Goal: Task Accomplishment & Management: Manage account settings

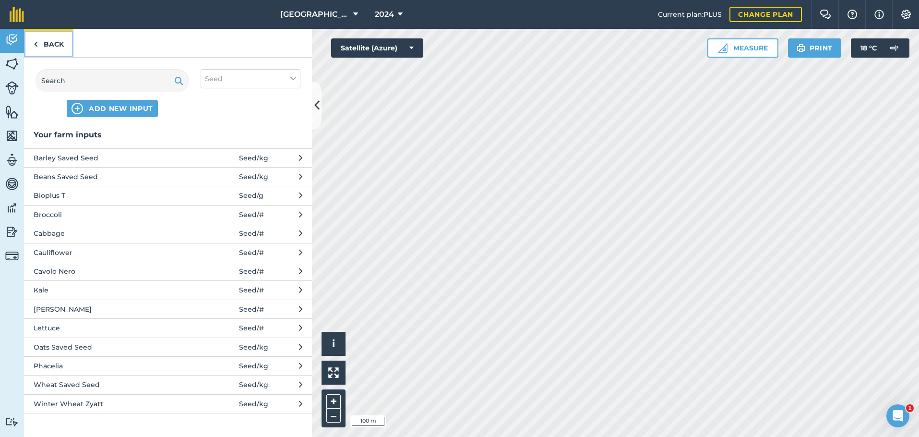
click at [55, 43] on link "Back" at bounding box center [48, 43] width 49 height 28
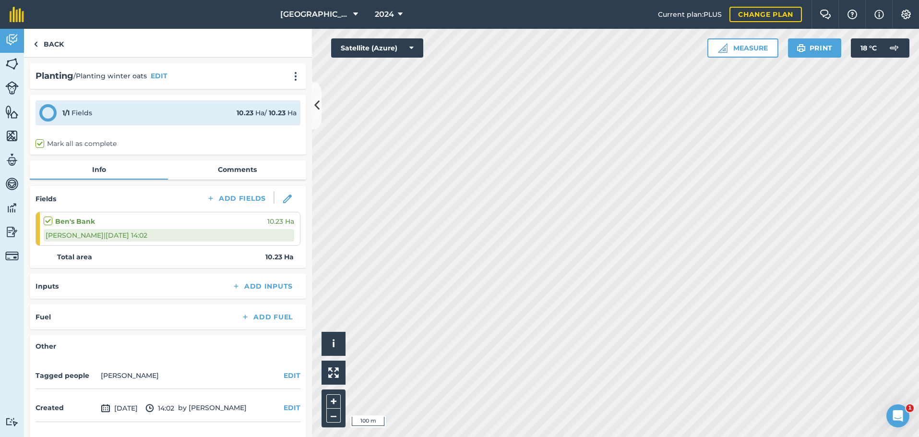
scroll to position [29, 0]
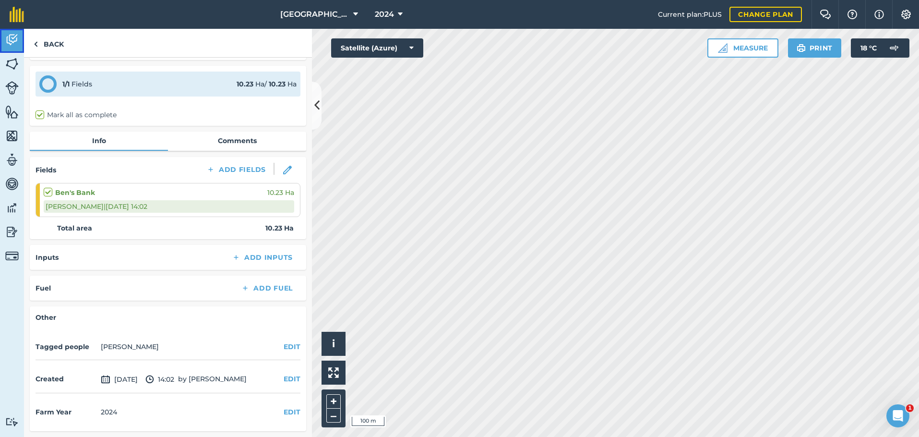
click at [17, 41] on img at bounding box center [11, 40] width 13 height 14
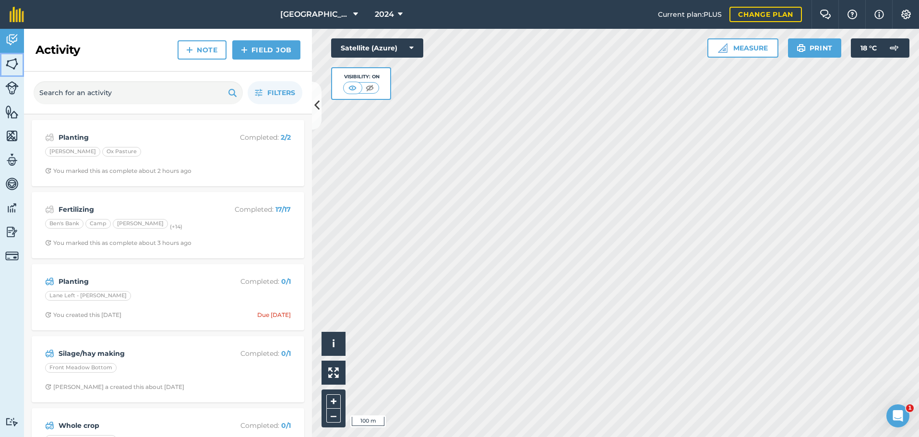
click at [14, 69] on img at bounding box center [11, 64] width 13 height 14
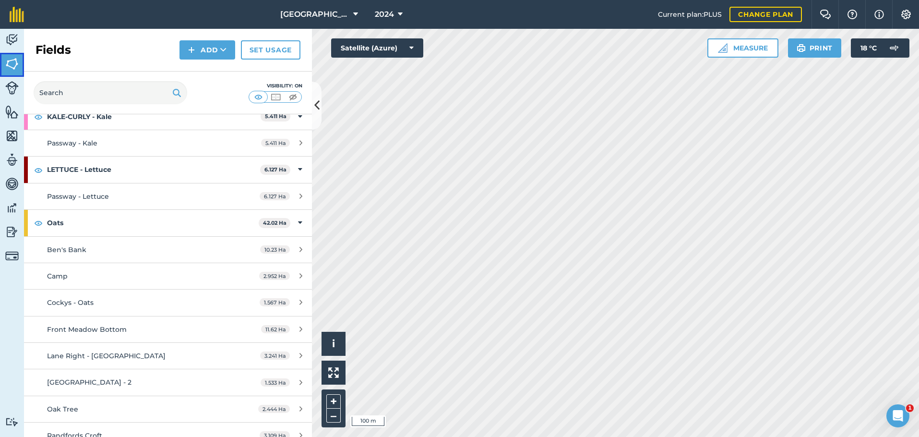
scroll to position [768, 0]
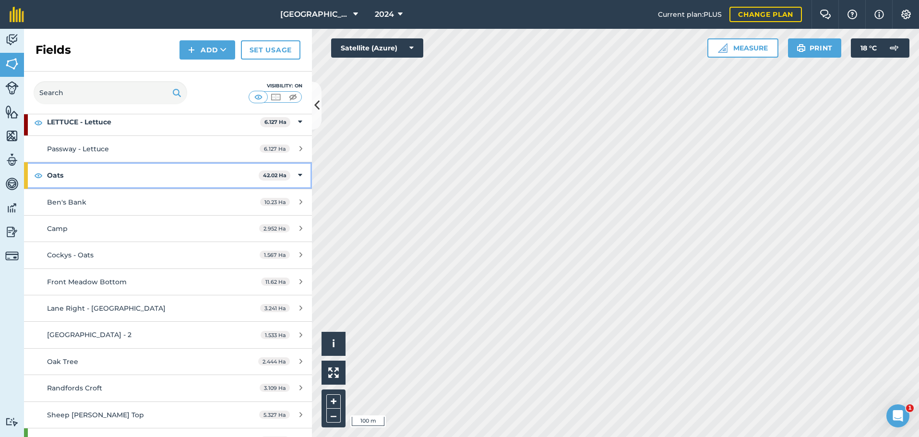
click at [160, 173] on strong "Oats" at bounding box center [153, 175] width 212 height 26
click at [160, 173] on strong "Oats" at bounding box center [153, 175] width 213 height 26
click at [220, 43] on button "Add" at bounding box center [207, 49] width 56 height 19
click at [10, 38] on img at bounding box center [11, 40] width 13 height 14
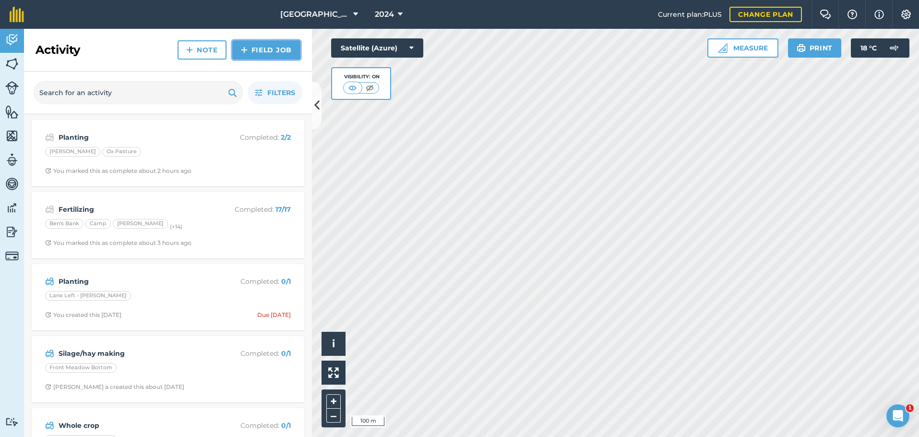
click at [259, 46] on link "Field Job" at bounding box center [266, 49] width 68 height 19
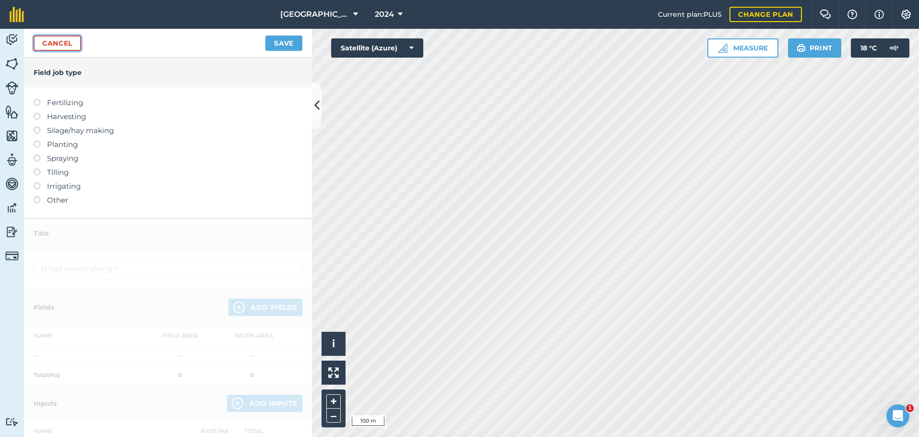
click at [55, 38] on link "Cancel" at bounding box center [57, 43] width 47 height 15
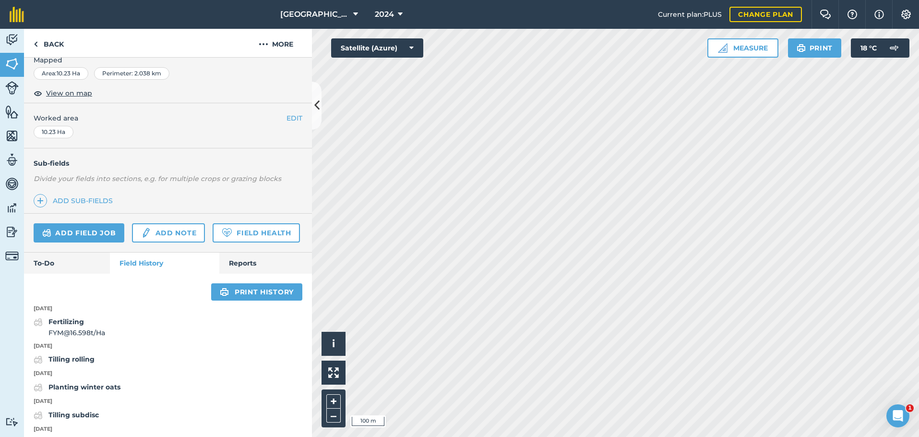
scroll to position [196, 0]
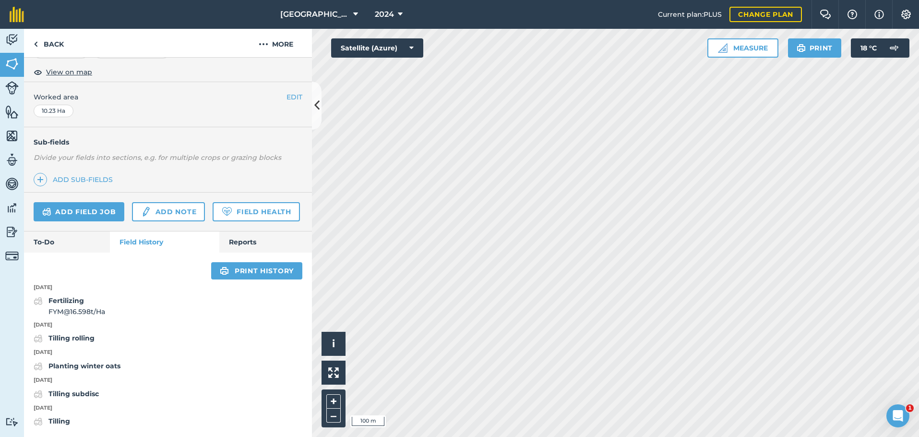
scroll to position [42, 0]
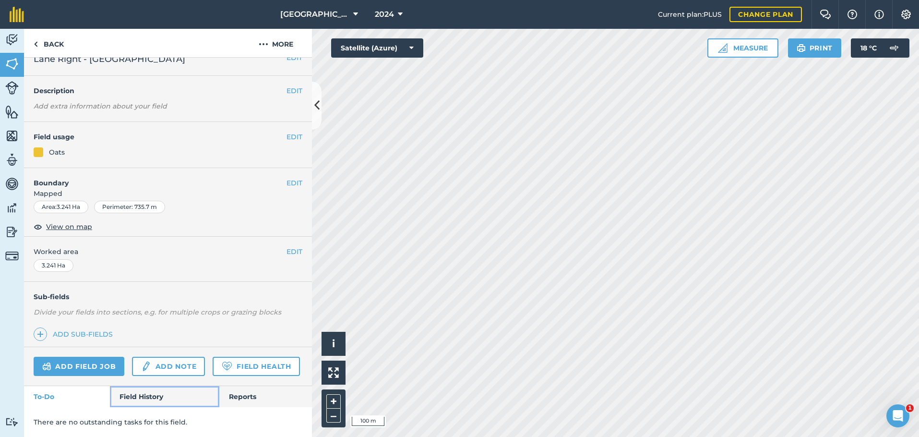
click at [144, 394] on link "Field History" at bounding box center [164, 396] width 109 height 21
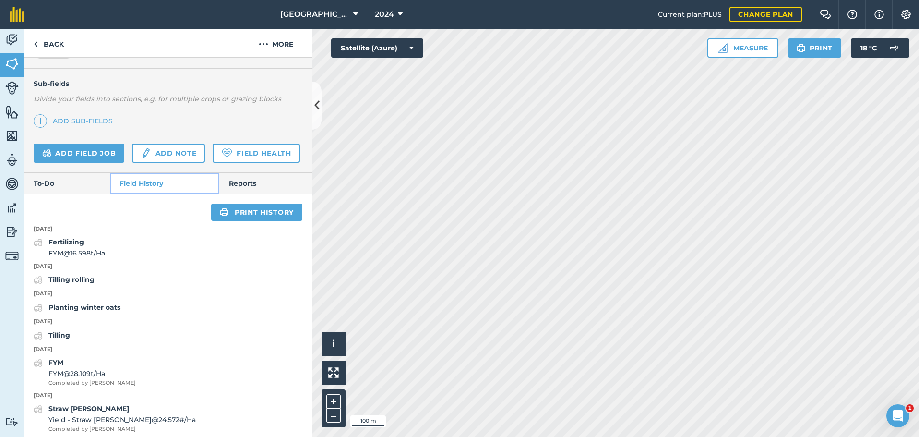
scroll to position [282, 0]
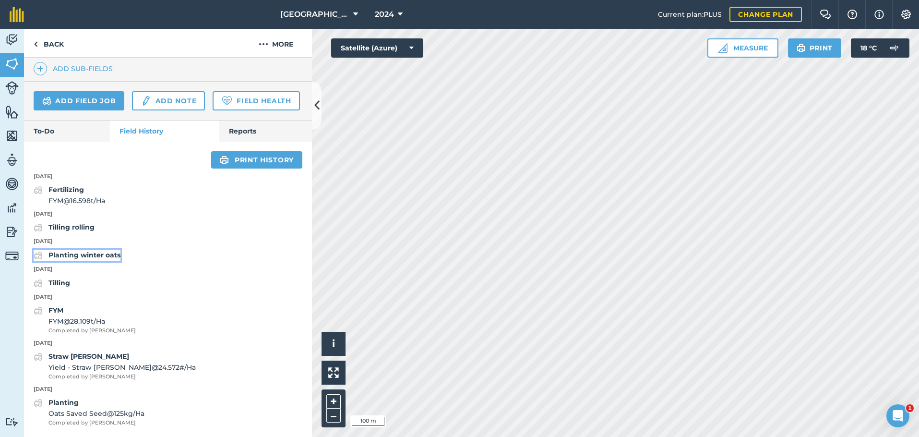
click at [86, 259] on strong "Planting winter oats" at bounding box center [84, 254] width 72 height 9
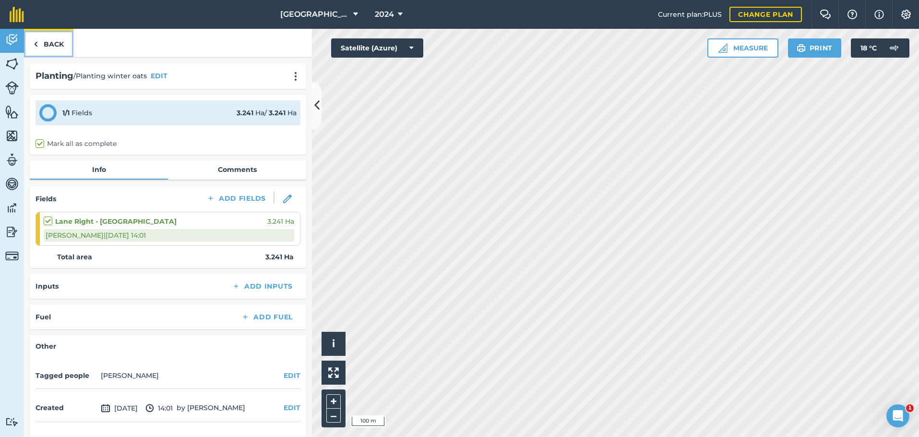
click at [52, 40] on link "Back" at bounding box center [48, 43] width 49 height 28
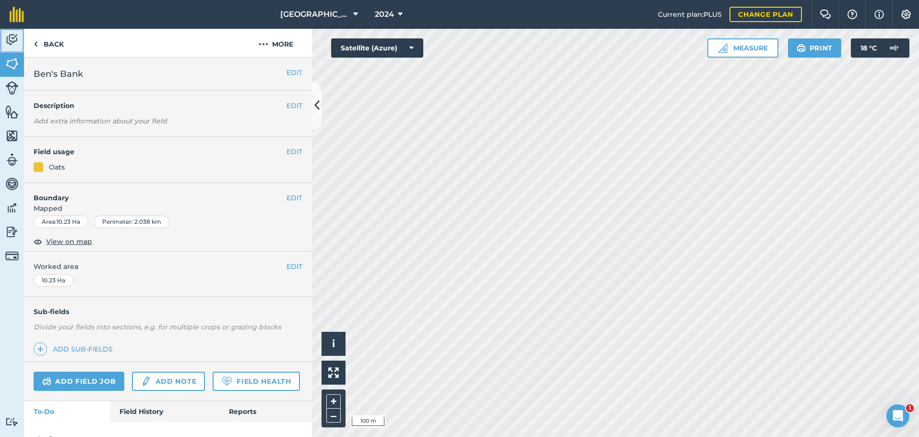
click at [12, 38] on img at bounding box center [11, 40] width 13 height 14
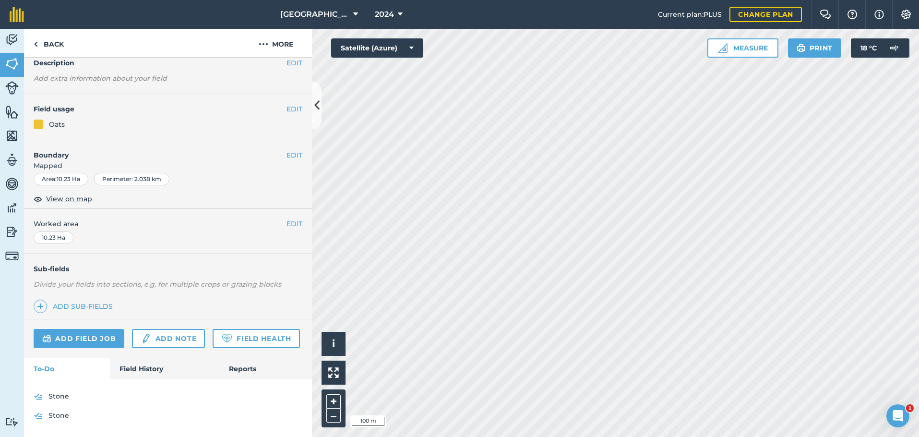
scroll to position [70, 0]
click at [149, 361] on link "Field History" at bounding box center [164, 368] width 109 height 21
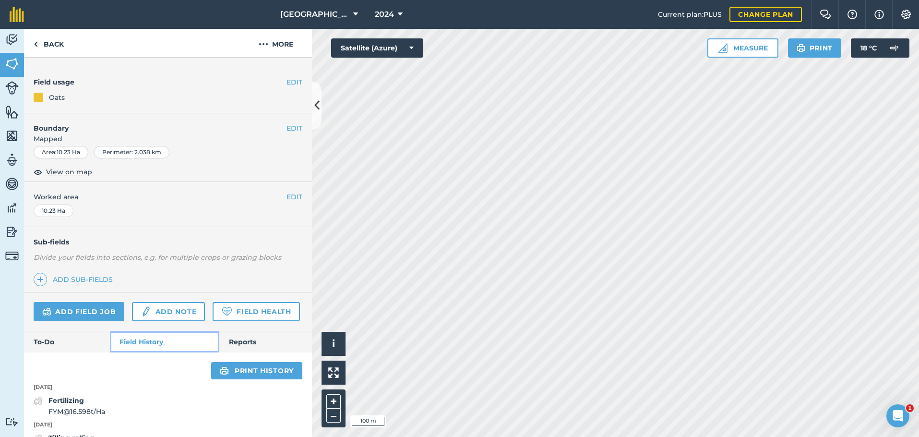
scroll to position [196, 0]
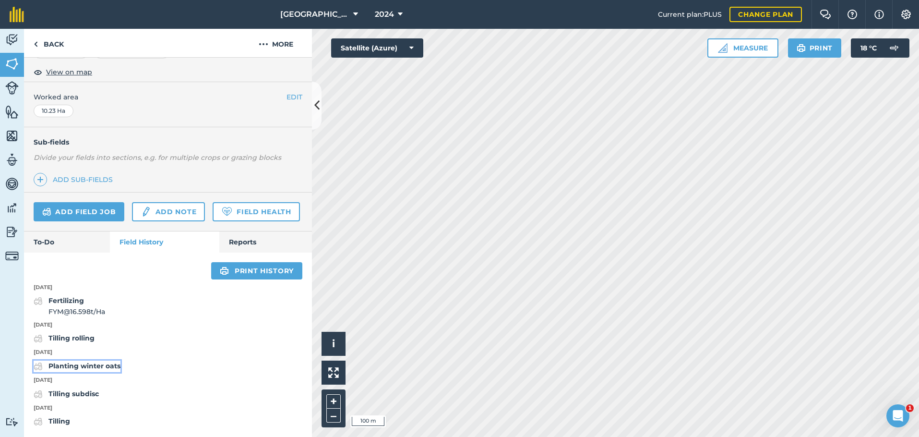
click at [85, 364] on strong "Planting winter oats" at bounding box center [84, 365] width 72 height 9
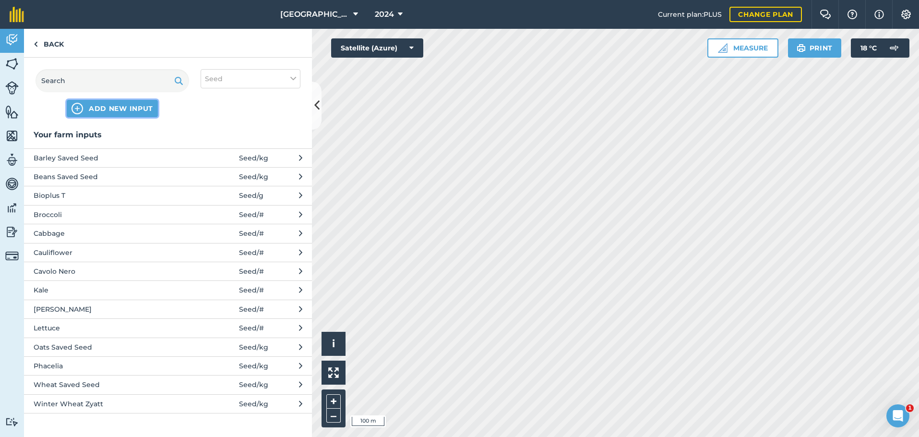
click at [133, 107] on span "ADD NEW INPUT" at bounding box center [121, 109] width 64 height 10
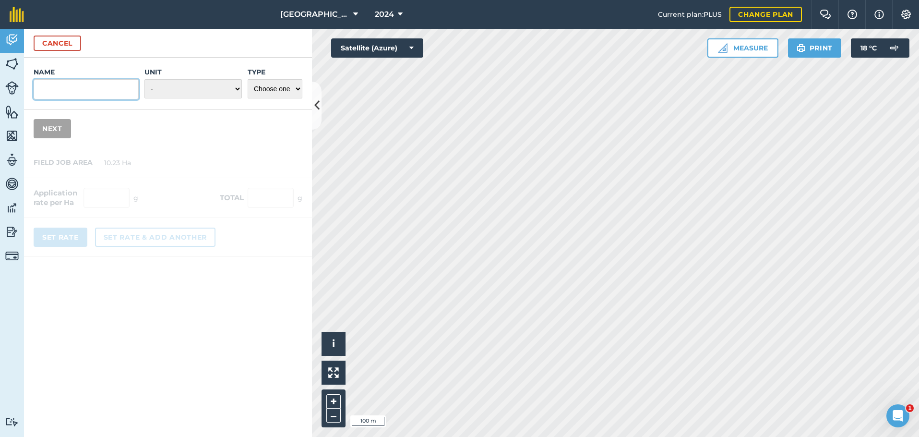
click at [113, 91] on input "Name" at bounding box center [86, 89] width 105 height 20
type input "Oats - Bought in"
click at [186, 84] on select "- Grams/g Kilograms/kg Metric tonnes/t Millilitres/ml Litres/L Ounces/oz Pounds…" at bounding box center [192, 88] width 97 height 19
select select "KILOGRAMS"
click at [144, 79] on select "- Grams/g Kilograms/kg Metric tonnes/t Millilitres/ml Litres/L Ounces/oz Pounds…" at bounding box center [192, 88] width 97 height 19
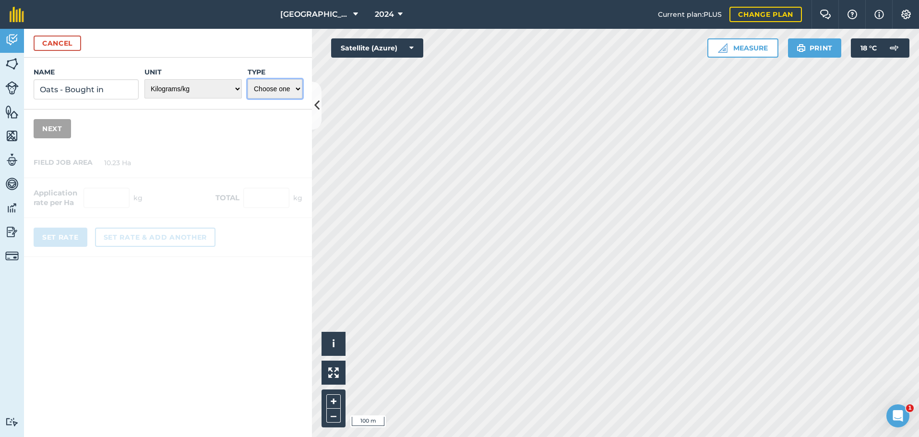
click at [279, 91] on select "Choose one Fertilizer Seed Spray Fuel Other" at bounding box center [275, 88] width 55 height 19
select select "SEED"
click at [248, 79] on select "Choose one Fertilizer Seed Spray Fuel Other" at bounding box center [275, 88] width 55 height 19
click at [61, 129] on button "Next" at bounding box center [52, 128] width 37 height 19
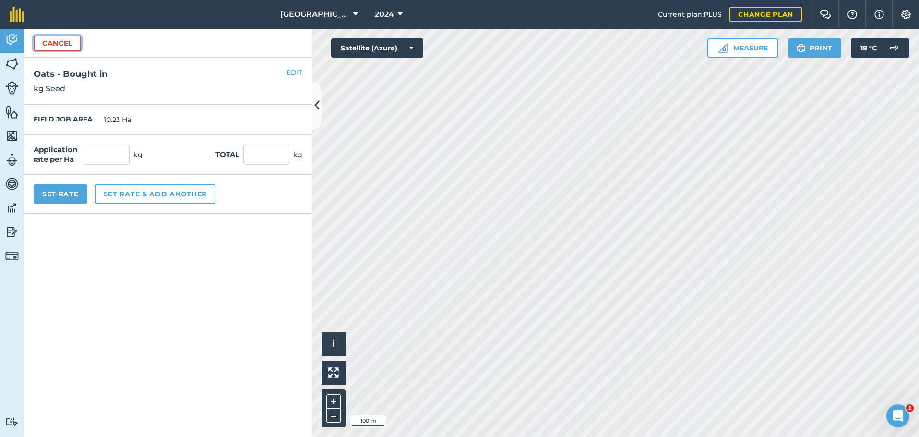
click at [50, 40] on button "Cancel" at bounding box center [57, 43] width 47 height 15
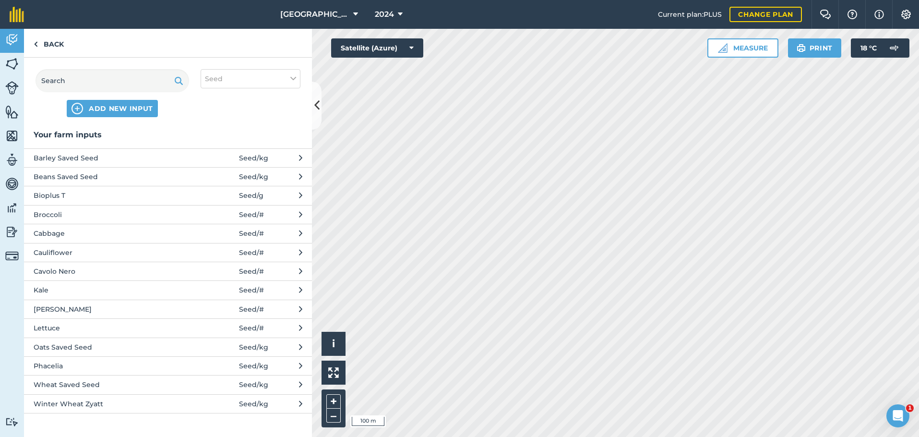
click at [140, 345] on span "Oats Saved Seed" at bounding box center [112, 347] width 157 height 11
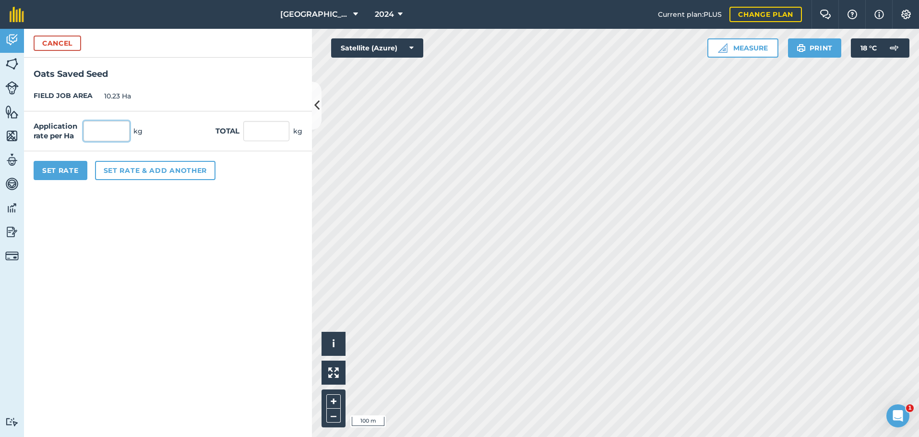
click at [108, 127] on input "text" at bounding box center [106, 131] width 46 height 20
type input "220"
type input "2,250.6"
click at [65, 173] on button "Set Rate" at bounding box center [61, 170] width 54 height 19
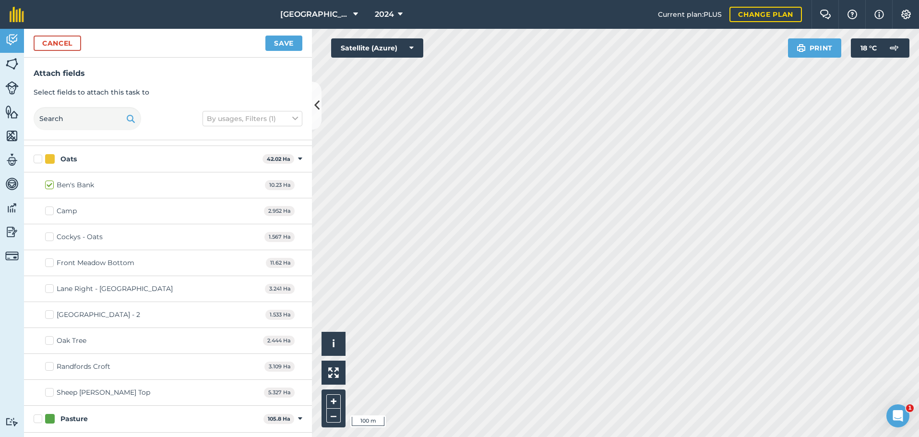
scroll to position [768, 0]
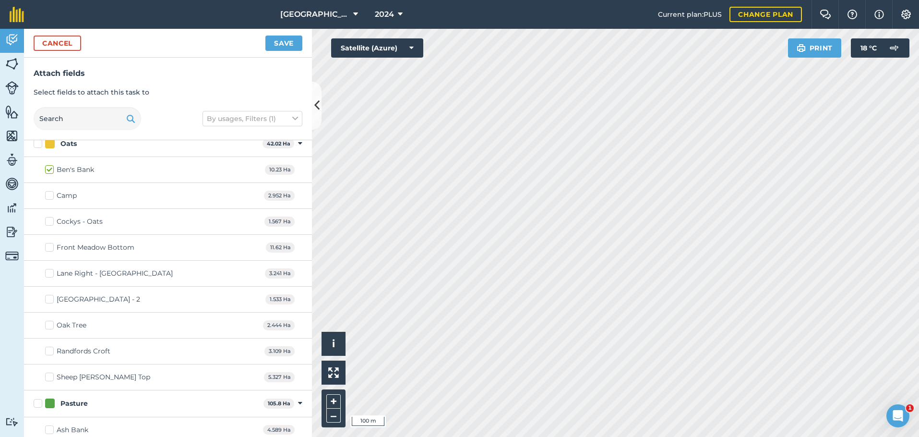
click at [48, 197] on label "Camp" at bounding box center [61, 195] width 32 height 10
click at [48, 197] on input "Camp" at bounding box center [48, 193] width 6 height 6
checkbox input "true"
click at [52, 223] on label "Cockys - Oats" at bounding box center [74, 221] width 58 height 10
click at [51, 223] on input "Cockys - Oats" at bounding box center [48, 219] width 6 height 6
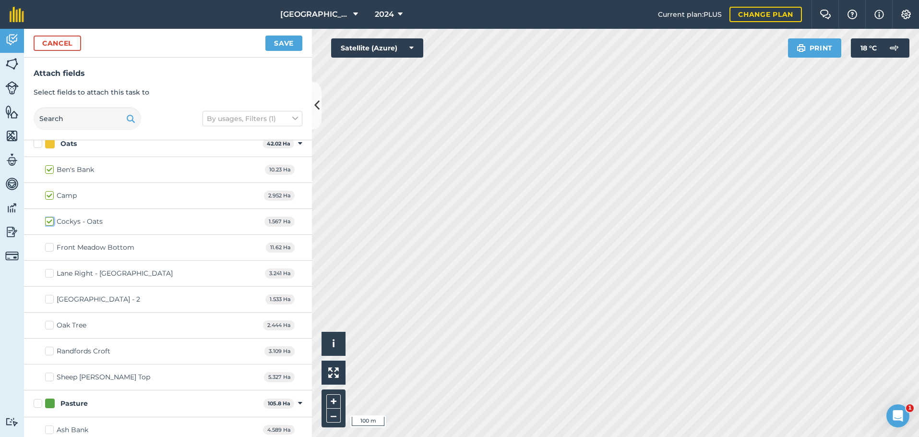
checkbox input "true"
click at [50, 249] on label "Front Meadow Bottom" at bounding box center [89, 247] width 89 height 10
click at [50, 249] on input "Front Meadow Bottom" at bounding box center [48, 245] width 6 height 6
checkbox input "true"
click at [50, 273] on label "Lane Right - [GEOGRAPHIC_DATA]" at bounding box center [109, 273] width 128 height 10
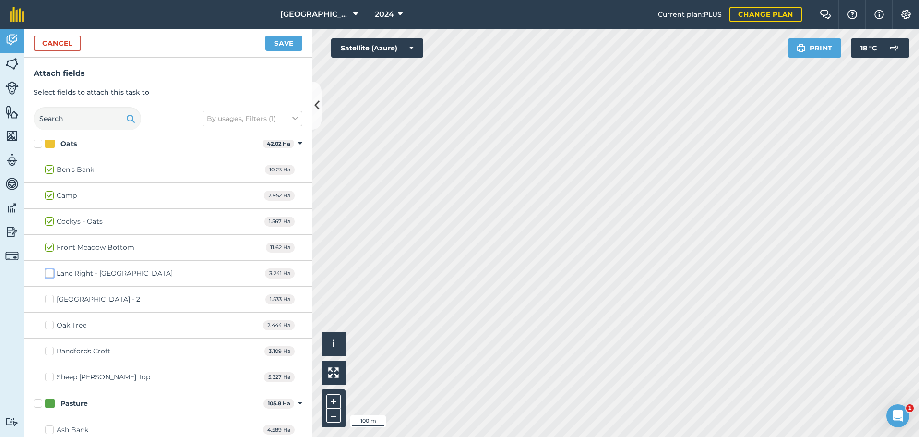
click at [50, 273] on input "Lane Right - [GEOGRAPHIC_DATA]" at bounding box center [48, 271] width 6 height 6
checkbox input "true"
click at [50, 300] on label "[GEOGRAPHIC_DATA] - 2" at bounding box center [92, 299] width 95 height 10
click at [50, 300] on input "[GEOGRAPHIC_DATA] - 2" at bounding box center [48, 297] width 6 height 6
checkbox input "true"
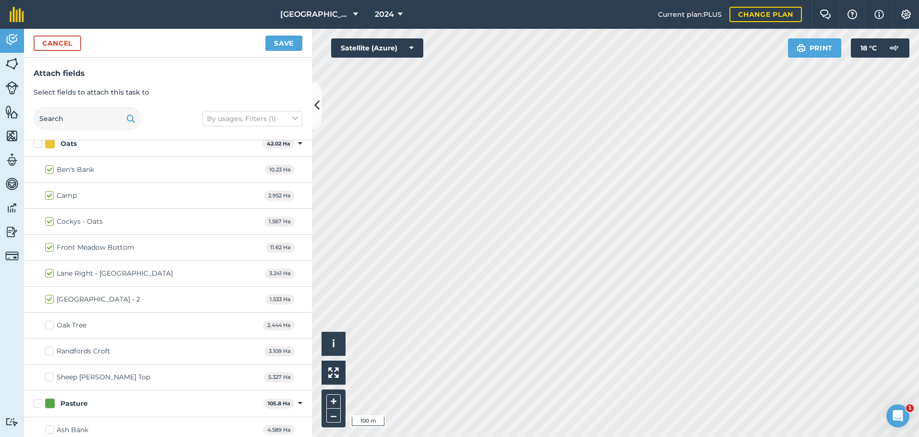
click at [49, 323] on label "Oak Tree" at bounding box center [65, 325] width 41 height 10
click at [49, 323] on input "Oak Tree" at bounding box center [48, 323] width 6 height 6
checkbox input "true"
click at [51, 353] on label "Randfords Croft" at bounding box center [77, 351] width 65 height 10
click at [51, 352] on input "Randfords Croft" at bounding box center [48, 349] width 6 height 6
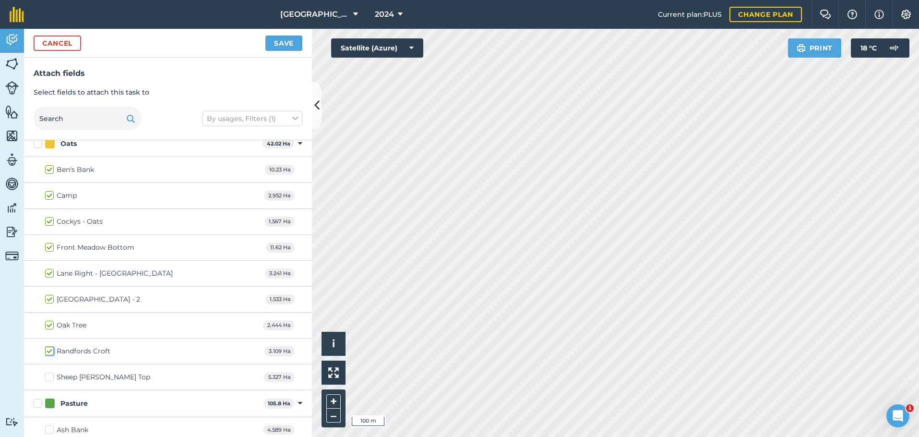
checkbox input "true"
click at [50, 378] on label "Sheep [PERSON_NAME] Top" at bounding box center [97, 377] width 105 height 10
click at [50, 378] on input "Sheep [PERSON_NAME] Top" at bounding box center [48, 375] width 6 height 6
checkbox input "true"
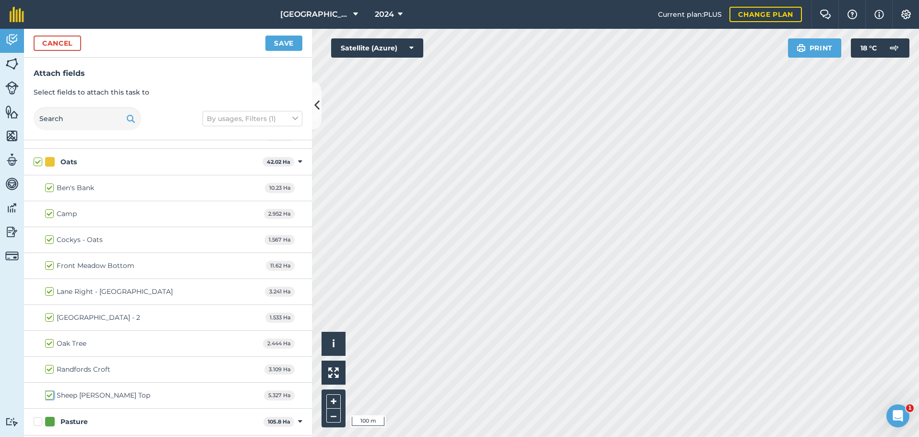
scroll to position [720, 0]
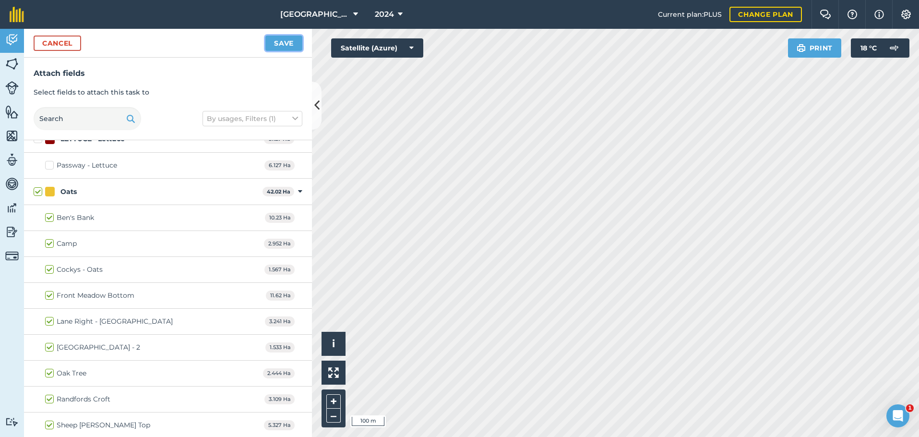
click at [291, 40] on button "Save" at bounding box center [283, 43] width 37 height 15
checkbox input "false"
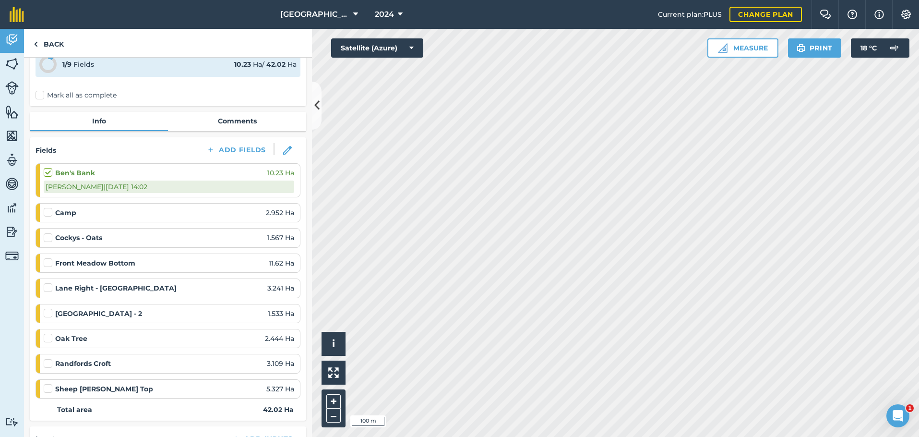
scroll to position [48, 0]
click at [47, 208] on label at bounding box center [50, 208] width 12 height 0
click at [47, 213] on input "checkbox" at bounding box center [47, 211] width 6 height 6
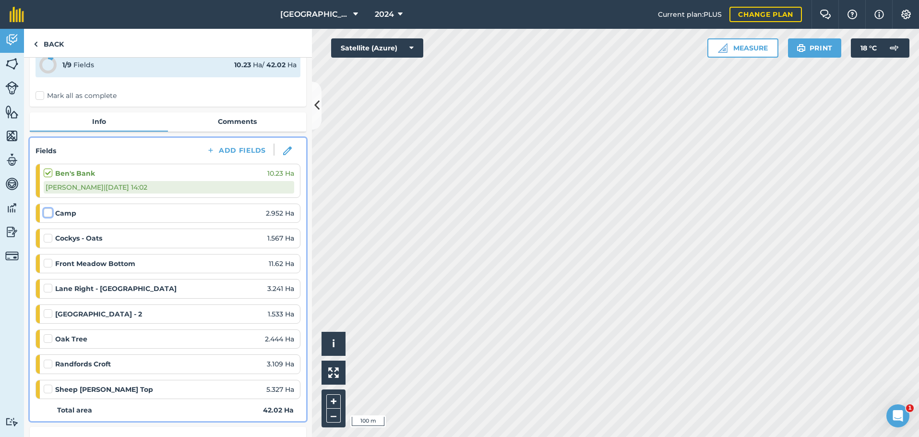
checkbox input "false"
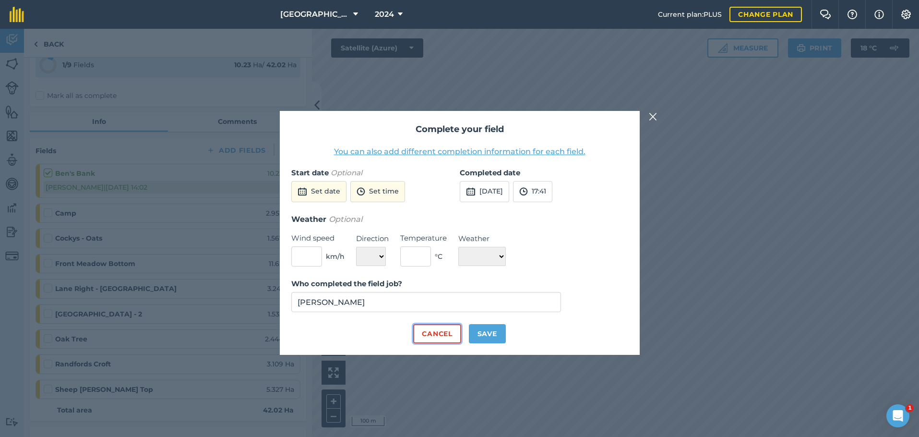
click at [450, 335] on button "Cancel" at bounding box center [436, 333] width 47 height 19
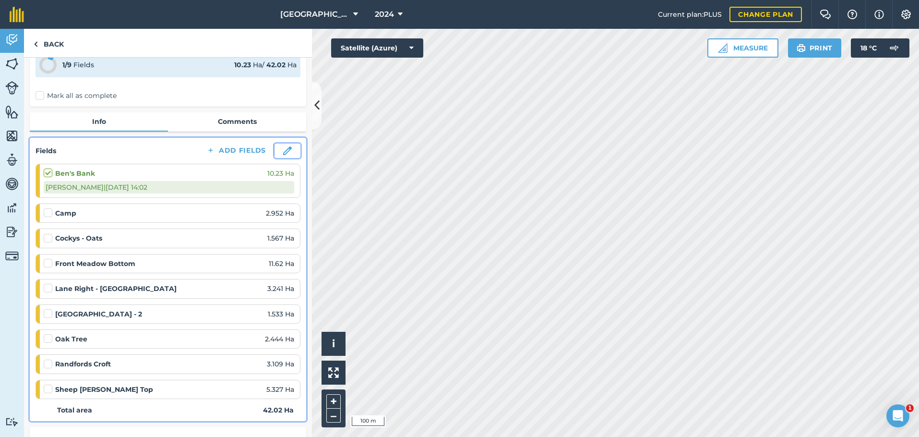
click at [283, 151] on img at bounding box center [287, 150] width 9 height 9
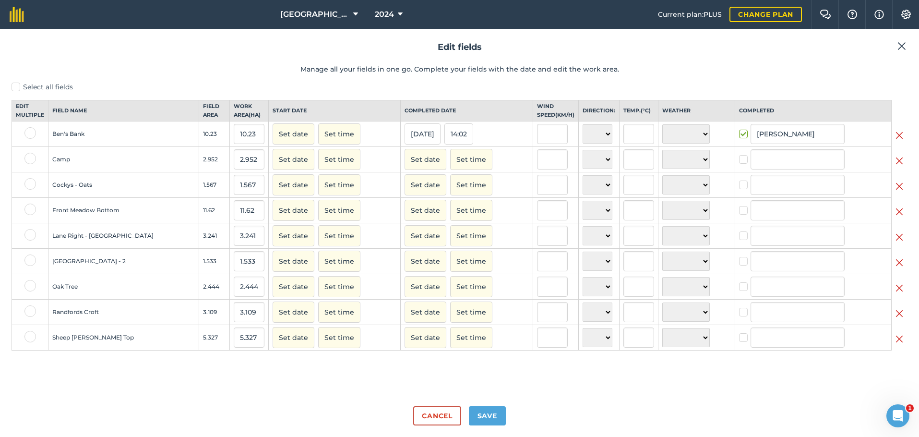
click at [16, 86] on label "Select all fields" at bounding box center [460, 87] width 896 height 10
click at [16, 86] on input "Select all fields" at bounding box center [15, 85] width 6 height 6
checkbox input "true"
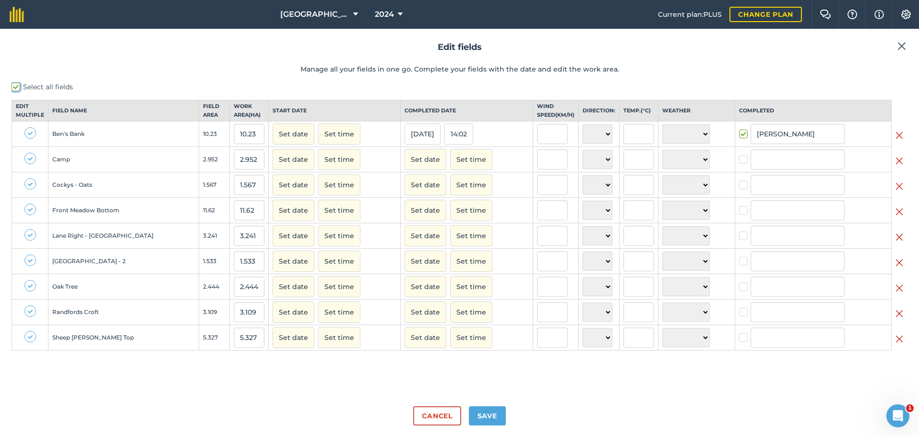
checkbox input "true"
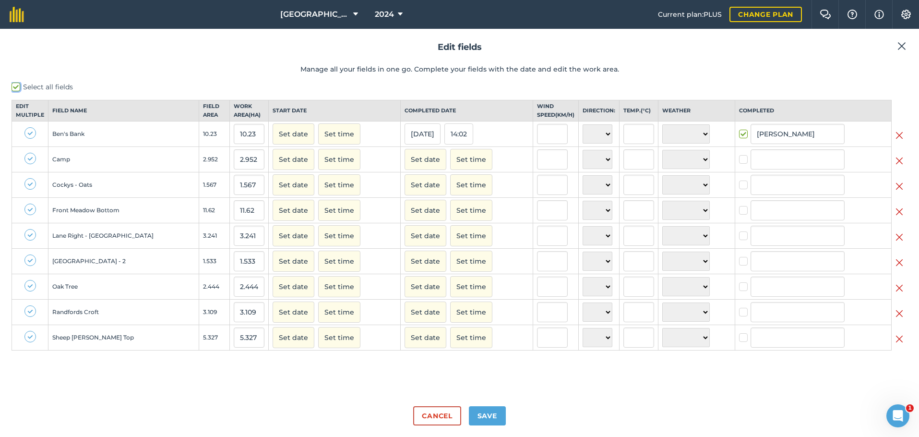
checkbox input "true"
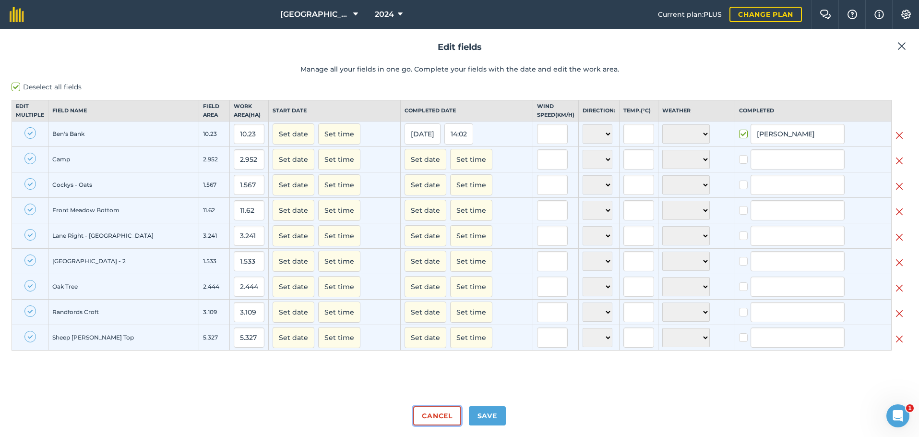
click at [425, 418] on button "Cancel" at bounding box center [436, 415] width 47 height 19
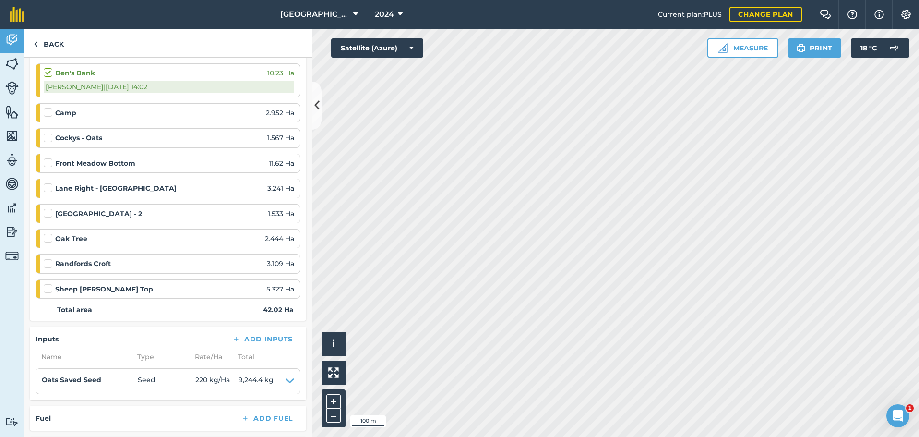
scroll to position [118, 0]
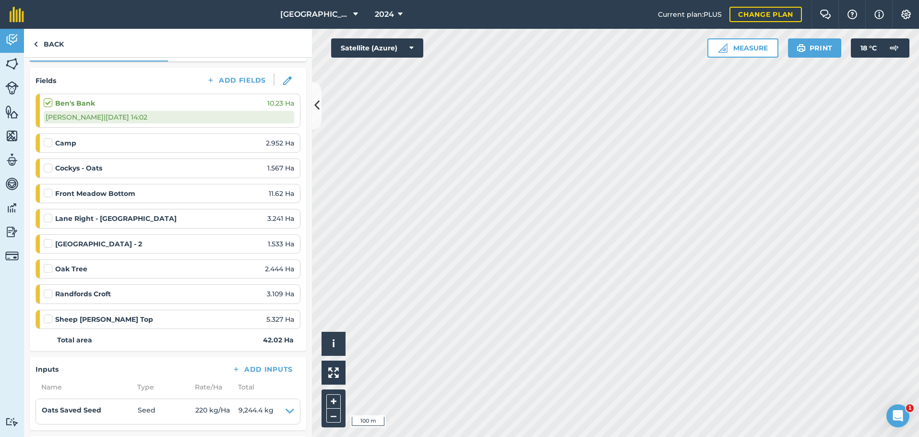
click at [113, 144] on div "Camp 2.952 Ha" at bounding box center [169, 143] width 250 height 11
click at [40, 44] on link "Back" at bounding box center [48, 43] width 49 height 28
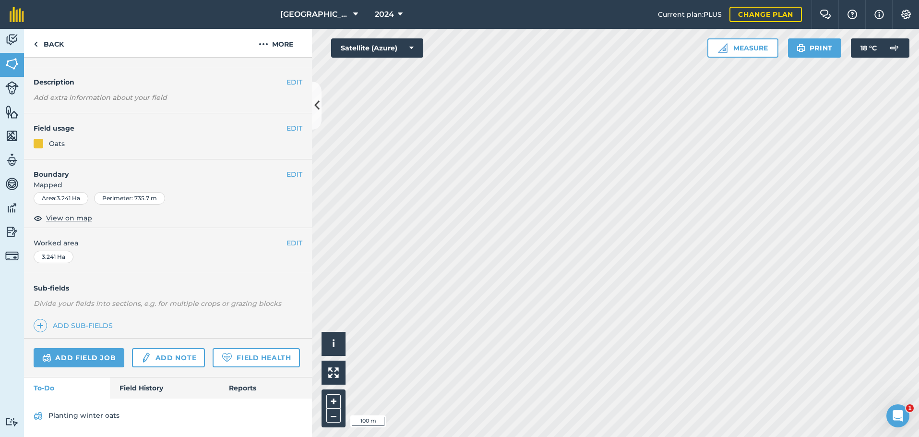
scroll to position [50, 0]
click at [133, 383] on link "Field History" at bounding box center [164, 387] width 109 height 21
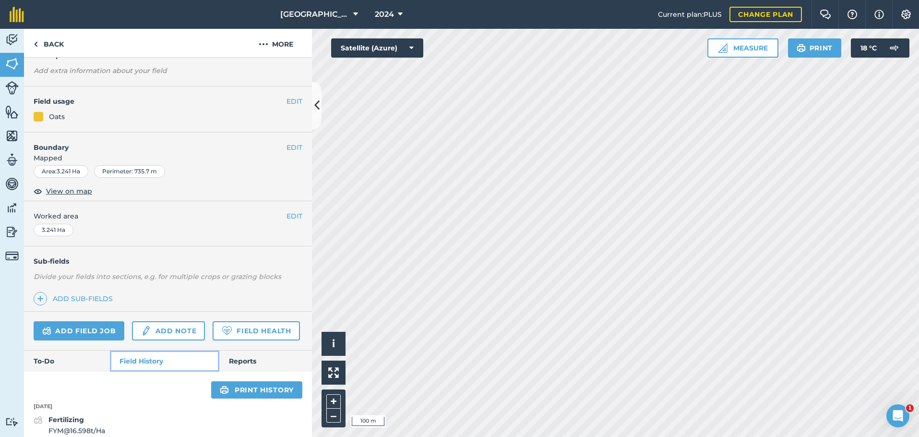
scroll to position [307, 0]
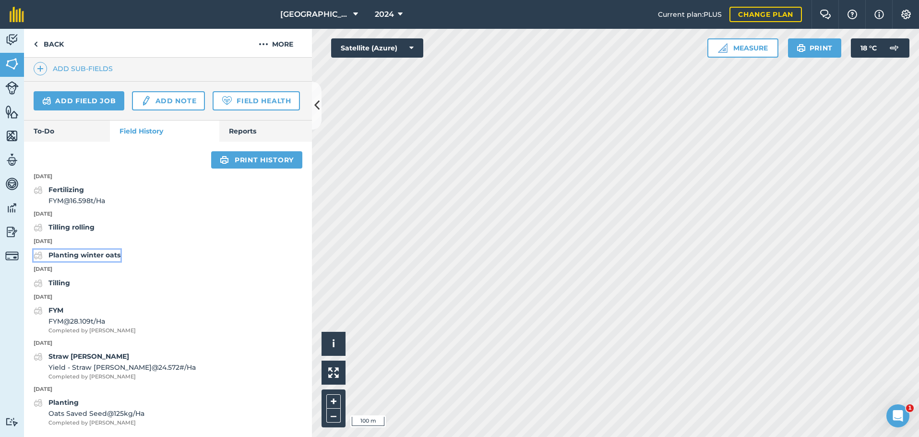
click at [85, 253] on strong "Planting winter oats" at bounding box center [84, 254] width 72 height 9
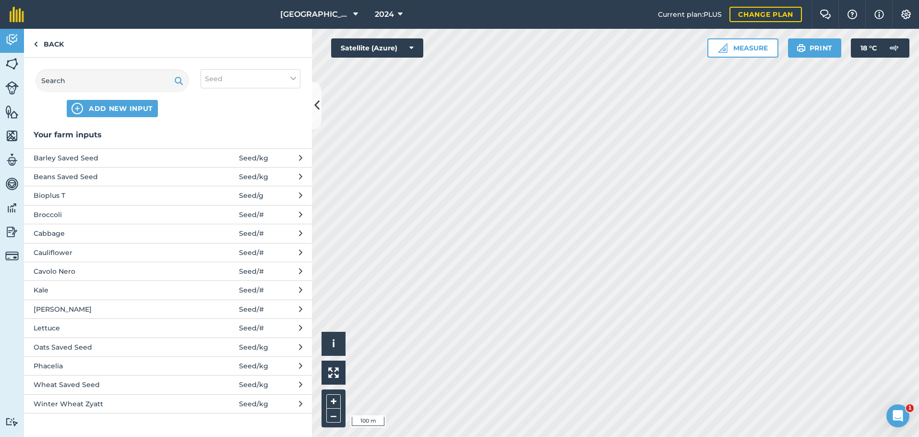
click at [167, 345] on span "Oats Saved Seed" at bounding box center [112, 347] width 157 height 11
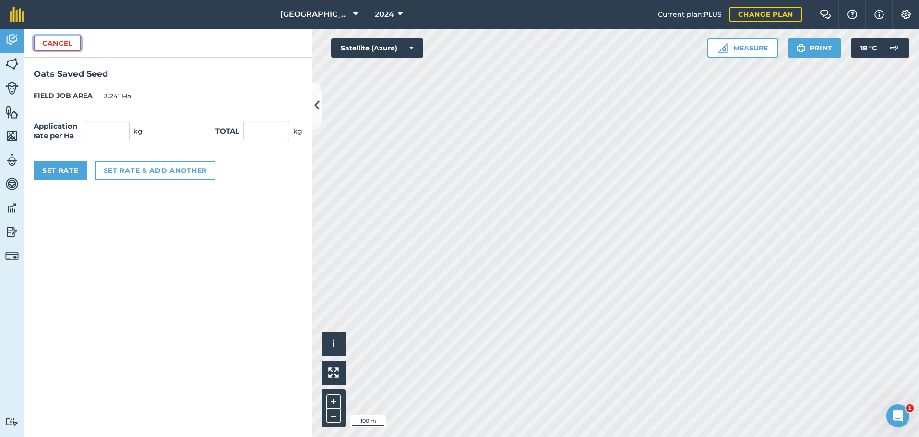
click at [49, 44] on button "Cancel" at bounding box center [57, 43] width 47 height 15
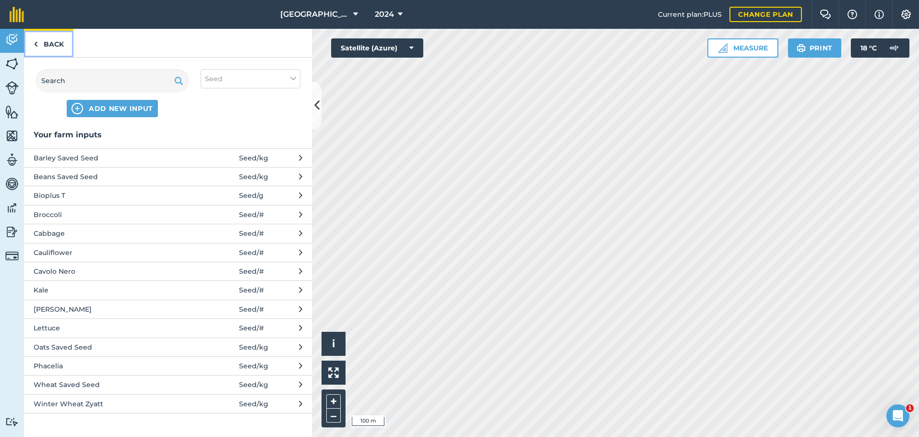
click at [44, 45] on link "Back" at bounding box center [48, 43] width 49 height 28
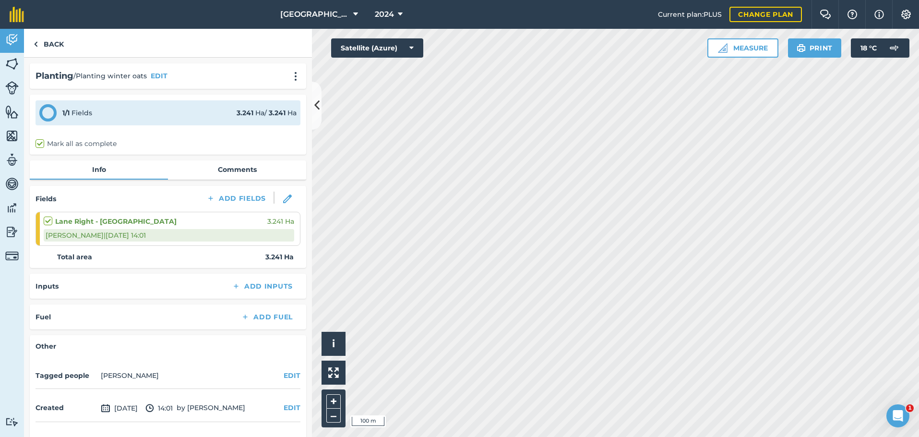
scroll to position [29, 0]
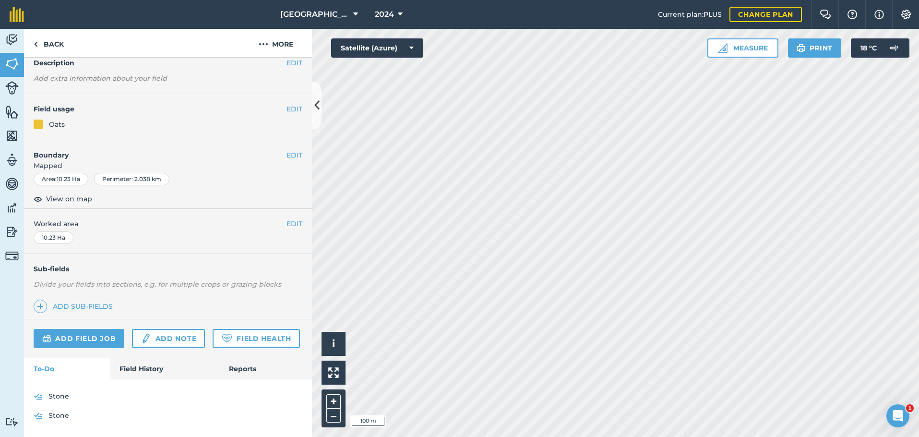
scroll to position [70, 0]
click at [150, 367] on link "Field History" at bounding box center [164, 368] width 109 height 21
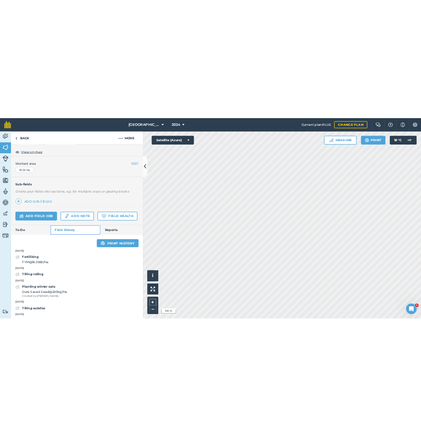
scroll to position [215, 0]
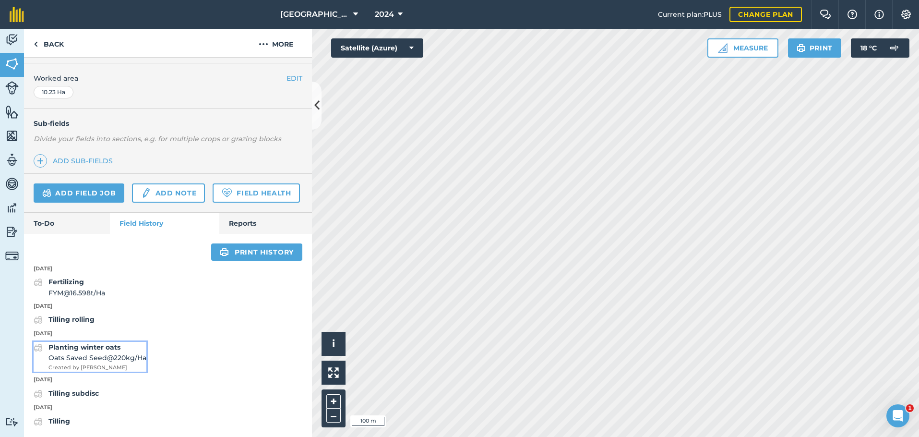
click at [94, 356] on span "Oats Saved Seed @ 220 kg / Ha" at bounding box center [97, 357] width 98 height 11
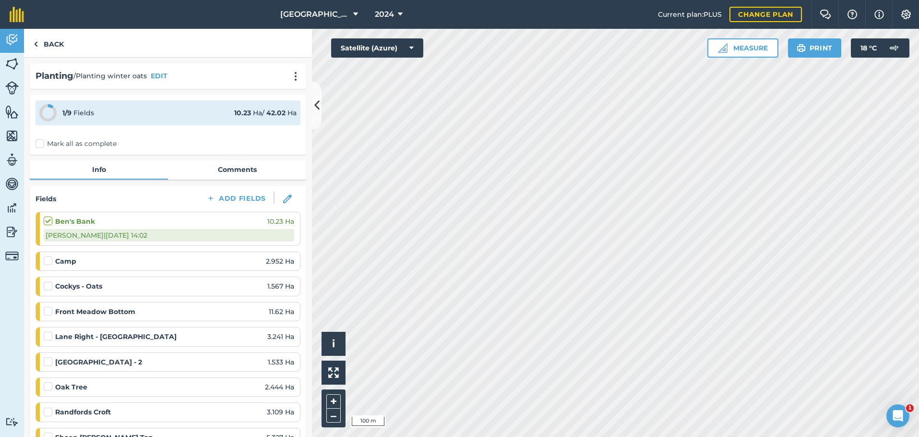
click at [102, 261] on div "Camp 2.952 Ha" at bounding box center [169, 261] width 250 height 11
click at [284, 194] on button at bounding box center [287, 198] width 26 height 14
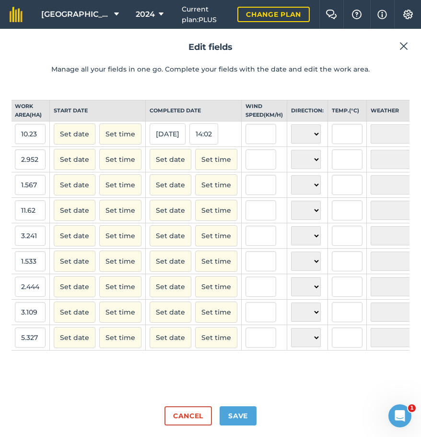
scroll to position [0, 238]
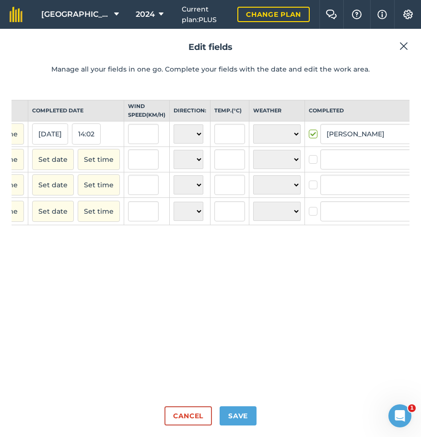
click at [423, 166] on img at bounding box center [427, 161] width 8 height 12
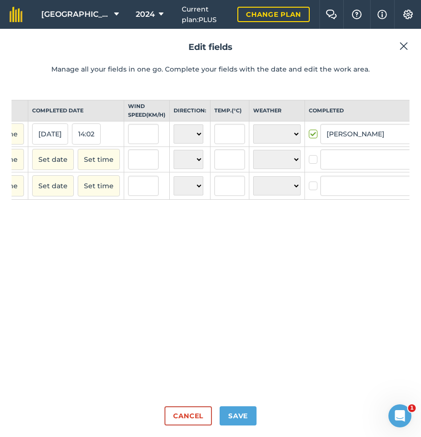
click at [423, 166] on img at bounding box center [427, 161] width 8 height 12
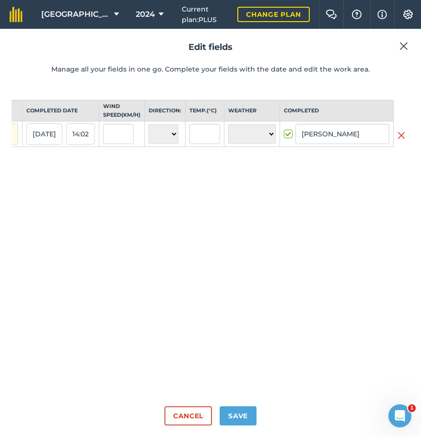
scroll to position [0, 0]
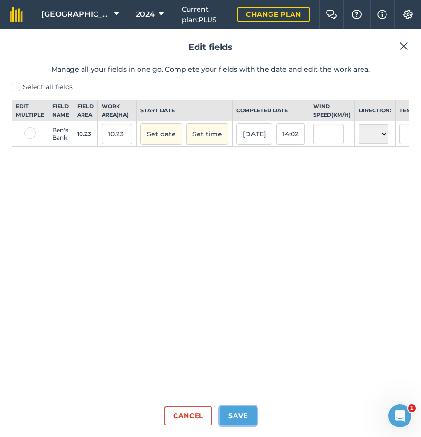
click at [250, 417] on button "Save" at bounding box center [238, 415] width 37 height 19
checkbox input "true"
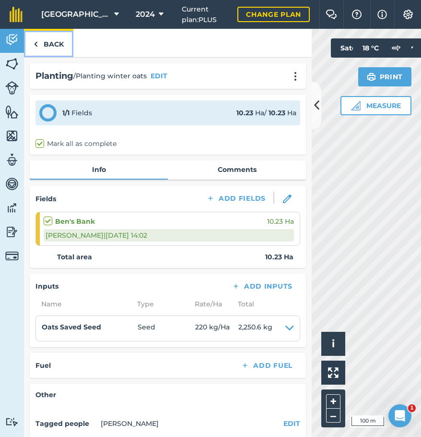
click at [47, 44] on link "Back" at bounding box center [48, 43] width 49 height 28
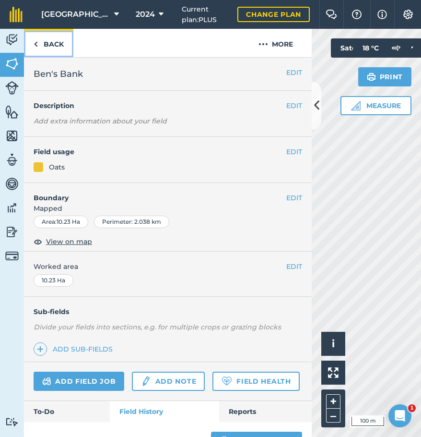
click at [38, 40] on link "Back" at bounding box center [48, 43] width 49 height 28
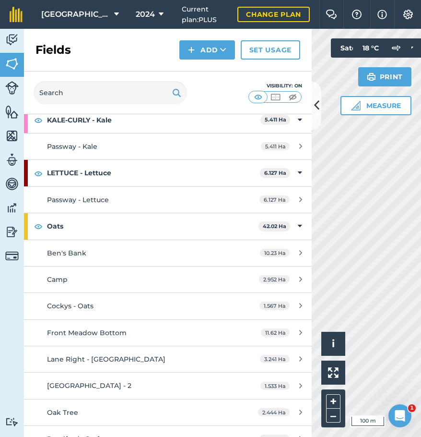
scroll to position [720, 0]
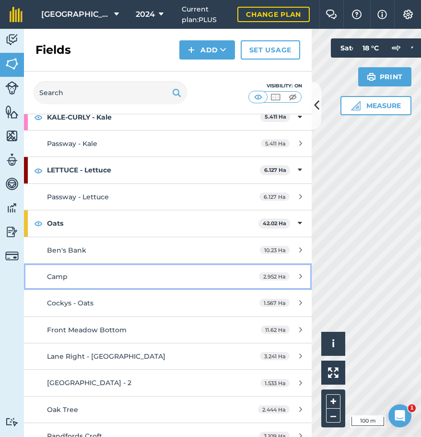
click at [142, 278] on div "Camp" at bounding box center [137, 276] width 180 height 11
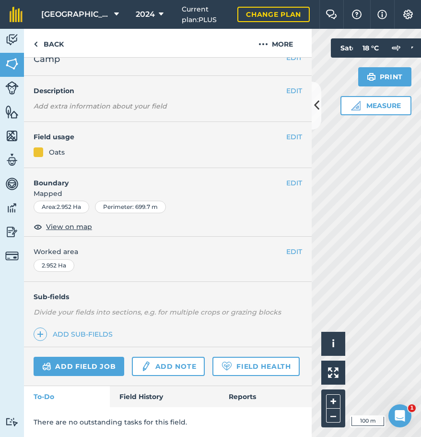
scroll to position [42, 0]
click at [151, 394] on link "Field History" at bounding box center [164, 396] width 109 height 21
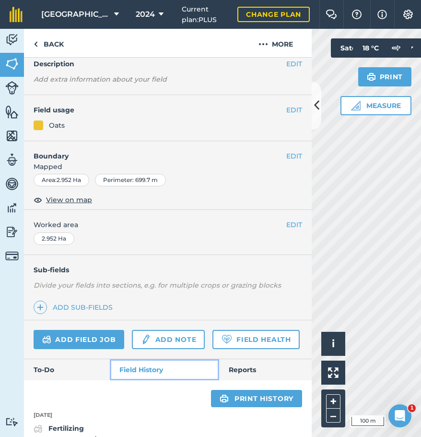
scroll to position [227, 0]
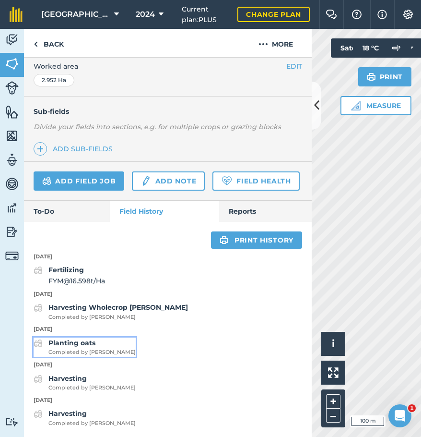
click at [83, 344] on strong "Planting oats" at bounding box center [71, 342] width 47 height 9
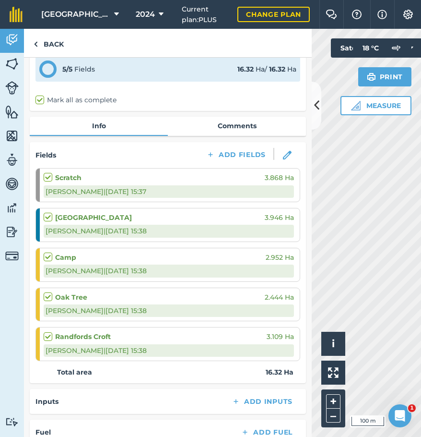
scroll to position [92, 0]
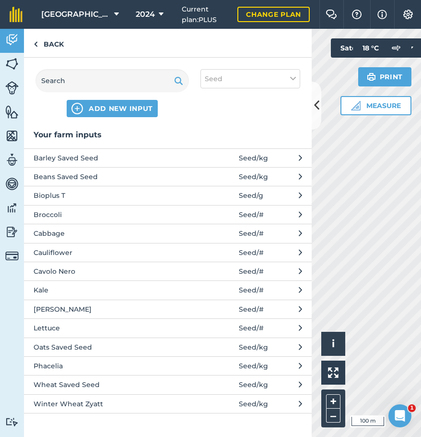
click at [199, 343] on span at bounding box center [216, 347] width 45 height 11
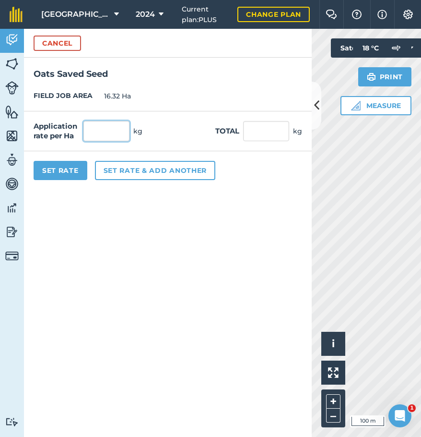
click at [104, 128] on input "text" at bounding box center [106, 131] width 46 height 20
type input "220"
type input "3,590.4"
click at [58, 174] on button "Set Rate" at bounding box center [61, 170] width 54 height 19
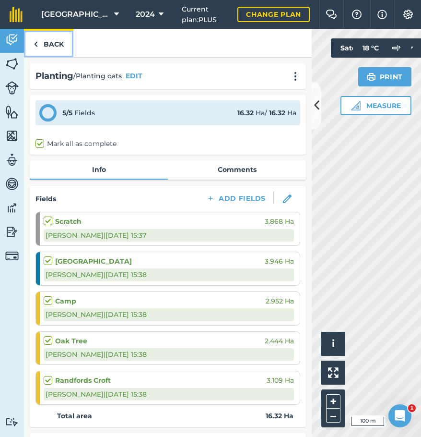
click at [38, 41] on link "Back" at bounding box center [48, 43] width 49 height 28
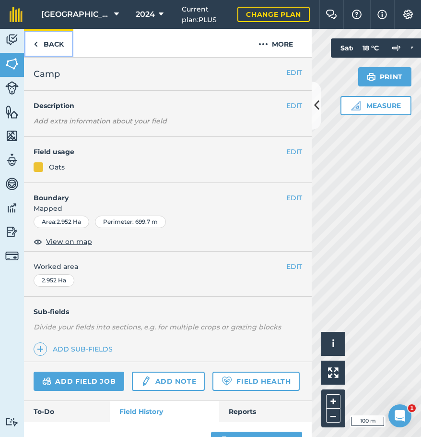
click at [37, 42] on img at bounding box center [36, 44] width 4 height 12
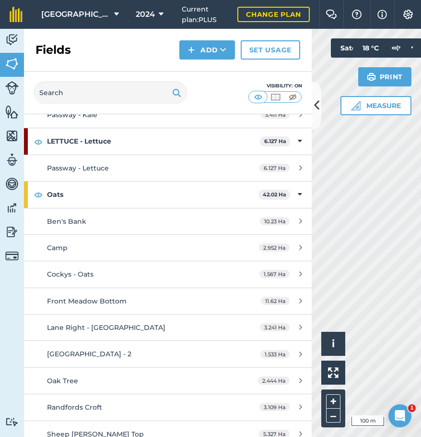
scroll to position [816, 0]
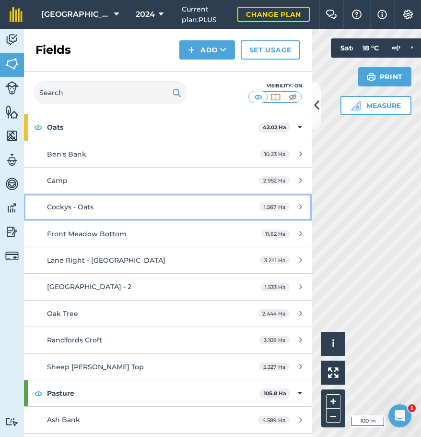
click at [133, 212] on div "Cockys - Oats" at bounding box center [137, 207] width 180 height 11
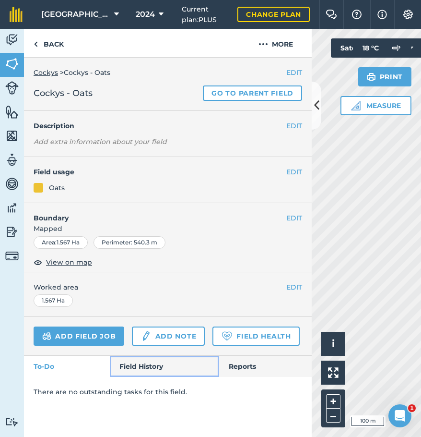
click at [135, 360] on link "Field History" at bounding box center [164, 366] width 109 height 21
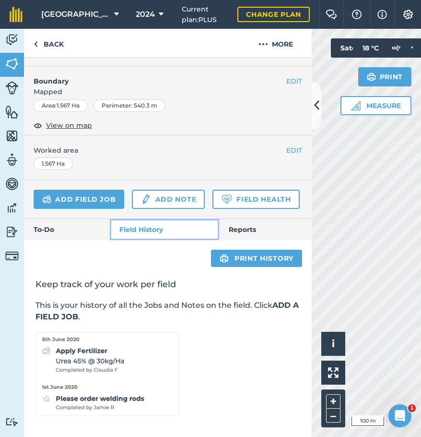
scroll to position [164, 0]
click at [83, 190] on link "Add field job" at bounding box center [79, 199] width 91 height 19
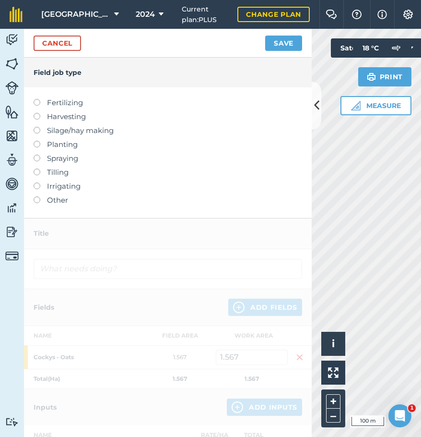
click at [36, 141] on label at bounding box center [40, 141] width 13 height 0
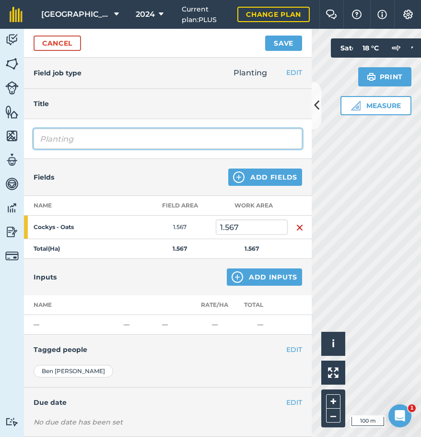
click at [135, 138] on input "Planting" at bounding box center [168, 139] width 269 height 20
type input "Planting"
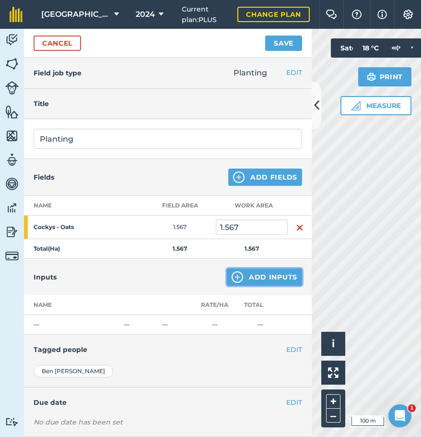
click at [256, 274] on button "Add Inputs" at bounding box center [264, 276] width 75 height 17
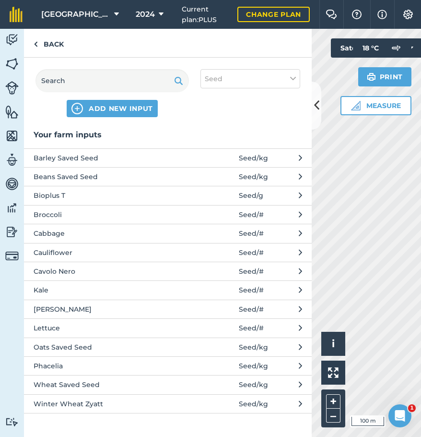
click at [167, 349] on span "Oats Saved Seed" at bounding box center [112, 347] width 157 height 11
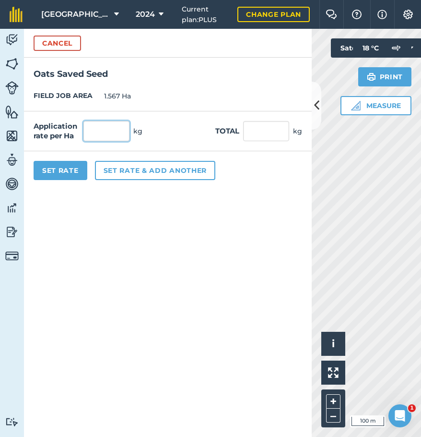
click at [118, 128] on input "text" at bounding box center [106, 131] width 46 height 20
type input "220"
type input "344.74"
click at [60, 166] on button "Set Rate" at bounding box center [61, 170] width 54 height 19
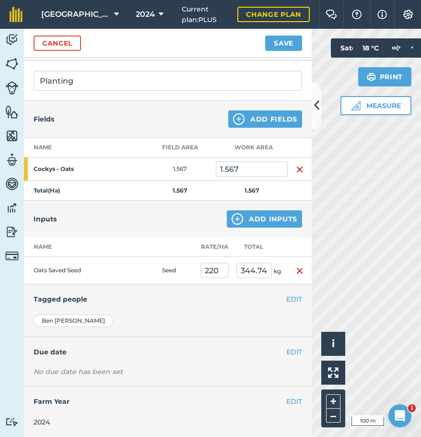
scroll to position [59, 0]
click at [282, 38] on button "Save" at bounding box center [283, 43] width 37 height 15
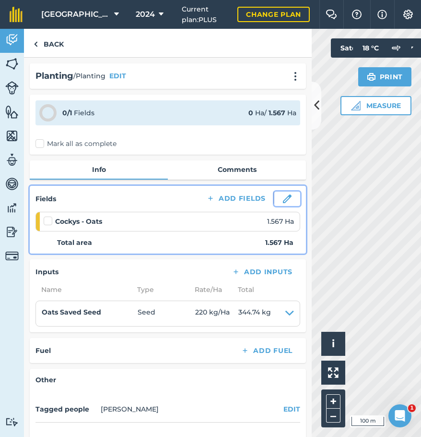
click at [283, 199] on img at bounding box center [287, 198] width 9 height 9
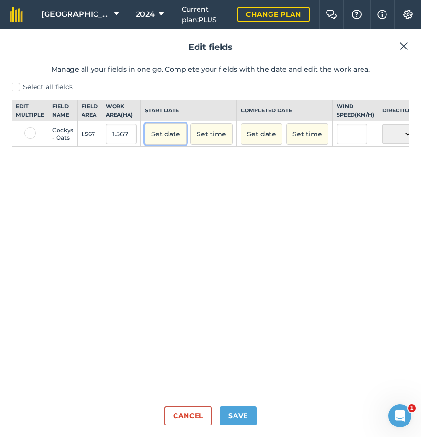
click at [155, 143] on button "Set date" at bounding box center [166, 133] width 42 height 21
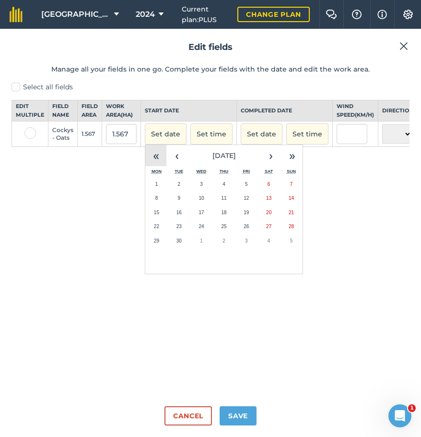
click at [154, 162] on button "«" at bounding box center [155, 155] width 21 height 21
click at [174, 163] on button "‹" at bounding box center [176, 155] width 21 height 21
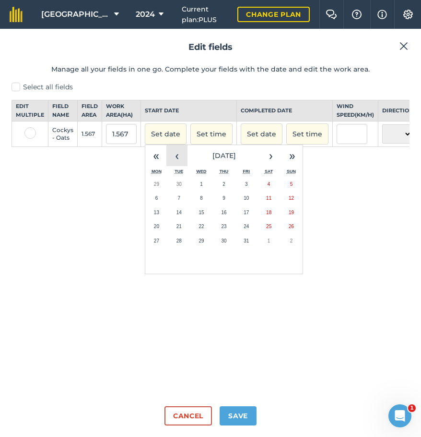
click at [178, 166] on button "‹" at bounding box center [176, 155] width 21 height 21
click at [264, 166] on button "›" at bounding box center [271, 155] width 21 height 21
click at [192, 189] on button "1" at bounding box center [201, 184] width 23 height 14
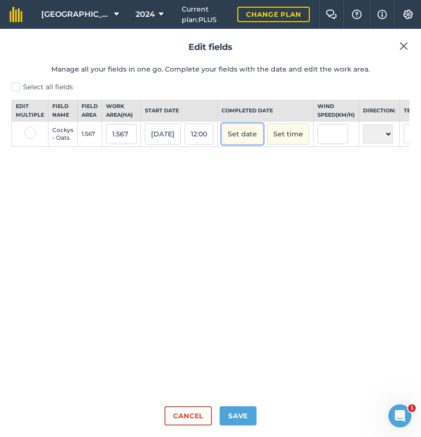
click at [242, 144] on button "Set date" at bounding box center [243, 133] width 42 height 21
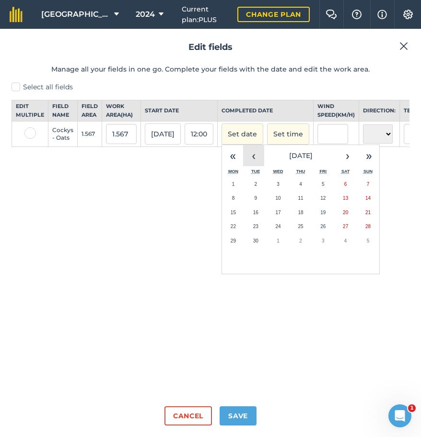
click at [259, 163] on button "‹" at bounding box center [253, 155] width 21 height 21
click at [303, 189] on button "1" at bounding box center [301, 184] width 23 height 14
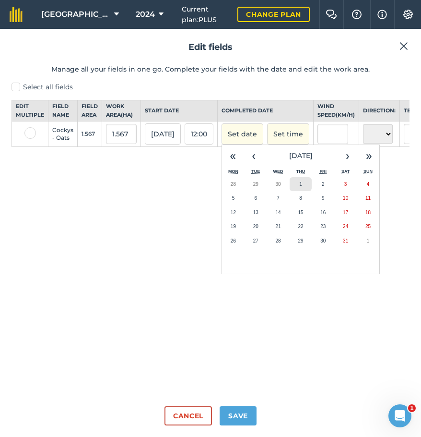
checkbox input "true"
type input "Ben Andrews"
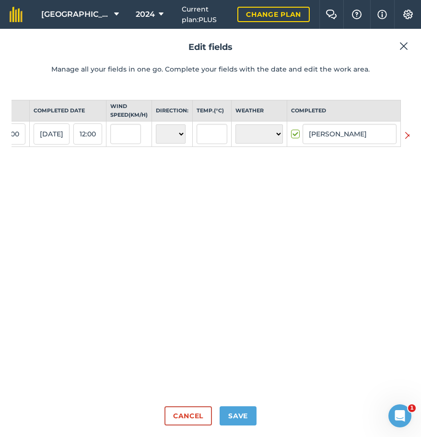
scroll to position [0, 203]
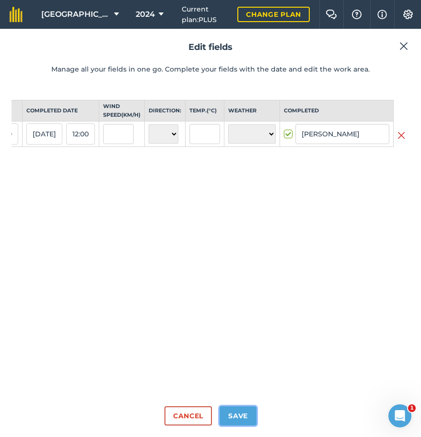
click at [239, 418] on button "Save" at bounding box center [238, 415] width 37 height 19
checkbox input "true"
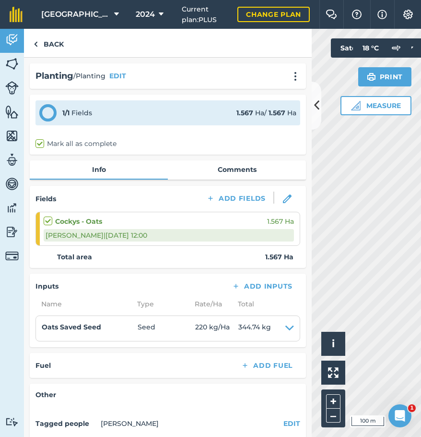
click at [155, 233] on div "Ben A | 01/05/2025 @ 12:00" at bounding box center [169, 235] width 250 height 12
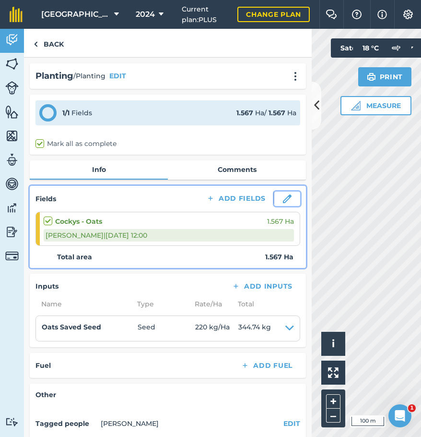
click at [283, 200] on img at bounding box center [287, 198] width 9 height 9
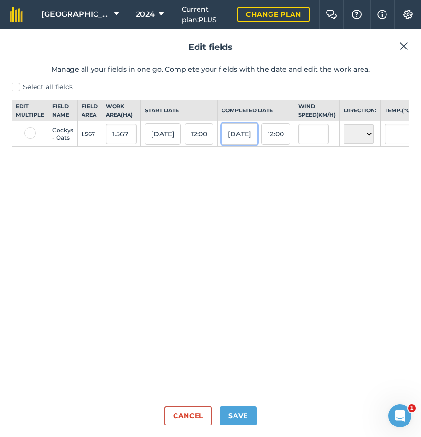
click at [242, 144] on button "01/05/25" at bounding box center [240, 133] width 36 height 21
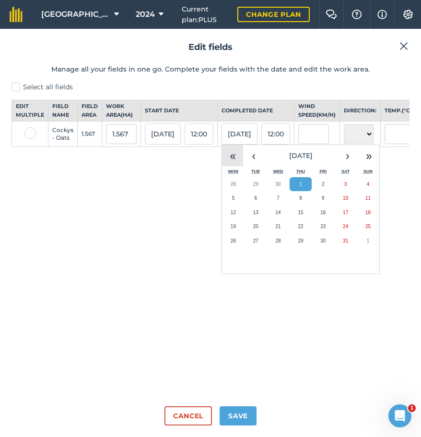
click at [241, 162] on button "«" at bounding box center [232, 155] width 21 height 21
click at [279, 190] on button "1" at bounding box center [278, 184] width 23 height 14
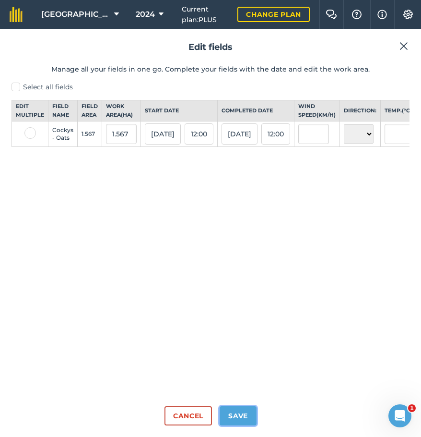
click at [241, 417] on button "Save" at bounding box center [238, 415] width 37 height 19
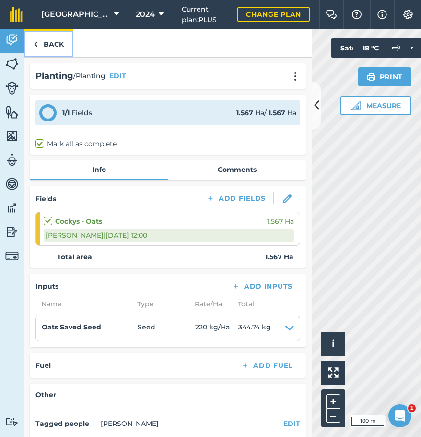
click at [47, 44] on link "Back" at bounding box center [48, 43] width 49 height 28
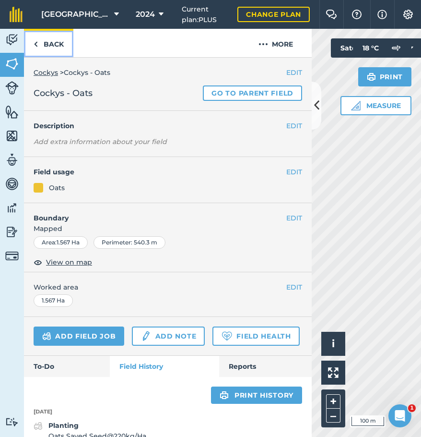
click at [44, 43] on link "Back" at bounding box center [48, 43] width 49 height 28
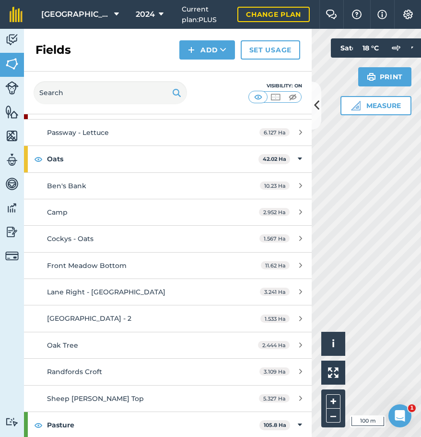
scroll to position [816, 0]
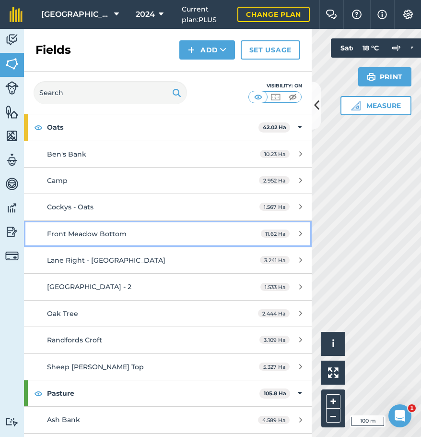
click at [106, 235] on span "Front Meadow Bottom" at bounding box center [87, 233] width 80 height 9
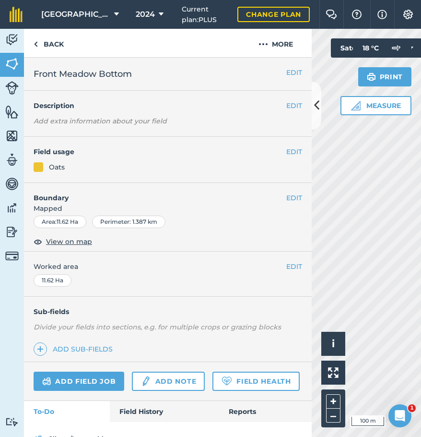
scroll to position [70, 0]
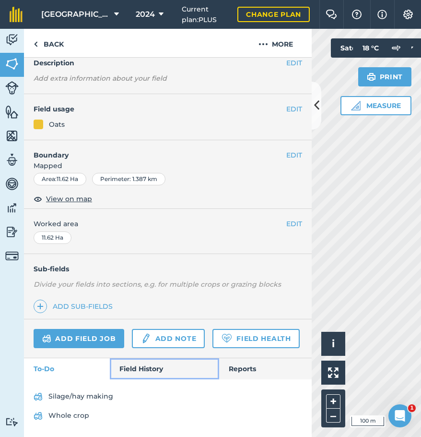
click at [157, 370] on link "Field History" at bounding box center [164, 368] width 109 height 21
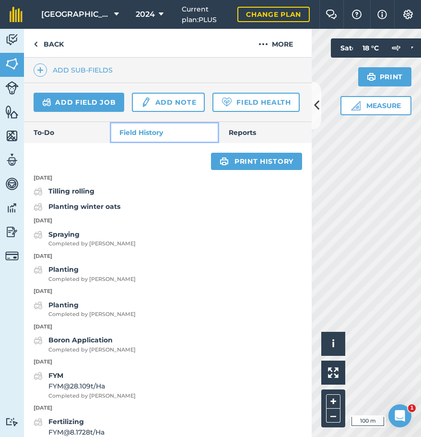
scroll to position [309, 0]
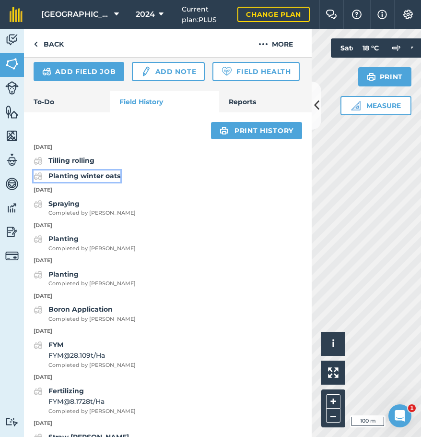
click at [90, 180] on strong "Planting winter oats" at bounding box center [84, 175] width 72 height 9
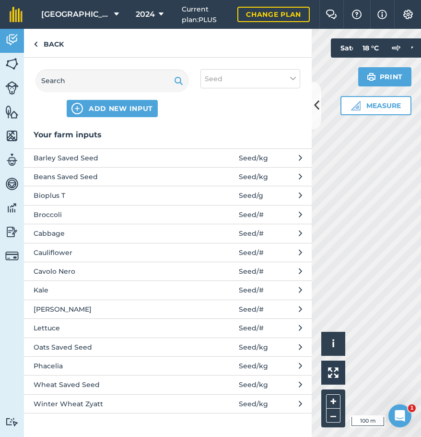
click at [216, 347] on span at bounding box center [216, 347] width 45 height 11
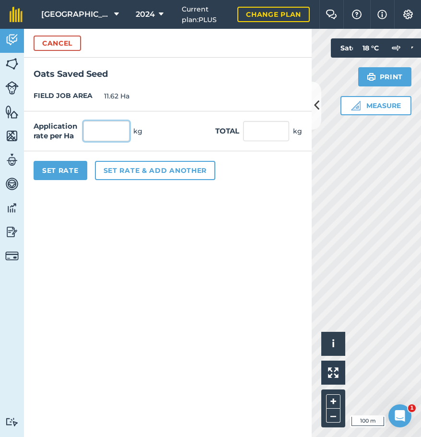
click at [108, 130] on input "text" at bounding box center [106, 131] width 46 height 20
type input "220"
type input "2,556.4"
click at [47, 166] on button "Set Rate" at bounding box center [61, 170] width 54 height 19
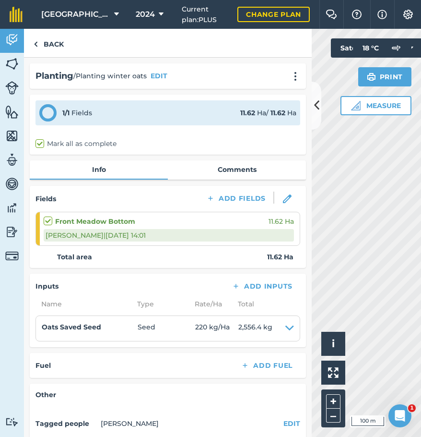
scroll to position [48, 0]
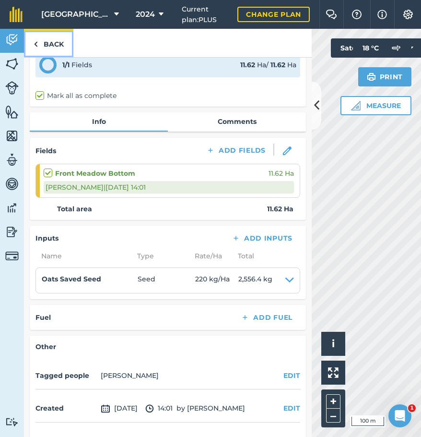
click at [38, 43] on link "Back" at bounding box center [48, 43] width 49 height 28
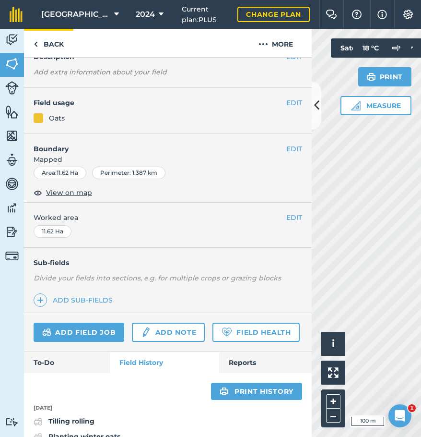
scroll to position [48, 0]
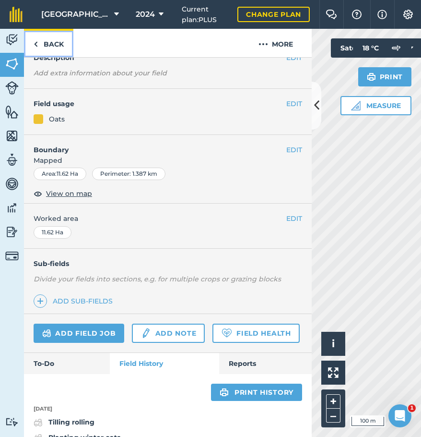
click at [46, 39] on link "Back" at bounding box center [48, 43] width 49 height 28
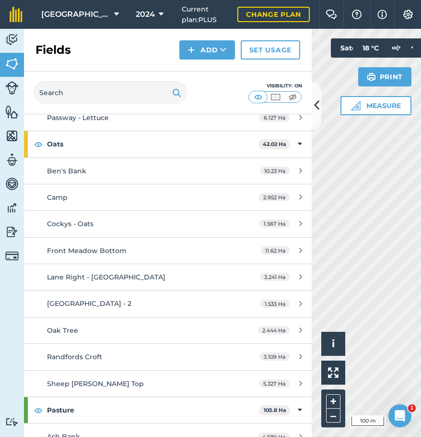
scroll to position [816, 0]
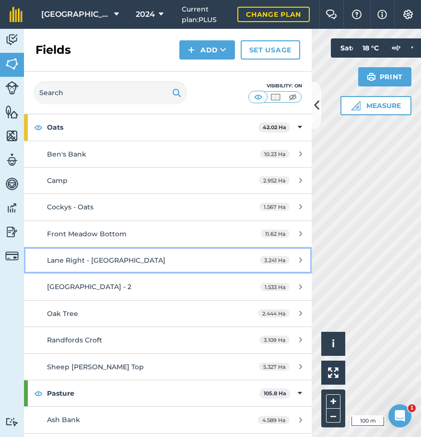
click at [104, 260] on span "Lane Right - [GEOGRAPHIC_DATA]" at bounding box center [106, 260] width 119 height 9
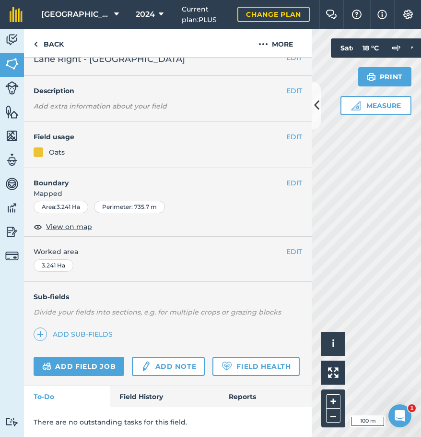
scroll to position [42, 0]
click at [147, 389] on link "Field History" at bounding box center [164, 396] width 109 height 21
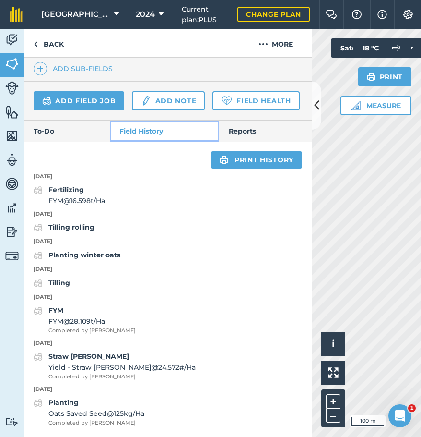
scroll to position [307, 0]
click at [90, 253] on strong "Planting winter oats" at bounding box center [84, 254] width 72 height 9
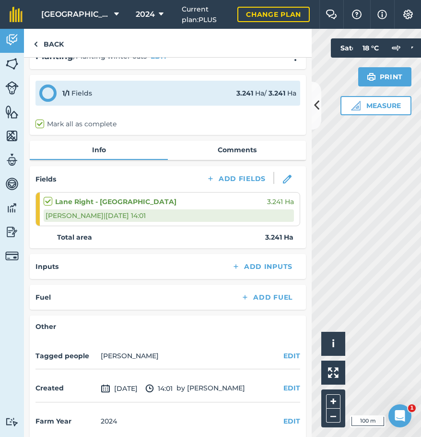
scroll to position [29, 0]
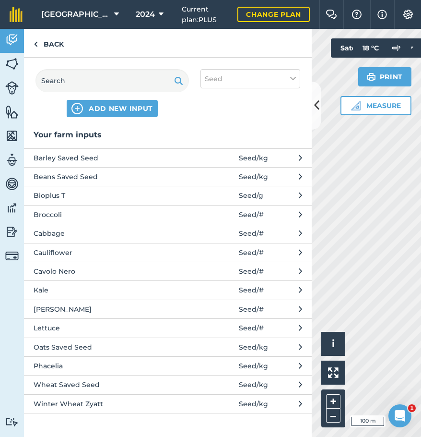
click at [169, 347] on span "Oats Saved Seed" at bounding box center [112, 347] width 157 height 11
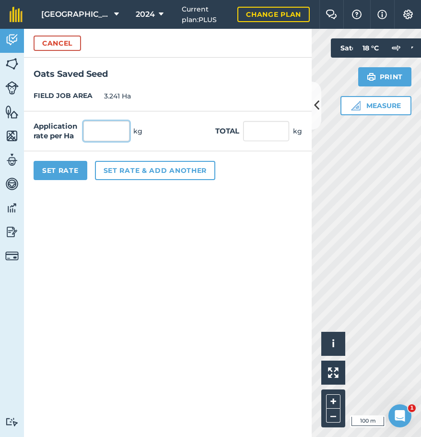
click at [96, 131] on input "text" at bounding box center [106, 131] width 46 height 20
type input "220"
type input "713.02"
click at [67, 166] on button "Set Rate" at bounding box center [61, 170] width 54 height 19
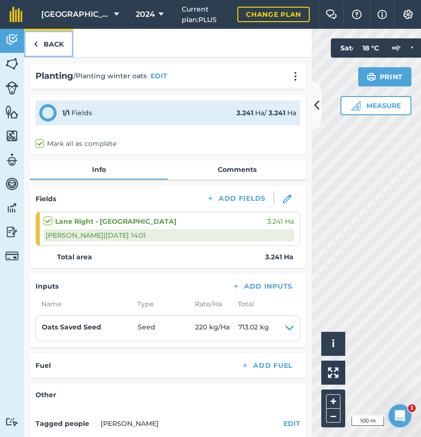
click at [48, 43] on link "Back" at bounding box center [48, 43] width 49 height 28
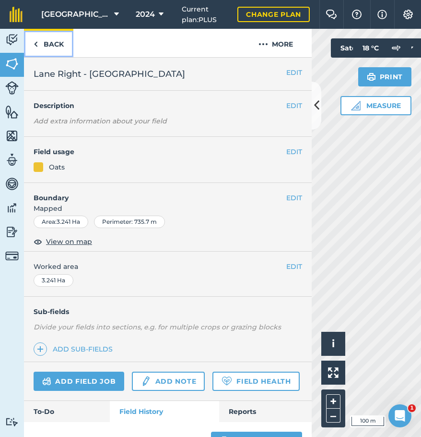
click at [43, 43] on link "Back" at bounding box center [48, 43] width 49 height 28
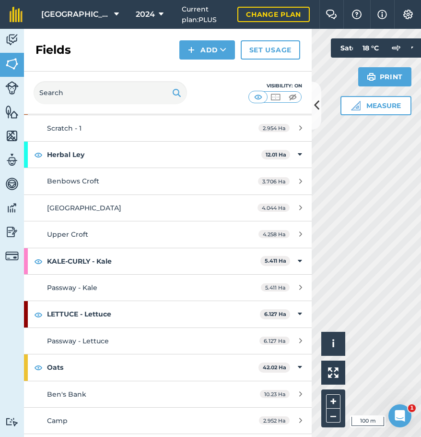
scroll to position [864, 0]
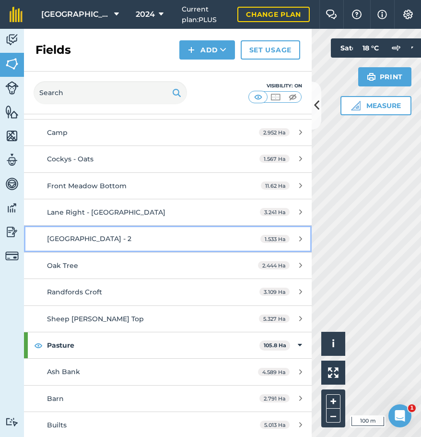
click at [102, 240] on span "[GEOGRAPHIC_DATA] - 2" at bounding box center [89, 238] width 84 height 9
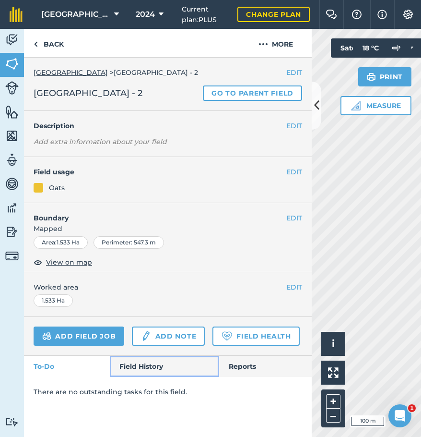
click at [151, 368] on link "Field History" at bounding box center [164, 366] width 109 height 21
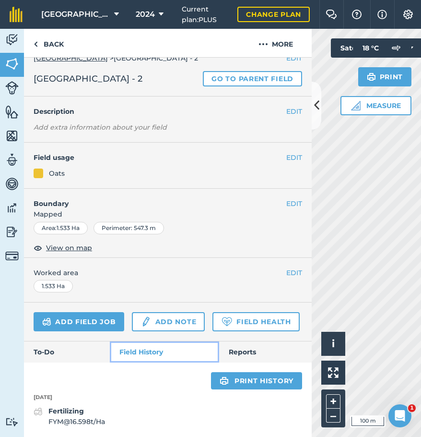
scroll to position [41, 0]
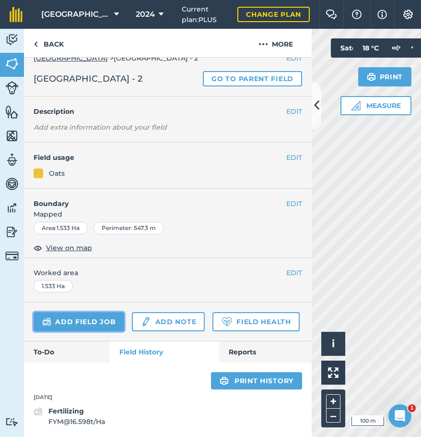
click at [100, 312] on link "Add field job" at bounding box center [79, 321] width 91 height 19
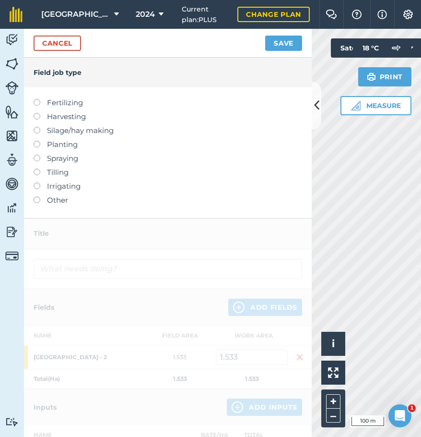
click at [58, 140] on label "Planting" at bounding box center [168, 145] width 269 height 12
type input "Planting"
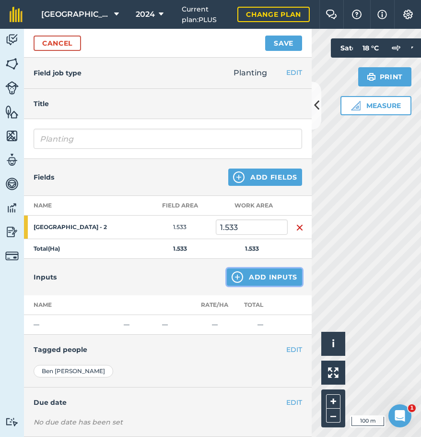
click at [253, 276] on button "Add Inputs" at bounding box center [264, 276] width 75 height 17
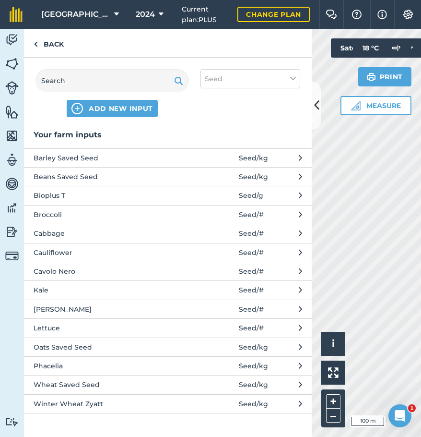
click at [161, 351] on span "Oats Saved Seed" at bounding box center [112, 347] width 157 height 11
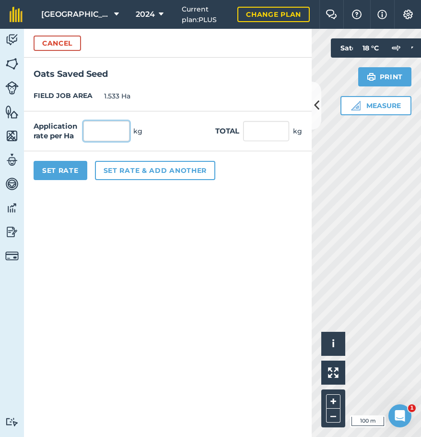
click at [97, 131] on input "text" at bounding box center [106, 131] width 46 height 20
type input "220"
type input "337.26"
click at [59, 168] on button "Set Rate" at bounding box center [61, 170] width 54 height 19
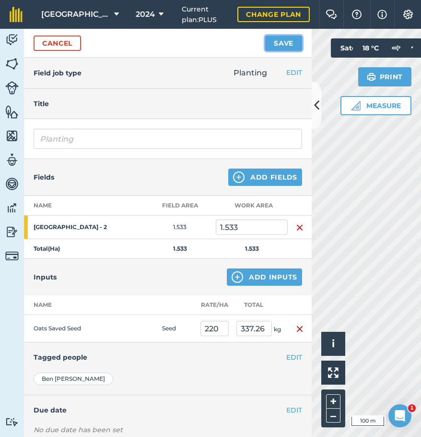
click at [288, 46] on button "Save" at bounding box center [283, 43] width 37 height 15
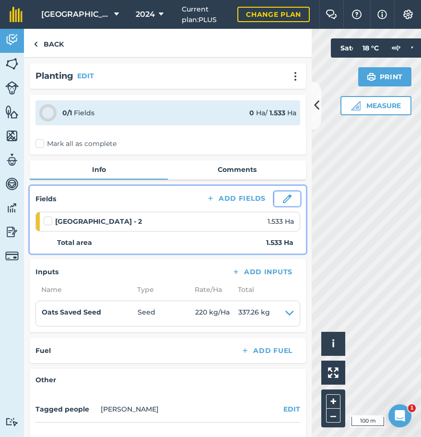
click at [283, 197] on img at bounding box center [287, 198] width 9 height 9
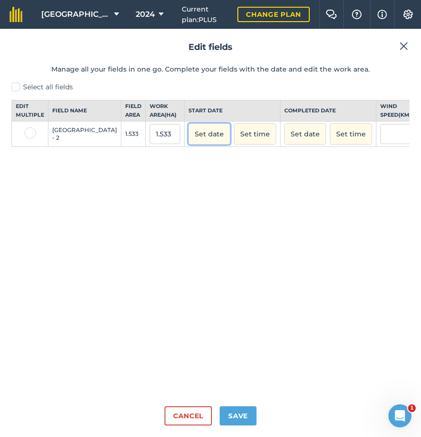
click at [189, 140] on button "Set date" at bounding box center [210, 133] width 42 height 21
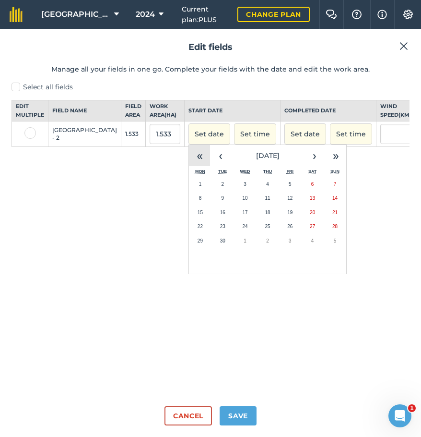
click at [189, 161] on button "«" at bounding box center [199, 155] width 21 height 21
click at [210, 163] on button "‹" at bounding box center [220, 155] width 21 height 21
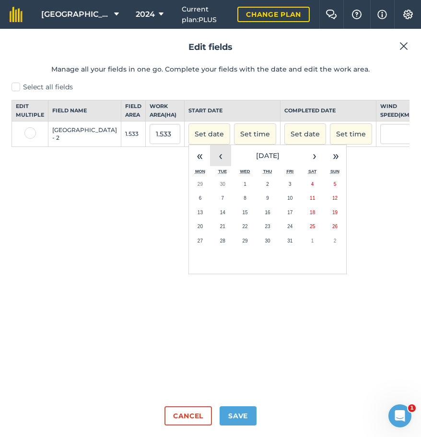
click at [210, 163] on button "‹" at bounding box center [220, 155] width 21 height 21
click at [304, 166] on button "›" at bounding box center [314, 155] width 21 height 21
click at [234, 190] on button "1" at bounding box center [245, 184] width 23 height 14
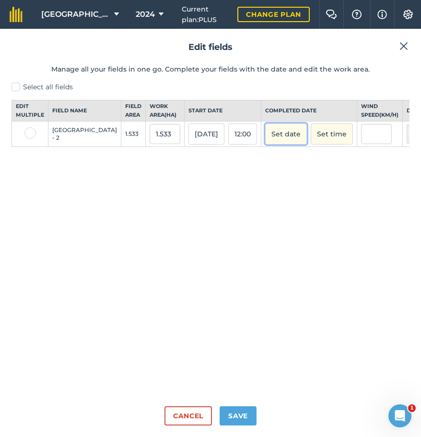
click at [265, 144] on button "Set date" at bounding box center [286, 133] width 42 height 21
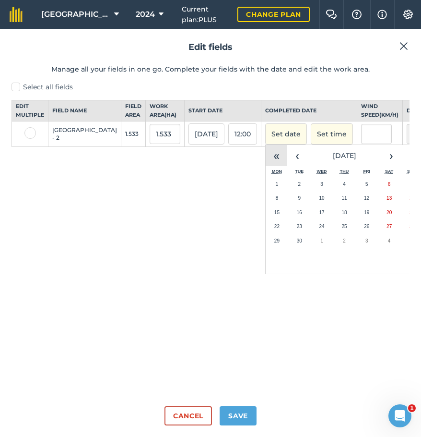
click at [266, 166] on button "«" at bounding box center [276, 155] width 21 height 21
click at [402, 165] on button "»" at bounding box center [412, 155] width 21 height 21
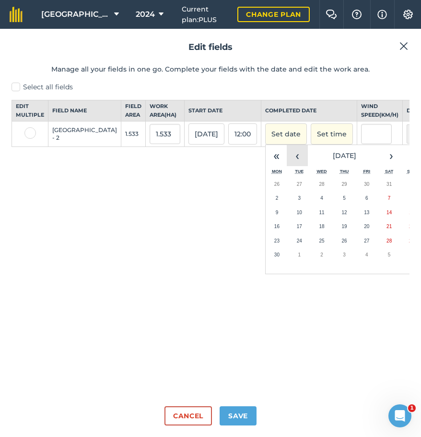
click at [287, 165] on button "‹" at bounding box center [297, 155] width 21 height 21
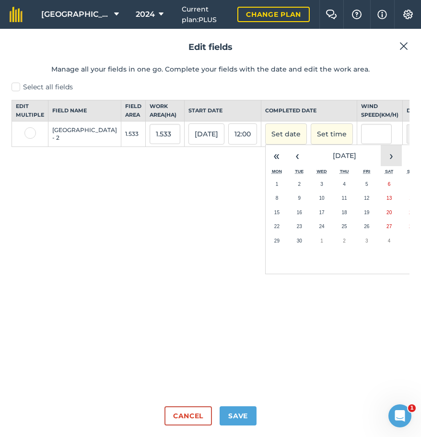
click at [381, 162] on button "›" at bounding box center [391, 155] width 21 height 21
click at [311, 190] on button "1" at bounding box center [322, 184] width 23 height 14
checkbox input "true"
type input "Ben Andrews"
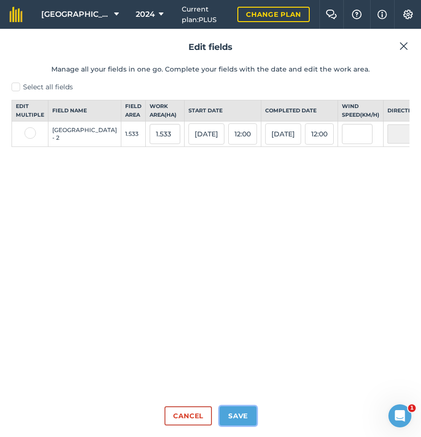
click at [236, 414] on button "Save" at bounding box center [238, 415] width 37 height 19
checkbox input "true"
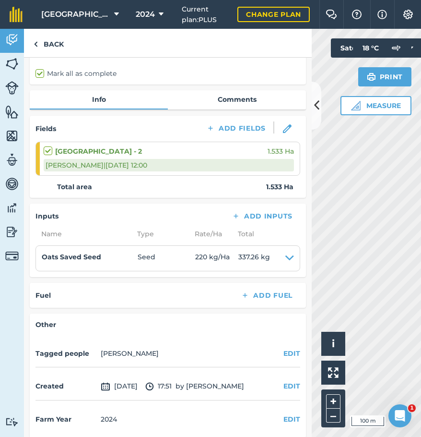
scroll to position [77, 0]
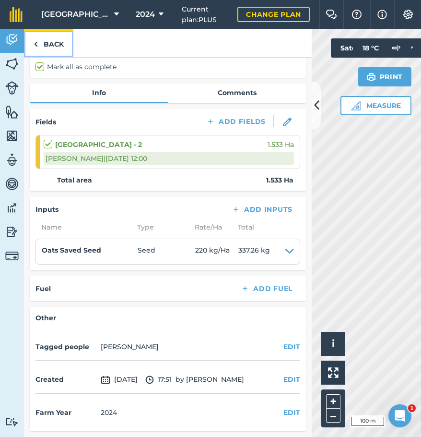
click at [40, 46] on link "Back" at bounding box center [48, 43] width 49 height 28
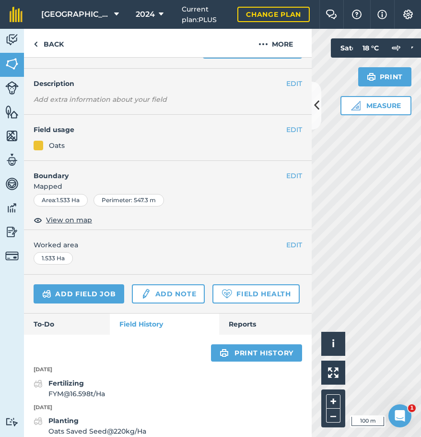
scroll to position [87, 0]
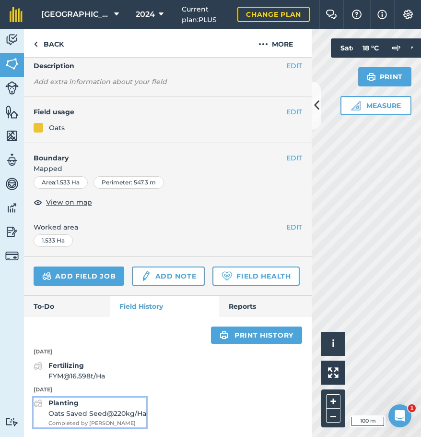
click at [61, 402] on strong "Planting" at bounding box center [63, 402] width 30 height 9
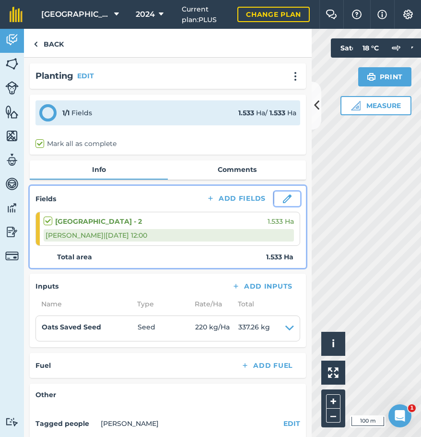
click at [285, 196] on button at bounding box center [287, 198] width 26 height 14
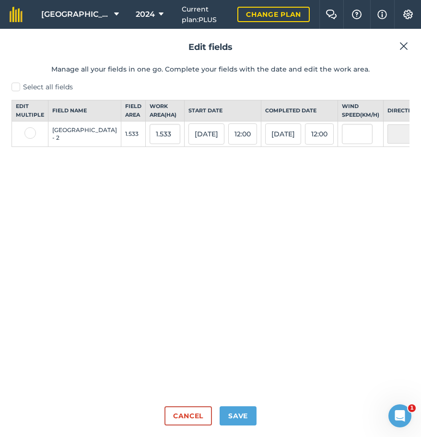
type input "Ben Andrews"
click at [189, 144] on button "01/05/24" at bounding box center [207, 133] width 36 height 21
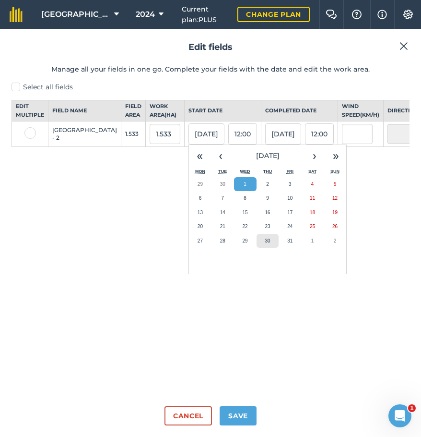
click at [265, 243] on abbr "30" at bounding box center [267, 240] width 5 height 5
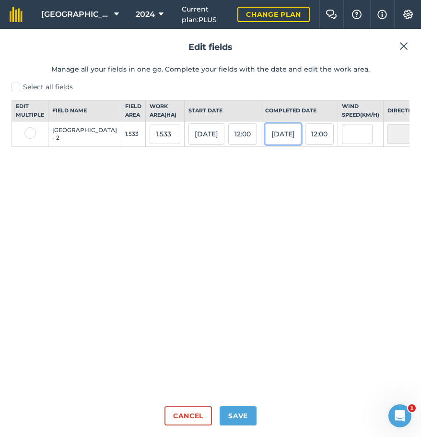
click at [265, 144] on button "01/05/24" at bounding box center [283, 133] width 36 height 21
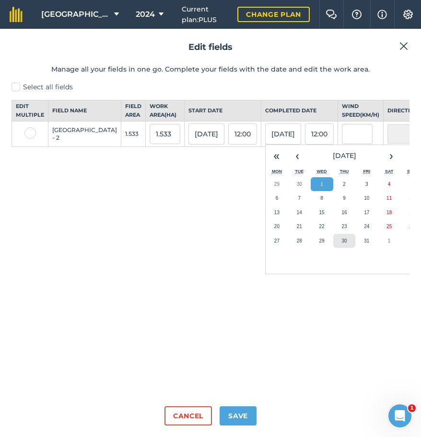
click at [342, 243] on abbr "30" at bounding box center [344, 240] width 5 height 5
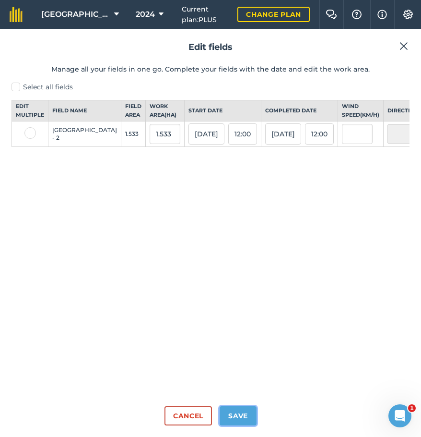
click at [238, 414] on button "Save" at bounding box center [238, 415] width 37 height 19
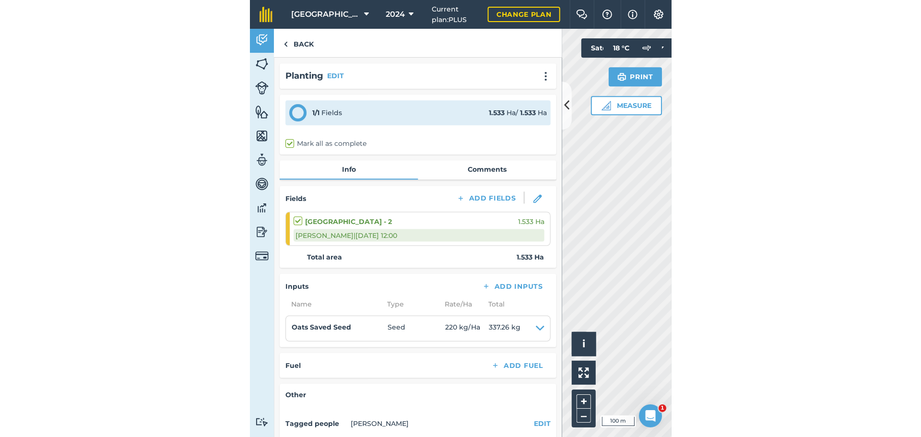
scroll to position [77, 0]
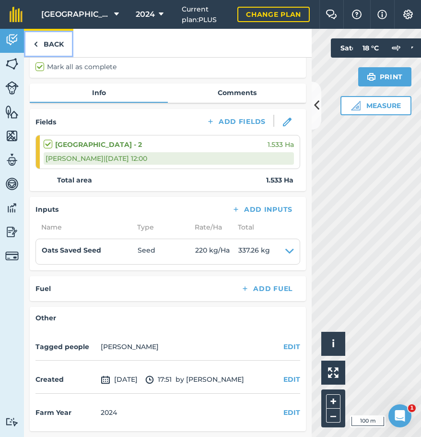
click at [39, 40] on link "Back" at bounding box center [48, 43] width 49 height 28
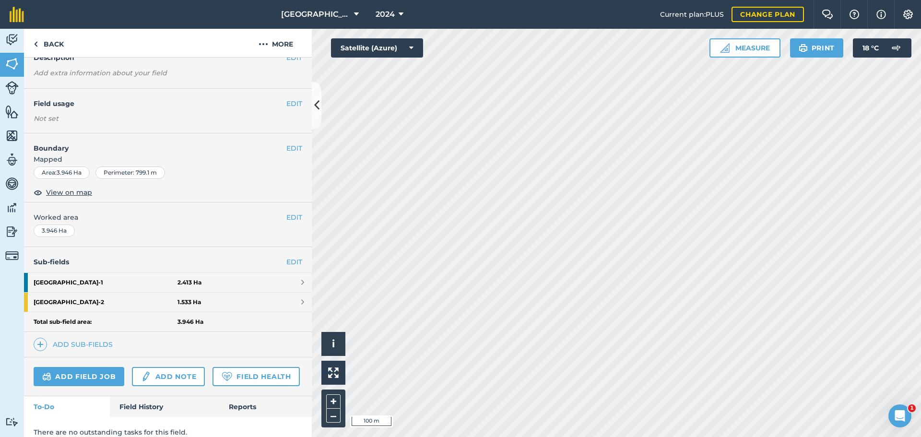
scroll to position [85, 0]
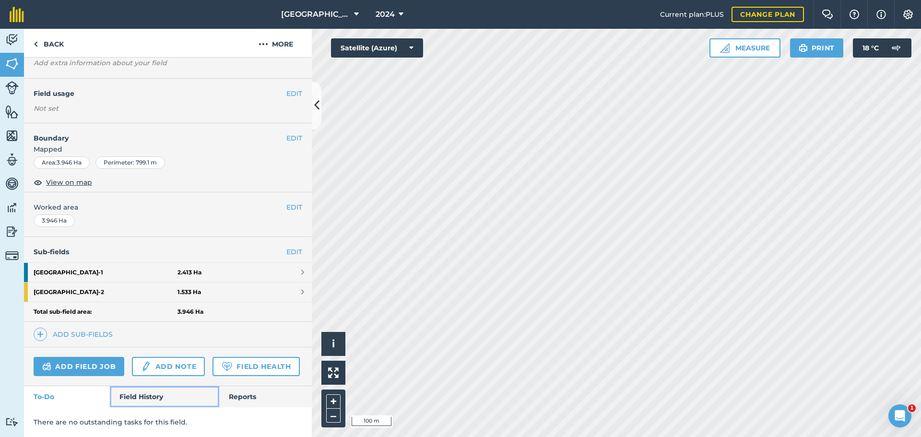
click at [135, 397] on link "Field History" at bounding box center [164, 396] width 109 height 21
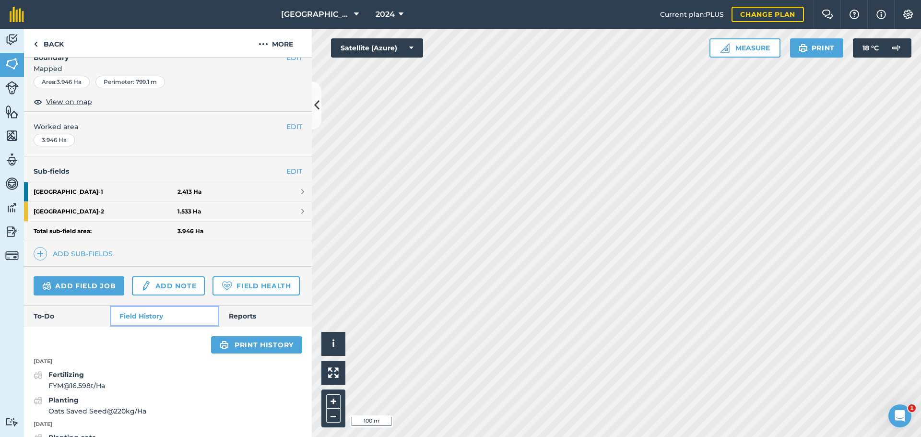
scroll to position [236, 0]
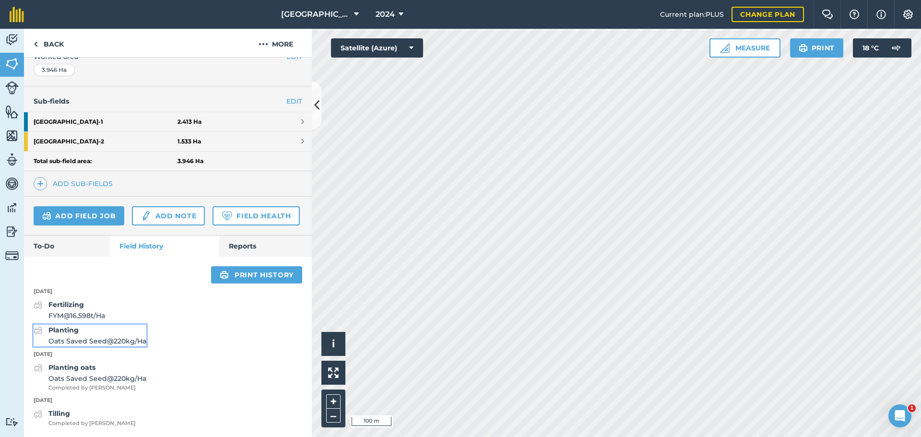
click at [88, 340] on span "Oats Saved Seed @ 220 kg / Ha" at bounding box center [97, 341] width 98 height 11
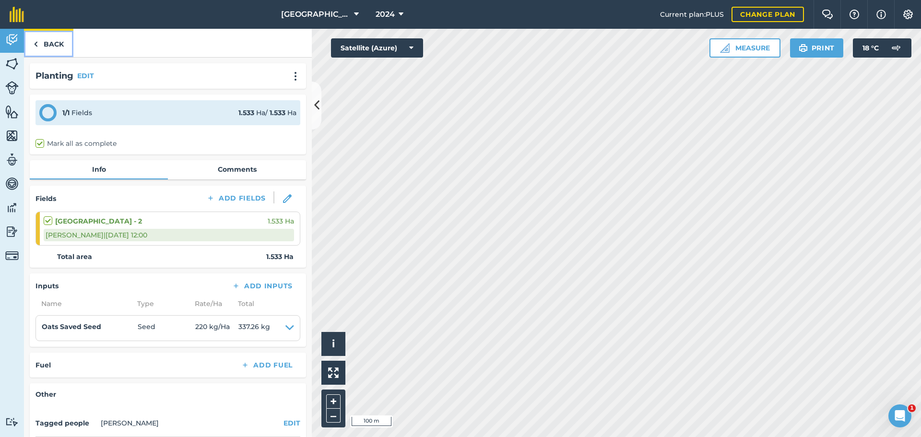
click at [39, 41] on link "Back" at bounding box center [48, 43] width 49 height 28
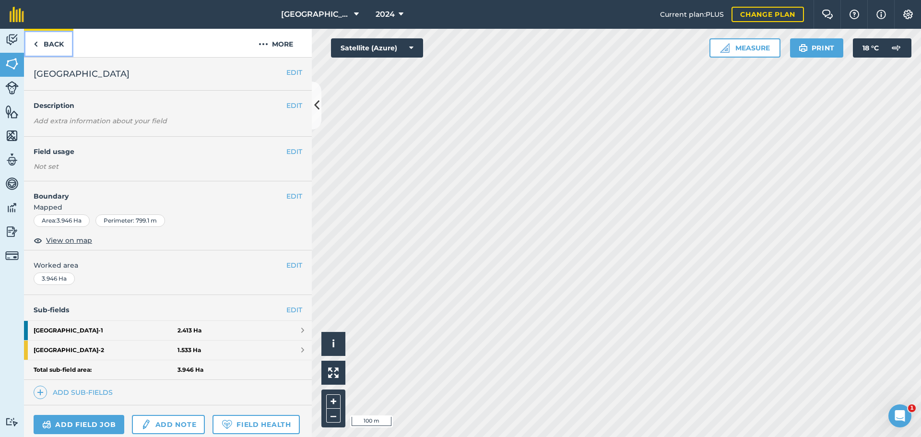
click at [39, 41] on link "Back" at bounding box center [48, 43] width 49 height 28
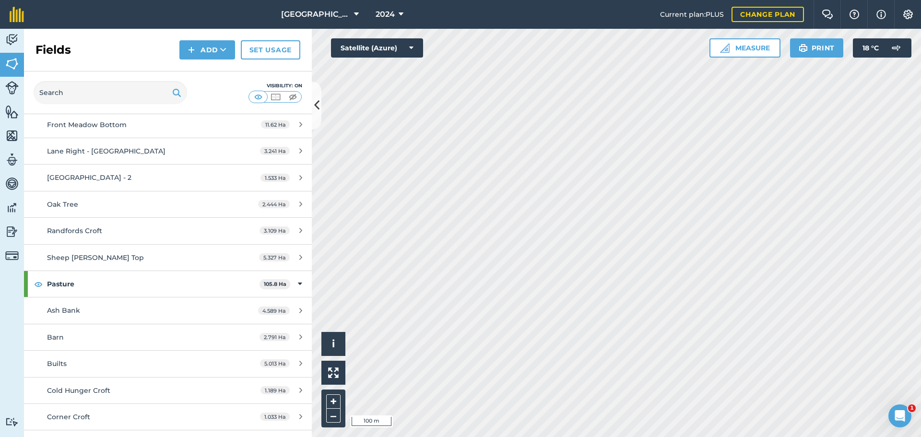
scroll to position [912, 0]
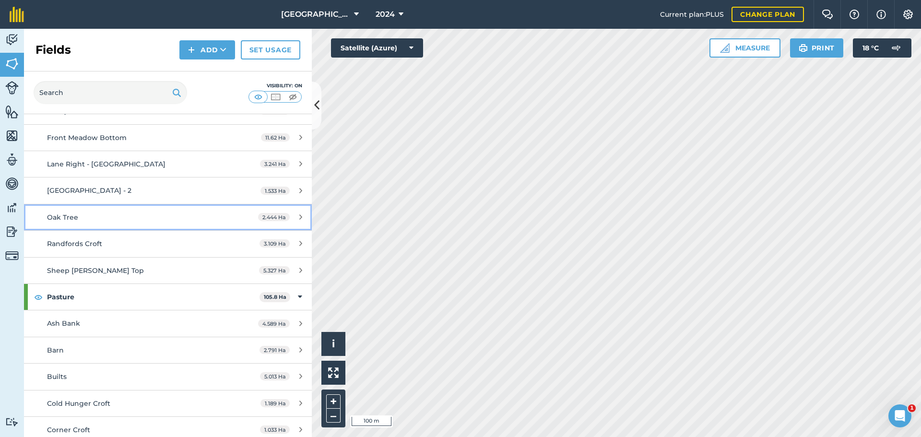
click at [66, 212] on div "Oak Tree" at bounding box center [137, 217] width 180 height 11
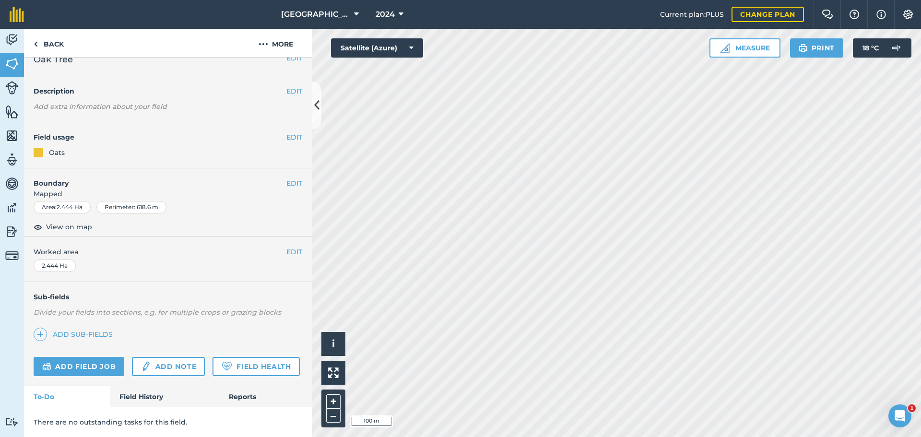
scroll to position [41, 0]
click at [133, 402] on link "Field History" at bounding box center [164, 396] width 109 height 21
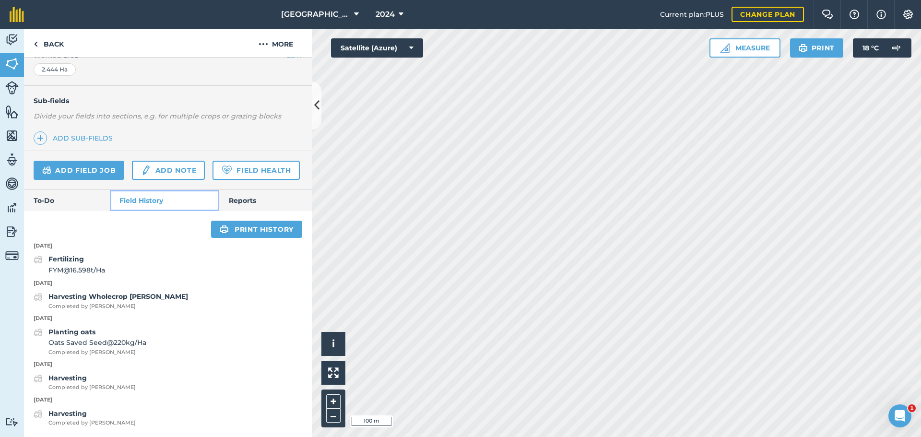
scroll to position [237, 0]
click at [72, 337] on div "Planting oats Oats Saved Seed @ 220 kg / Ha Completed by nigel a" at bounding box center [97, 342] width 98 height 30
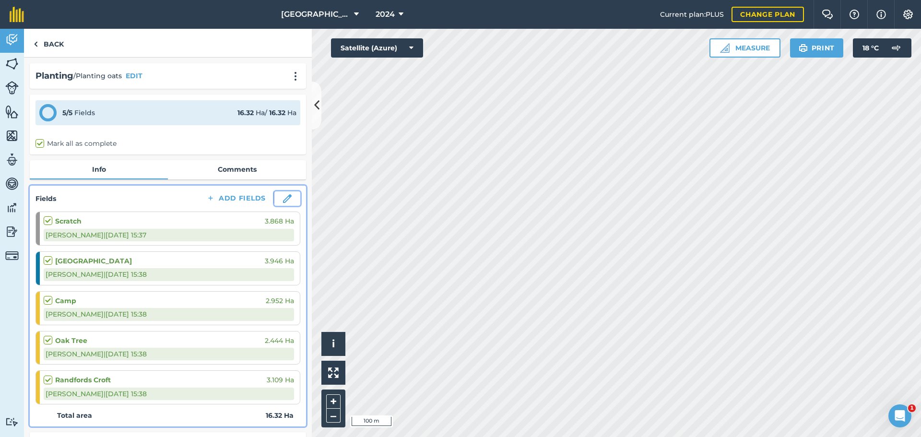
click at [283, 201] on img at bounding box center [287, 198] width 9 height 9
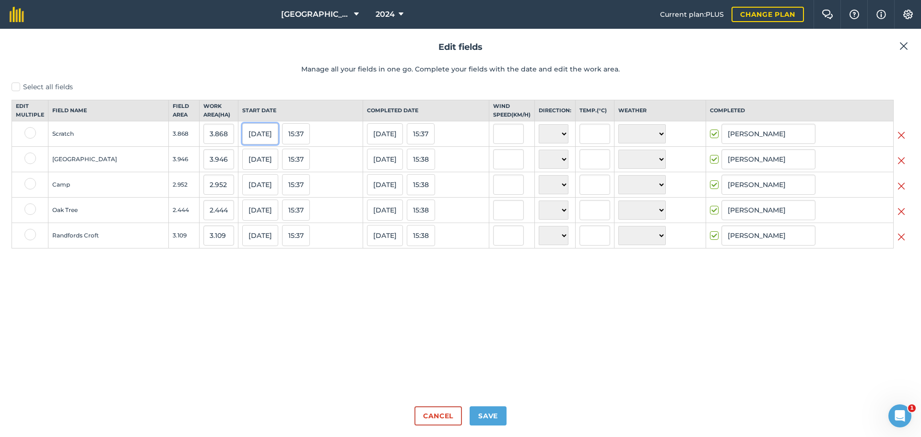
click at [267, 144] on button "23/06/23" at bounding box center [260, 133] width 36 height 21
click at [382, 163] on button "»" at bounding box center [389, 155] width 21 height 21
click at [18, 87] on label "Select all fields" at bounding box center [461, 87] width 898 height 10
click at [18, 87] on input "Select all fields" at bounding box center [15, 85] width 6 height 6
checkbox input "true"
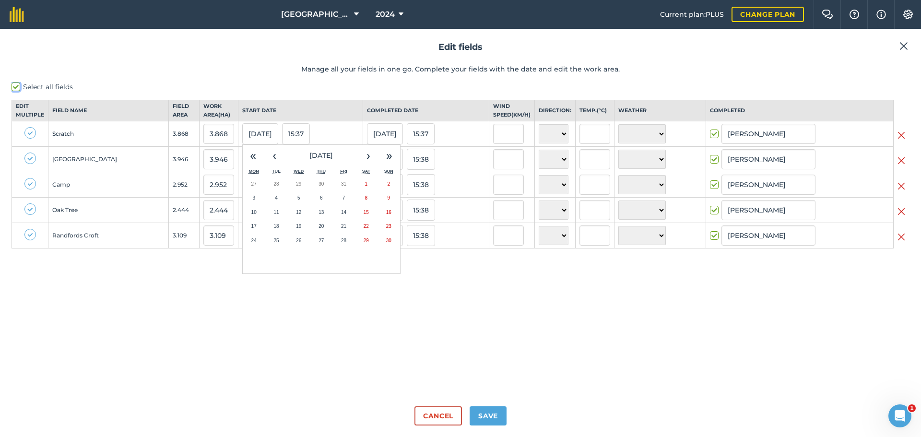
checkbox input "true"
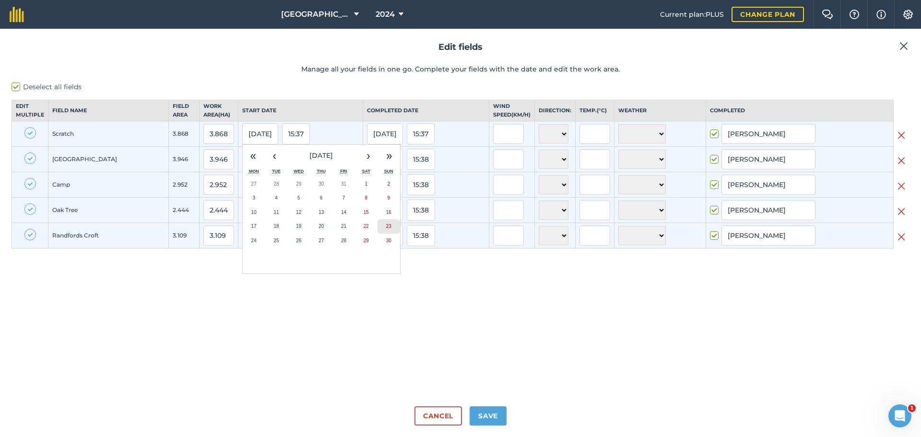
click at [386, 229] on abbr "23" at bounding box center [388, 226] width 5 height 5
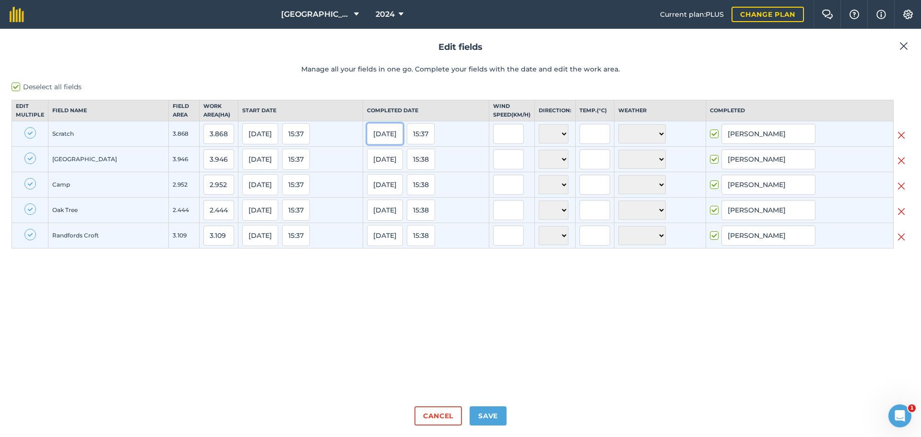
click at [387, 140] on button "23/06/23" at bounding box center [385, 133] width 36 height 21
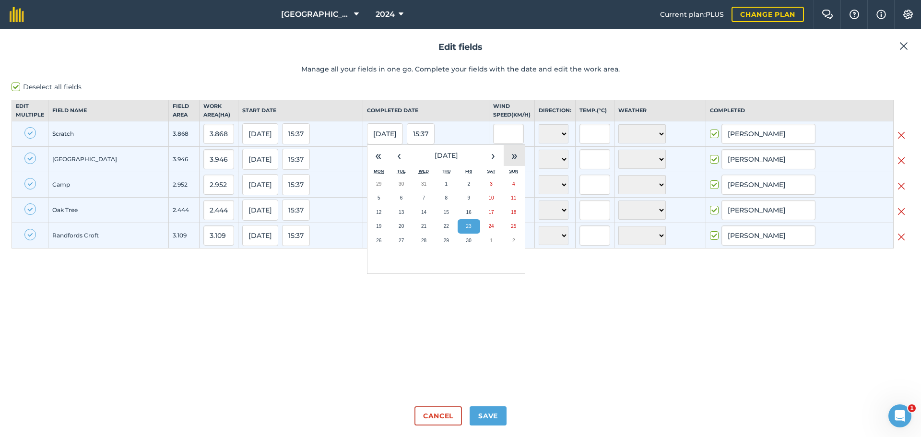
click at [518, 165] on button "»" at bounding box center [514, 155] width 21 height 21
click at [509, 234] on button "23" at bounding box center [513, 226] width 23 height 14
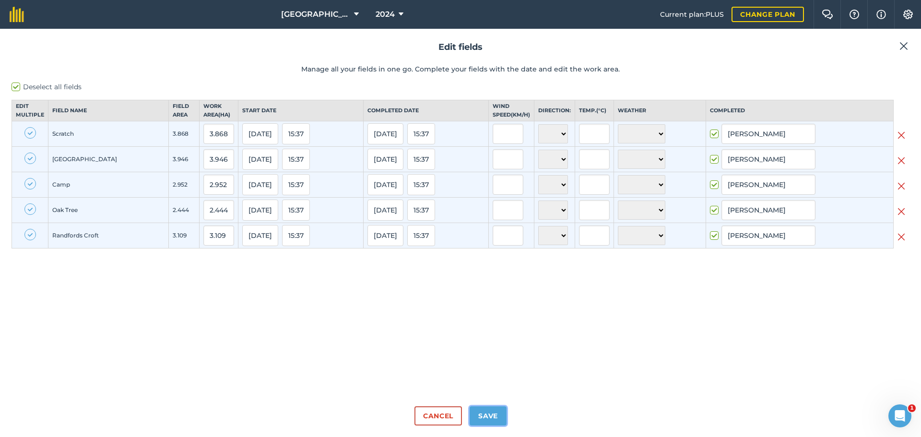
click at [486, 412] on button "Save" at bounding box center [488, 415] width 37 height 19
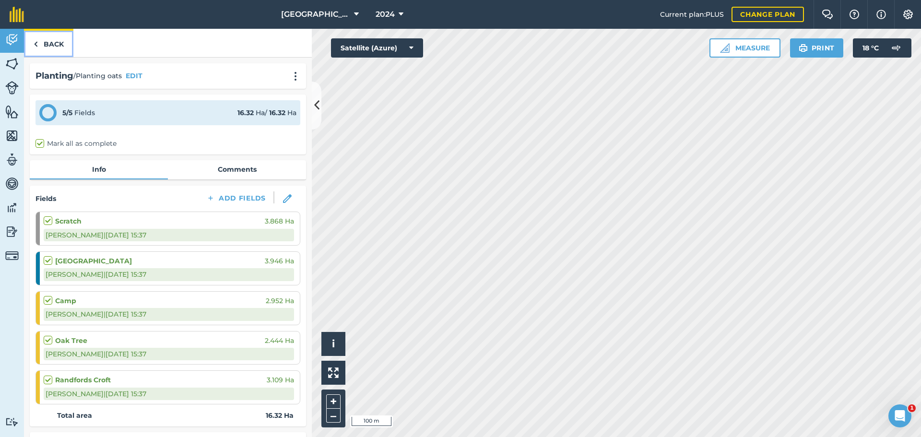
click at [39, 41] on link "Back" at bounding box center [48, 43] width 49 height 28
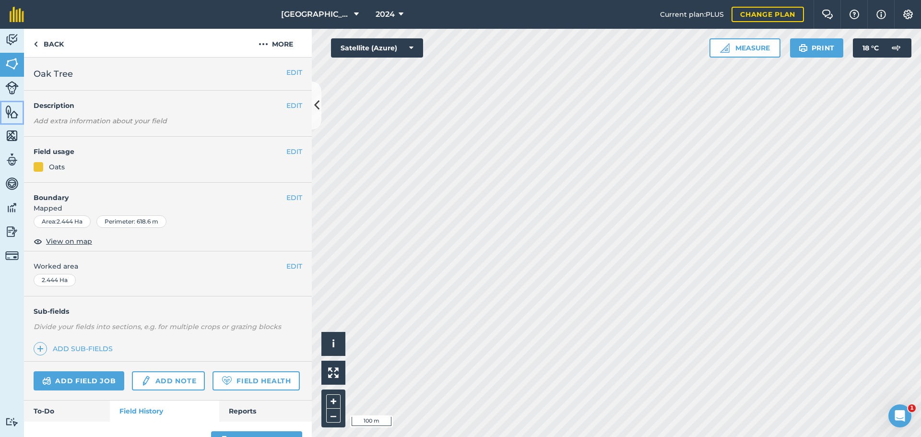
click at [4, 118] on link "Features" at bounding box center [12, 113] width 24 height 24
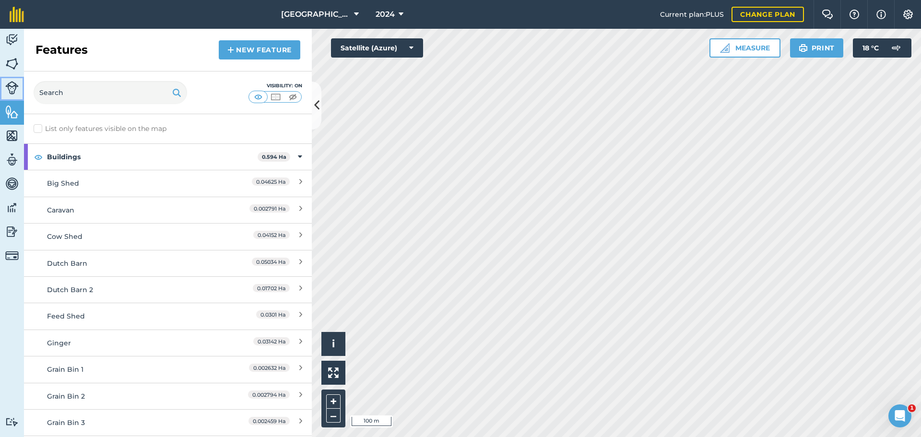
click at [15, 85] on img at bounding box center [11, 87] width 13 height 13
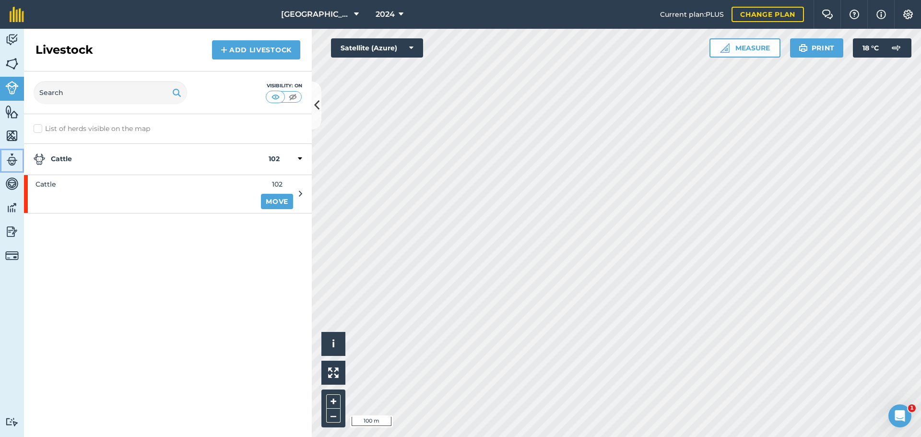
click at [20, 149] on link "Team" at bounding box center [12, 161] width 24 height 24
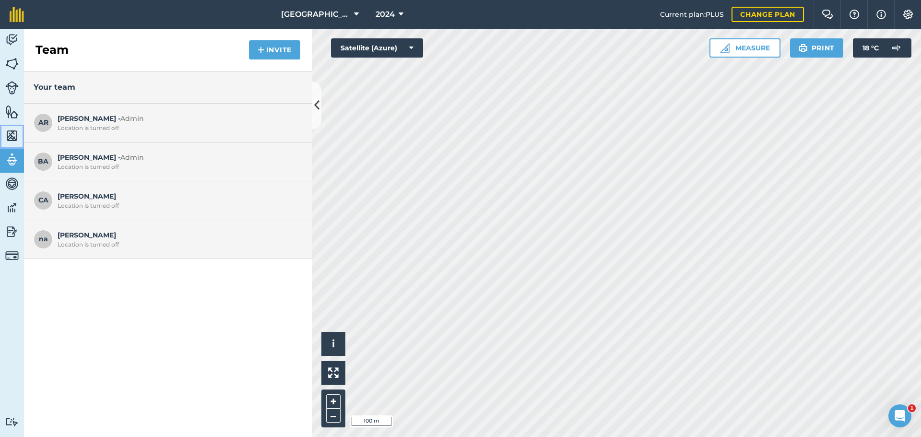
click at [13, 127] on link "Maps" at bounding box center [12, 137] width 24 height 24
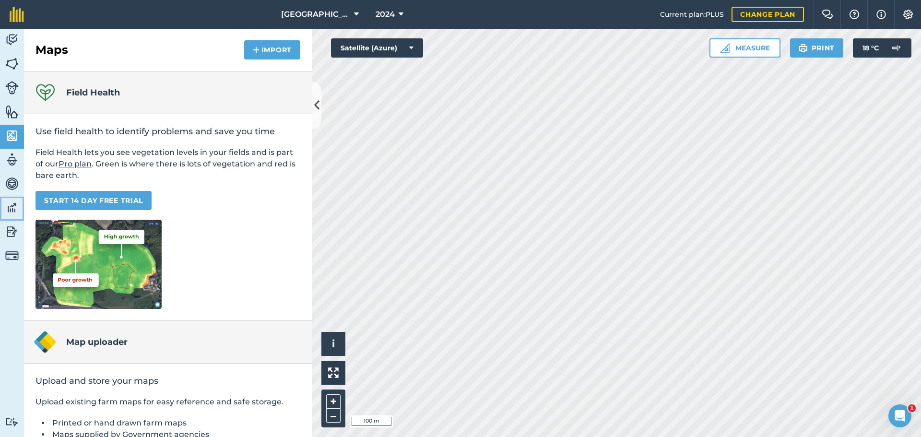
click at [11, 198] on link "Data" at bounding box center [12, 209] width 24 height 24
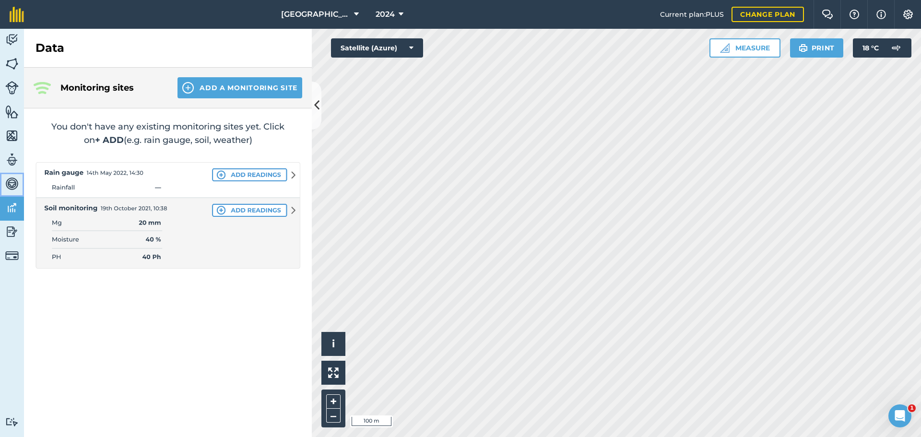
click at [13, 187] on img at bounding box center [11, 184] width 13 height 14
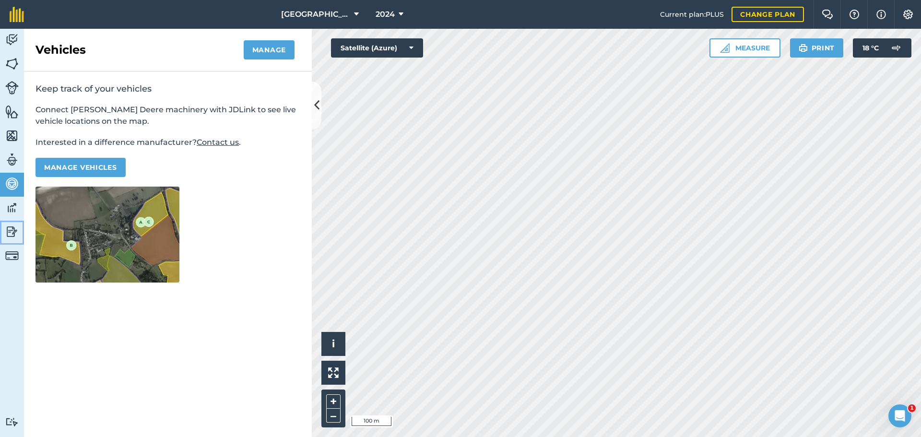
click at [12, 237] on img at bounding box center [11, 232] width 13 height 14
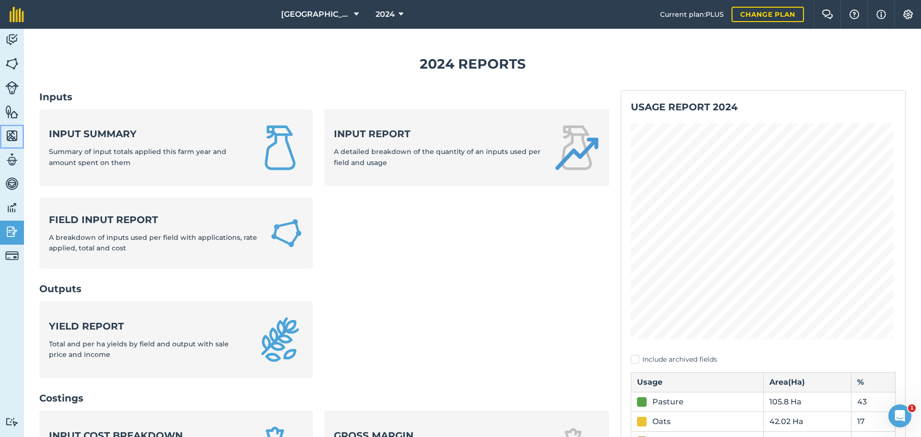
click at [7, 134] on img at bounding box center [11, 136] width 13 height 14
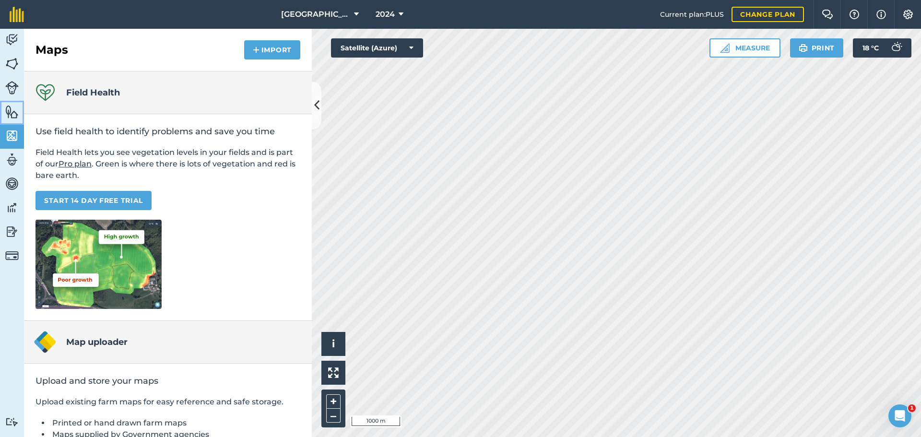
click at [10, 114] on img at bounding box center [11, 112] width 13 height 14
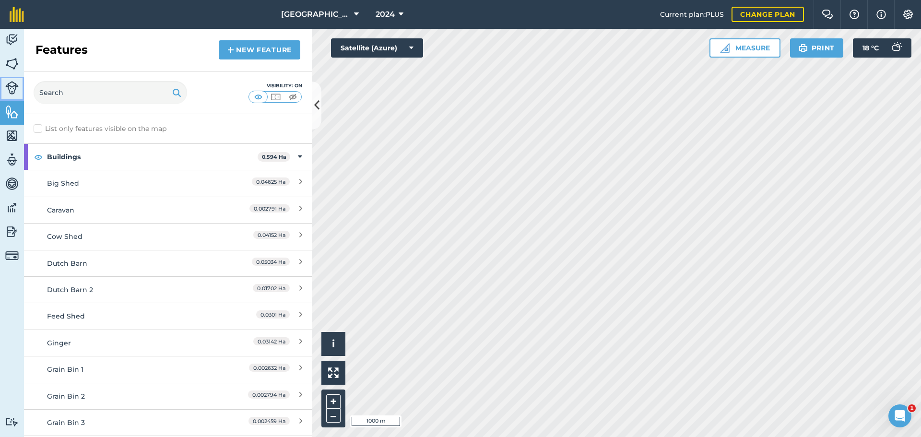
click at [13, 86] on img at bounding box center [11, 87] width 13 height 13
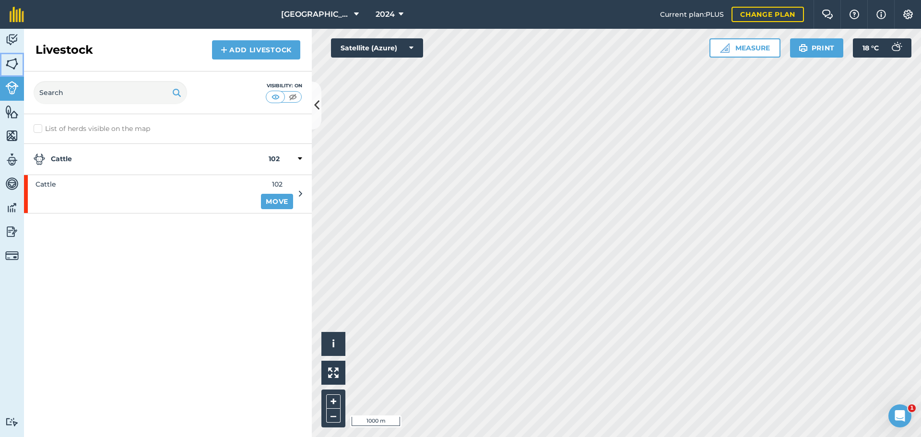
click at [12, 68] on img at bounding box center [11, 64] width 13 height 14
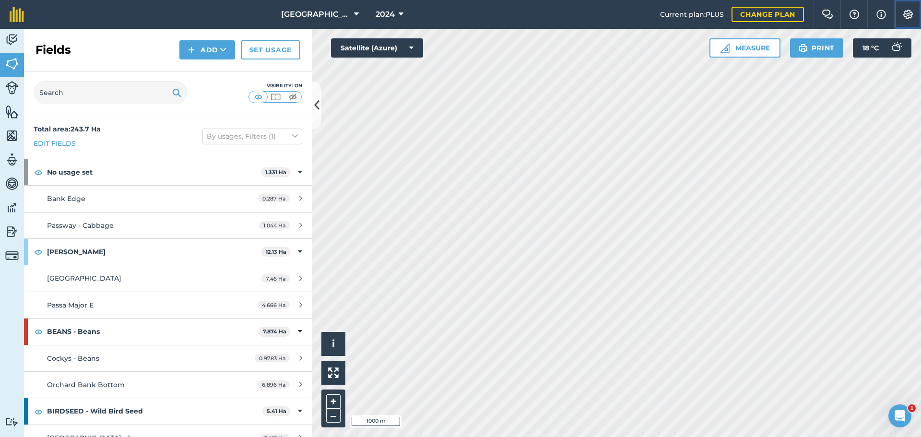
click at [904, 13] on img at bounding box center [908, 15] width 12 height 10
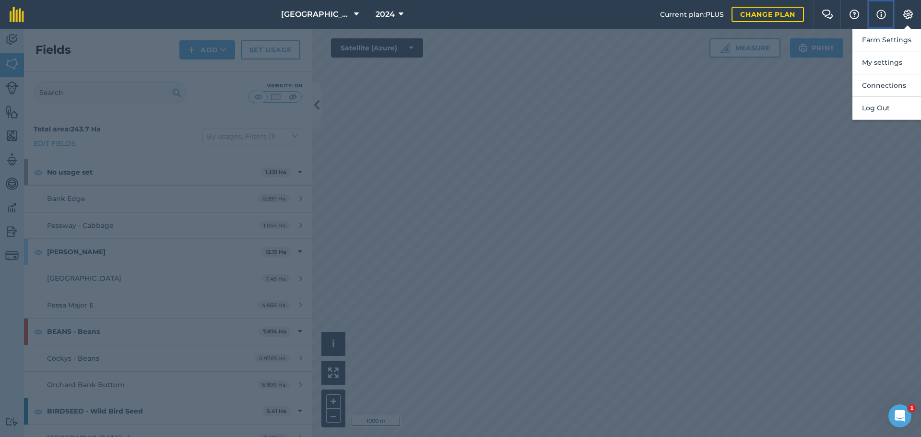
click at [883, 15] on img at bounding box center [882, 15] width 10 height 12
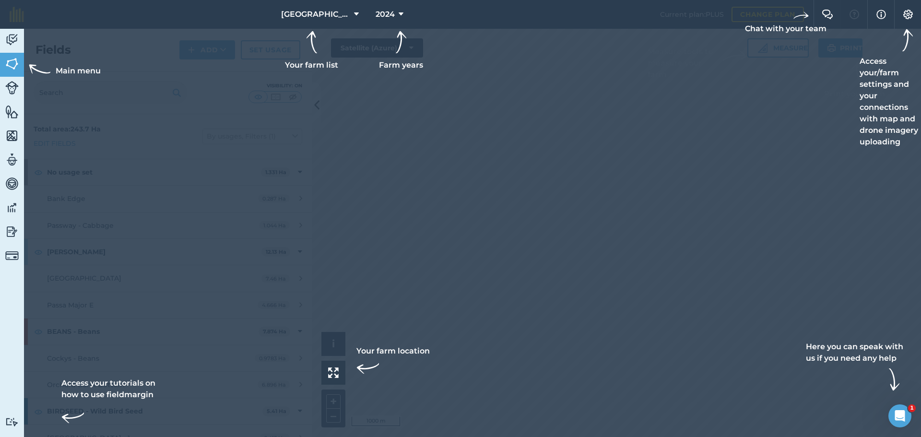
click at [849, 13] on div at bounding box center [460, 14] width 921 height 29
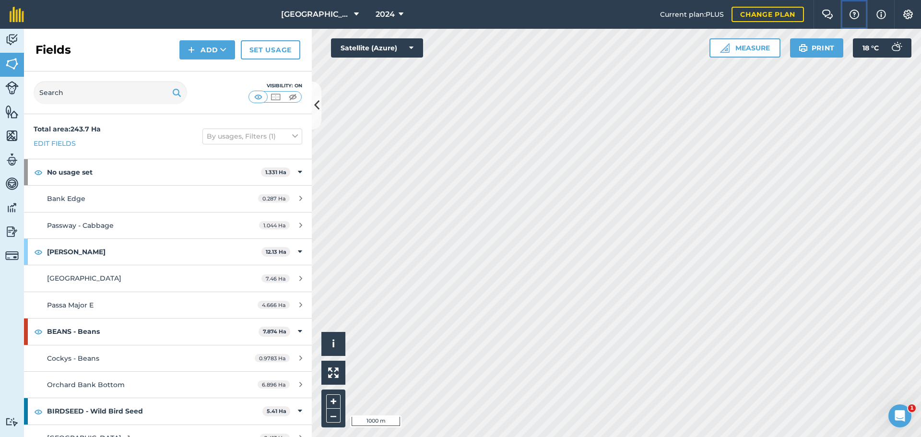
click at [854, 17] on img at bounding box center [855, 15] width 12 height 10
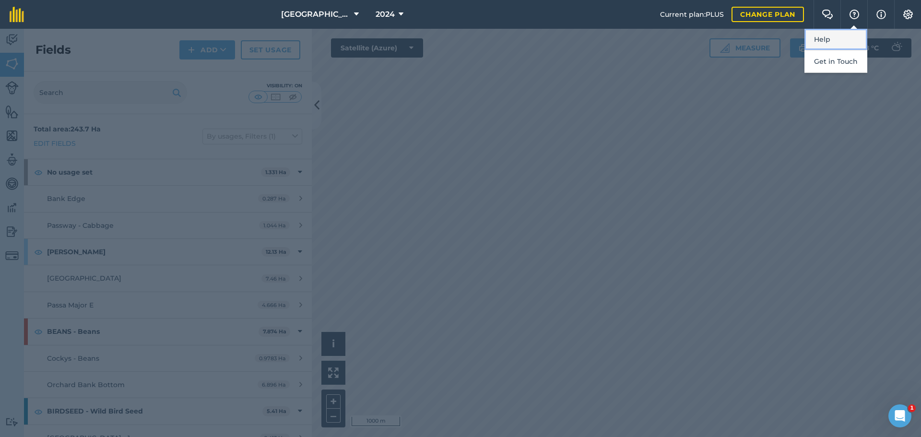
click at [840, 38] on link "Help" at bounding box center [836, 40] width 63 height 22
click at [379, 175] on div at bounding box center [460, 233] width 921 height 408
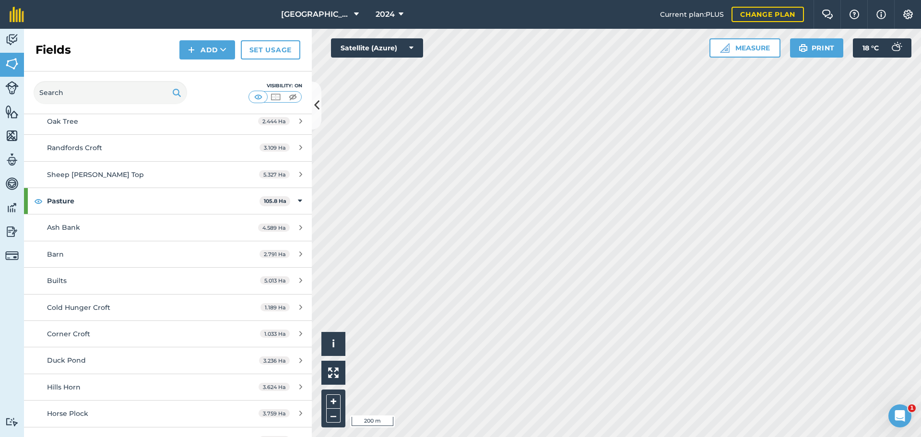
scroll to position [960, 0]
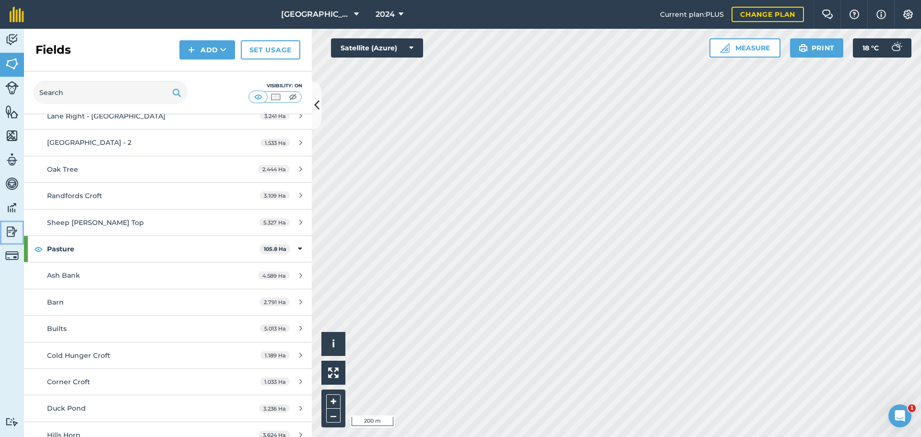
click at [9, 235] on img at bounding box center [11, 232] width 13 height 14
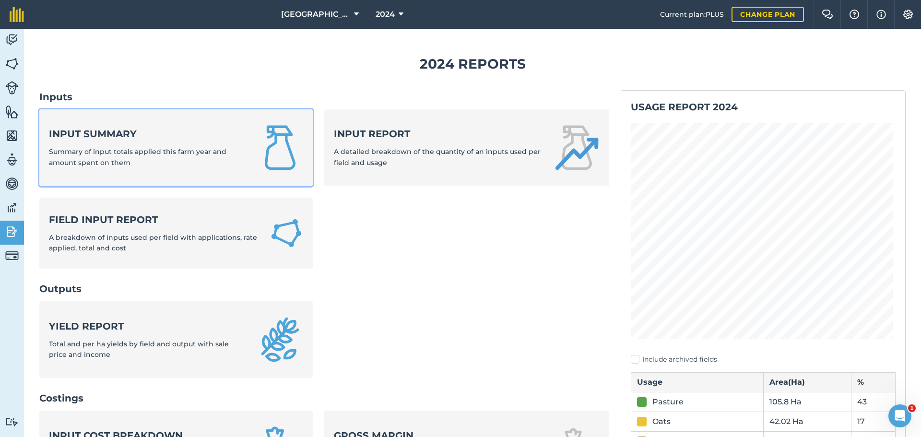
click at [144, 142] on div "Input summary Summary of input totals applied this farm year and amount spent o…" at bounding box center [147, 147] width 197 height 41
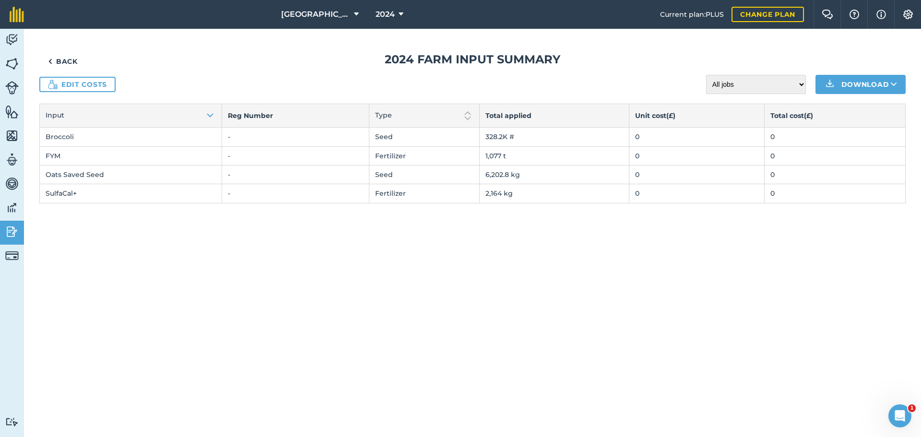
click at [345, 360] on div "Back 2024 Farm input summary Edit costs All jobs Incomplete jobs Complete jobs …" at bounding box center [472, 233] width 897 height 408
click at [17, 66] on img at bounding box center [11, 64] width 13 height 14
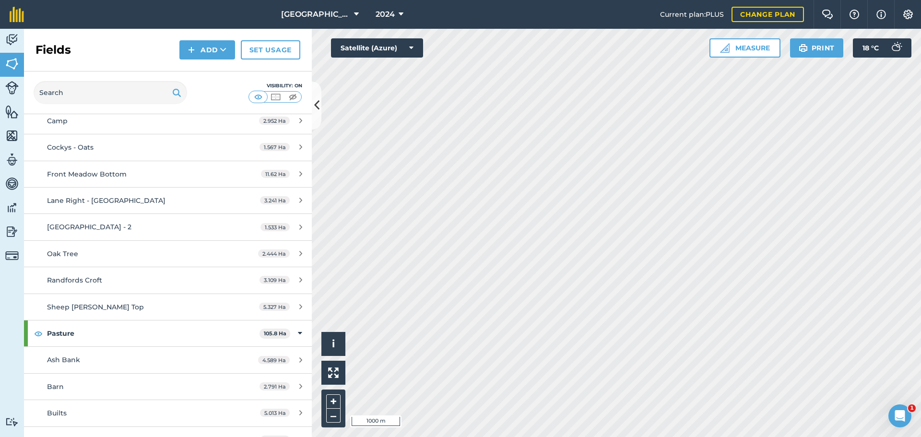
scroll to position [864, 0]
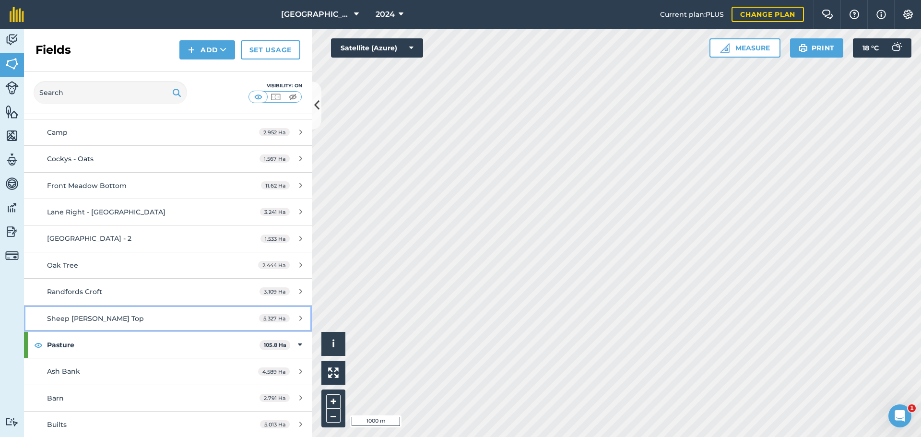
click at [154, 315] on div "Sheep [PERSON_NAME] Top" at bounding box center [137, 318] width 180 height 11
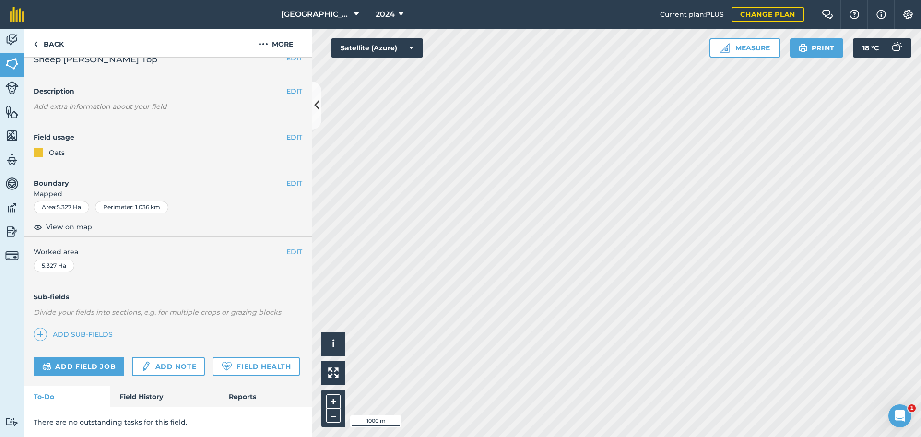
scroll to position [41, 0]
click at [153, 393] on link "Field History" at bounding box center [164, 396] width 109 height 21
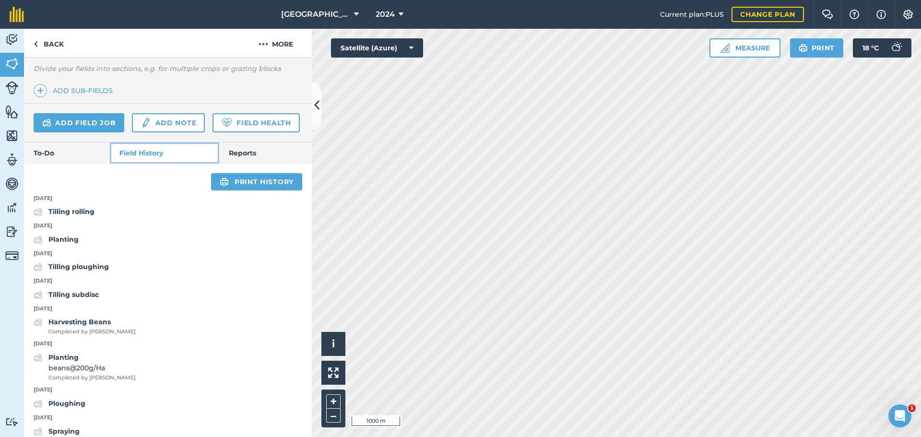
scroll to position [281, 0]
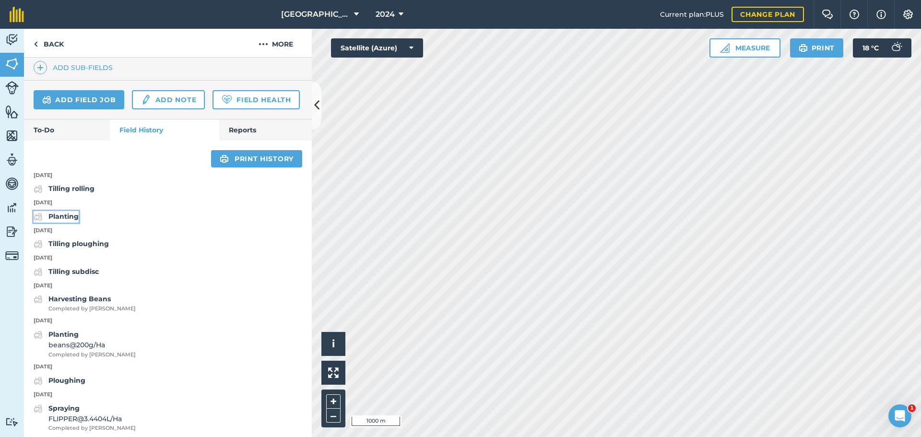
click at [68, 221] on strong "Planting" at bounding box center [63, 216] width 30 height 9
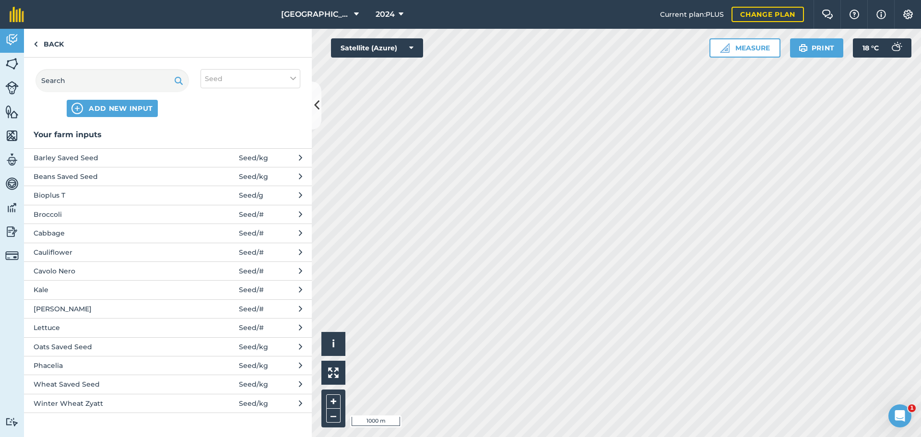
click at [202, 346] on span at bounding box center [216, 347] width 45 height 11
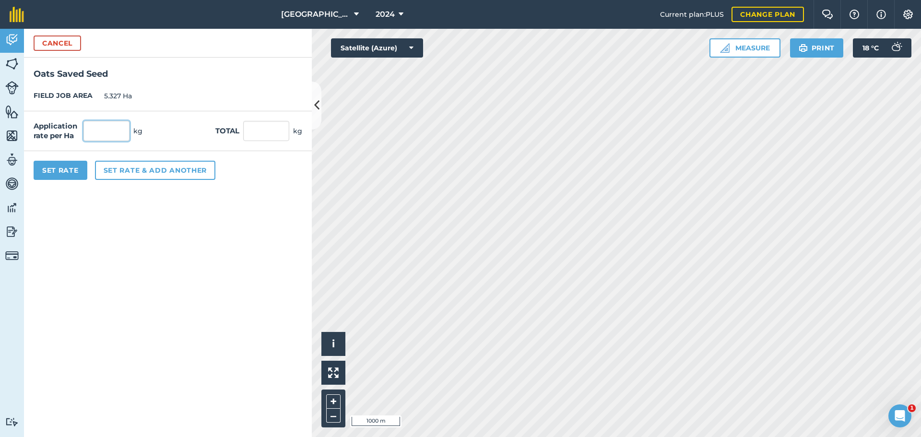
click at [108, 133] on input "text" at bounding box center [106, 131] width 46 height 20
type input "220"
type input "1,171.94"
click at [53, 171] on button "Set Rate" at bounding box center [61, 170] width 54 height 19
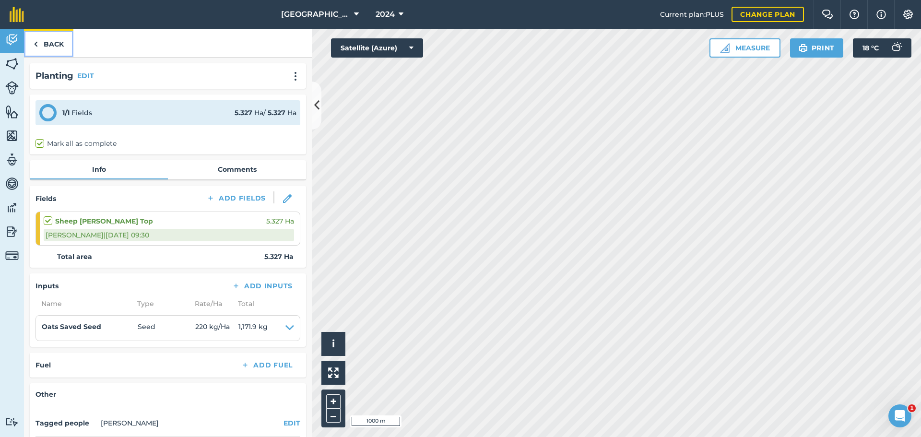
click at [39, 39] on link "Back" at bounding box center [48, 43] width 49 height 28
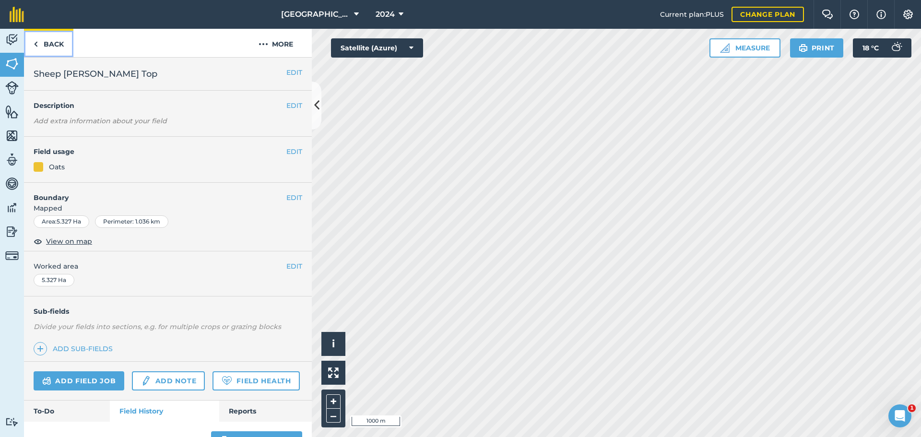
click at [41, 46] on link "Back" at bounding box center [48, 43] width 49 height 28
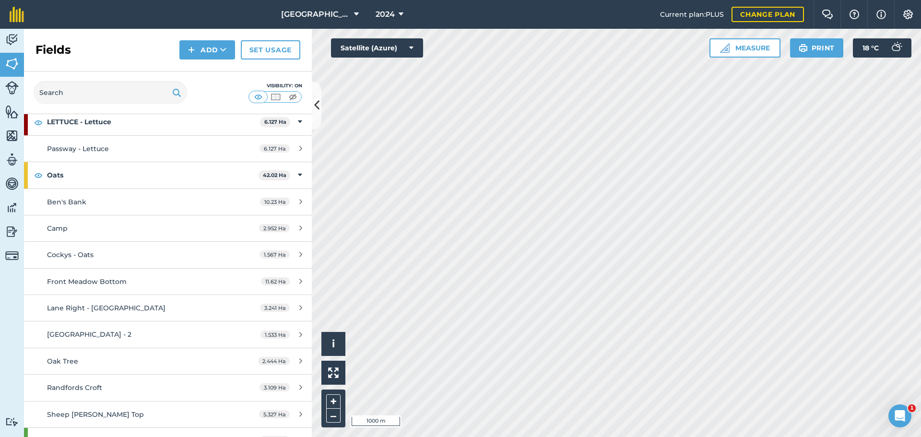
scroll to position [912, 0]
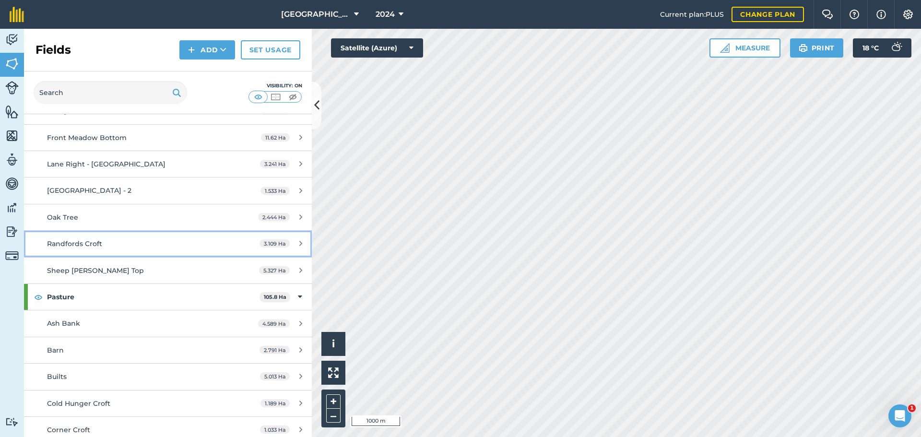
click at [132, 243] on div "Randfords Croft" at bounding box center [137, 243] width 180 height 11
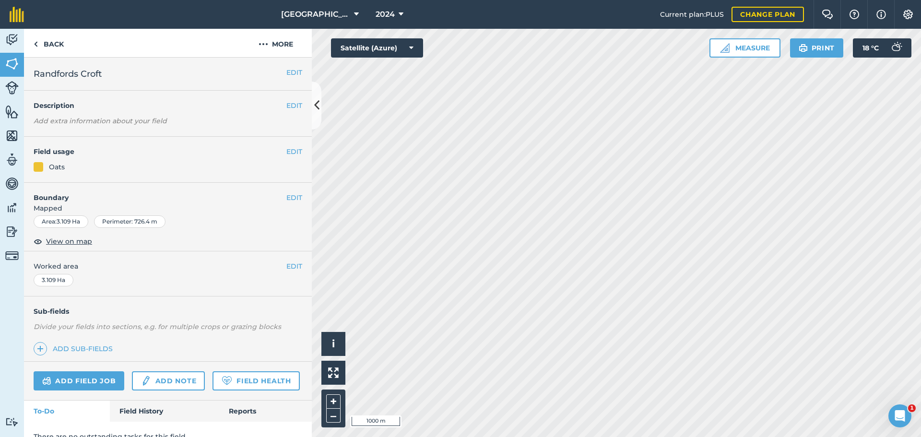
scroll to position [41, 0]
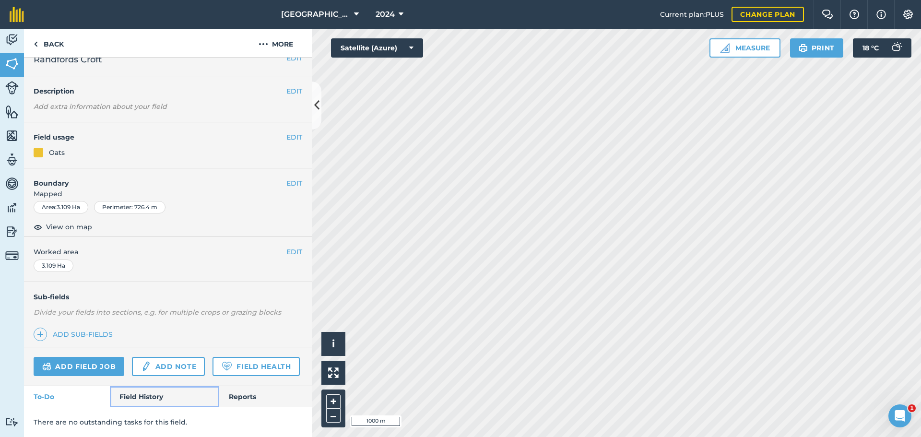
click at [139, 390] on link "Field History" at bounding box center [164, 396] width 109 height 21
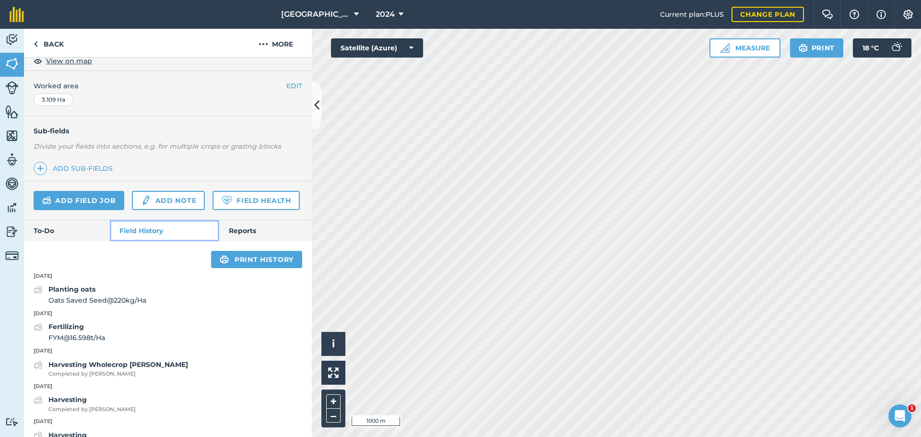
scroll to position [229, 0]
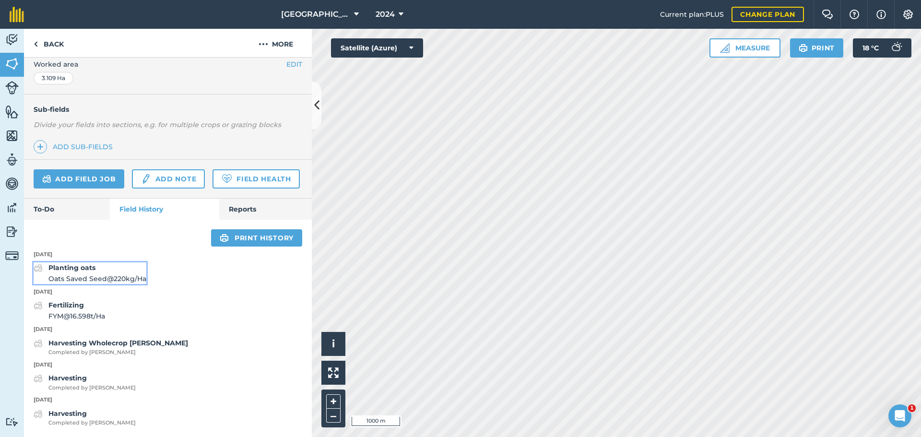
click at [112, 272] on div "Planting oats Oats Saved Seed @ 220 kg / Ha" at bounding box center [97, 273] width 98 height 22
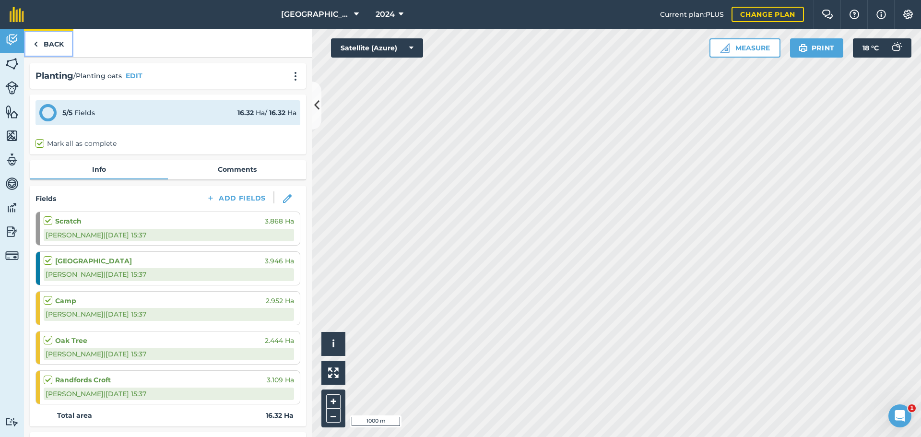
click at [41, 39] on link "Back" at bounding box center [48, 43] width 49 height 28
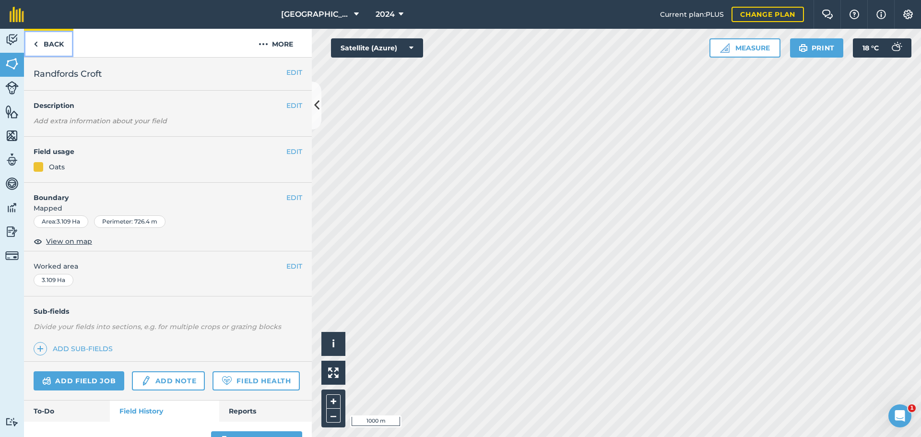
click at [44, 39] on link "Back" at bounding box center [48, 43] width 49 height 28
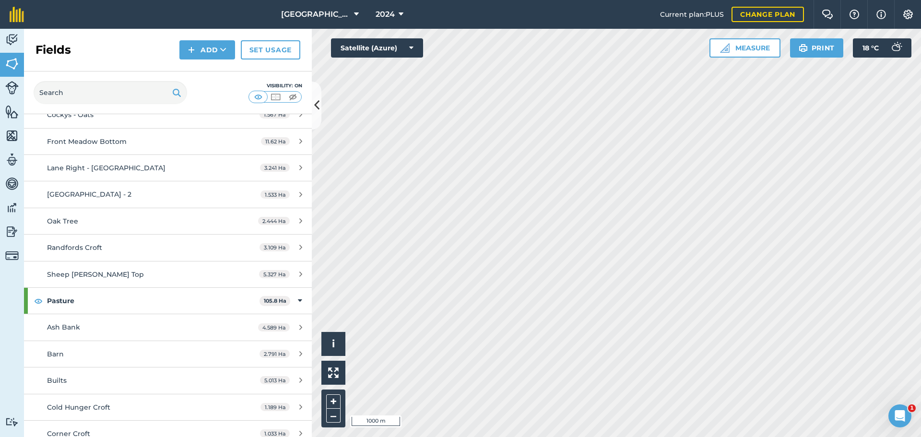
scroll to position [912, 0]
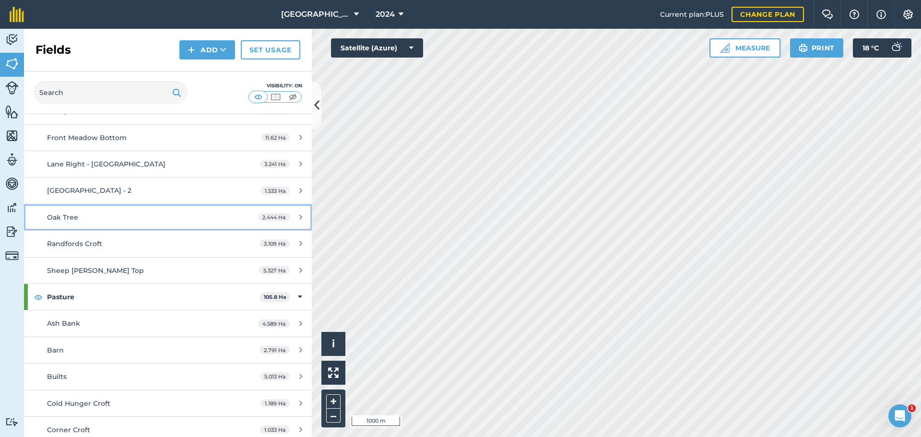
click at [65, 212] on div "Oak Tree" at bounding box center [137, 217] width 180 height 11
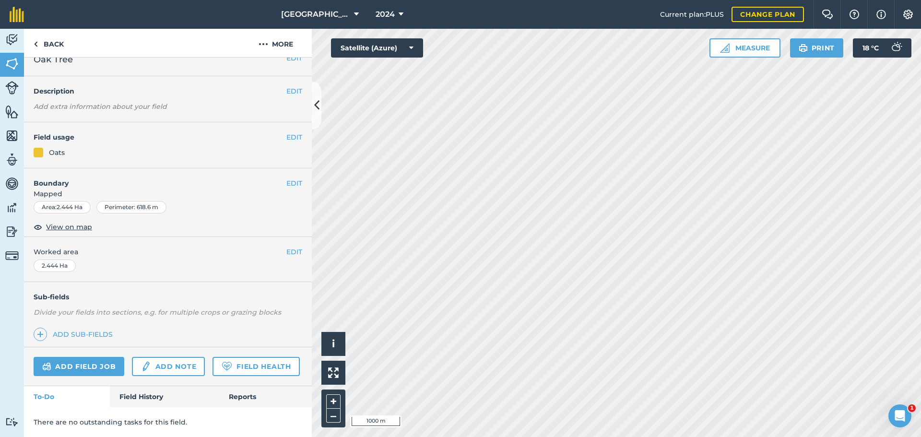
scroll to position [41, 0]
click at [148, 393] on link "Field History" at bounding box center [164, 396] width 109 height 21
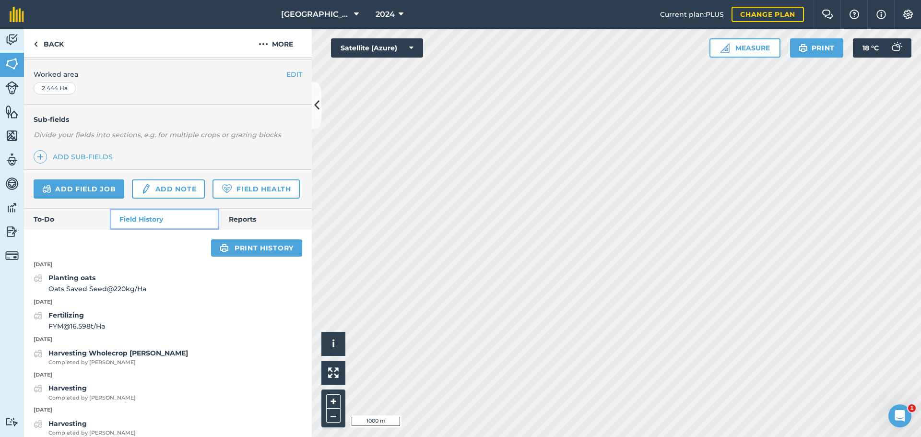
scroll to position [229, 0]
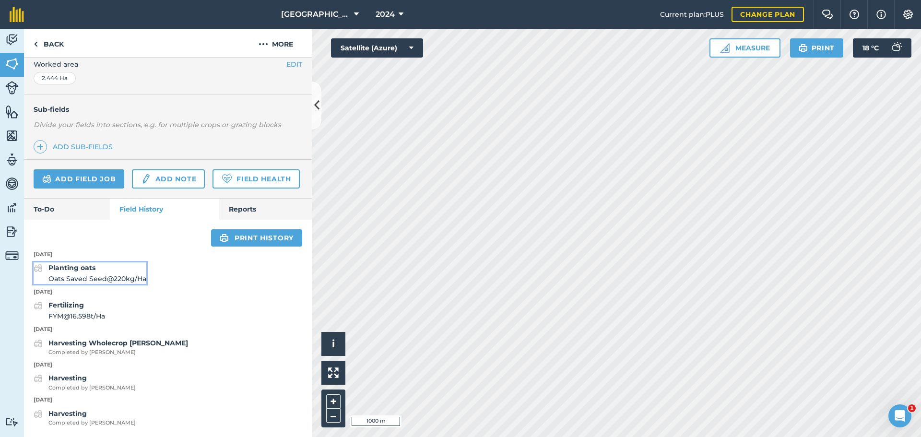
click at [77, 273] on span "Oats Saved Seed @ 220 kg / Ha" at bounding box center [97, 278] width 98 height 11
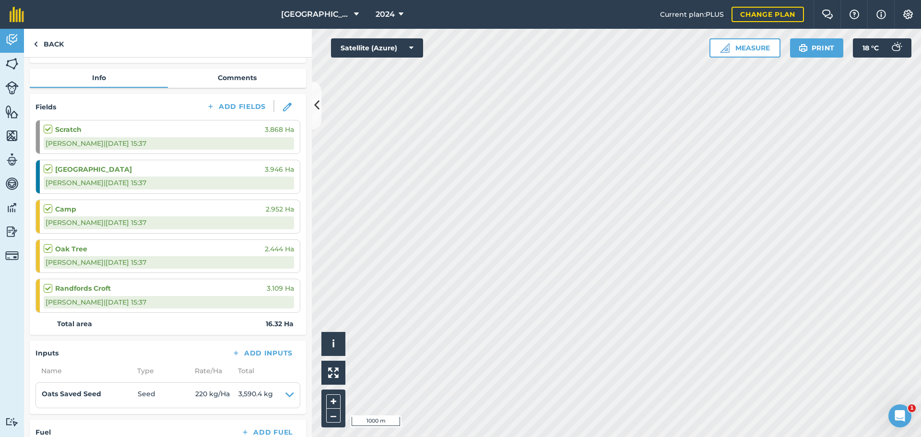
scroll to position [91, 0]
click at [40, 44] on link "Back" at bounding box center [48, 43] width 49 height 28
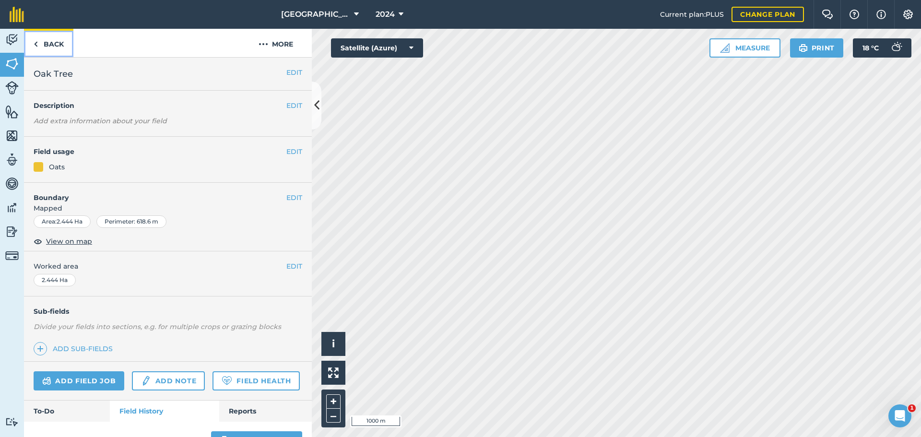
click at [40, 44] on link "Back" at bounding box center [48, 43] width 49 height 28
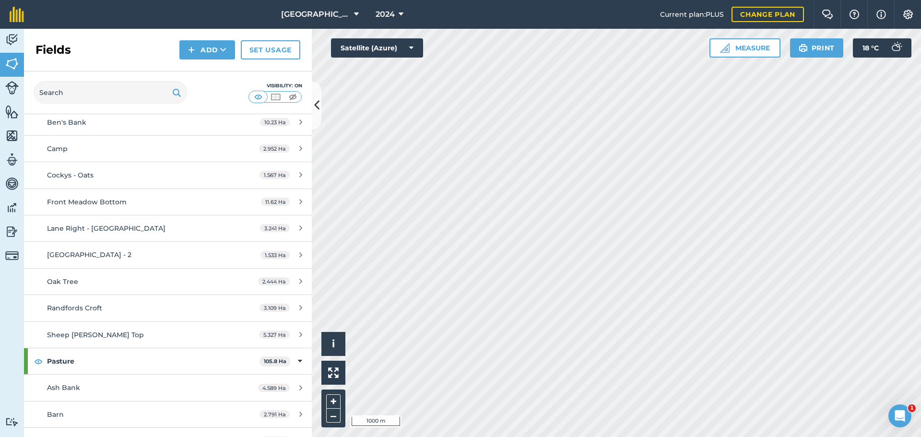
scroll to position [864, 0]
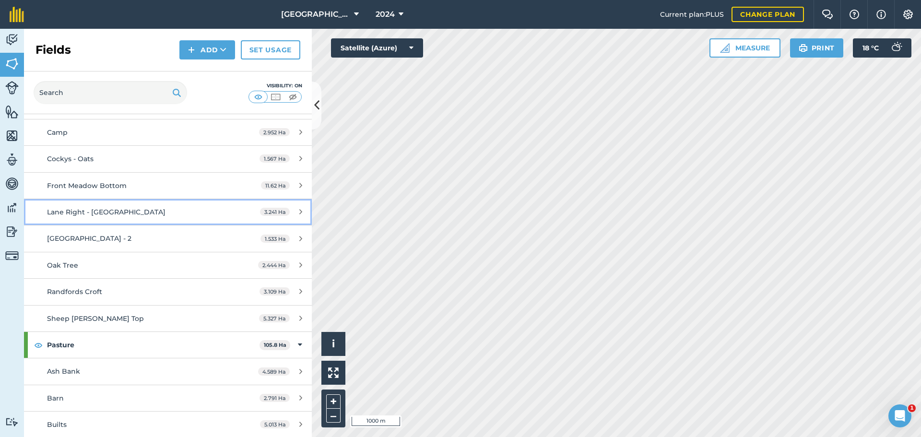
click at [87, 211] on span "Lane Right - [GEOGRAPHIC_DATA]" at bounding box center [106, 212] width 119 height 9
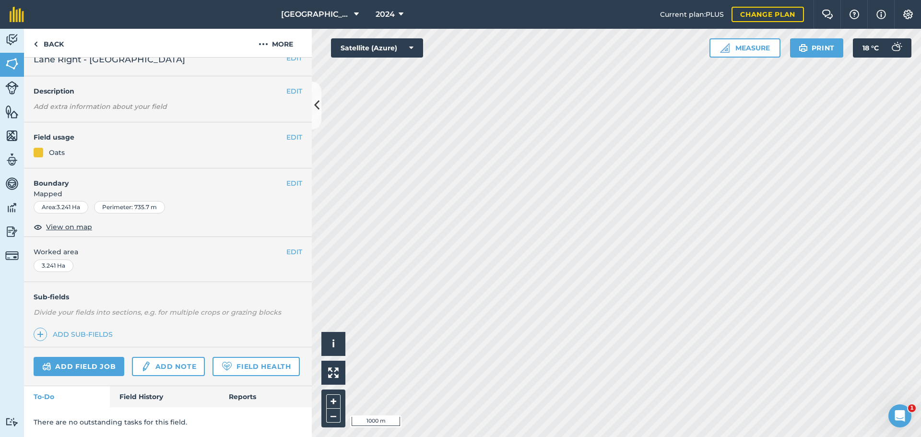
scroll to position [41, 0]
click at [132, 397] on link "Field History" at bounding box center [164, 396] width 109 height 21
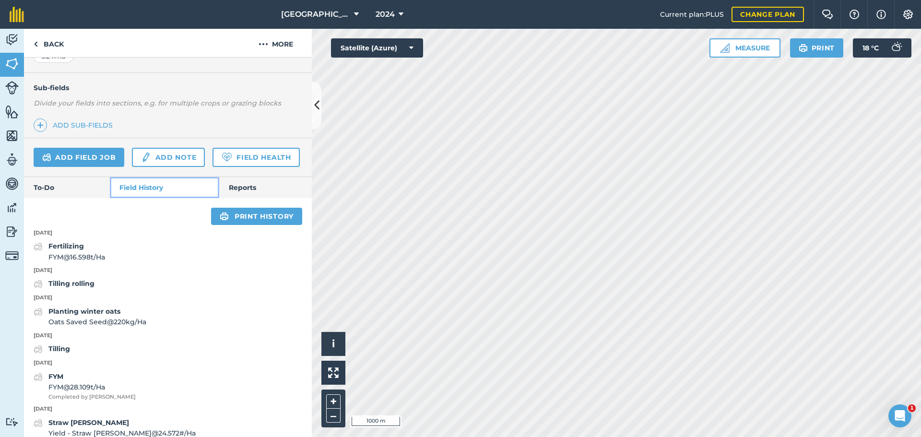
scroll to position [233, 0]
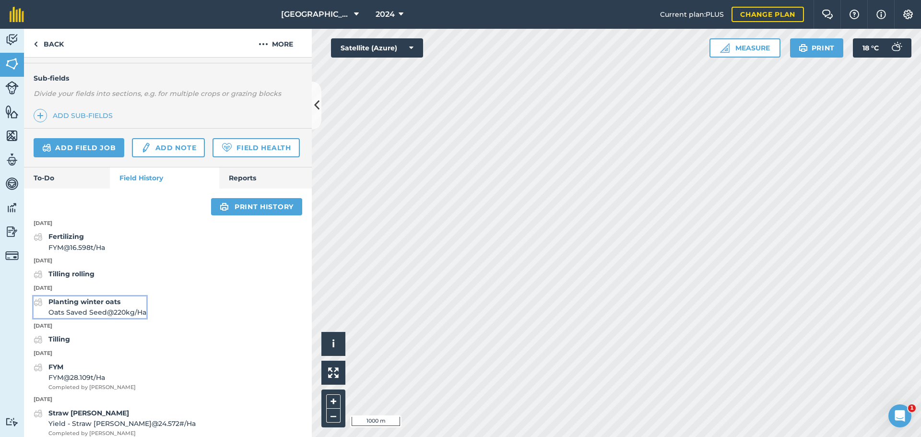
click at [88, 318] on span "Oats Saved Seed @ 220 kg / Ha" at bounding box center [97, 312] width 98 height 11
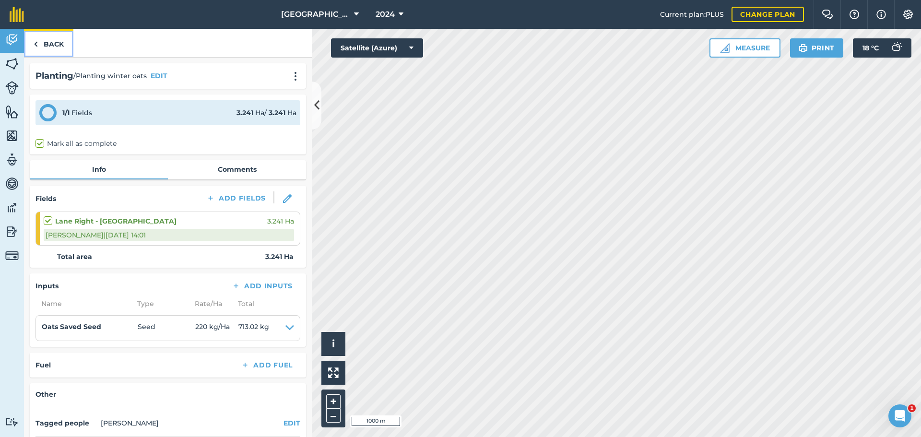
click at [41, 43] on link "Back" at bounding box center [48, 43] width 49 height 28
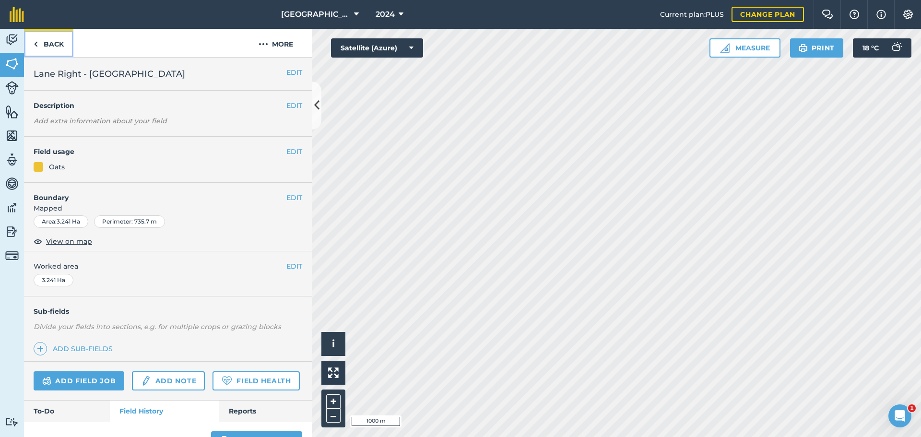
click at [43, 39] on link "Back" at bounding box center [48, 43] width 49 height 28
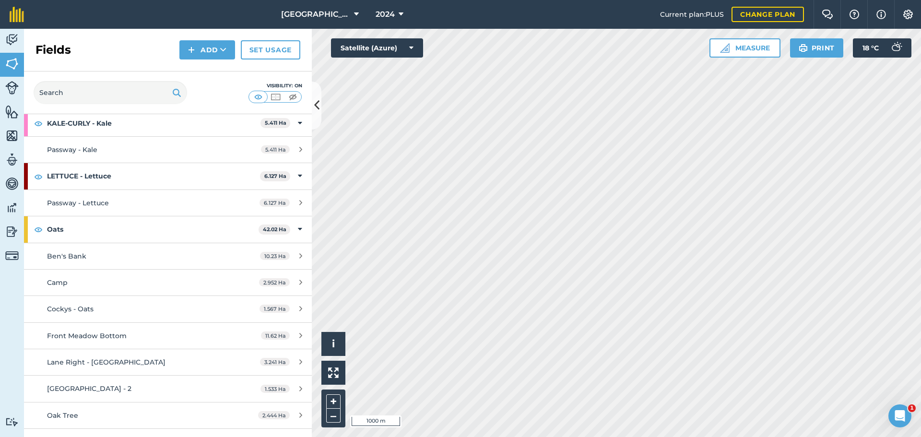
scroll to position [768, 0]
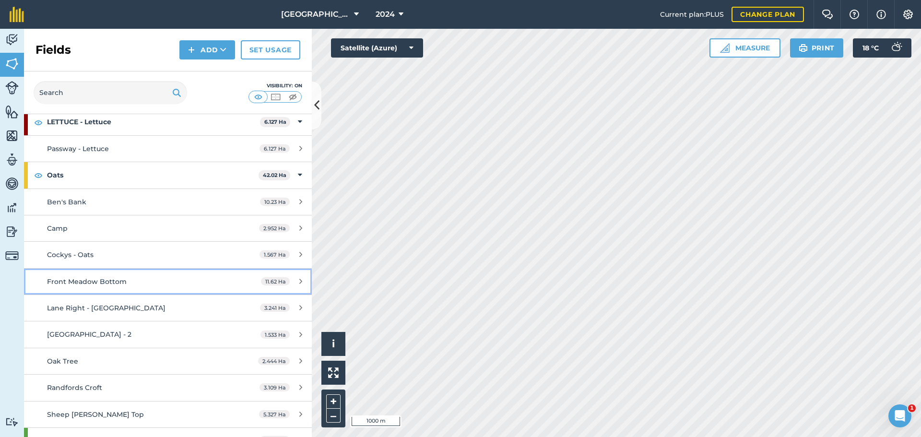
click at [99, 285] on span "Front Meadow Bottom" at bounding box center [87, 281] width 80 height 9
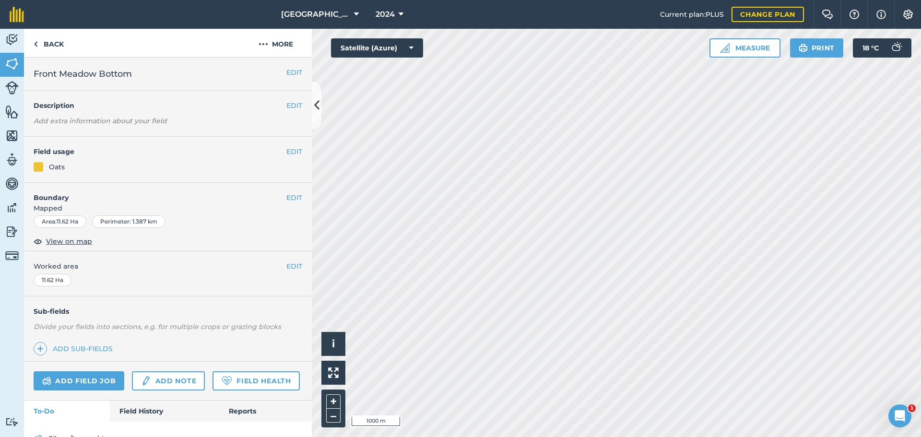
scroll to position [69, 0]
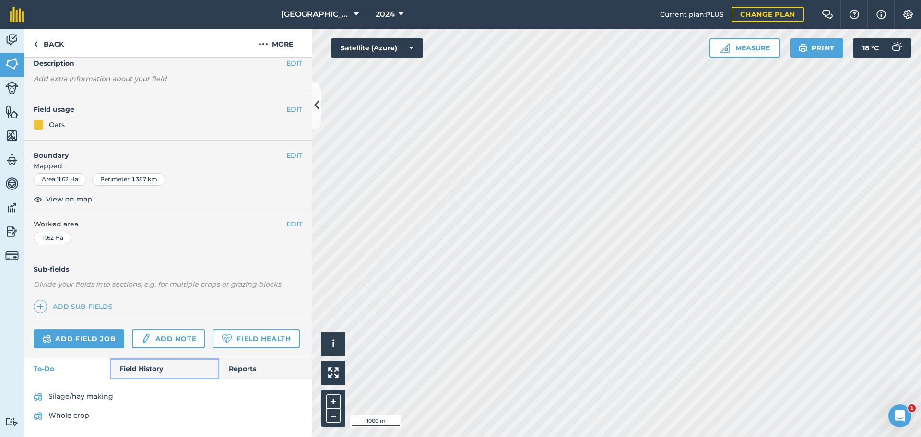
click at [145, 376] on link "Field History" at bounding box center [164, 368] width 109 height 21
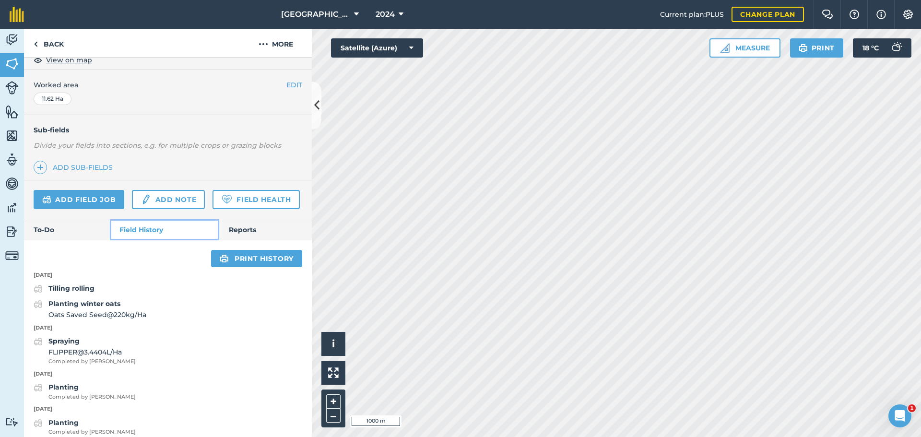
scroll to position [261, 0]
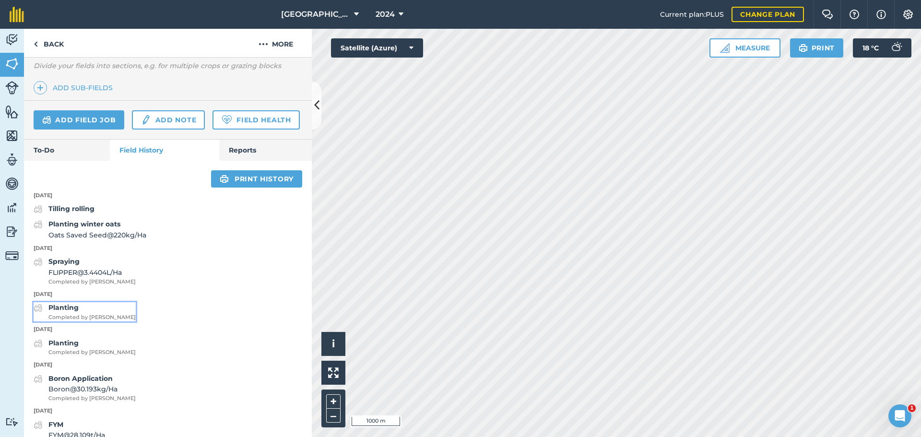
click at [70, 312] on strong "Planting" at bounding box center [63, 307] width 30 height 9
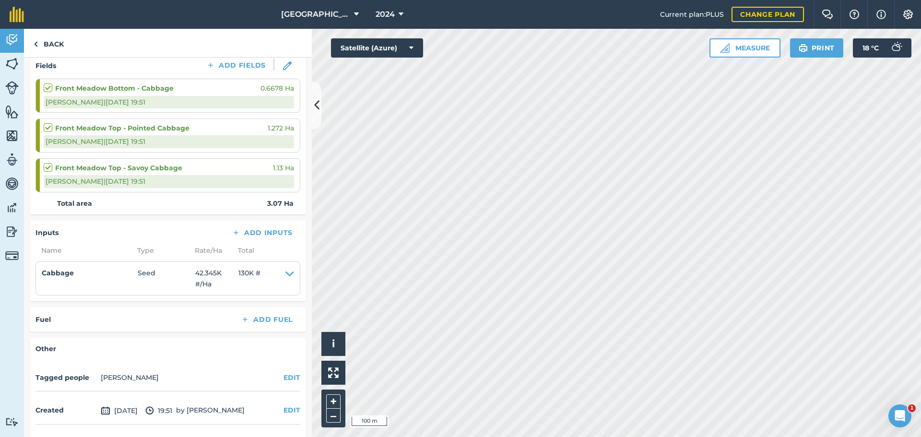
scroll to position [164, 0]
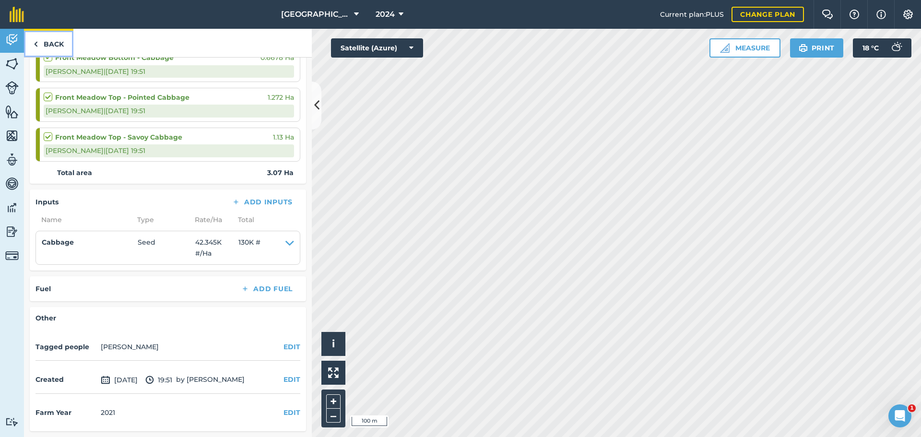
click at [45, 47] on link "Back" at bounding box center [48, 43] width 49 height 28
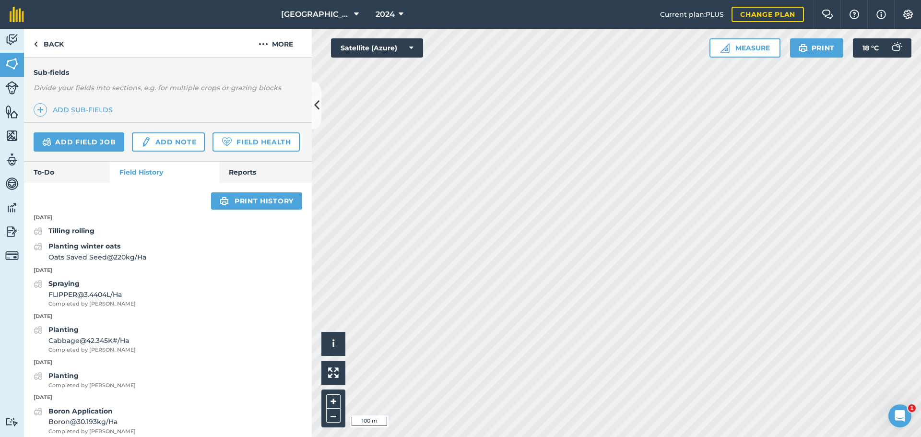
scroll to position [240, 0]
click at [87, 249] on strong "Planting winter oats" at bounding box center [84, 245] width 72 height 9
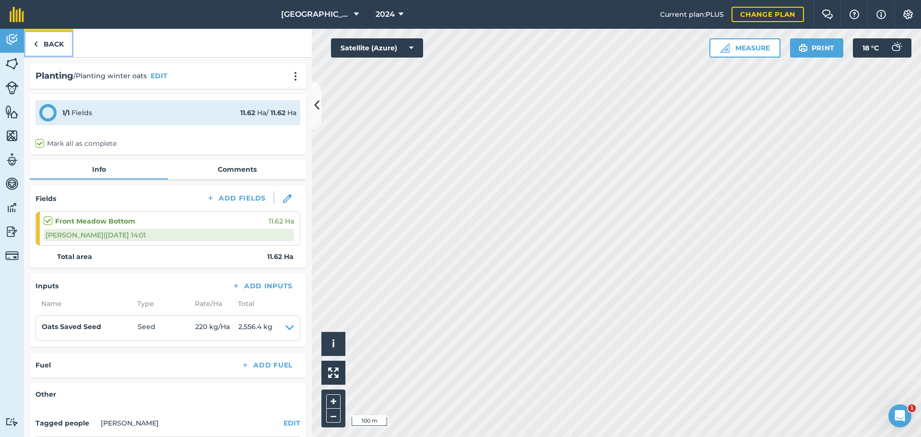
click at [45, 41] on link "Back" at bounding box center [48, 43] width 49 height 28
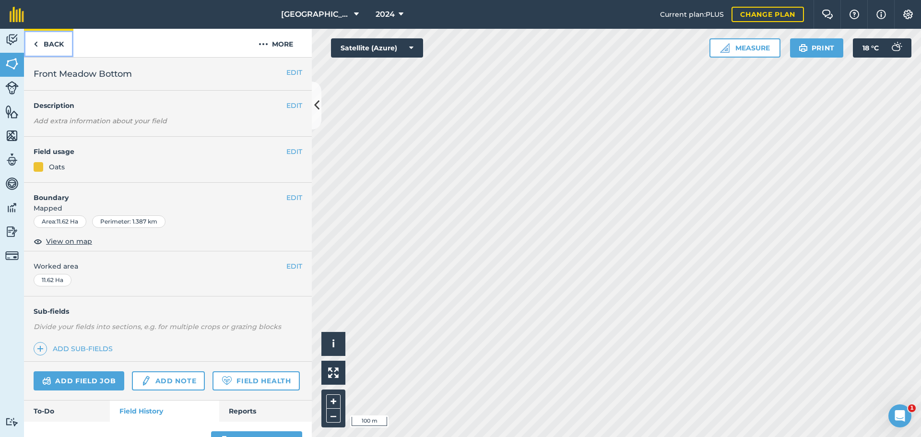
click at [43, 43] on link "Back" at bounding box center [48, 43] width 49 height 28
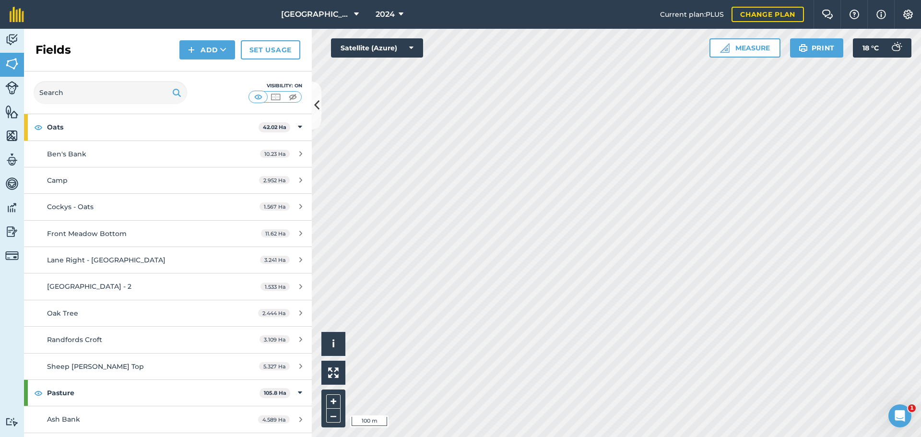
scroll to position [768, 0]
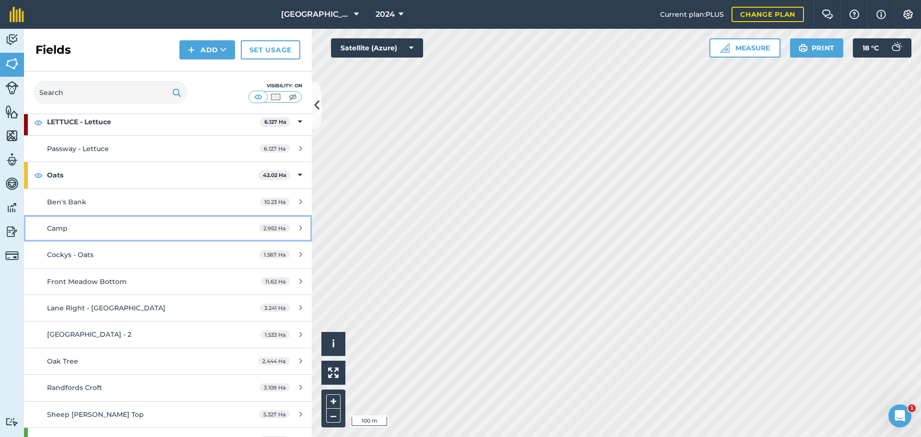
click at [79, 227] on div "Camp" at bounding box center [137, 228] width 180 height 11
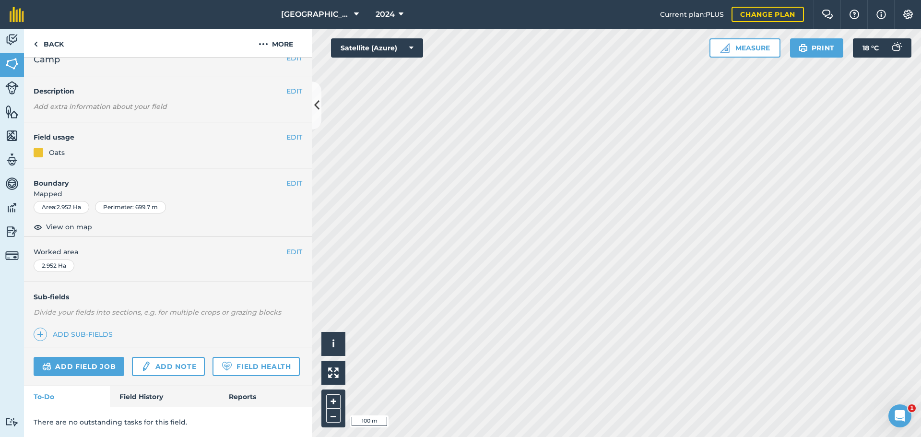
scroll to position [41, 0]
click at [139, 398] on link "Field History" at bounding box center [164, 396] width 109 height 21
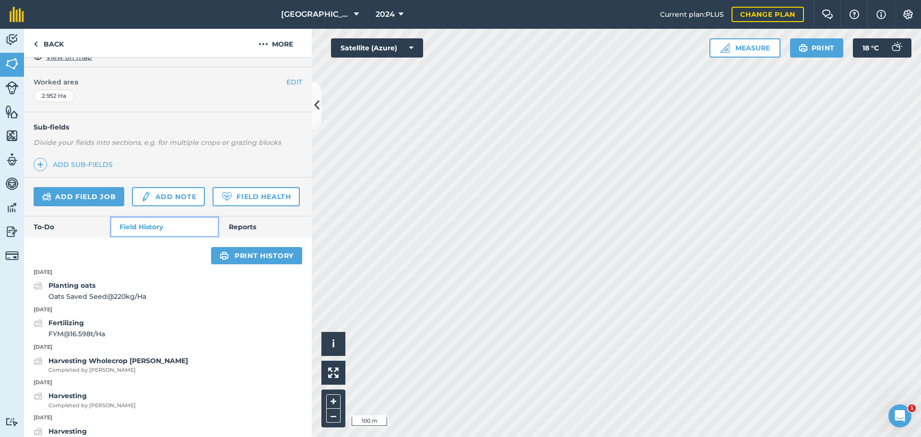
scroll to position [185, 0]
click at [93, 289] on strong "Planting oats" at bounding box center [71, 284] width 47 height 9
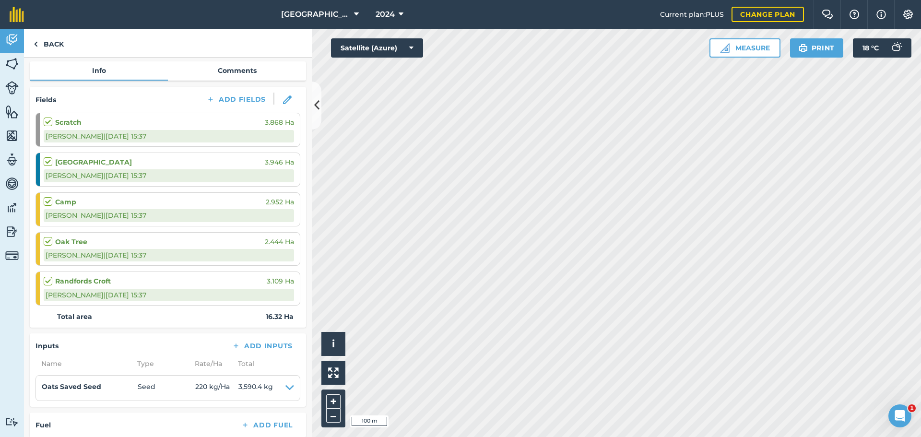
scroll to position [235, 0]
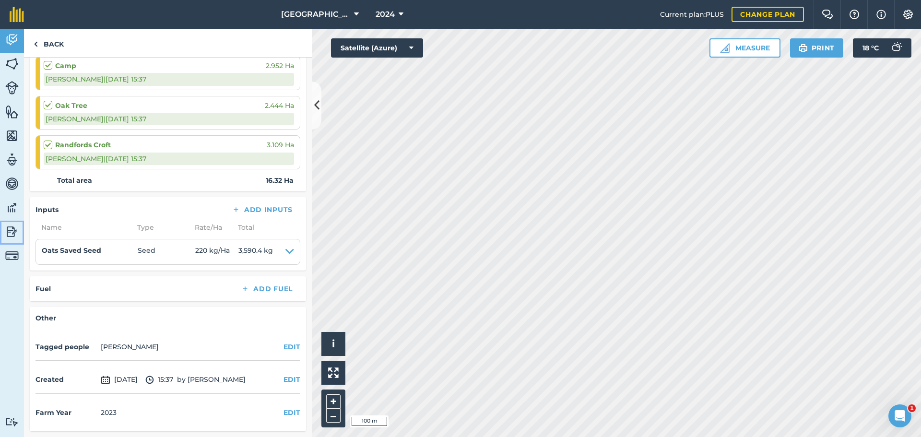
click at [7, 227] on img at bounding box center [11, 232] width 13 height 14
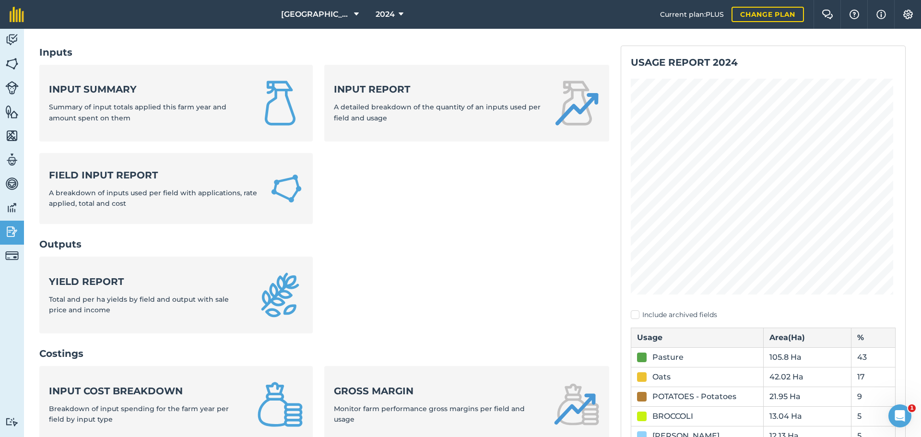
scroll to position [96, 0]
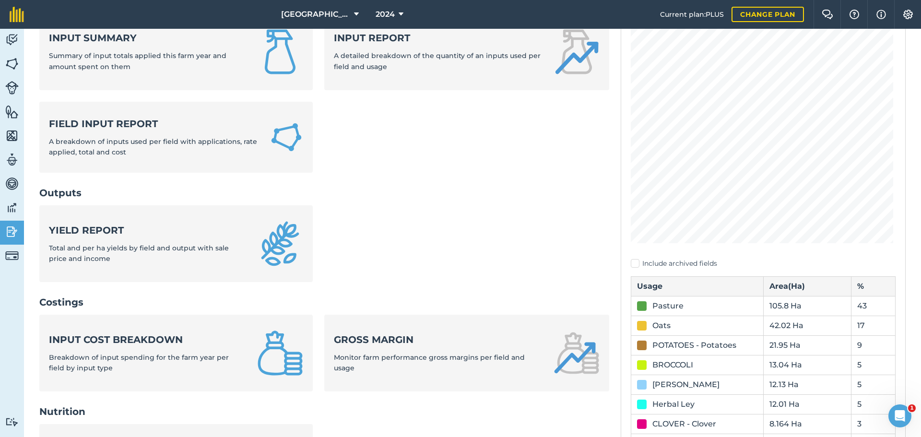
click at [658, 327] on div "Oats" at bounding box center [661, 326] width 18 height 12
click at [639, 325] on div at bounding box center [642, 326] width 10 height 10
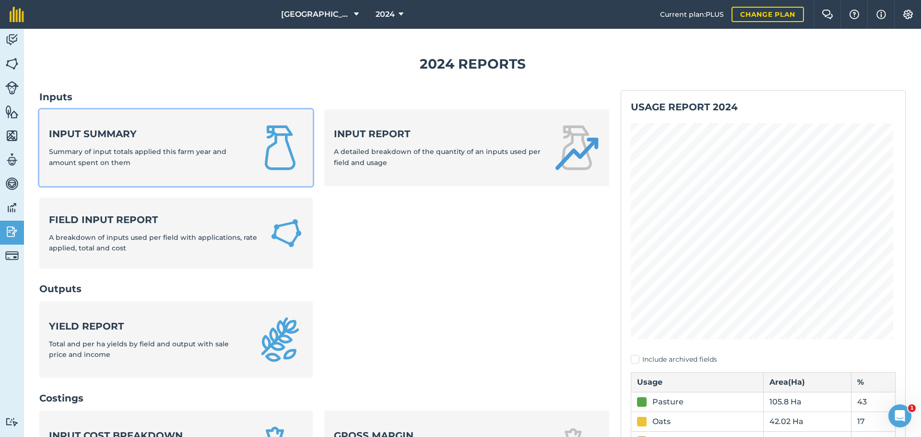
click at [147, 130] on strong "Input summary" at bounding box center [147, 133] width 197 height 13
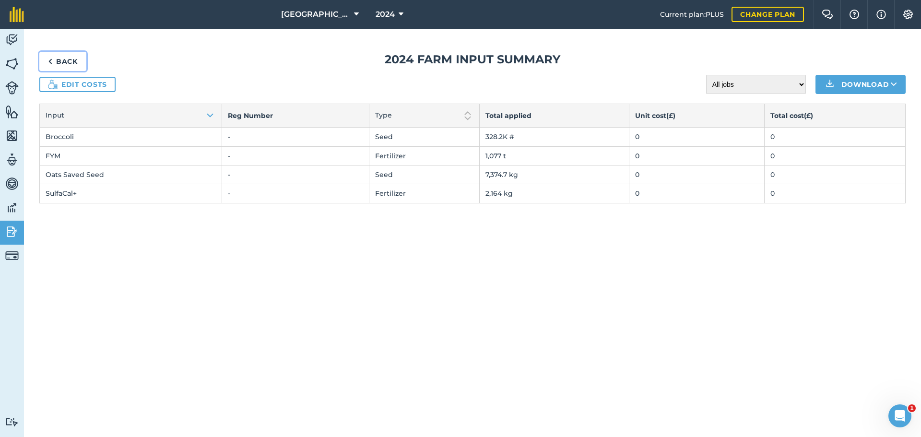
click at [60, 64] on link "Back" at bounding box center [62, 61] width 47 height 19
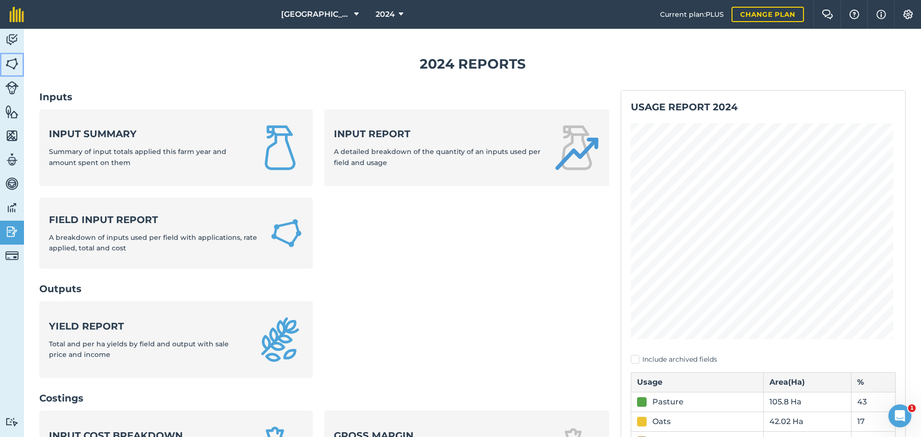
click at [11, 67] on img at bounding box center [11, 64] width 13 height 14
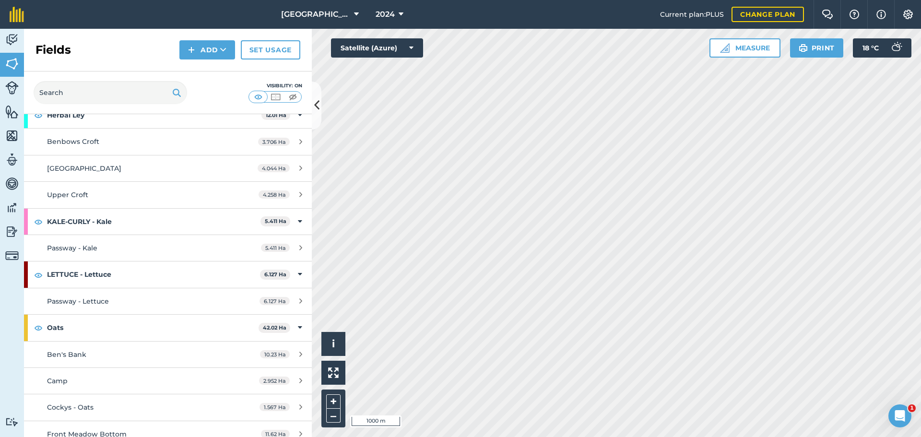
scroll to position [768, 0]
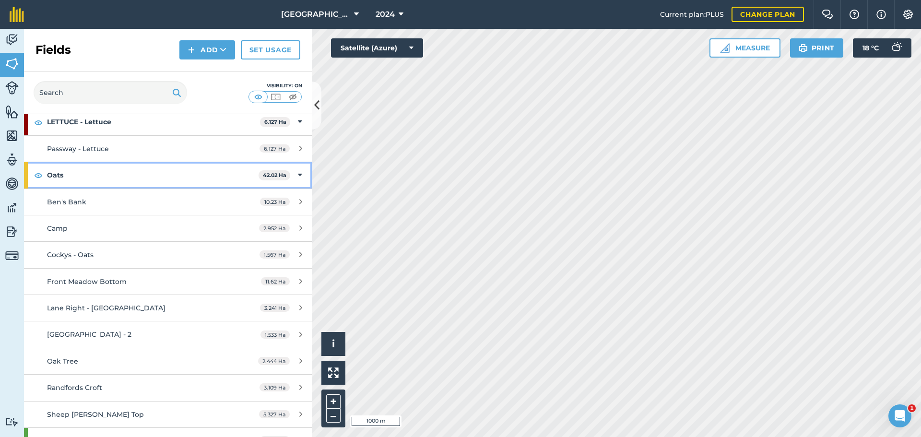
click at [151, 175] on strong "Oats" at bounding box center [153, 175] width 212 height 26
click at [151, 175] on strong "Oats" at bounding box center [153, 175] width 213 height 26
click at [138, 207] on link "Ben's Bank 10.23 Ha" at bounding box center [168, 202] width 288 height 26
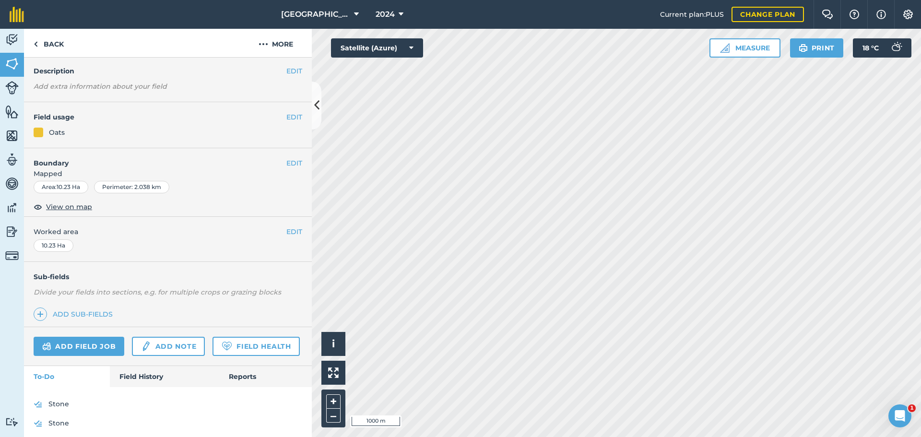
scroll to position [69, 0]
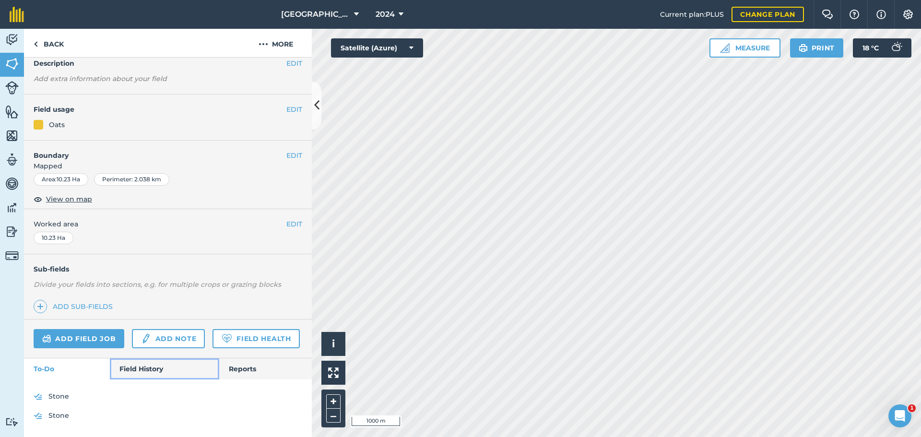
click at [142, 362] on link "Field History" at bounding box center [164, 368] width 109 height 21
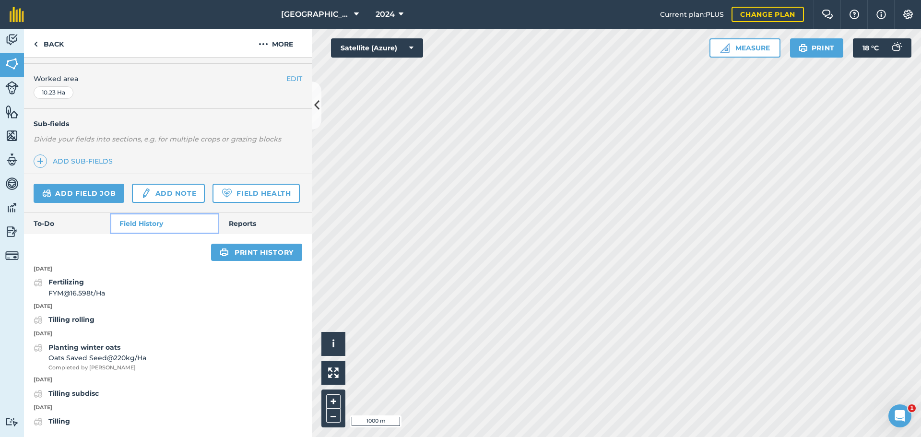
scroll to position [214, 0]
click at [86, 347] on strong "Planting winter oats" at bounding box center [84, 347] width 72 height 9
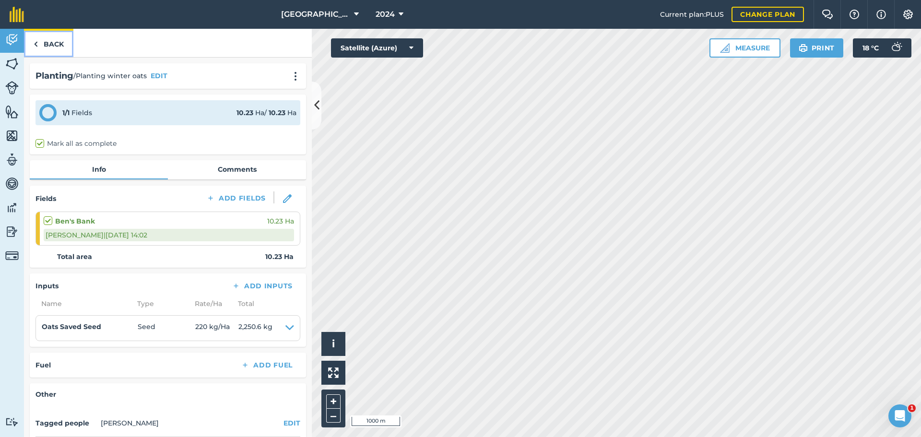
click at [43, 40] on link "Back" at bounding box center [48, 43] width 49 height 28
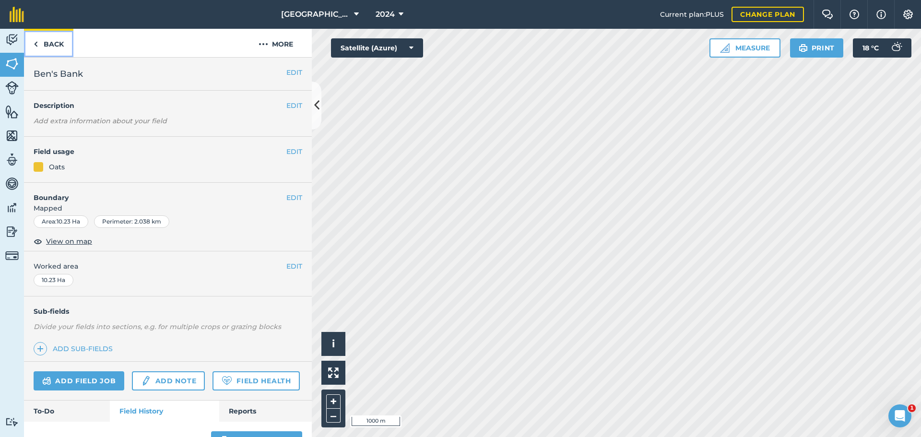
click at [37, 47] on img at bounding box center [36, 44] width 4 height 12
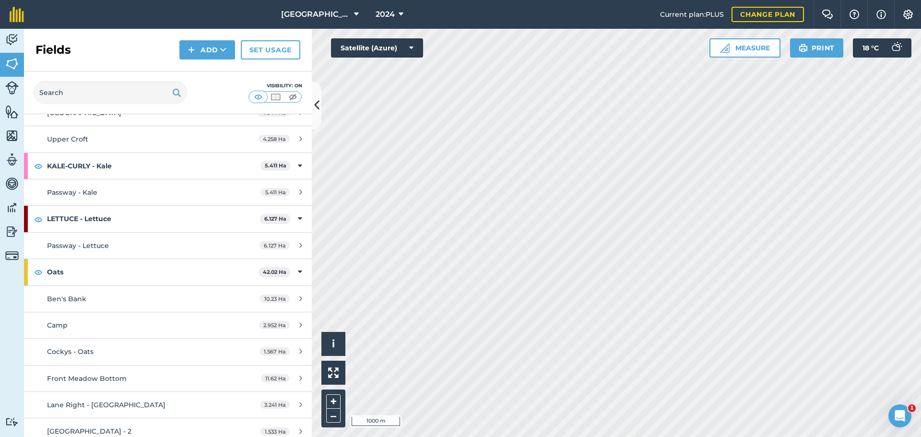
scroll to position [672, 0]
click at [118, 325] on div "Camp" at bounding box center [137, 324] width 180 height 11
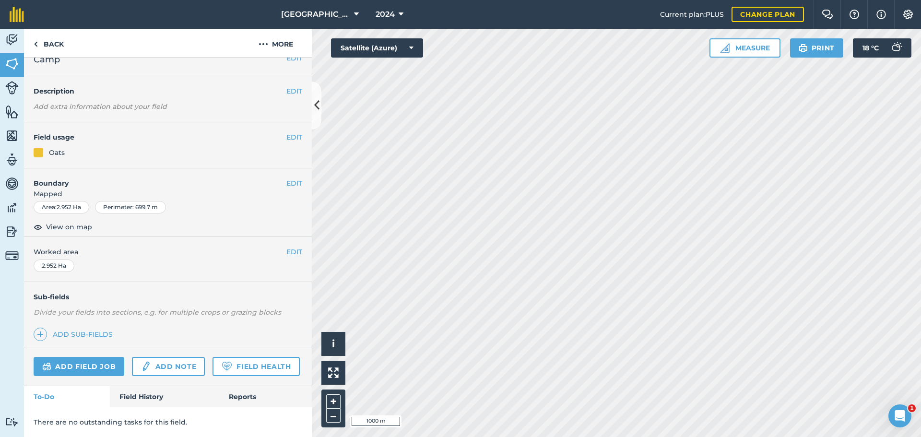
scroll to position [41, 0]
click at [128, 391] on link "Field History" at bounding box center [164, 396] width 109 height 21
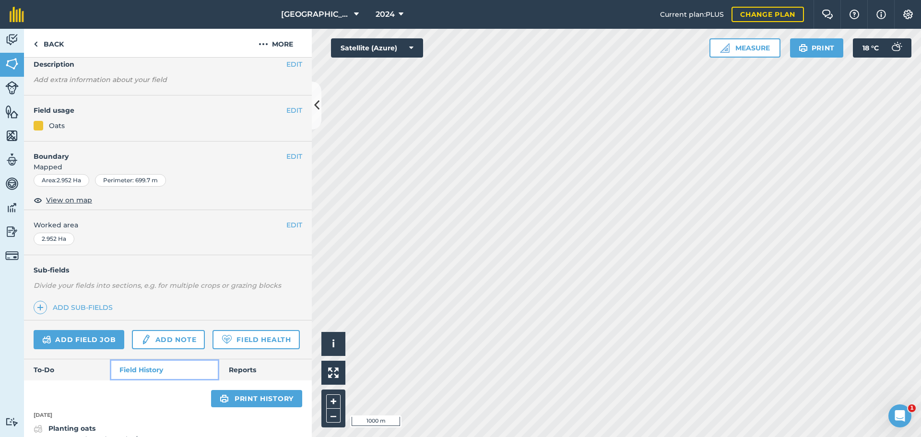
scroll to position [229, 0]
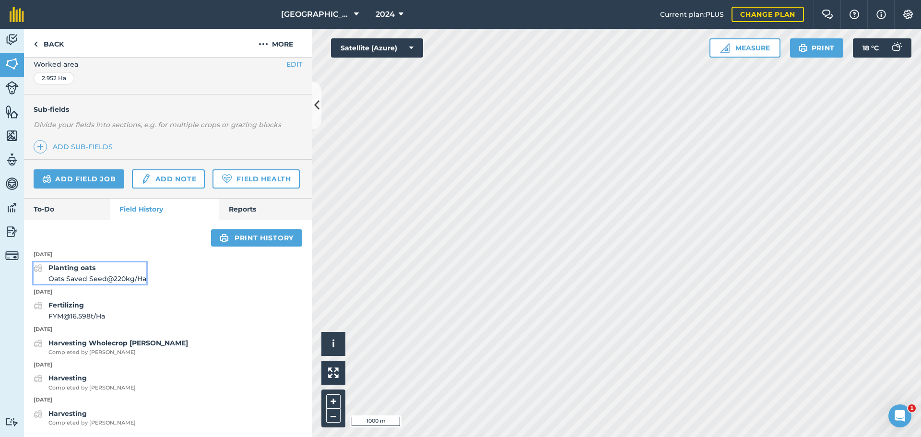
click at [101, 276] on span "Oats Saved Seed @ 220 kg / Ha" at bounding box center [97, 278] width 98 height 11
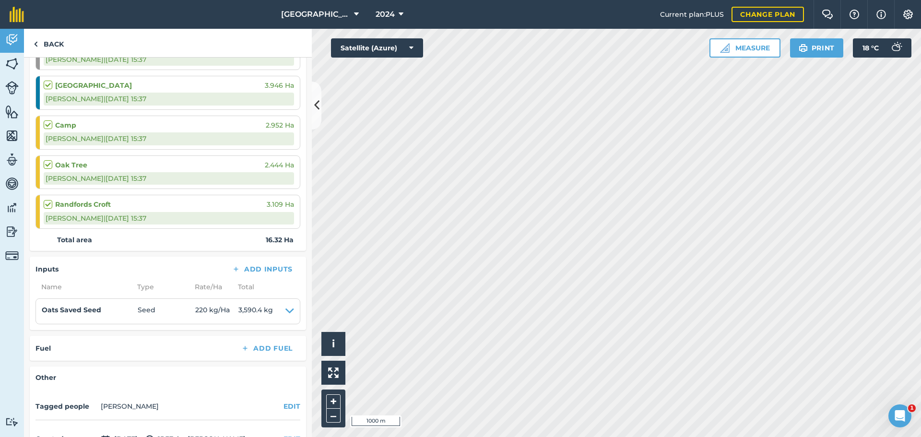
scroll to position [192, 0]
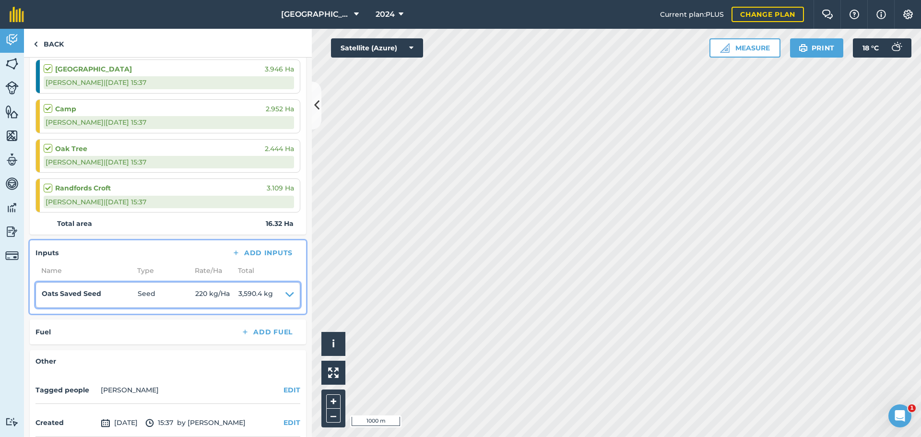
click at [161, 299] on span "Seed" at bounding box center [167, 294] width 58 height 13
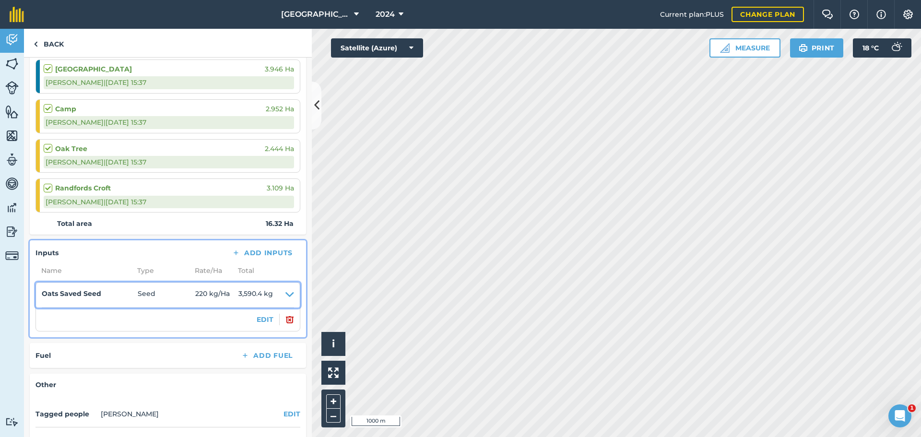
click at [166, 296] on span "Seed" at bounding box center [167, 294] width 58 height 13
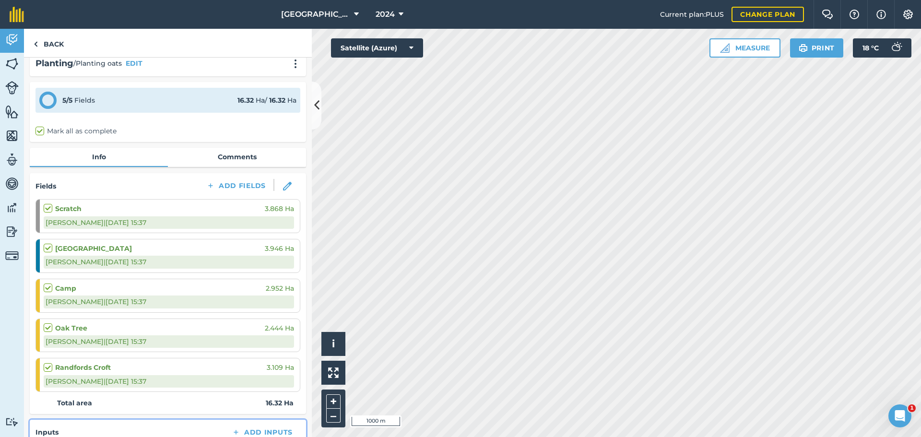
scroll to position [0, 0]
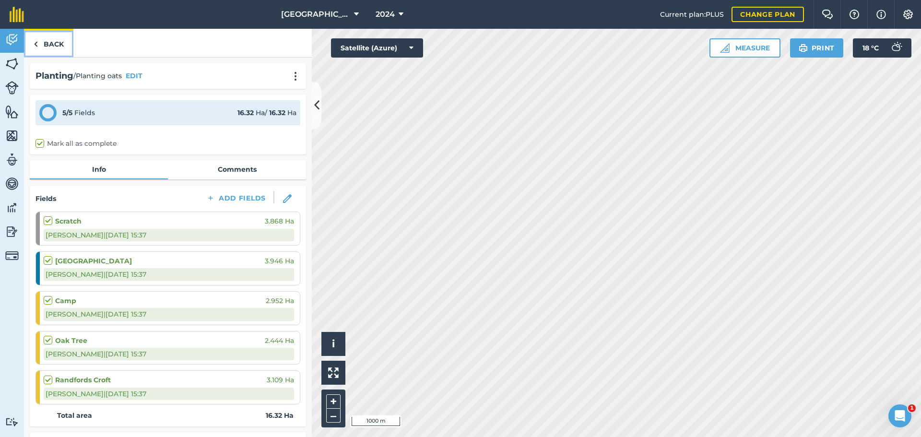
click at [46, 43] on link "Back" at bounding box center [48, 43] width 49 height 28
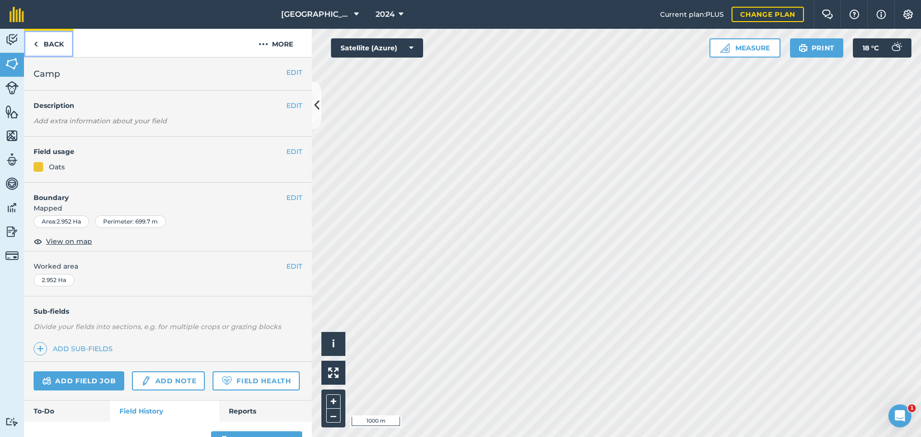
click at [39, 47] on link "Back" at bounding box center [48, 43] width 49 height 28
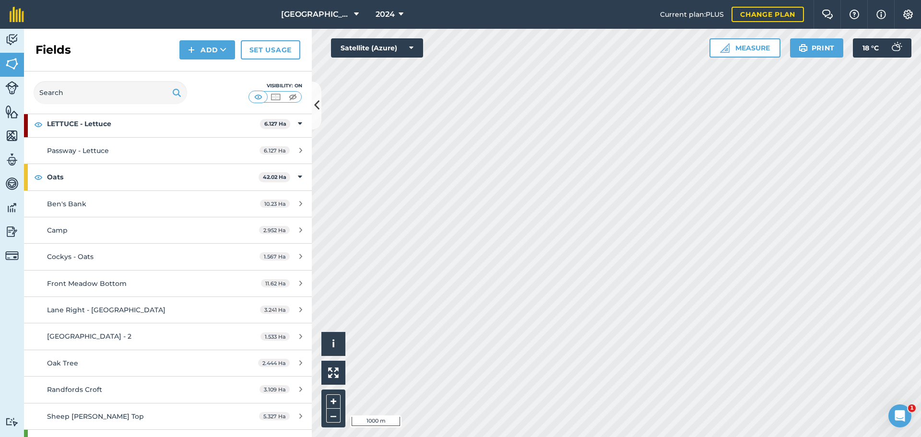
scroll to position [768, 0]
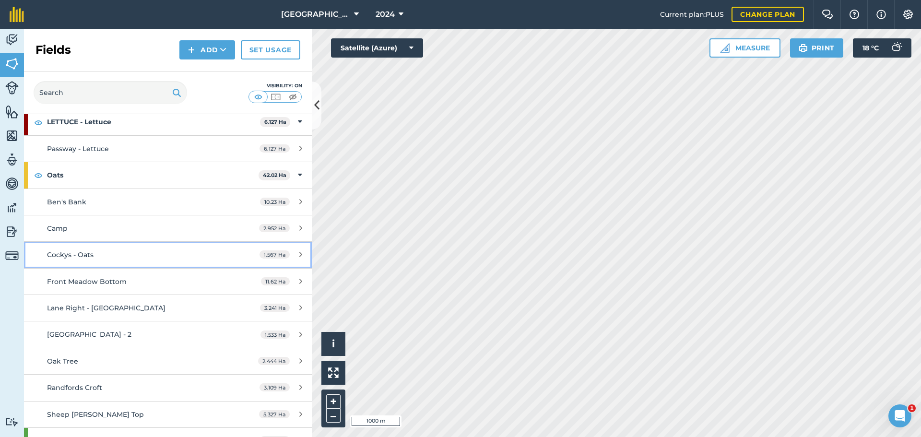
click at [70, 256] on span "Cockys - Oats" at bounding box center [70, 254] width 47 height 9
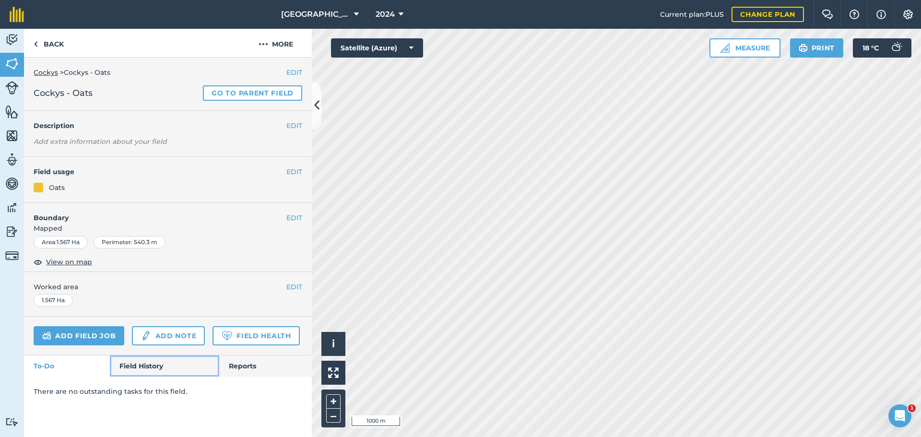
click at [143, 361] on link "Field History" at bounding box center [164, 366] width 109 height 21
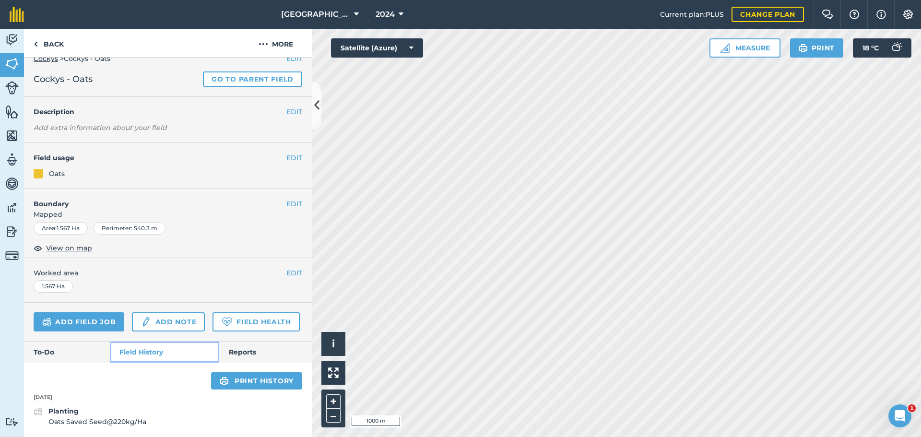
scroll to position [41, 0]
click at [69, 409] on strong "Planting" at bounding box center [63, 411] width 30 height 9
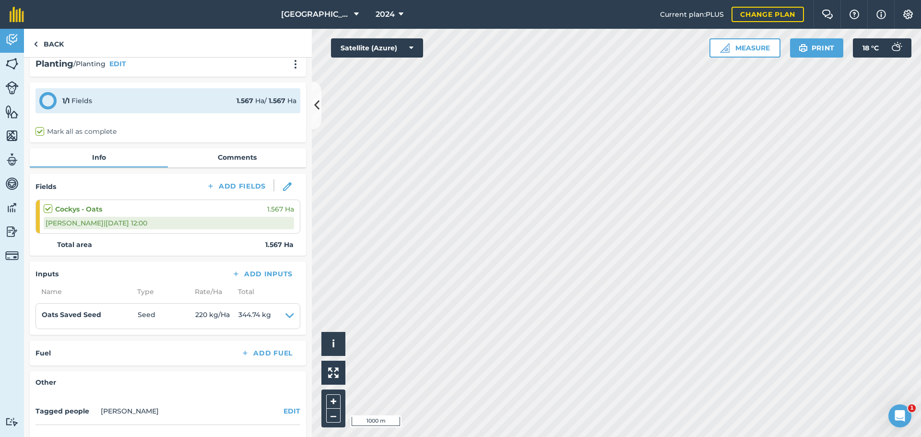
scroll to position [48, 0]
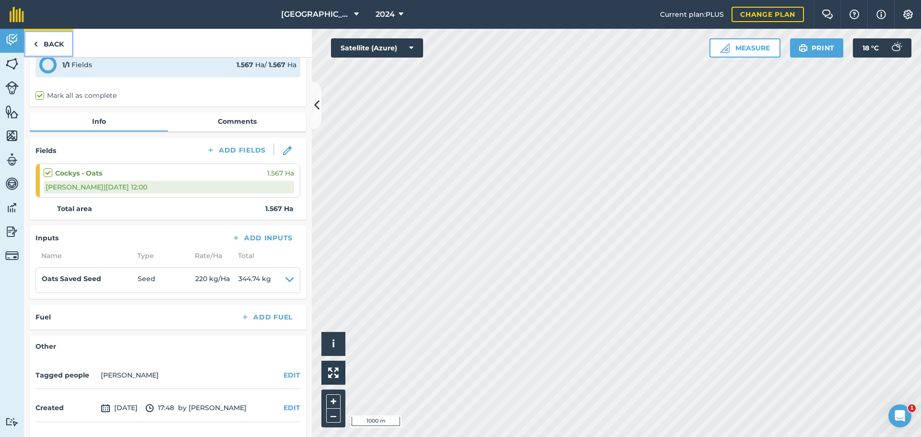
click at [42, 39] on link "Back" at bounding box center [48, 43] width 49 height 28
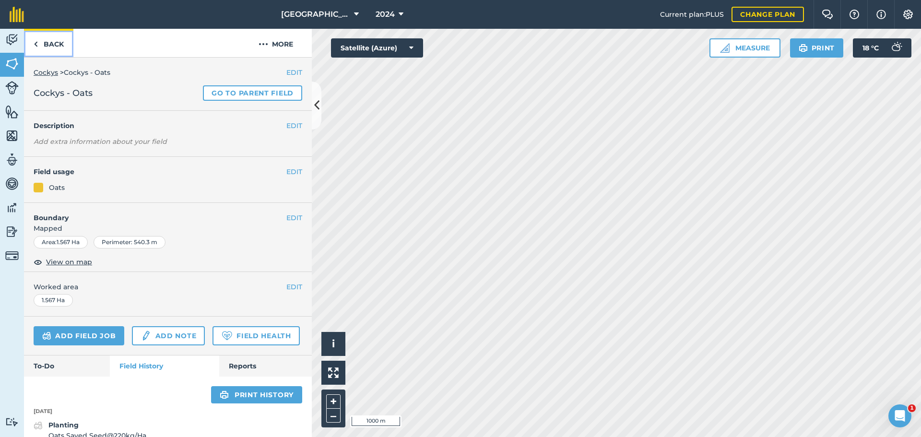
click at [46, 41] on link "Back" at bounding box center [48, 43] width 49 height 28
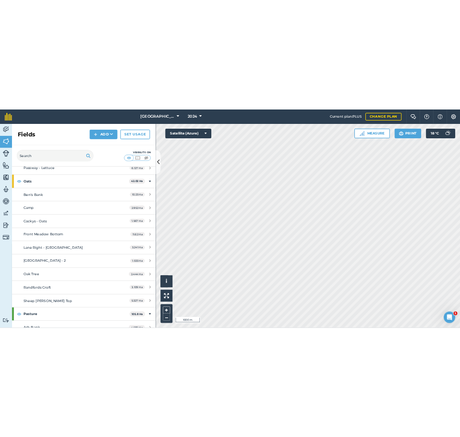
scroll to position [816, 0]
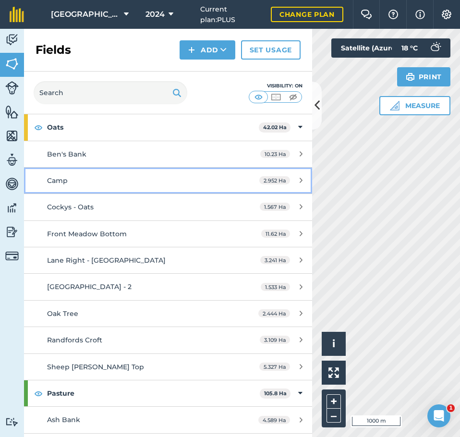
click at [196, 178] on div "Camp" at bounding box center [137, 180] width 180 height 11
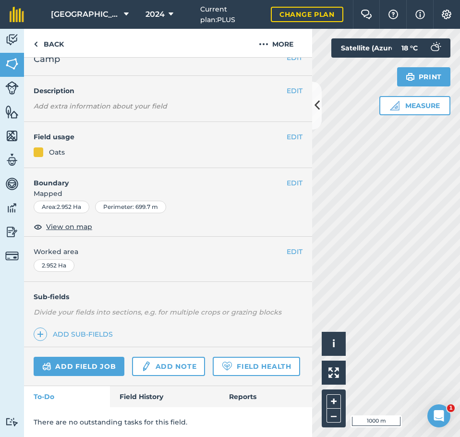
scroll to position [42, 0]
click at [129, 397] on link "Field History" at bounding box center [164, 396] width 109 height 21
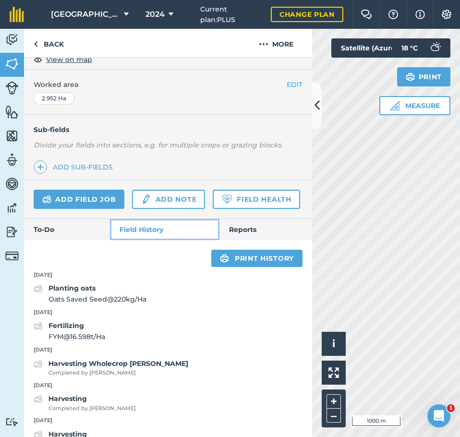
scroll to position [229, 0]
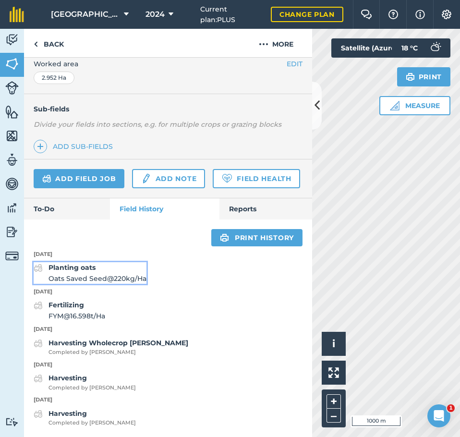
click at [73, 277] on span "Oats Saved Seed @ 220 kg / Ha" at bounding box center [97, 278] width 98 height 11
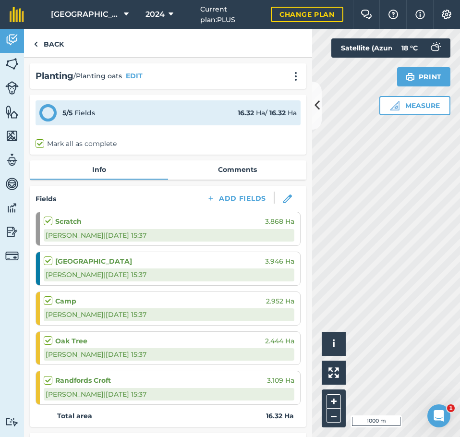
click at [163, 301] on div "Camp 2.952 Ha" at bounding box center [169, 301] width 250 height 11
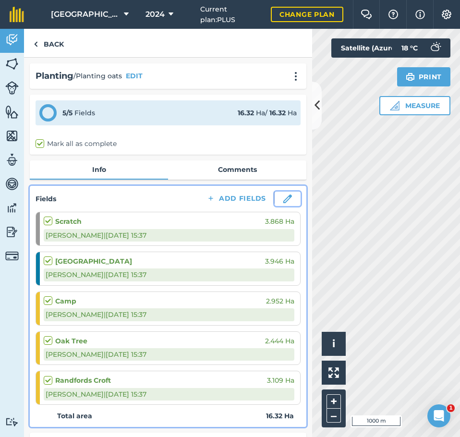
click at [283, 201] on img at bounding box center [287, 198] width 9 height 9
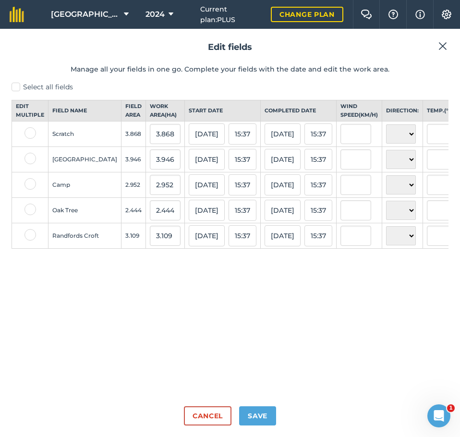
type input "Colin Andrews"
type input "nigel allam"
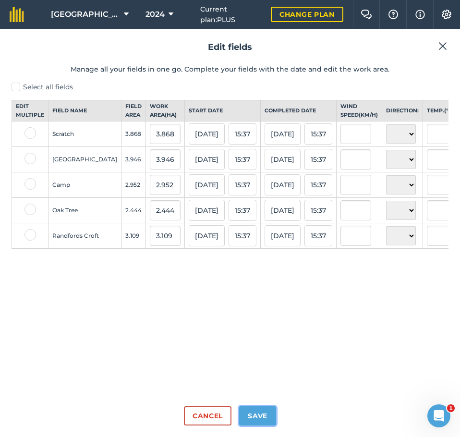
click at [256, 416] on button "Save" at bounding box center [257, 415] width 37 height 19
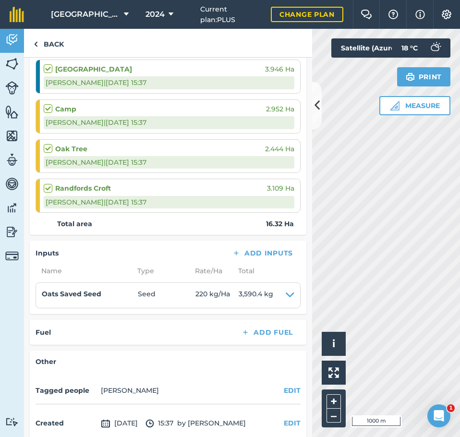
scroll to position [236, 0]
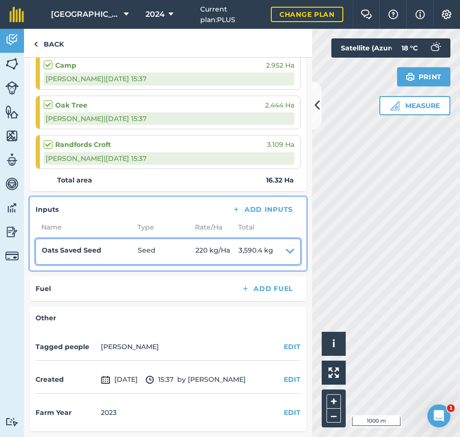
click at [277, 249] on summary "Oats Saved Seed Seed 220 kg / Ha 3,590.4 kg" at bounding box center [168, 251] width 252 height 13
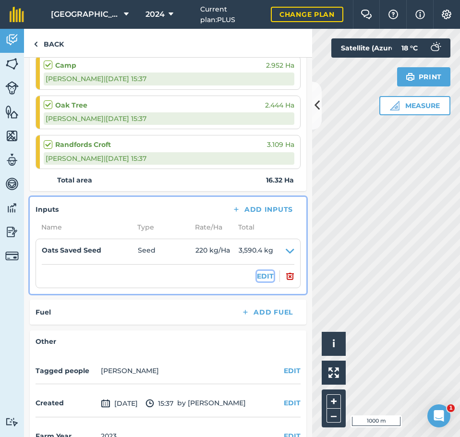
click at [261, 273] on button "EDIT" at bounding box center [265, 276] width 17 height 11
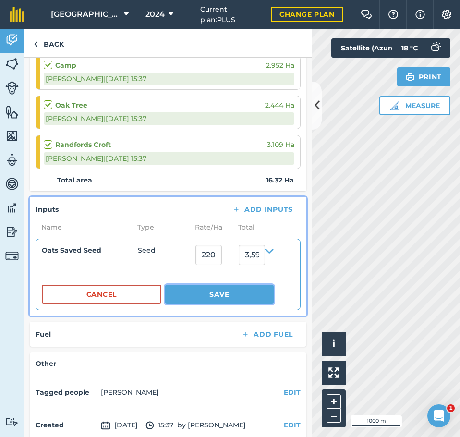
click at [208, 298] on button "Save" at bounding box center [219, 294] width 108 height 19
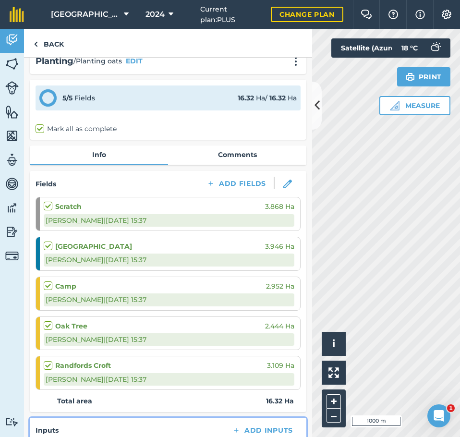
scroll to position [0, 0]
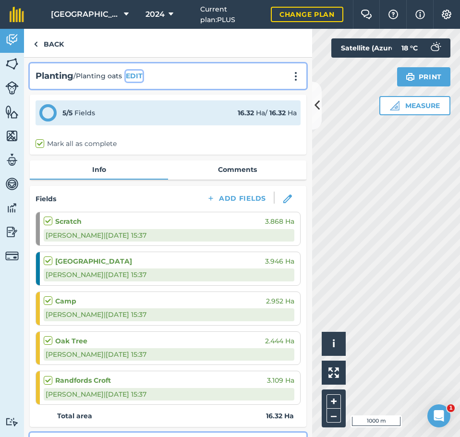
click at [135, 77] on button "EDIT" at bounding box center [134, 76] width 17 height 11
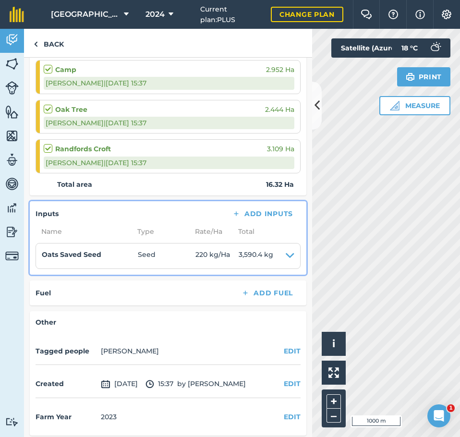
scroll to position [418, 0]
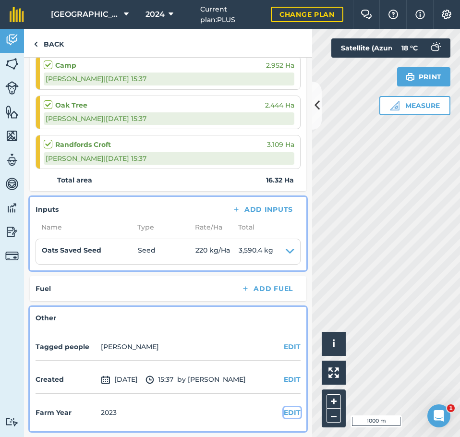
click at [284, 414] on button "EDIT" at bounding box center [292, 412] width 17 height 11
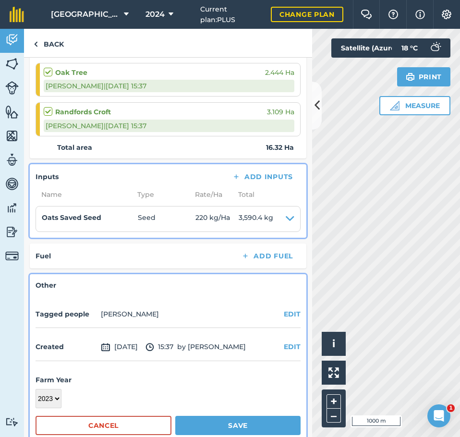
scroll to position [468, 0]
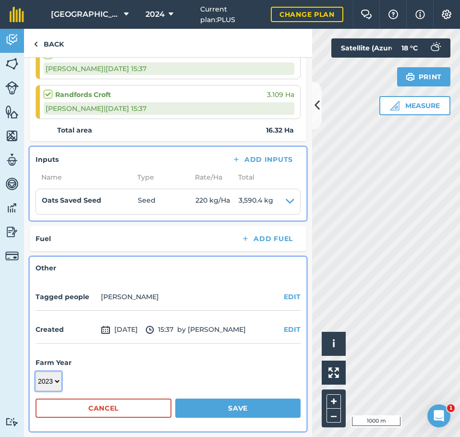
click at [50, 380] on select "2017 2018 2019 2020 2021 2022 2023 2024 2025 2026 2027" at bounding box center [49, 380] width 26 height 19
select select "2024"
click at [36, 371] on select "2017 2018 2019 2020 2021 2022 2023 2024 2025 2026 2027" at bounding box center [49, 380] width 26 height 19
click at [241, 407] on button "Save" at bounding box center [237, 407] width 125 height 19
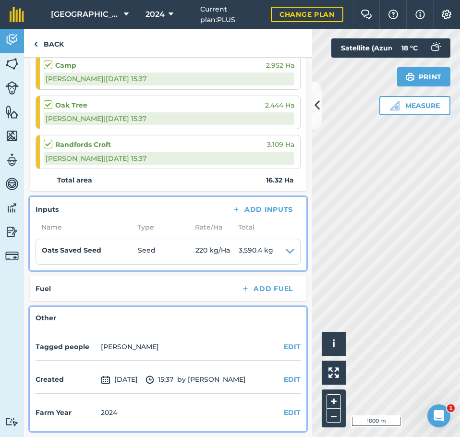
scroll to position [418, 0]
click at [32, 37] on link "Back" at bounding box center [48, 43] width 49 height 28
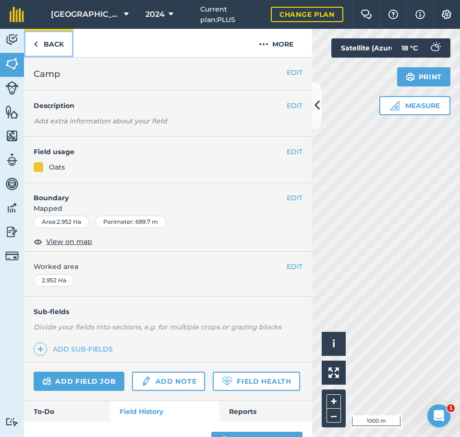
click at [50, 39] on link "Back" at bounding box center [48, 43] width 49 height 28
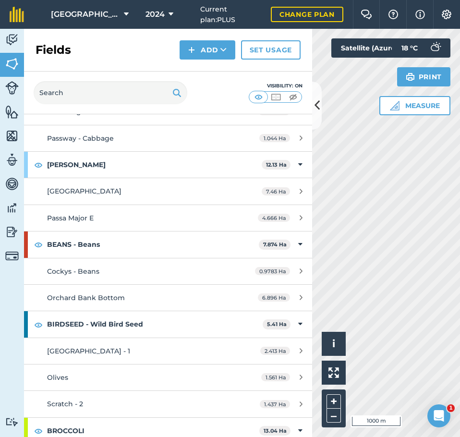
scroll to position [96, 0]
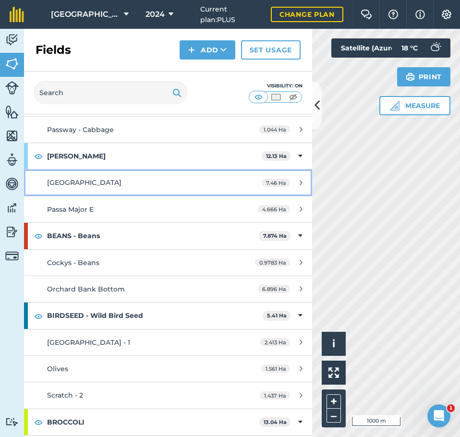
click at [77, 181] on span "[GEOGRAPHIC_DATA]" at bounding box center [84, 182] width 74 height 9
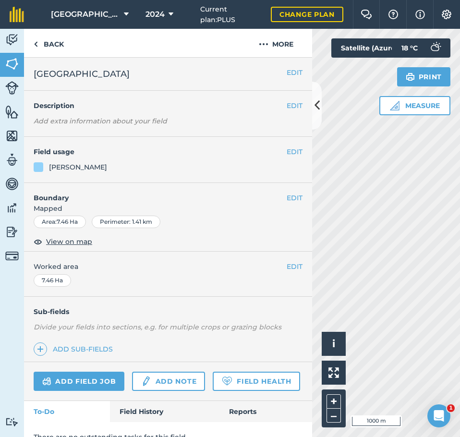
scroll to position [42, 0]
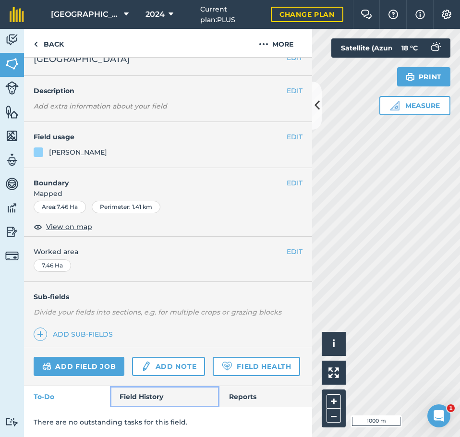
click at [154, 394] on link "Field History" at bounding box center [164, 396] width 109 height 21
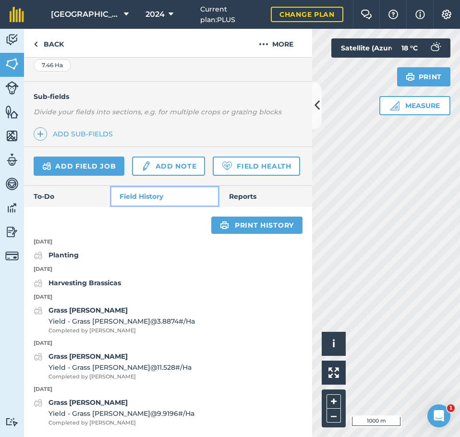
scroll to position [242, 0]
click at [60, 255] on strong "Planting" at bounding box center [63, 254] width 30 height 9
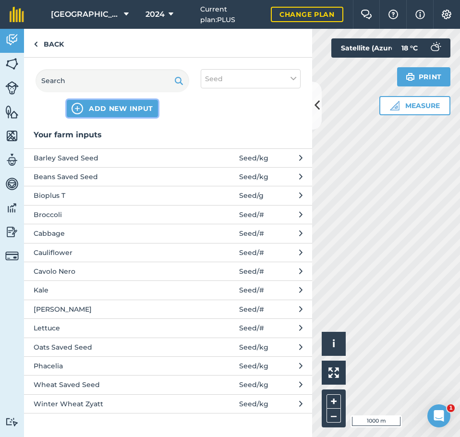
click at [112, 108] on span "ADD NEW INPUT" at bounding box center [121, 109] width 64 height 10
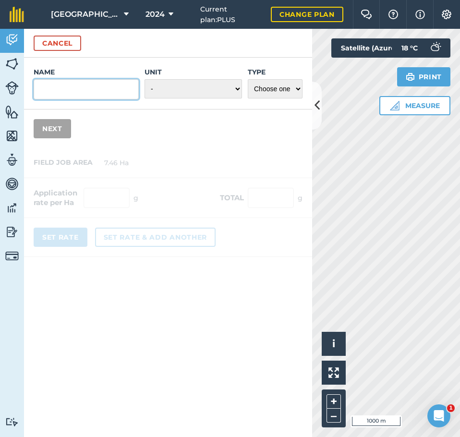
click at [109, 95] on input "Name" at bounding box center [86, 89] width 105 height 20
type input "Spring Barley Planet"
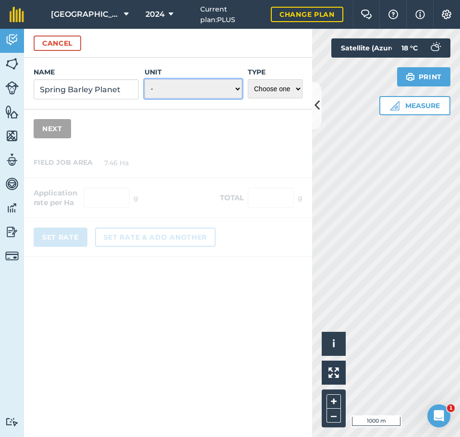
click at [186, 93] on select "- Grams/g Kilograms/kg Metric tonnes/t Millilitres/ml Litres/L Ounces/oz Pounds…" at bounding box center [192, 88] width 97 height 19
select select "KILOGRAMS"
click at [144, 79] on select "- Grams/g Kilograms/kg Metric tonnes/t Millilitres/ml Litres/L Ounces/oz Pounds…" at bounding box center [192, 88] width 97 height 19
click at [272, 91] on select "Choose one Fertilizer Seed Spray Fuel Other" at bounding box center [275, 88] width 55 height 19
select select "SEED"
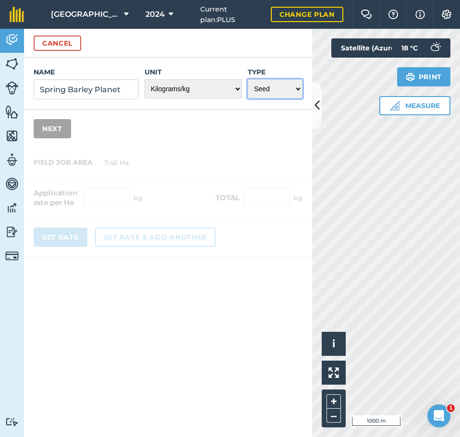
click at [248, 79] on select "Choose one Fertilizer Seed Spray Fuel Other" at bounding box center [275, 88] width 55 height 19
click at [52, 125] on button "Next" at bounding box center [52, 128] width 37 height 19
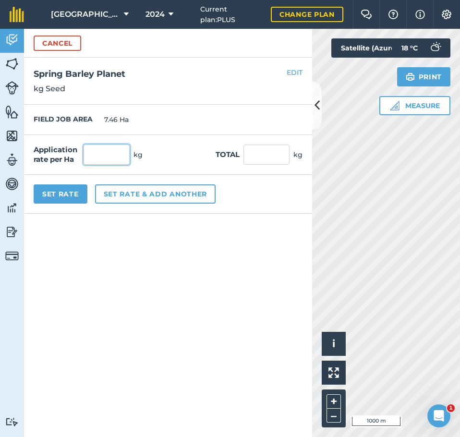
click at [111, 158] on input "text" at bounding box center [106, 154] width 46 height 20
type input "220"
type input "1,641.2"
click at [67, 194] on button "Set Rate" at bounding box center [61, 193] width 54 height 19
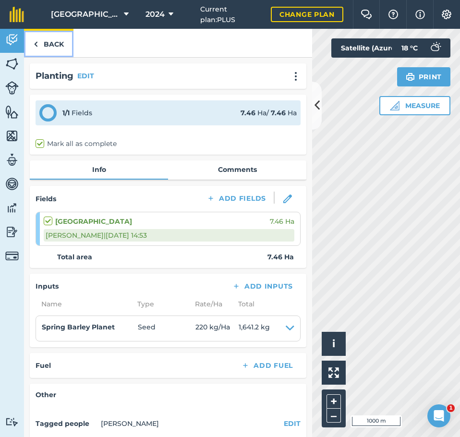
click at [40, 45] on link "Back" at bounding box center [48, 43] width 49 height 28
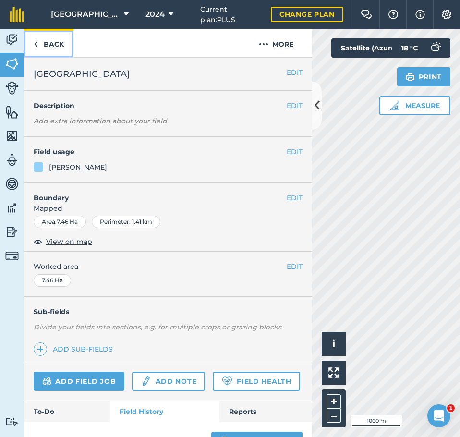
click at [39, 45] on link "Back" at bounding box center [48, 43] width 49 height 28
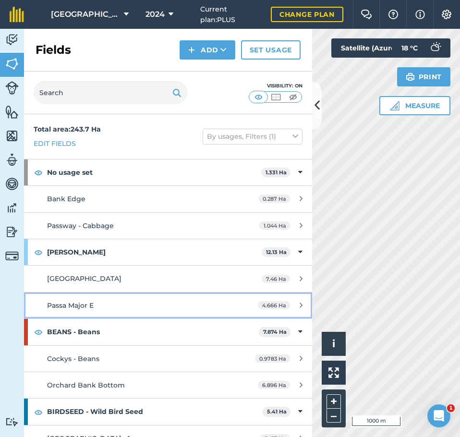
click at [83, 306] on span "Passa Major E" at bounding box center [70, 305] width 47 height 9
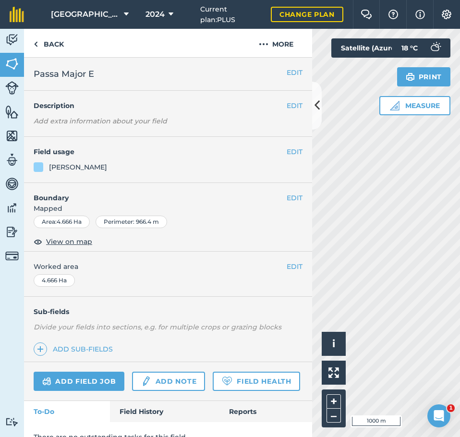
scroll to position [42, 0]
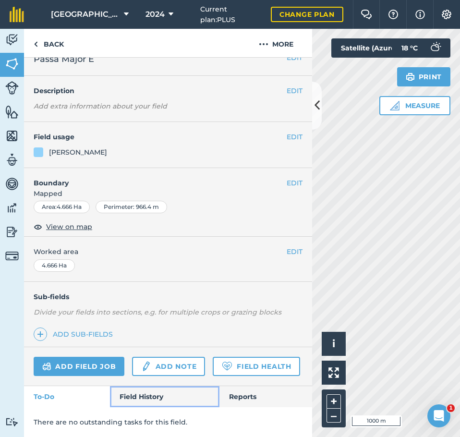
click at [152, 394] on link "Field History" at bounding box center [164, 396] width 109 height 21
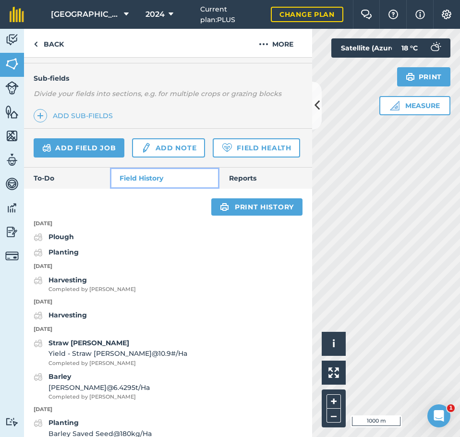
scroll to position [234, 0]
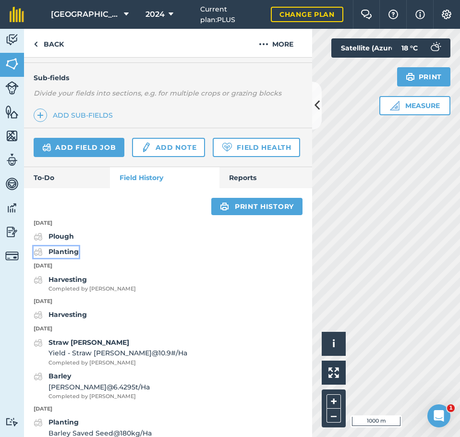
click at [62, 256] on strong "Planting" at bounding box center [63, 251] width 30 height 9
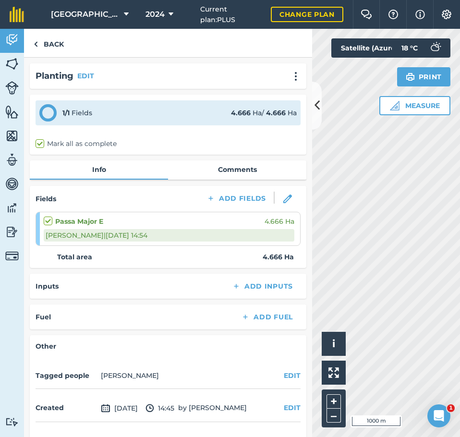
scroll to position [29, 0]
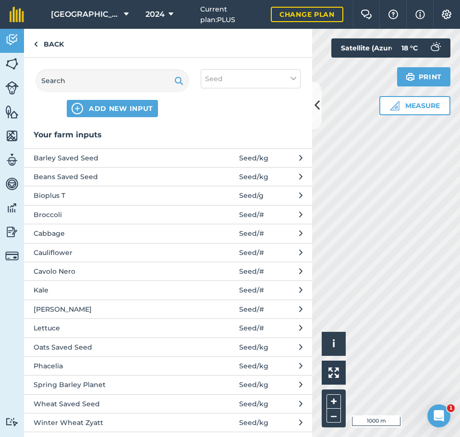
scroll to position [7, 0]
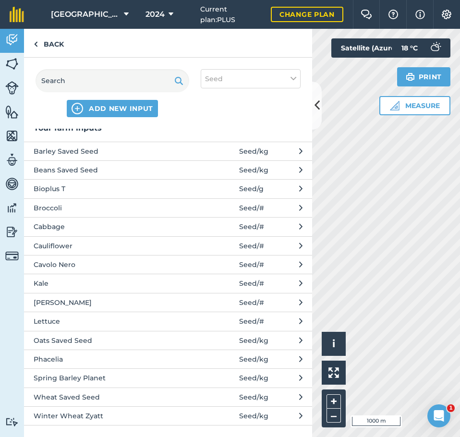
click at [127, 374] on span "Spring Barley Planet" at bounding box center [112, 377] width 157 height 11
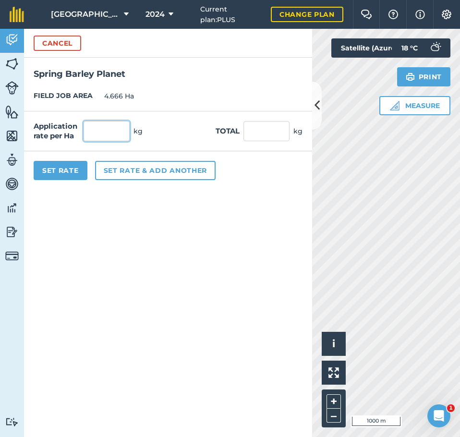
click at [96, 131] on input "text" at bounding box center [106, 131] width 46 height 20
type input "220"
type input "1,026.52"
click at [54, 167] on button "Set Rate" at bounding box center [61, 170] width 54 height 19
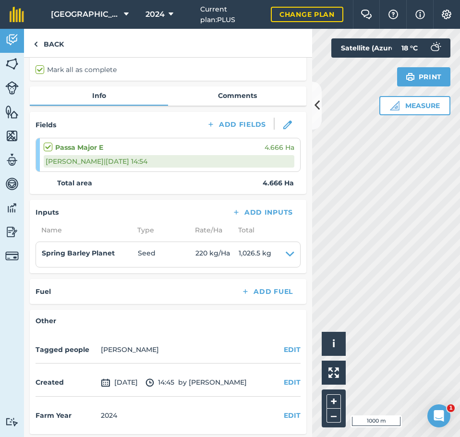
scroll to position [77, 0]
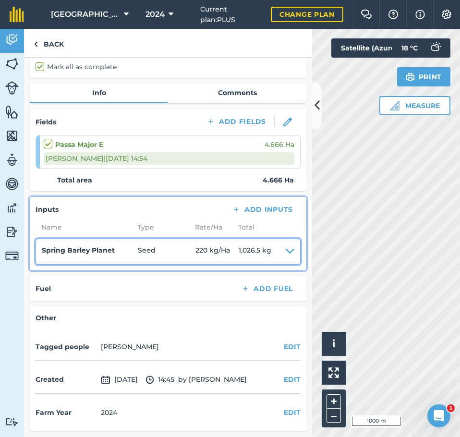
click at [285, 254] on icon at bounding box center [289, 251] width 9 height 13
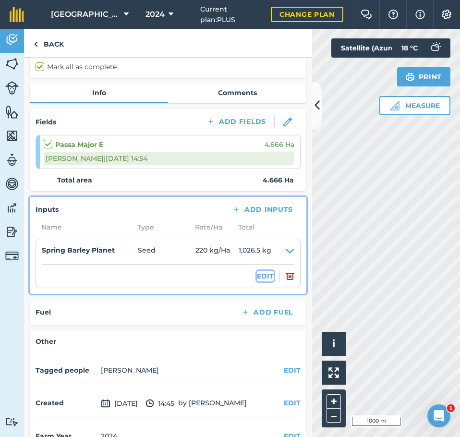
click at [257, 276] on button "EDIT" at bounding box center [265, 276] width 17 height 11
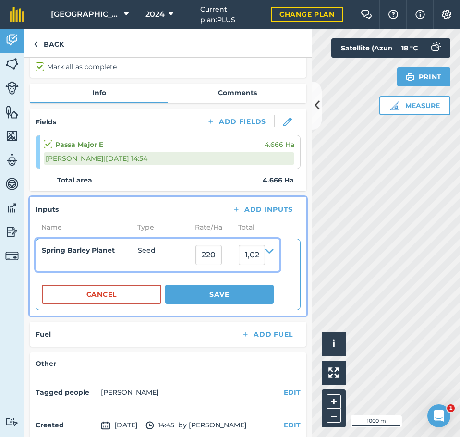
click at [94, 252] on h4 "Spring Barley Planet" at bounding box center [90, 250] width 96 height 11
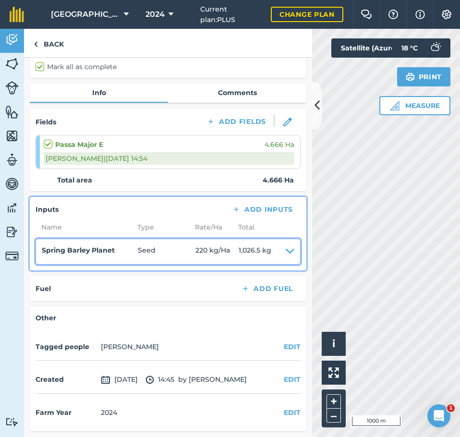
click at [100, 249] on h4 "Spring Barley Planet" at bounding box center [90, 250] width 96 height 11
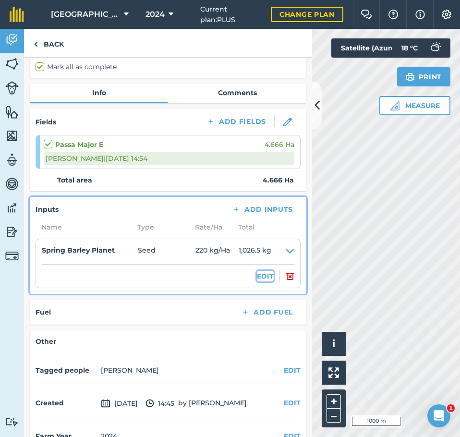
click at [257, 272] on button "EDIT" at bounding box center [265, 276] width 17 height 11
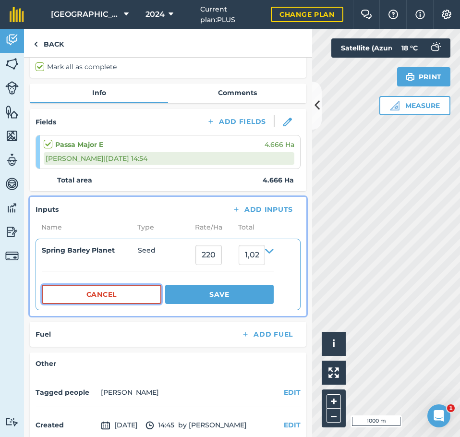
click at [133, 291] on button "Cancel" at bounding box center [101, 294] width 119 height 19
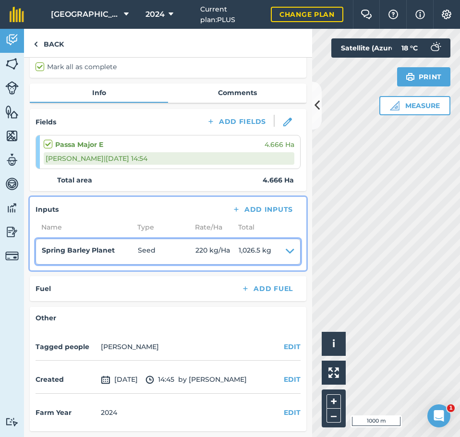
click at [285, 254] on icon at bounding box center [289, 251] width 9 height 13
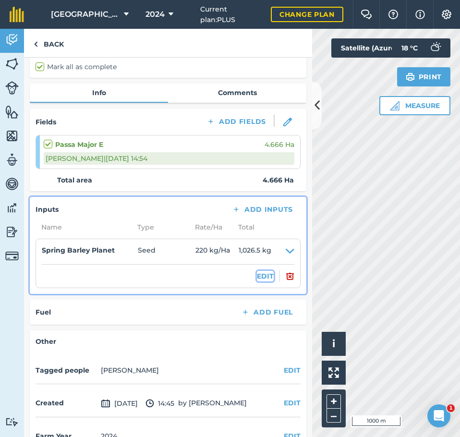
click at [259, 275] on button "EDIT" at bounding box center [265, 276] width 17 height 11
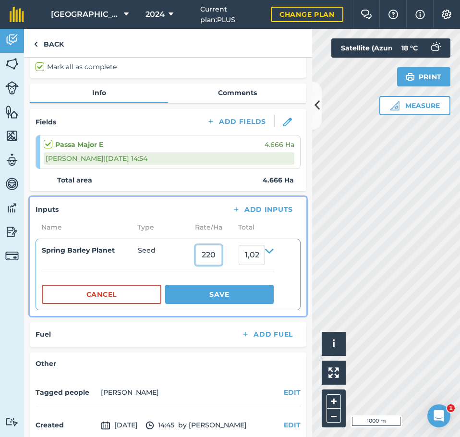
click at [222, 257] on input "220" at bounding box center [208, 255] width 26 height 20
click at [195, 295] on button "Save" at bounding box center [219, 294] width 108 height 19
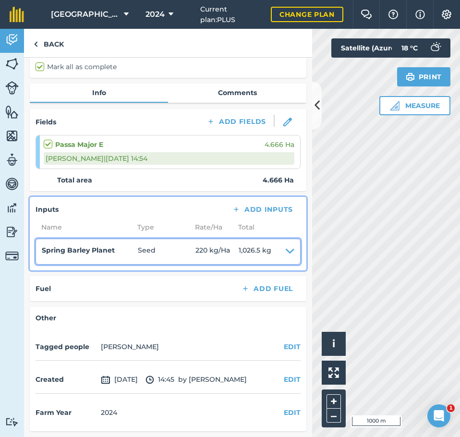
click at [285, 250] on icon at bounding box center [289, 251] width 9 height 13
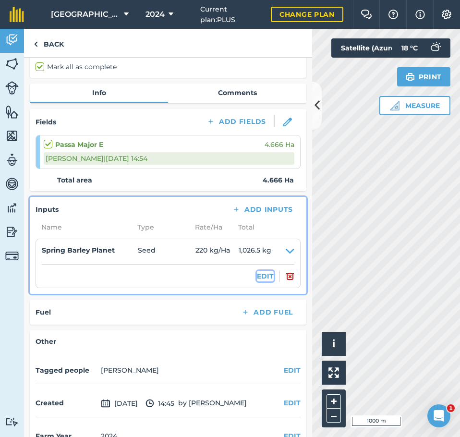
click at [259, 278] on button "EDIT" at bounding box center [265, 276] width 17 height 11
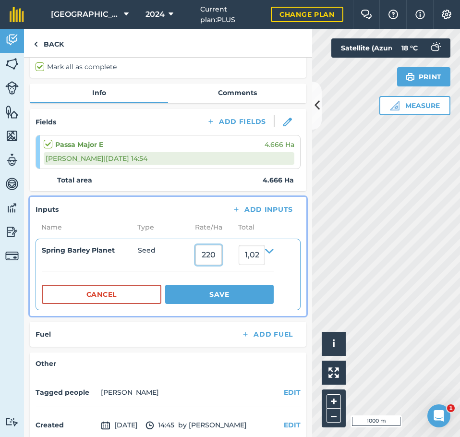
click at [215, 253] on input "220" at bounding box center [208, 255] width 26 height 20
type input "215"
type input "1,003.19"
click at [244, 301] on button "Save" at bounding box center [219, 294] width 108 height 19
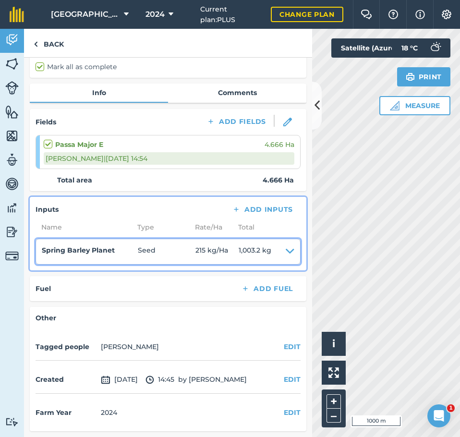
click at [285, 252] on icon at bounding box center [289, 251] width 9 height 13
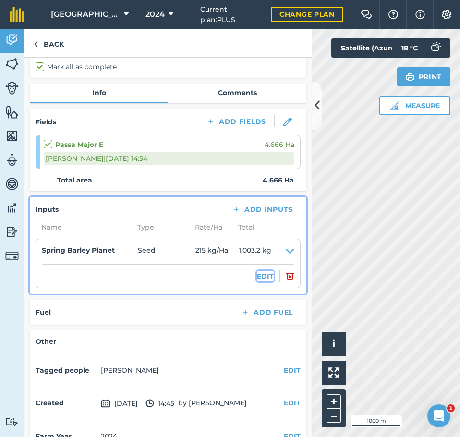
click at [258, 275] on button "EDIT" at bounding box center [265, 276] width 17 height 11
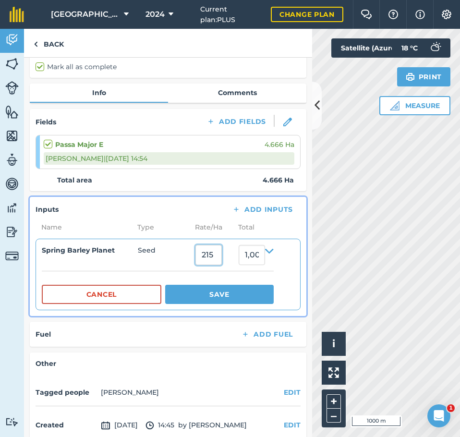
click at [222, 261] on input "215" at bounding box center [208, 255] width 26 height 20
type input "200"
type input "933.2"
click at [234, 294] on button "Save" at bounding box center [219, 294] width 108 height 19
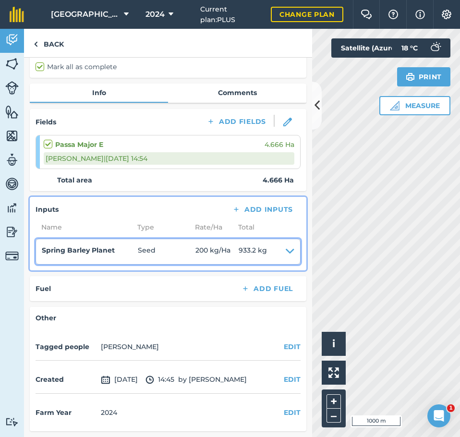
click at [285, 252] on icon at bounding box center [289, 251] width 9 height 13
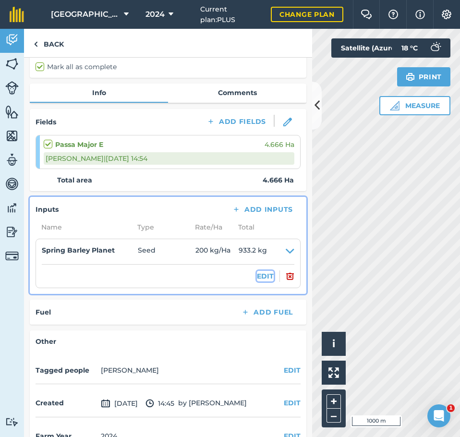
click at [257, 273] on button "EDIT" at bounding box center [265, 276] width 17 height 11
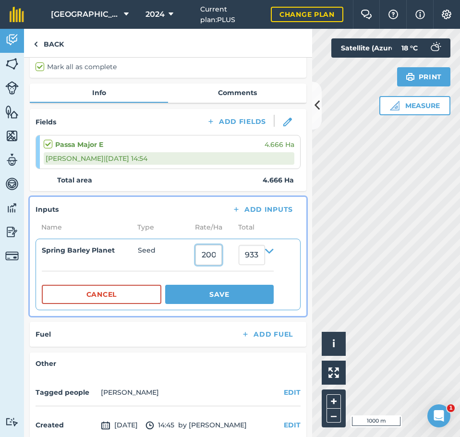
click at [211, 252] on input "200" at bounding box center [208, 255] width 26 height 20
type input "220"
type input "1,026.52"
click at [226, 291] on button "Save" at bounding box center [219, 294] width 108 height 19
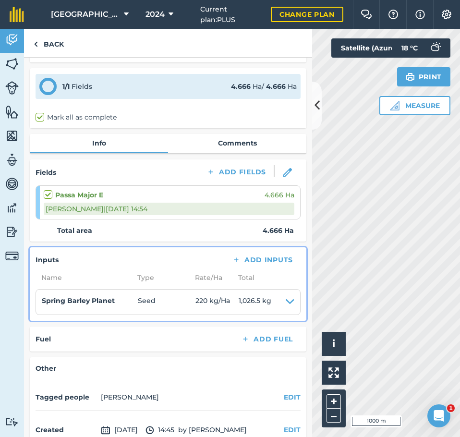
scroll to position [0, 0]
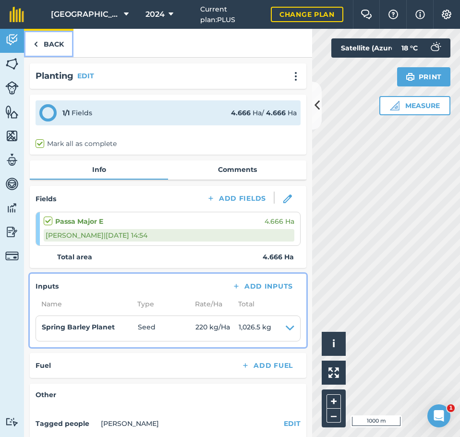
click at [43, 38] on link "Back" at bounding box center [48, 43] width 49 height 28
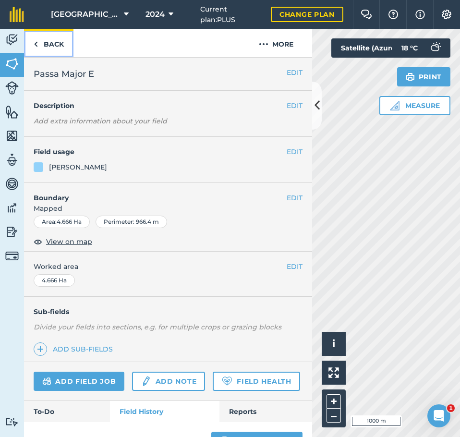
click at [36, 38] on img at bounding box center [36, 44] width 4 height 12
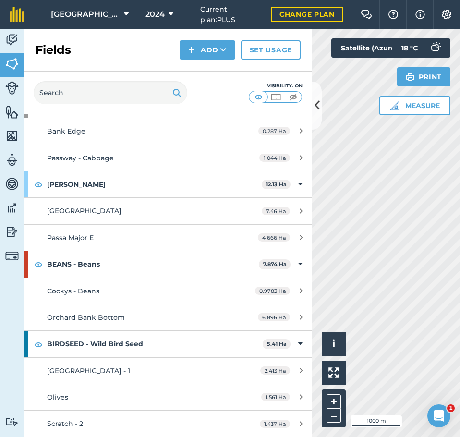
scroll to position [144, 0]
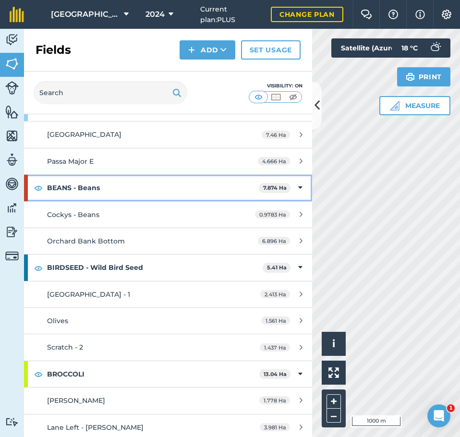
click at [112, 190] on strong "BEANS - Beans" at bounding box center [153, 188] width 212 height 26
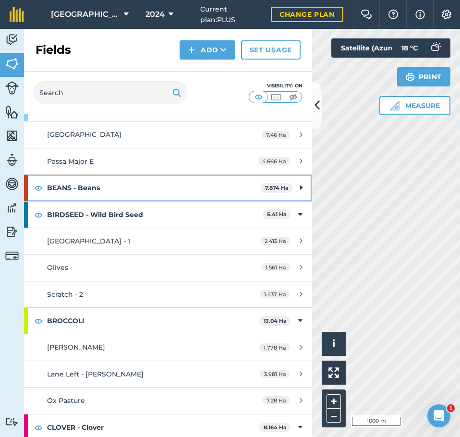
click at [112, 190] on strong "BEANS - Beans" at bounding box center [153, 188] width 213 height 26
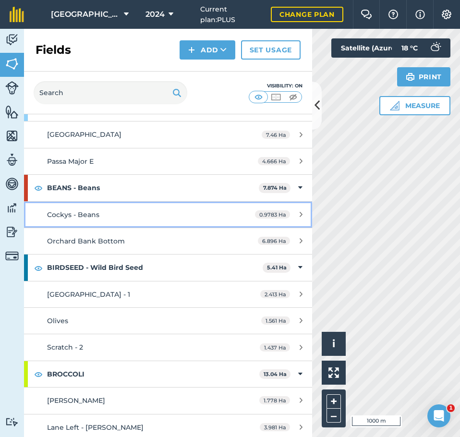
click at [124, 214] on div "Cockys - Beans" at bounding box center [137, 214] width 180 height 11
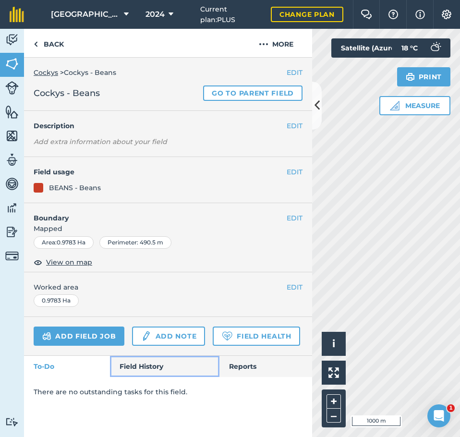
click at [153, 361] on link "Field History" at bounding box center [164, 366] width 109 height 21
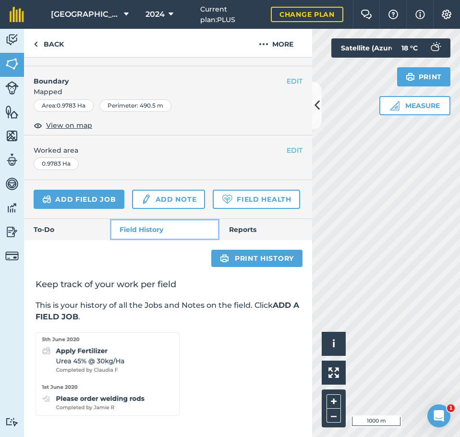
scroll to position [164, 0]
click at [97, 190] on link "Add field job" at bounding box center [79, 199] width 91 height 19
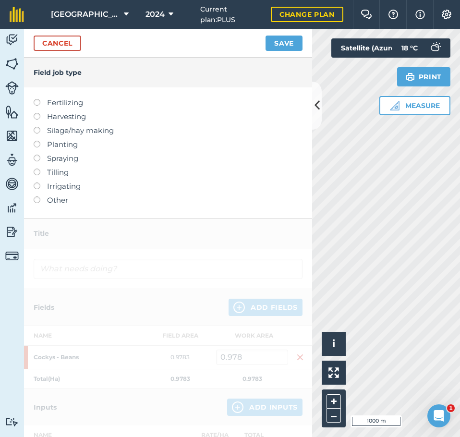
click at [35, 141] on label at bounding box center [40, 141] width 13 height 0
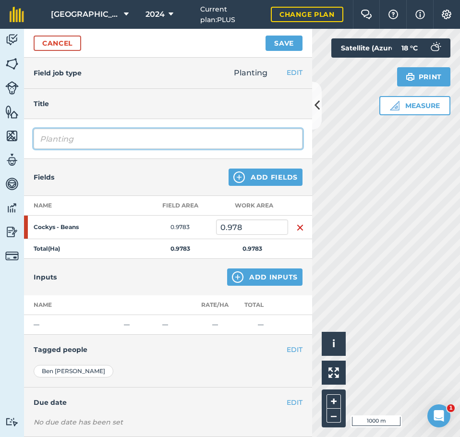
click at [106, 142] on input "Planting" at bounding box center [168, 139] width 269 height 20
type input "Planting Beans"
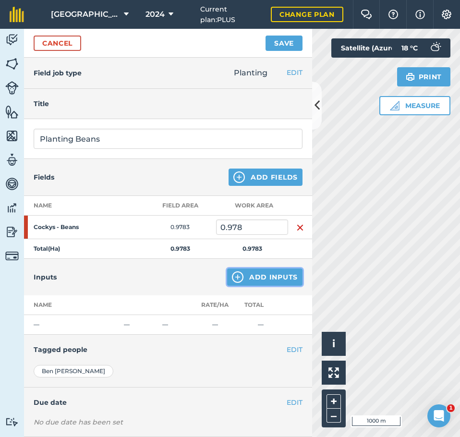
click at [243, 276] on button "Add Inputs" at bounding box center [264, 276] width 75 height 17
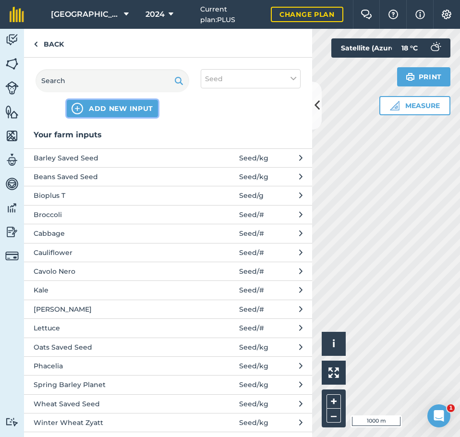
click at [117, 109] on span "ADD NEW INPUT" at bounding box center [121, 109] width 64 height 10
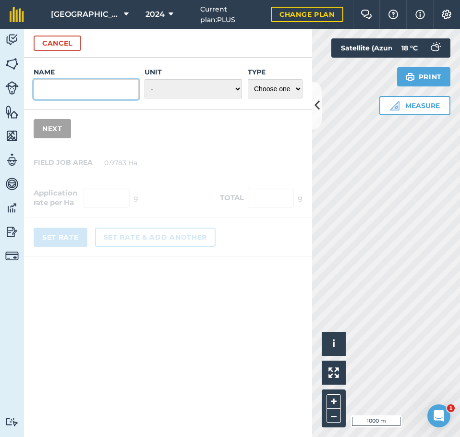
click at [127, 92] on input "Name" at bounding box center [86, 89] width 105 height 20
type input "Spring Beans Victus"
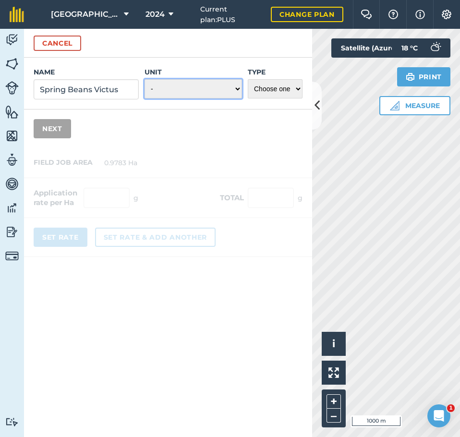
click at [210, 96] on select "- Grams/g Kilograms/kg Metric tonnes/t Millilitres/ml Litres/L Ounces/oz Pounds…" at bounding box center [192, 88] width 97 height 19
select select "KILOGRAMS"
click at [144, 79] on select "- Grams/g Kilograms/kg Metric tonnes/t Millilitres/ml Litres/L Ounces/oz Pounds…" at bounding box center [192, 88] width 97 height 19
click at [258, 93] on select "Choose one Fertilizer Seed Spray Fuel Other" at bounding box center [275, 88] width 55 height 19
select select "SEED"
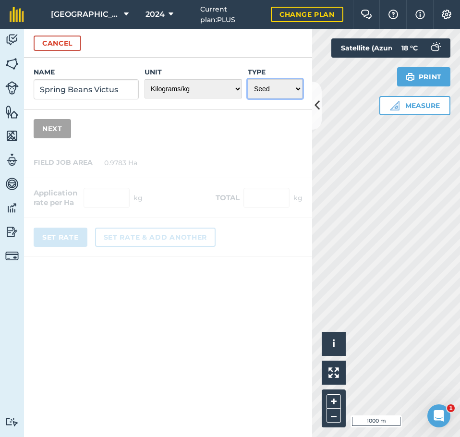
click at [248, 79] on select "Choose one Fertilizer Seed Spray Fuel Other" at bounding box center [275, 88] width 55 height 19
click at [59, 122] on button "Next" at bounding box center [52, 128] width 37 height 19
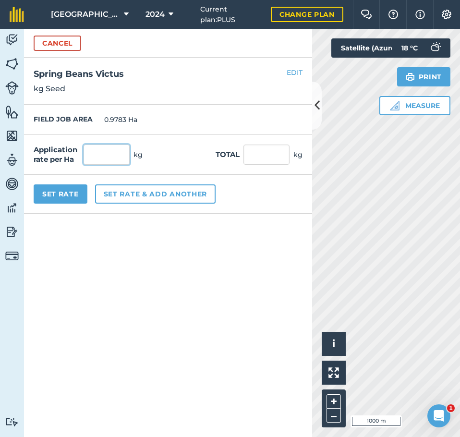
click at [107, 152] on input "text" at bounding box center [106, 154] width 46 height 20
type input "210"
type input "205.443"
click at [63, 190] on button "Set Rate" at bounding box center [61, 193] width 54 height 19
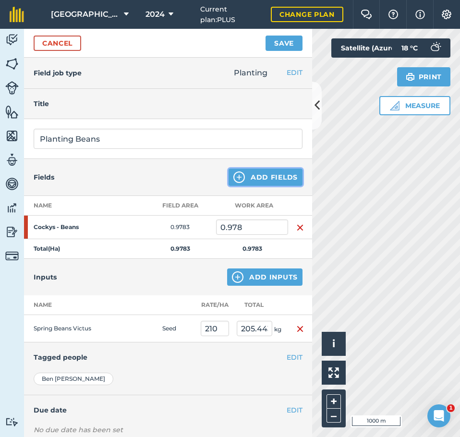
click at [250, 175] on button "Add Fields" at bounding box center [265, 176] width 74 height 17
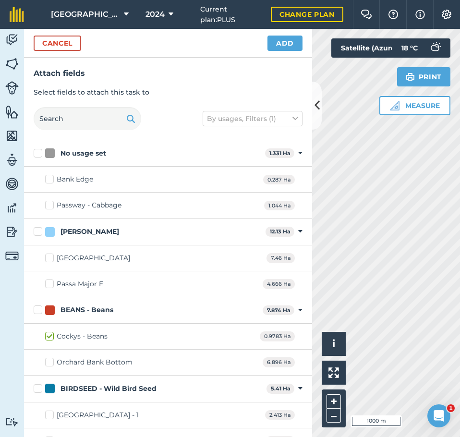
click at [48, 361] on label "Orchard Bank Bottom" at bounding box center [88, 362] width 87 height 10
click at [48, 361] on input "Orchard Bank Bottom" at bounding box center [48, 360] width 6 height 6
checkbox input "true"
click at [296, 40] on button "Add" at bounding box center [284, 43] width 35 height 15
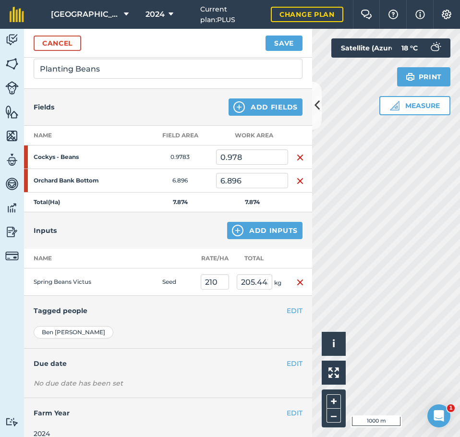
scroll to position [82, 0]
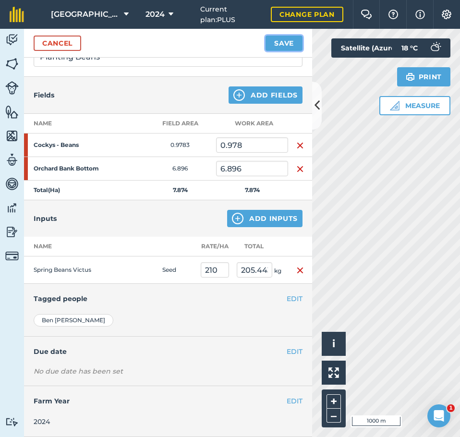
click at [274, 44] on button "Save" at bounding box center [283, 43] width 37 height 15
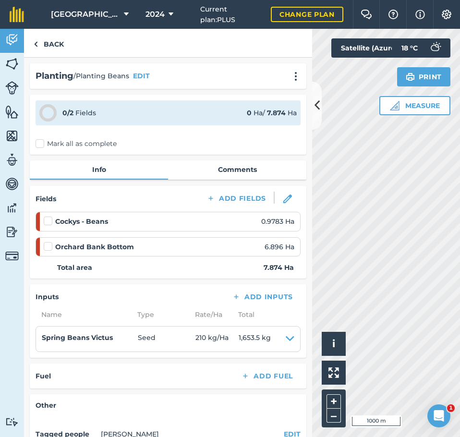
click at [43, 142] on label "Mark all as complete" at bounding box center [76, 144] width 81 height 10
click at [42, 142] on input "Mark all as complete" at bounding box center [39, 142] width 6 height 6
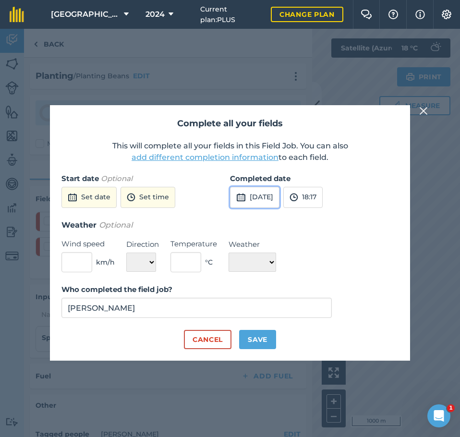
click at [274, 196] on button "3rd Sep 2025" at bounding box center [254, 197] width 49 height 21
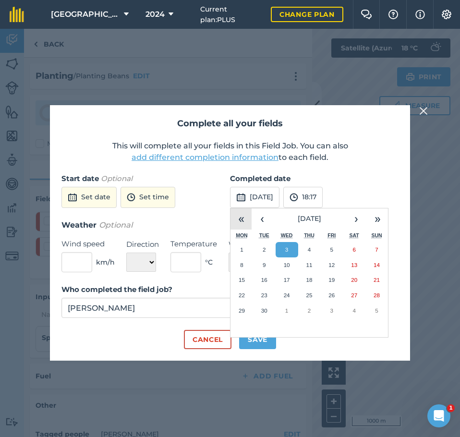
click at [247, 219] on button "«" at bounding box center [240, 218] width 21 height 21
click at [263, 220] on button "‹" at bounding box center [261, 218] width 21 height 21
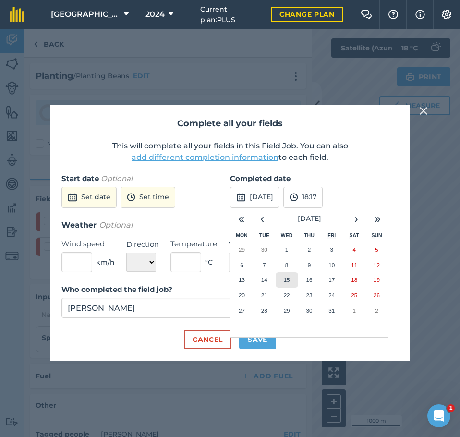
click at [285, 279] on abbr "15" at bounding box center [287, 279] width 6 height 6
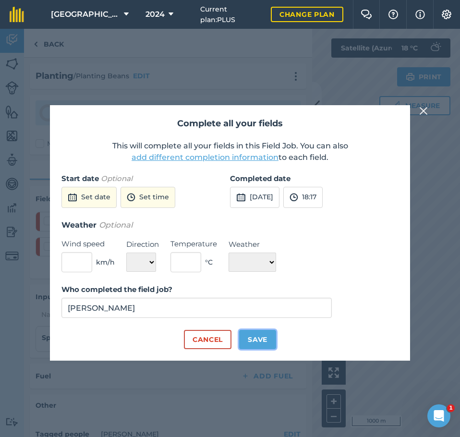
click at [261, 336] on button "Save" at bounding box center [257, 339] width 37 height 19
checkbox input "true"
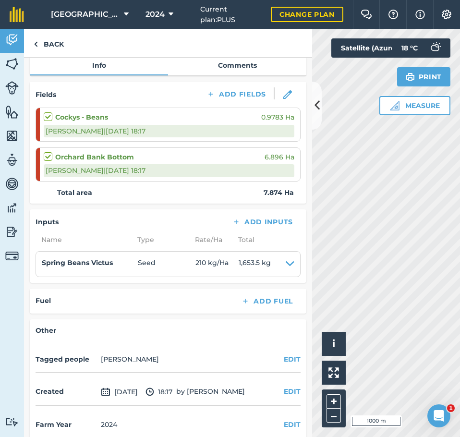
scroll to position [117, 0]
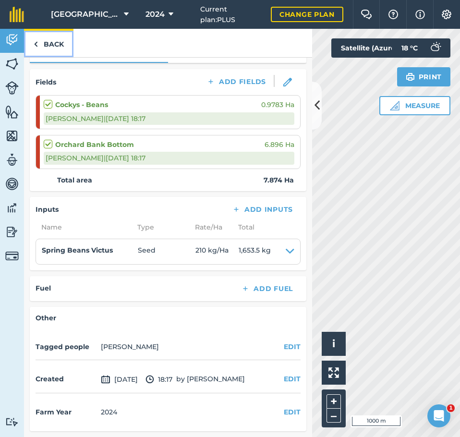
click at [39, 39] on link "Back" at bounding box center [48, 43] width 49 height 28
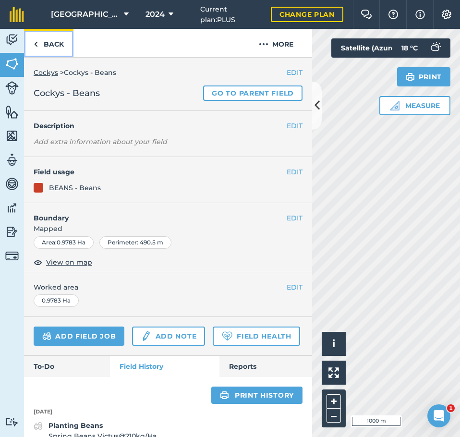
click at [37, 46] on img at bounding box center [36, 44] width 4 height 12
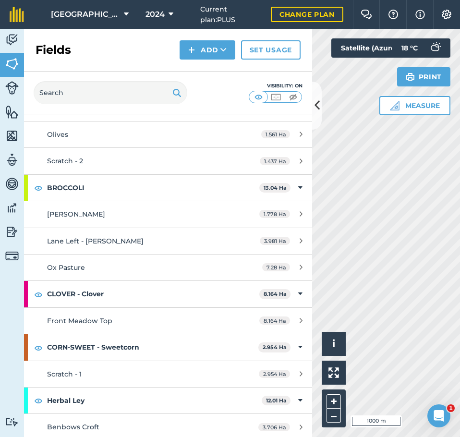
scroll to position [336, 0]
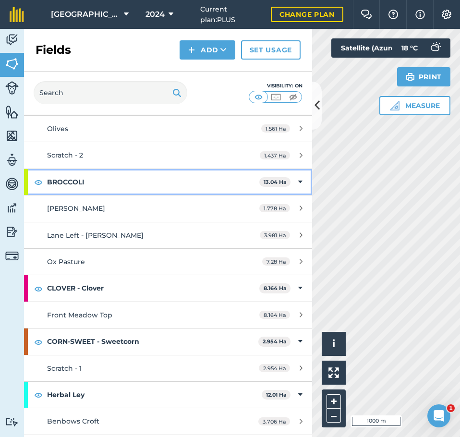
click at [61, 185] on strong "BROCCOLI" at bounding box center [153, 182] width 212 height 26
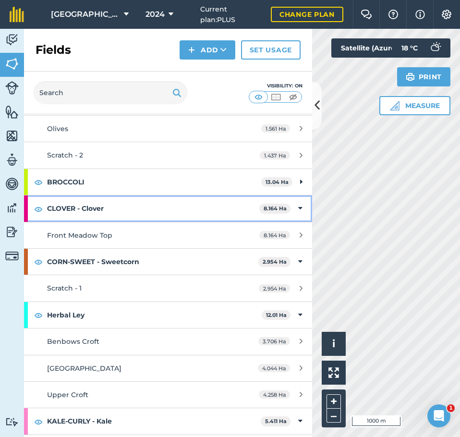
click at [67, 209] on strong "CLOVER - Clover" at bounding box center [153, 208] width 212 height 26
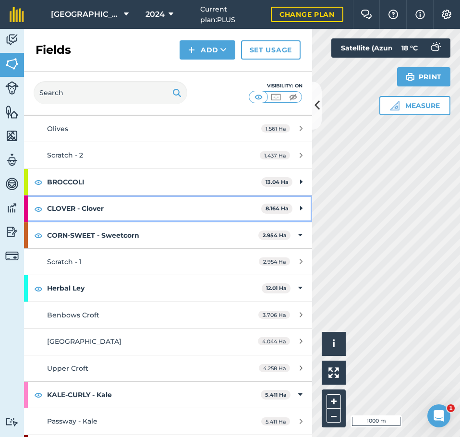
click at [67, 209] on strong "CLOVER - Clover" at bounding box center [154, 208] width 214 height 26
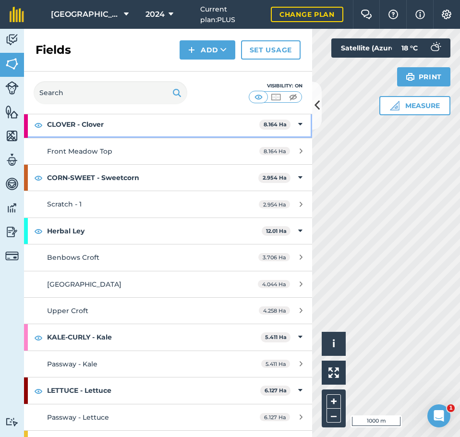
scroll to position [432, 0]
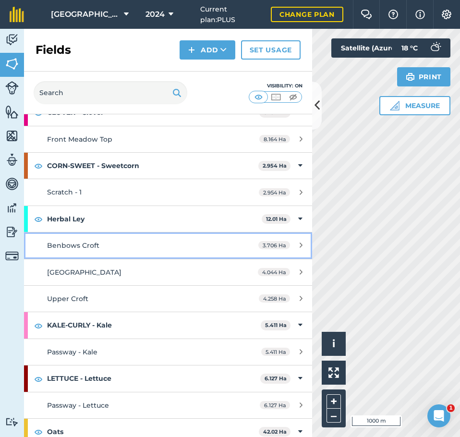
click at [69, 247] on span "Benbows Croft" at bounding box center [73, 245] width 52 height 9
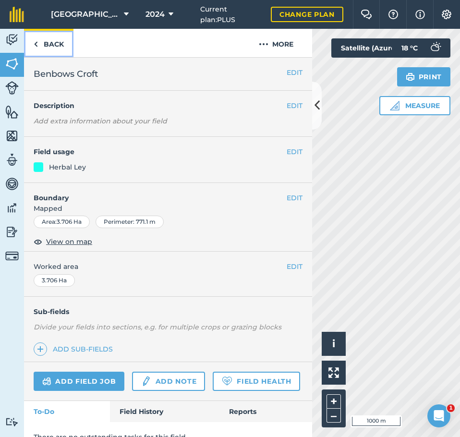
click at [44, 51] on link "Back" at bounding box center [48, 43] width 49 height 28
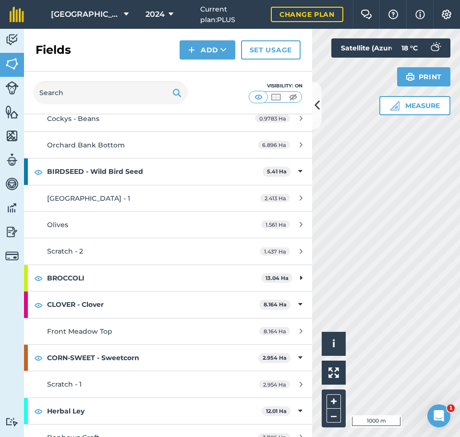
scroll to position [432, 0]
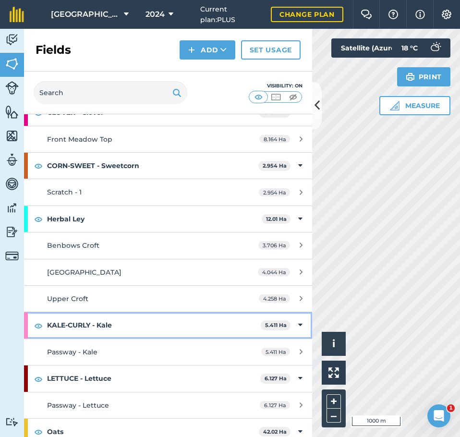
click at [84, 325] on strong "KALE-CURLY - Kale" at bounding box center [153, 325] width 213 height 26
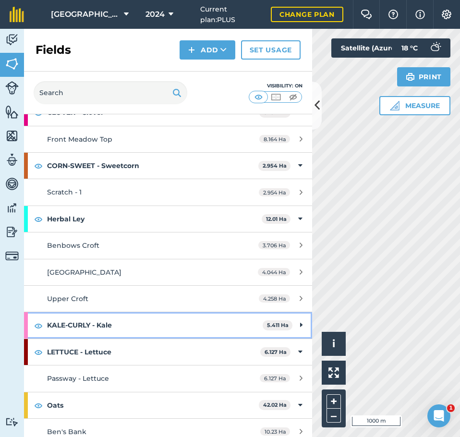
click at [84, 325] on strong "KALE-CURLY - Kale" at bounding box center [154, 325] width 215 height 26
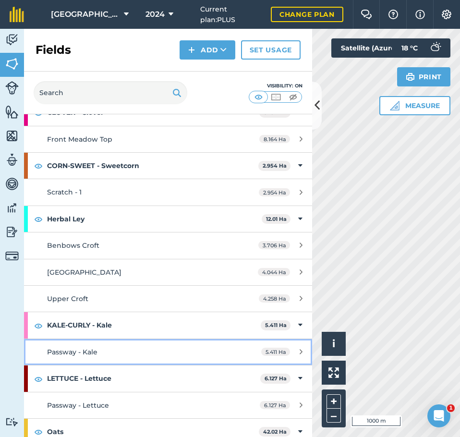
click at [87, 351] on span "Passway - Kale" at bounding box center [72, 351] width 50 height 9
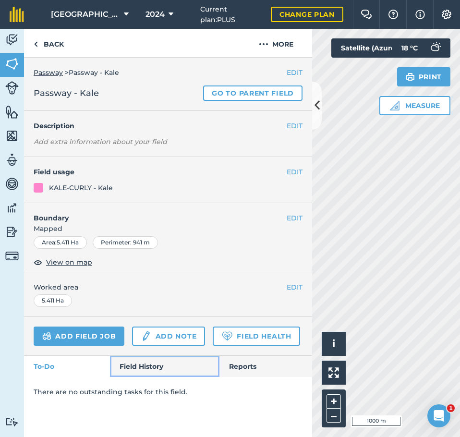
click at [135, 359] on link "Field History" at bounding box center [164, 366] width 109 height 21
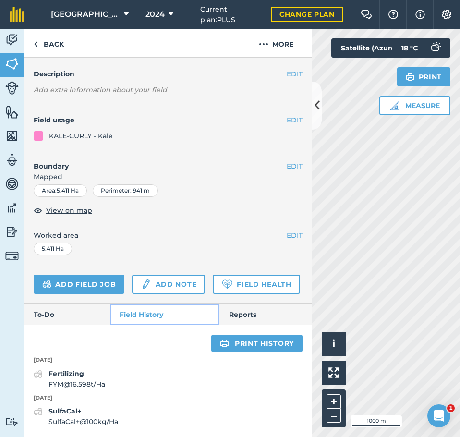
scroll to position [79, 0]
click at [83, 274] on link "Add field job" at bounding box center [79, 283] width 91 height 19
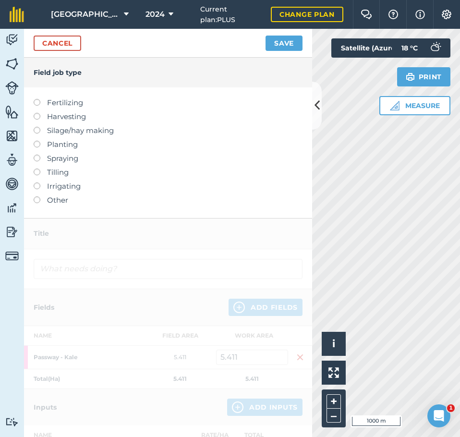
click at [56, 146] on label "Planting" at bounding box center [168, 145] width 269 height 12
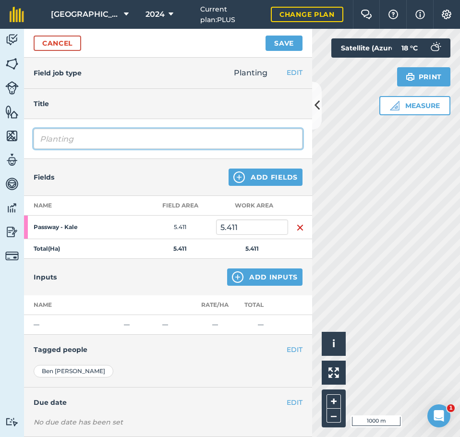
click at [123, 144] on input "Planting" at bounding box center [168, 139] width 269 height 20
type input "Planting Kale"
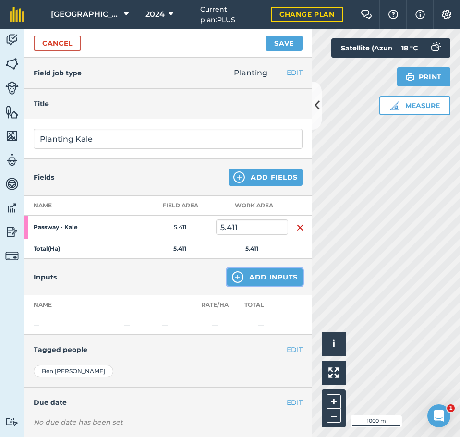
click at [267, 277] on button "Add Inputs" at bounding box center [264, 276] width 75 height 17
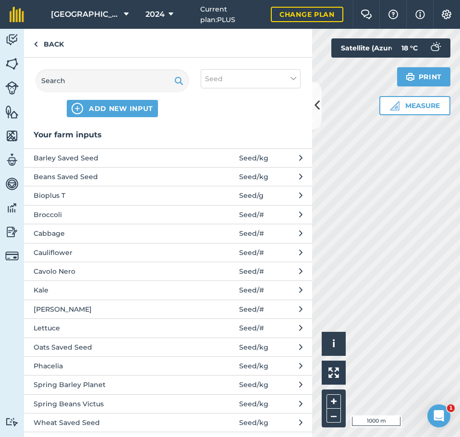
click at [188, 268] on button "Cavolo Nero Seed / #" at bounding box center [168, 270] width 288 height 19
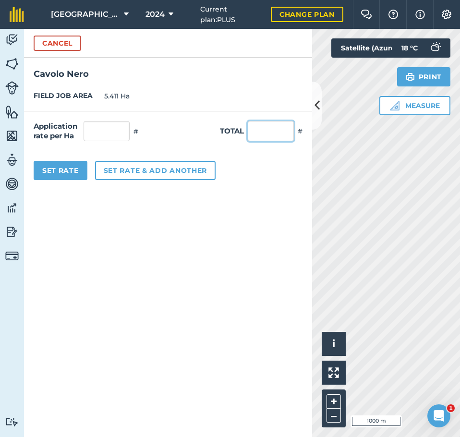
click at [258, 131] on input "text" at bounding box center [271, 131] width 46 height 20
type input "70000"
type input "12,936.611"
type input "70,000"
click at [134, 168] on button "Set rate & add another" at bounding box center [155, 170] width 120 height 19
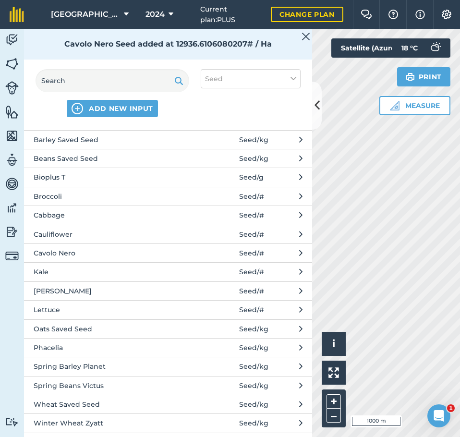
scroll to position [26, 0]
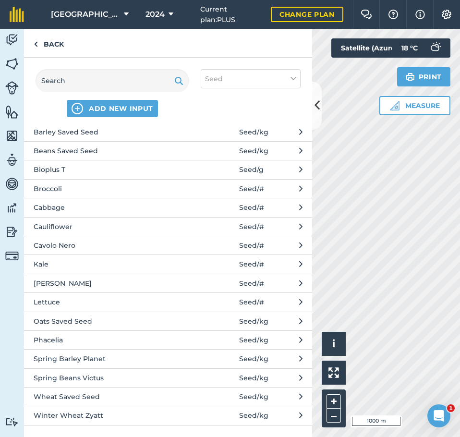
click at [114, 268] on span "Kale" at bounding box center [112, 264] width 157 height 11
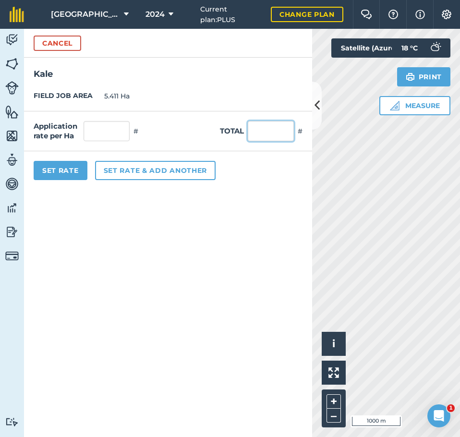
click at [261, 125] on input "text" at bounding box center [271, 131] width 46 height 20
type input "100000"
type input "18,480.872"
type input "100,000"
click at [58, 172] on button "Set Rate" at bounding box center [61, 170] width 54 height 19
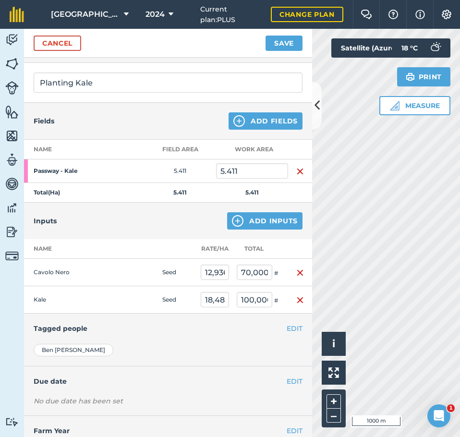
scroll to position [0, 0]
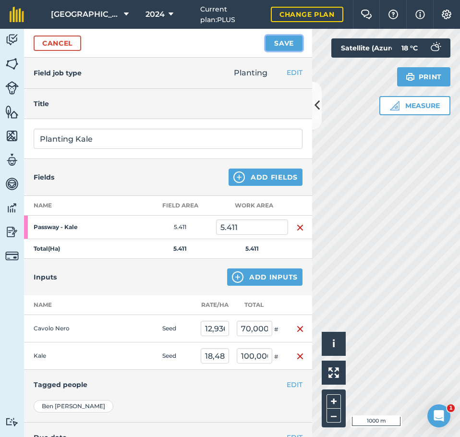
click at [274, 43] on button "Save" at bounding box center [283, 43] width 37 height 15
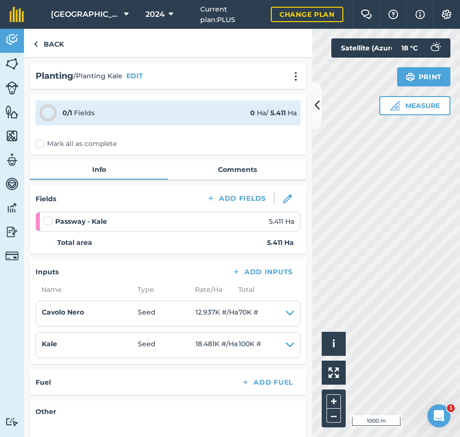
click at [42, 143] on label "Mark all as complete" at bounding box center [76, 144] width 81 height 10
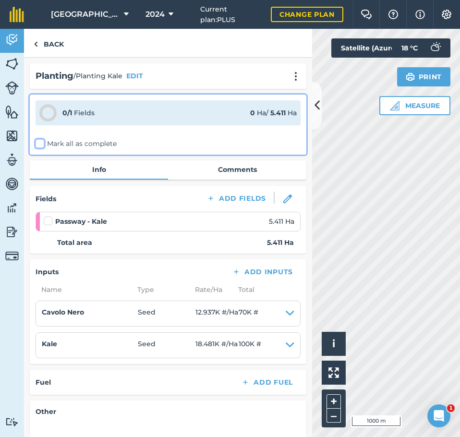
click at [42, 143] on input "Mark all as complete" at bounding box center [39, 142] width 6 height 6
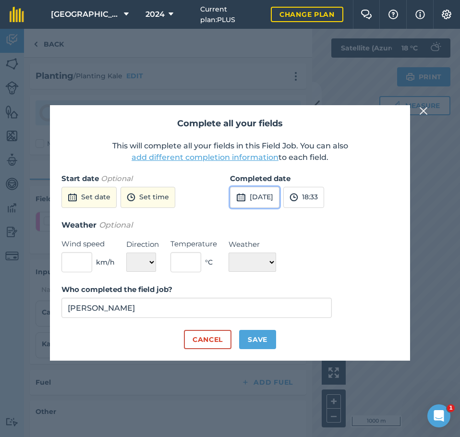
click at [279, 199] on button "3rd Sep 2025" at bounding box center [254, 197] width 49 height 21
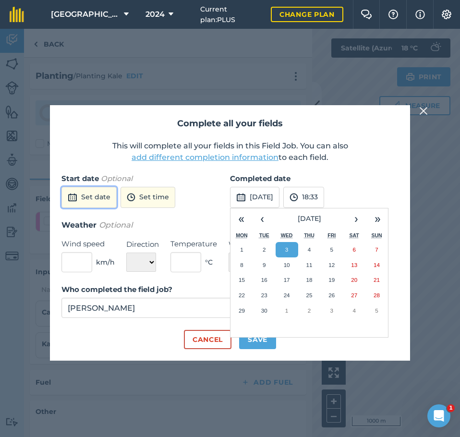
click at [90, 193] on button "Set date" at bounding box center [88, 197] width 55 height 21
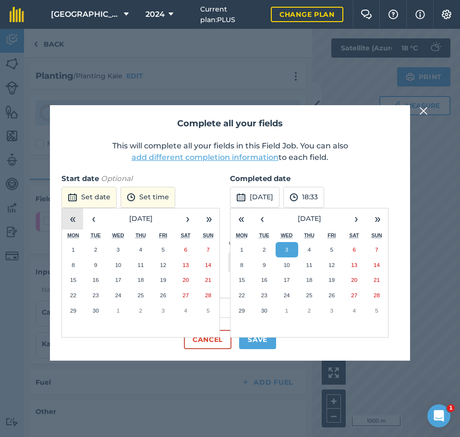
click at [75, 216] on button "«" at bounding box center [72, 218] width 21 height 21
click at [95, 217] on button "‹" at bounding box center [93, 218] width 21 height 21
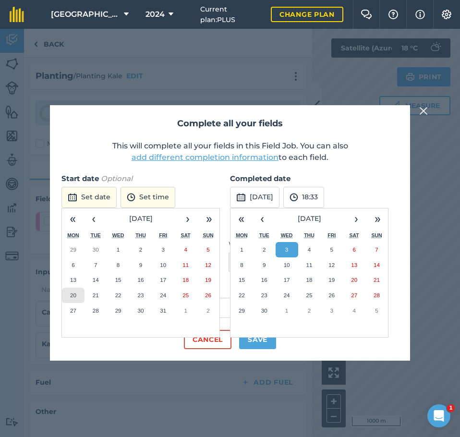
click at [74, 295] on abbr "20" at bounding box center [73, 295] width 6 height 6
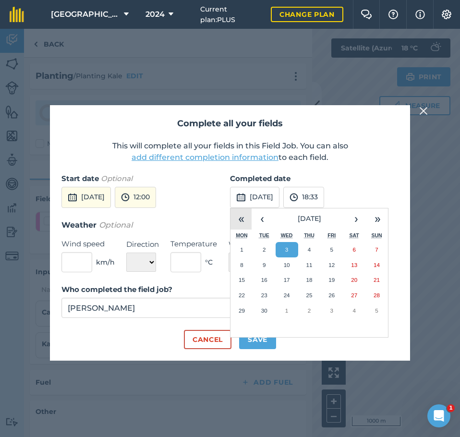
click at [244, 220] on button "«" at bounding box center [240, 218] width 21 height 21
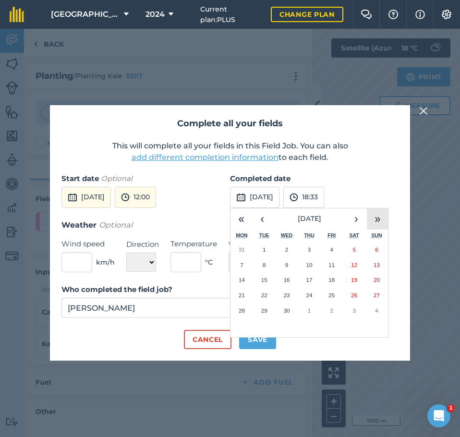
click at [374, 214] on button "»" at bounding box center [377, 218] width 21 height 21
click at [265, 217] on button "‹" at bounding box center [261, 218] width 21 height 21
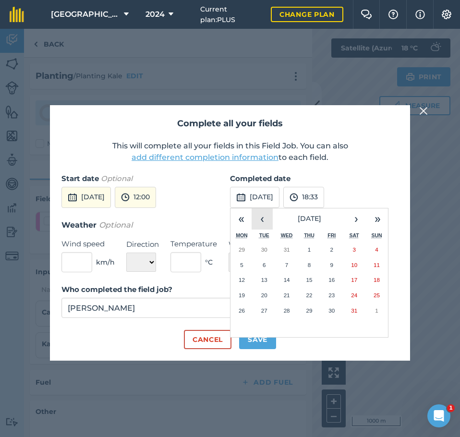
click at [265, 217] on button "‹" at bounding box center [261, 218] width 21 height 21
click at [362, 220] on button "›" at bounding box center [355, 218] width 21 height 21
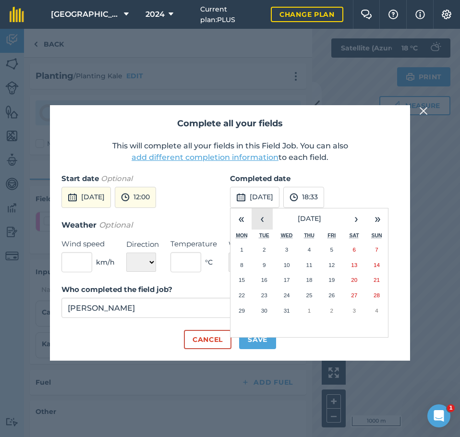
click at [266, 220] on button "‹" at bounding box center [261, 218] width 21 height 21
click at [262, 290] on button "18" at bounding box center [264, 294] width 23 height 15
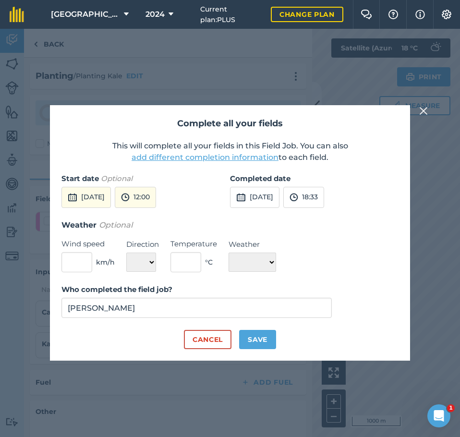
click at [214, 157] on button "add different completion information" at bounding box center [204, 158] width 147 height 12
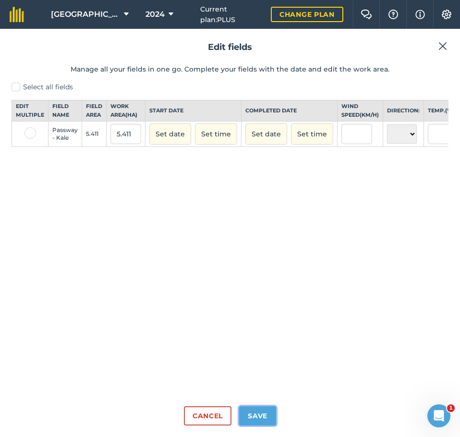
click at [266, 414] on button "Save" at bounding box center [257, 415] width 37 height 19
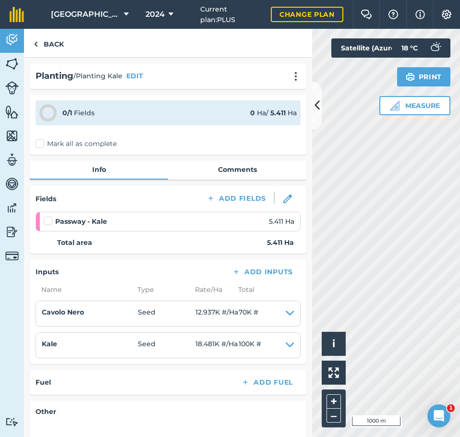
click at [37, 145] on label "Mark all as complete" at bounding box center [76, 144] width 81 height 10
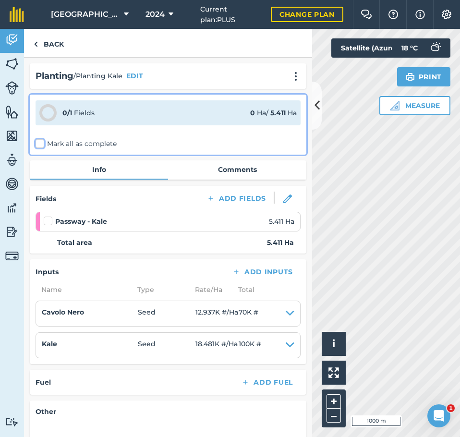
click at [37, 145] on input "Mark all as complete" at bounding box center [39, 142] width 6 height 6
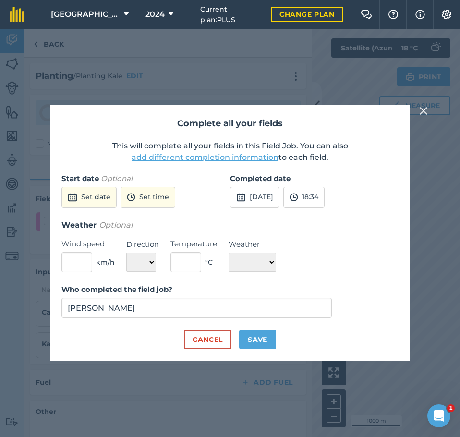
click at [102, 208] on div "Start date Optional Set date Set time" at bounding box center [145, 196] width 168 height 46
click at [102, 202] on button "Set date" at bounding box center [88, 197] width 55 height 21
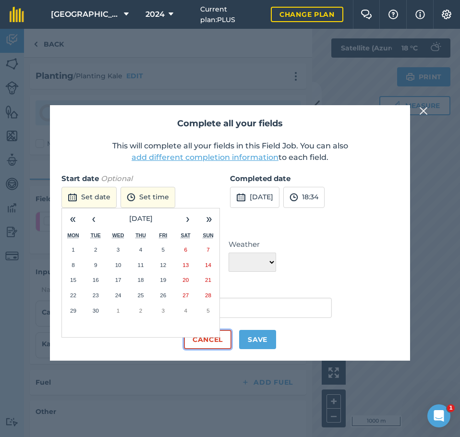
click at [228, 338] on button "Cancel" at bounding box center [207, 339] width 47 height 19
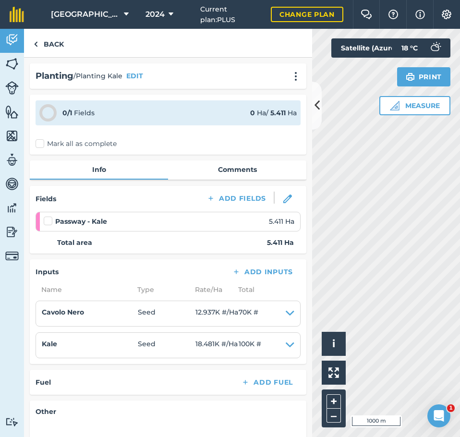
click at [206, 223] on div "Passway - Kale 5.411 Ha" at bounding box center [169, 221] width 250 height 11
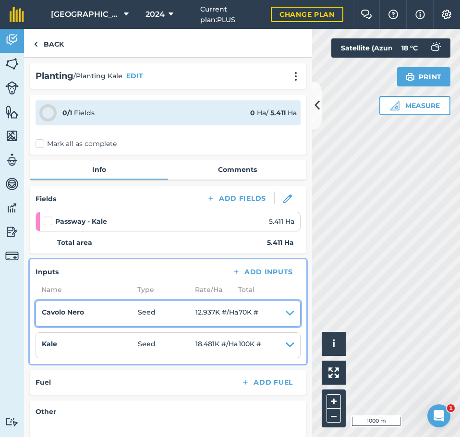
click at [182, 317] on span "Seed" at bounding box center [167, 313] width 58 height 13
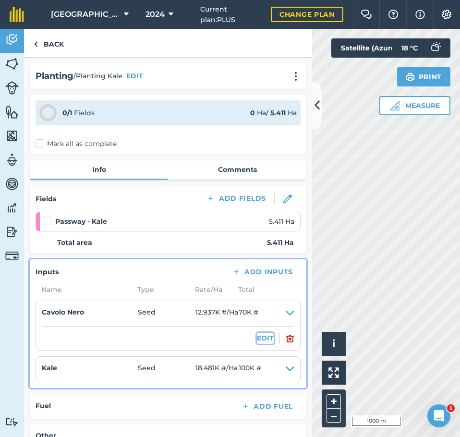
click at [257, 340] on button "EDIT" at bounding box center [265, 337] width 17 height 11
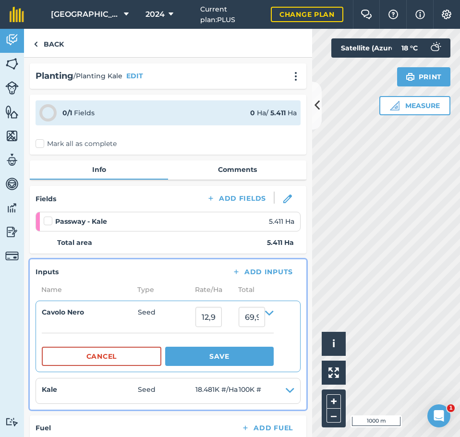
click at [178, 258] on div "Planting / Planting Kale EDIT 0 / 1 Fields 0 Ha / 5.411 Ha Mark all as complete…" at bounding box center [168, 247] width 288 height 379
click at [39, 141] on label "Mark all as complete" at bounding box center [76, 144] width 81 height 10
click at [39, 141] on input "Mark all as complete" at bounding box center [39, 142] width 6 height 6
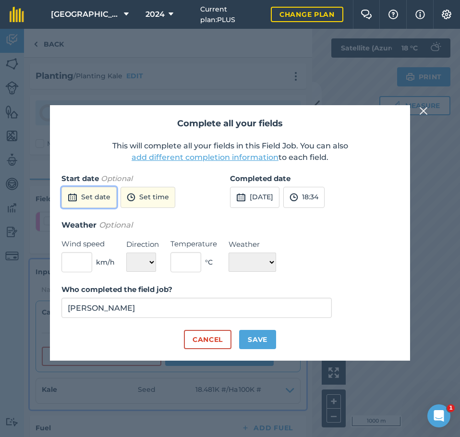
click at [81, 198] on button "Set date" at bounding box center [88, 197] width 55 height 21
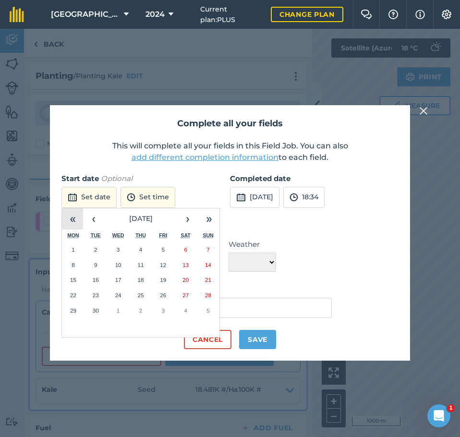
click at [74, 216] on button "«" at bounding box center [72, 218] width 21 height 21
click at [90, 219] on button "‹" at bounding box center [93, 218] width 21 height 21
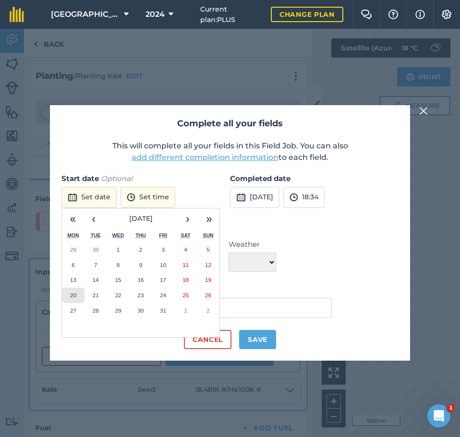
click at [71, 291] on button "20" at bounding box center [73, 294] width 23 height 15
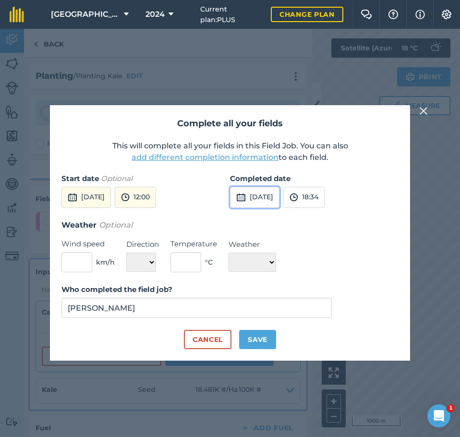
click at [276, 195] on button "3rd Sep 2025" at bounding box center [254, 197] width 49 height 21
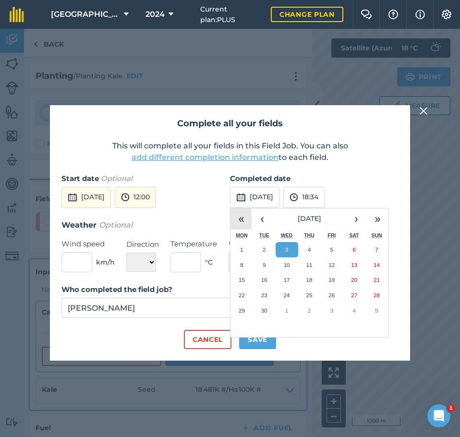
click at [244, 216] on button "«" at bounding box center [240, 218] width 21 height 21
click at [377, 224] on button "»" at bounding box center [377, 218] width 21 height 21
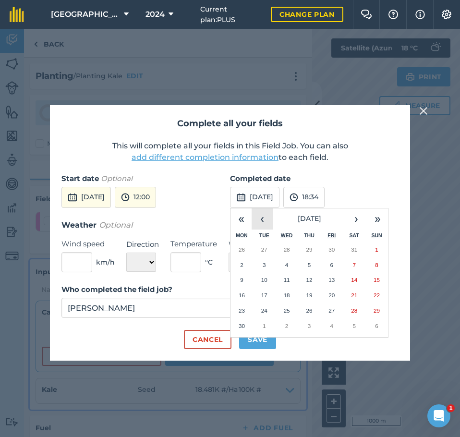
click at [263, 220] on button "‹" at bounding box center [261, 218] width 21 height 21
click at [310, 296] on abbr "20" at bounding box center [309, 295] width 6 height 6
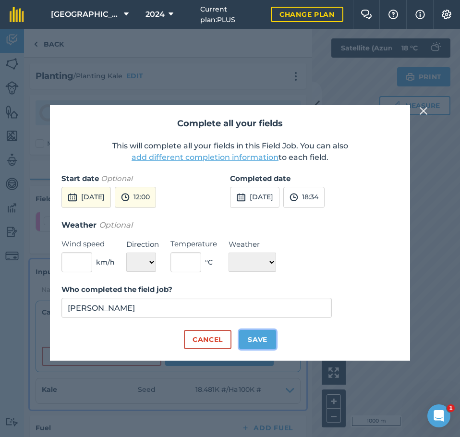
click at [260, 336] on button "Save" at bounding box center [257, 339] width 37 height 19
checkbox input "true"
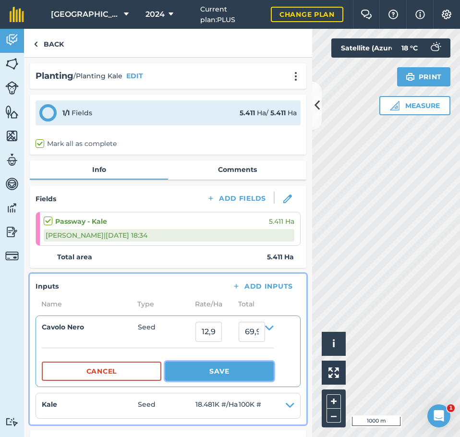
click at [236, 370] on button "Save" at bounding box center [219, 370] width 108 height 19
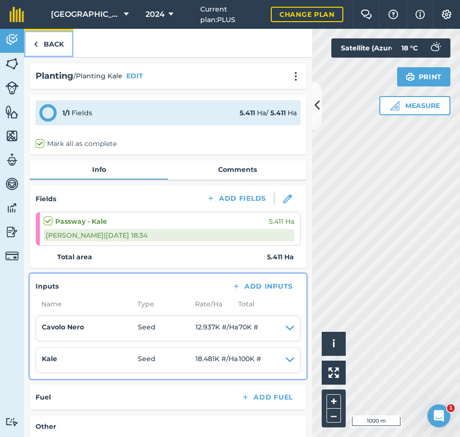
click at [53, 46] on link "Back" at bounding box center [48, 43] width 49 height 28
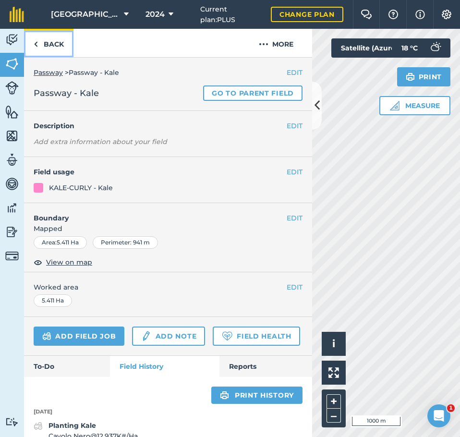
click at [46, 46] on link "Back" at bounding box center [48, 43] width 49 height 28
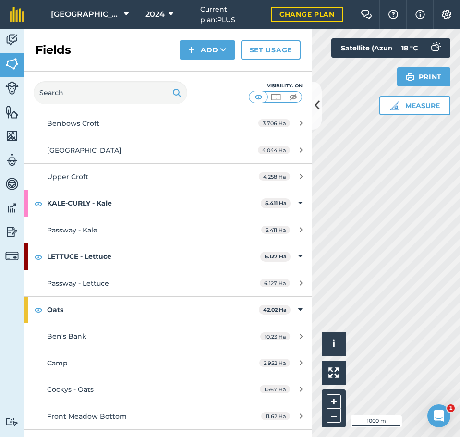
scroll to position [576, 0]
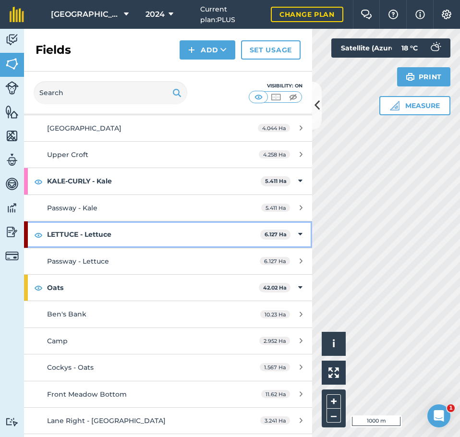
click at [106, 235] on strong "LETTUCE - Lettuce" at bounding box center [153, 234] width 213 height 26
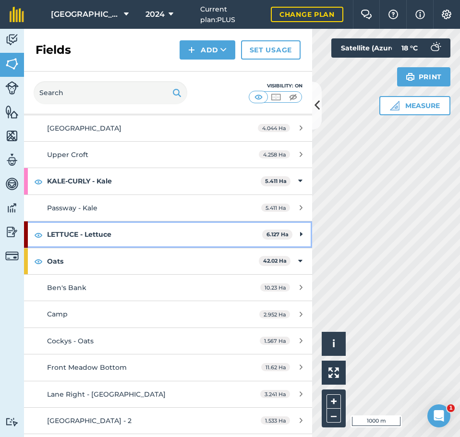
click at [106, 237] on strong "LETTUCE - Lettuce" at bounding box center [154, 234] width 215 height 26
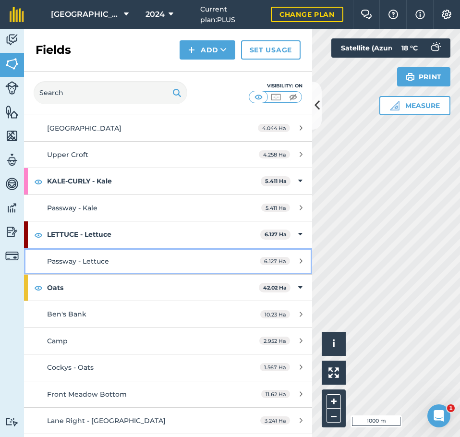
click at [104, 260] on span "Passway - Lettuce" at bounding box center [78, 261] width 62 height 9
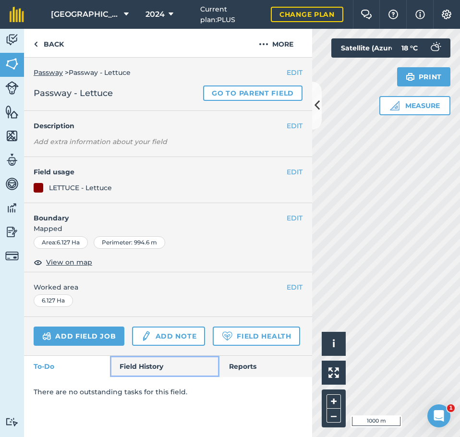
click at [148, 363] on link "Field History" at bounding box center [164, 366] width 109 height 21
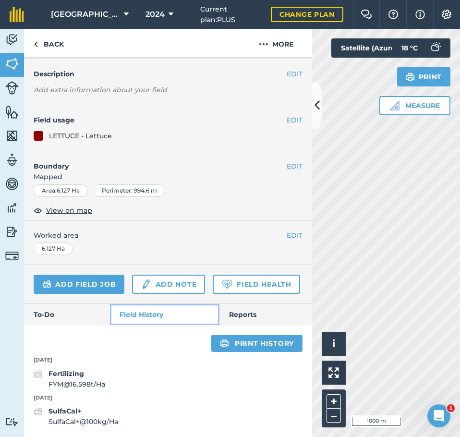
scroll to position [79, 0]
click at [90, 274] on link "Add field job" at bounding box center [79, 283] width 91 height 19
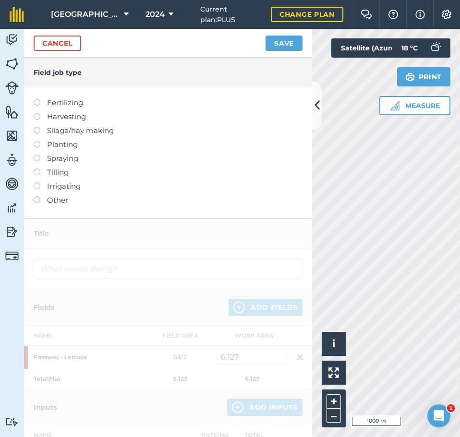
click at [62, 144] on label "Planting" at bounding box center [168, 145] width 269 height 12
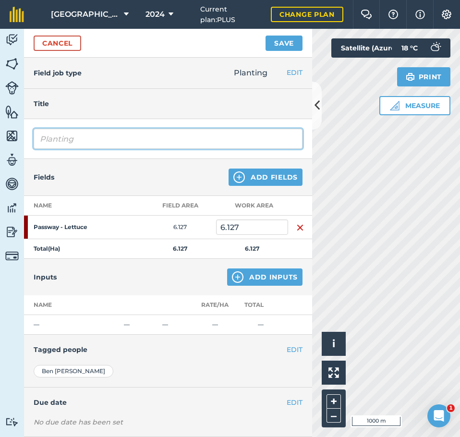
click at [192, 139] on input "Planting" at bounding box center [168, 139] width 269 height 20
type input "Planting Lettuce"
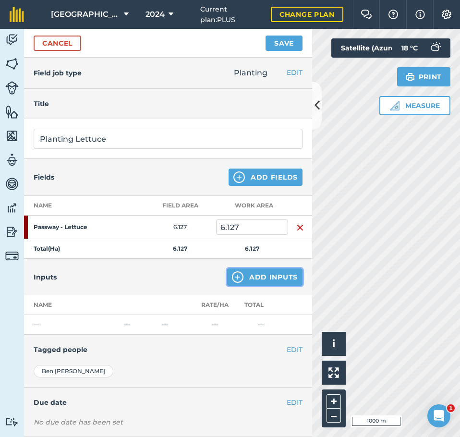
click at [258, 272] on button "Add Inputs" at bounding box center [264, 276] width 75 height 17
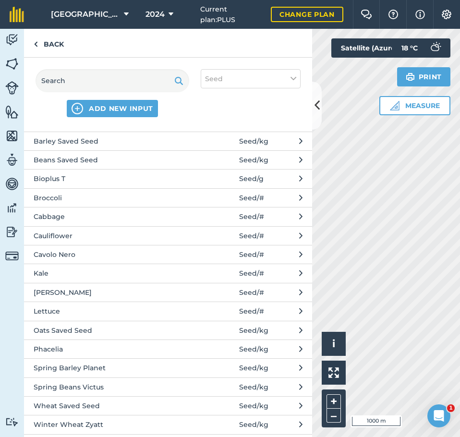
scroll to position [26, 0]
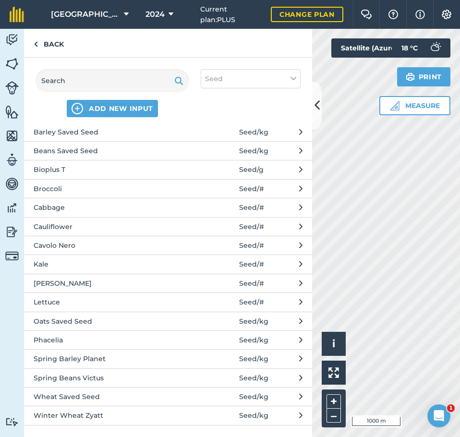
click at [134, 304] on span "Lettuce" at bounding box center [112, 301] width 157 height 11
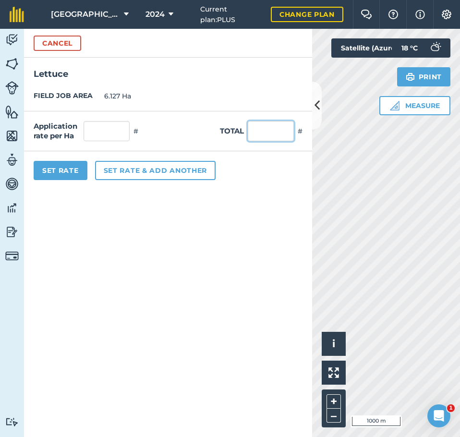
click at [267, 131] on input "text" at bounding box center [271, 131] width 46 height 20
click at [111, 212] on form "Cancel Lettuce FIELD JOB AREA 6.127 Ha Application rate per Ha # Total # Set Ra…" at bounding box center [168, 233] width 288 height 408
click at [257, 129] on input "text" at bounding box center [271, 131] width 46 height 20
type input "261500"
type input "42,679.941"
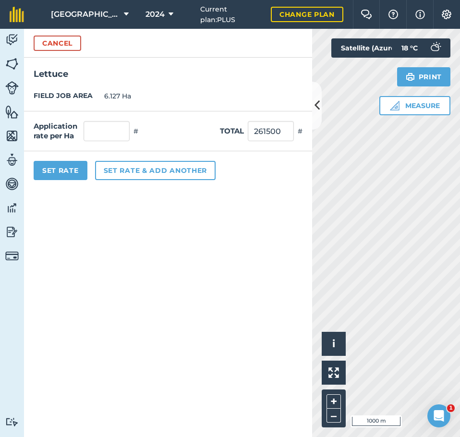
type input "261,500"
click at [154, 220] on form "Cancel Lettuce FIELD JOB AREA 6.127 Ha Application rate per Ha 42,679.941 # Tot…" at bounding box center [168, 233] width 288 height 408
click at [52, 169] on button "Set Rate" at bounding box center [61, 170] width 54 height 19
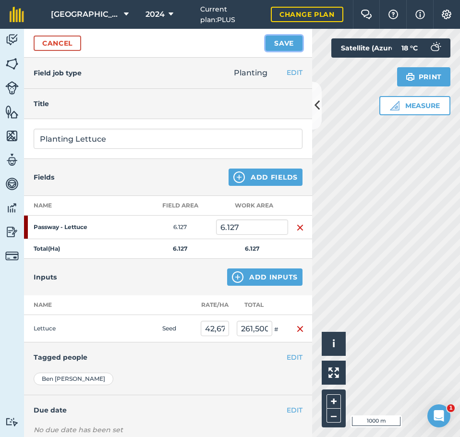
click at [291, 37] on button "Save" at bounding box center [283, 43] width 37 height 15
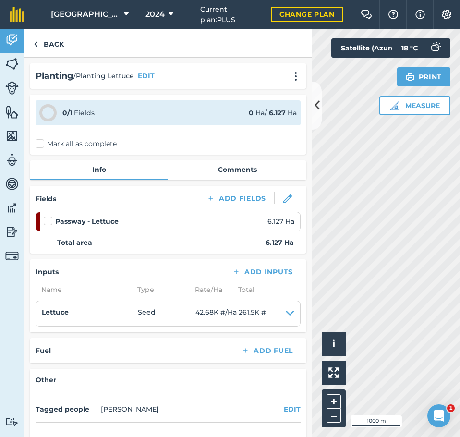
click at [40, 145] on label "Mark all as complete" at bounding box center [76, 144] width 81 height 10
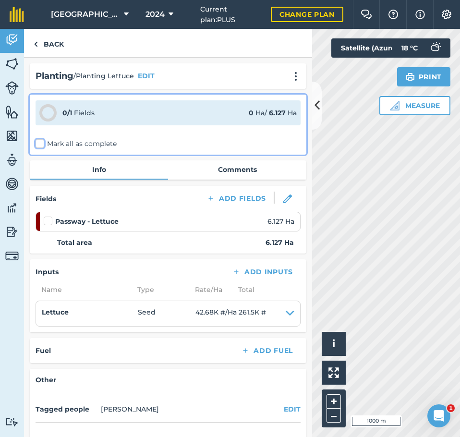
click at [40, 145] on input "Mark all as complete" at bounding box center [39, 142] width 6 height 6
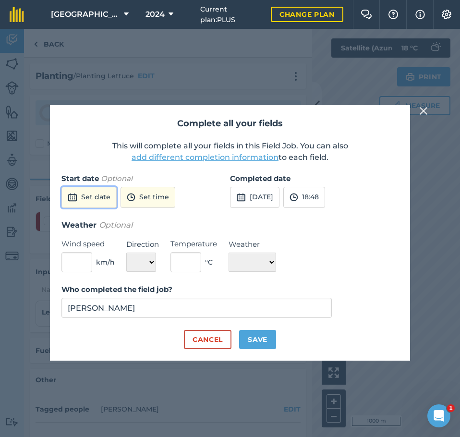
click at [77, 192] on button "Set date" at bounding box center [88, 197] width 55 height 21
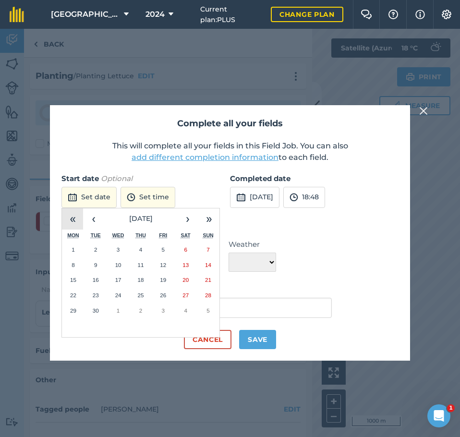
click at [80, 218] on button "«" at bounding box center [72, 218] width 21 height 21
click at [90, 218] on button "‹" at bounding box center [93, 218] width 21 height 21
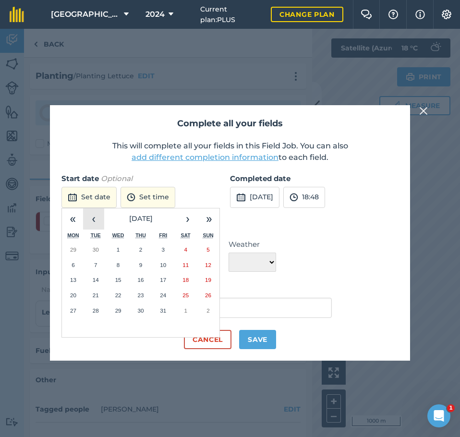
click at [90, 218] on button "‹" at bounding box center [93, 218] width 21 height 21
click at [70, 278] on abbr "15" at bounding box center [73, 279] width 6 height 6
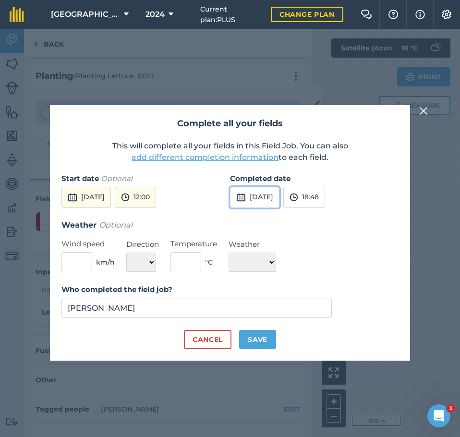
click at [274, 195] on button "3rd Sep 2025" at bounding box center [254, 197] width 49 height 21
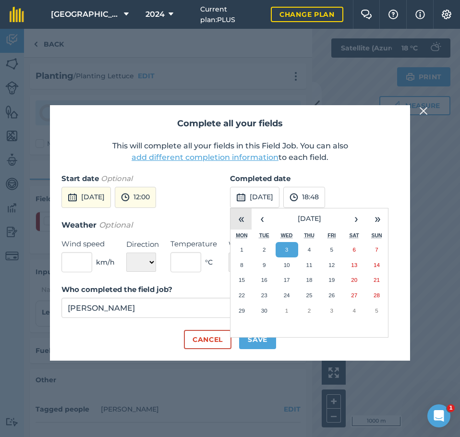
click at [246, 220] on button "«" at bounding box center [240, 218] width 21 height 21
click at [258, 219] on button "‹" at bounding box center [261, 218] width 21 height 21
click at [357, 221] on button "›" at bounding box center [355, 218] width 21 height 21
click at [327, 310] on button "30" at bounding box center [331, 310] width 23 height 15
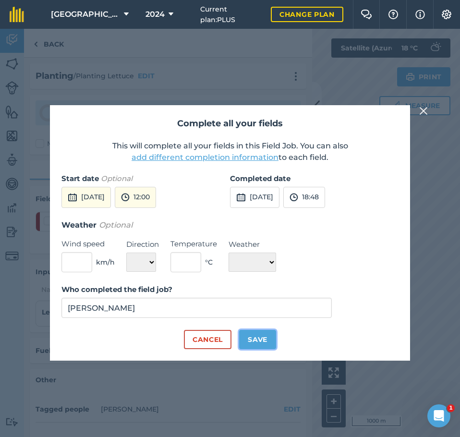
click at [253, 338] on button "Save" at bounding box center [257, 339] width 37 height 19
checkbox input "true"
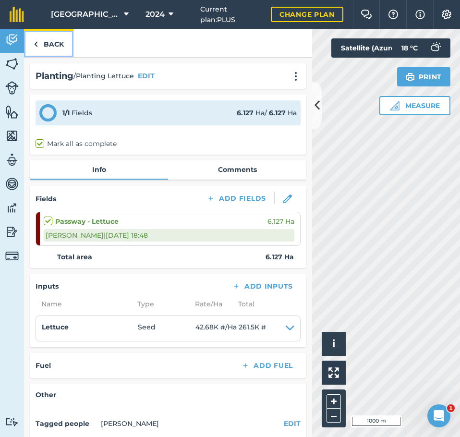
click at [39, 42] on link "Back" at bounding box center [48, 43] width 49 height 28
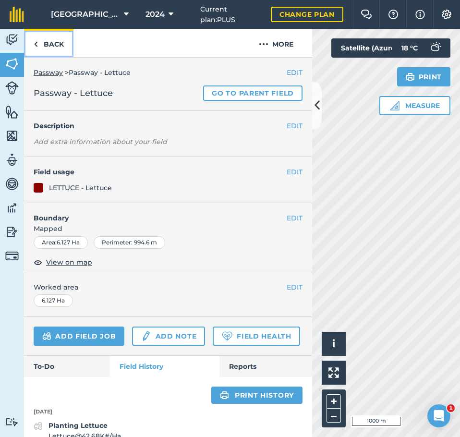
click at [42, 46] on link "Back" at bounding box center [48, 43] width 49 height 28
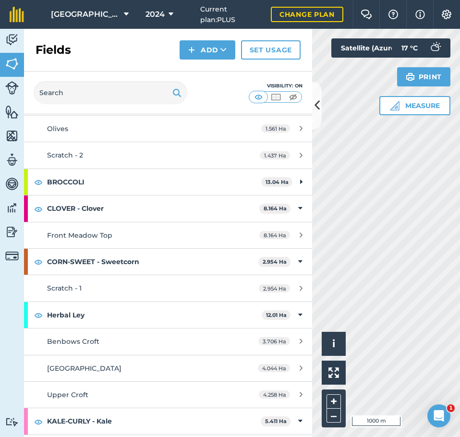
scroll to position [384, 0]
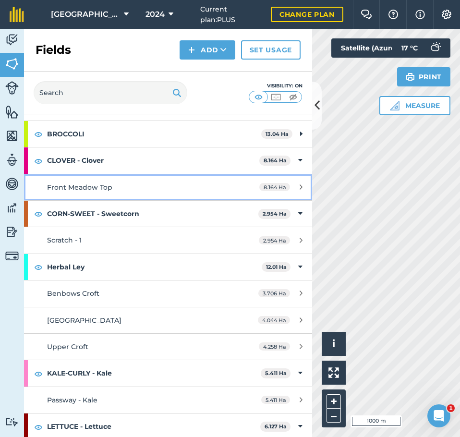
click at [149, 184] on div "Front Meadow Top" at bounding box center [137, 187] width 180 height 11
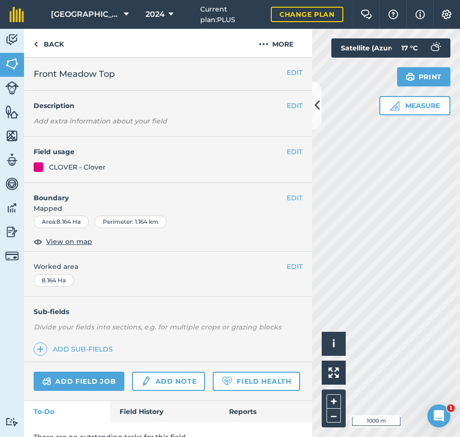
scroll to position [42, 0]
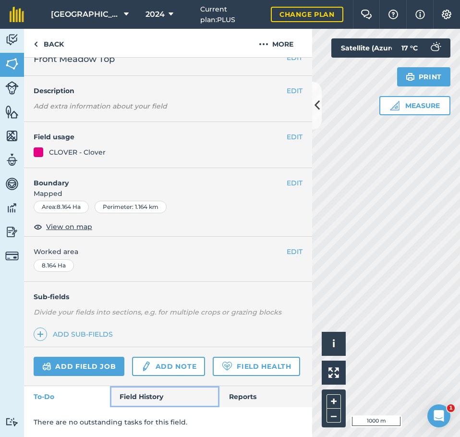
click at [141, 393] on link "Field History" at bounding box center [164, 396] width 109 height 21
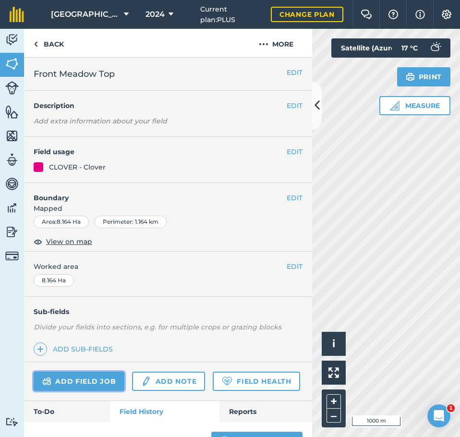
click at [91, 376] on link "Add field job" at bounding box center [79, 380] width 91 height 19
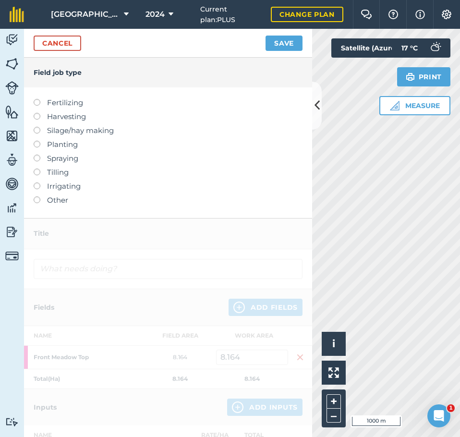
click at [38, 127] on label at bounding box center [40, 127] width 13 height 0
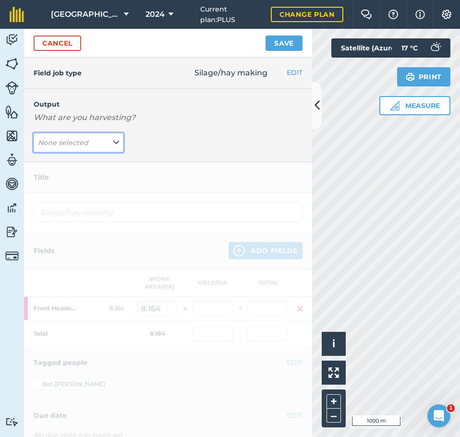
click at [93, 143] on button "None selected" at bounding box center [79, 142] width 90 height 19
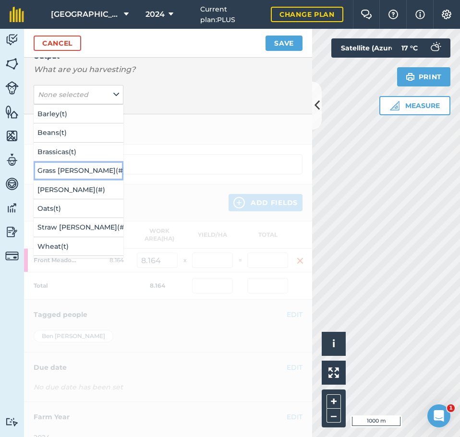
click at [88, 171] on button "Grass Silage Bales ( # )" at bounding box center [79, 170] width 90 height 18
type input "Silage/hay making Grass Silage Bales"
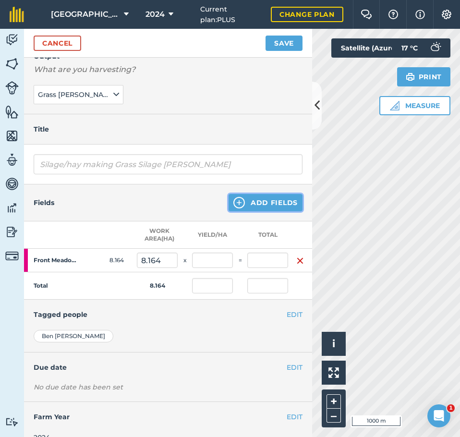
click at [249, 201] on button "Add Fields" at bounding box center [265, 202] width 74 height 17
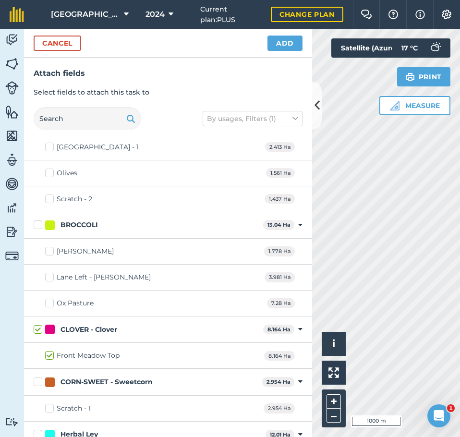
scroll to position [288, 0]
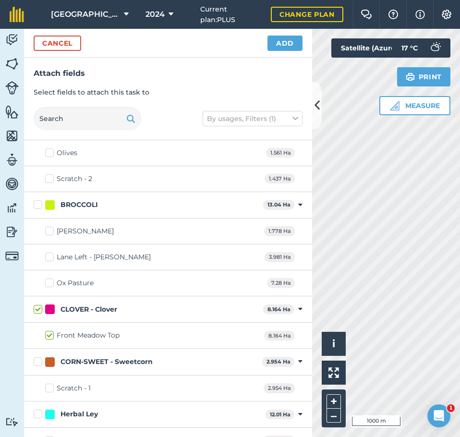
click at [51, 284] on label "Ox Pasture" at bounding box center [69, 283] width 48 height 10
click at [51, 284] on input "Ox Pasture" at bounding box center [48, 281] width 6 height 6
checkbox input "true"
click at [287, 42] on button "Add" at bounding box center [284, 43] width 35 height 15
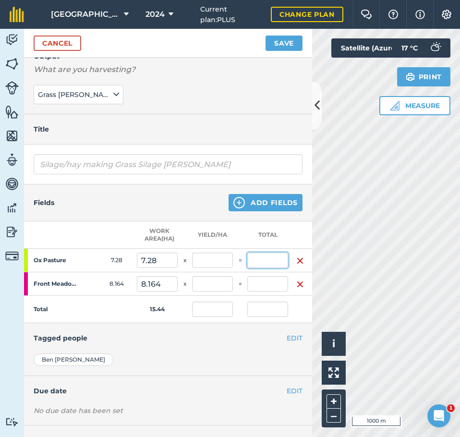
click at [259, 258] on input "text" at bounding box center [267, 259] width 41 height 15
type input "47"
type input "3.043"
type input "47"
type input "6.456"
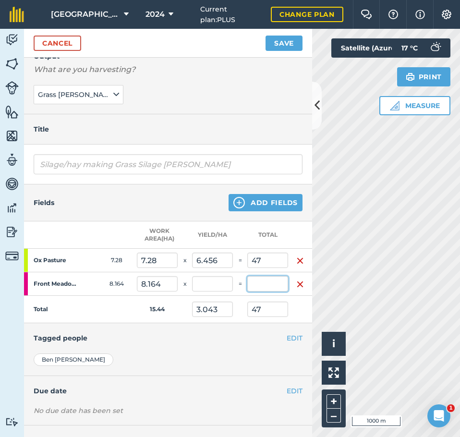
click at [264, 280] on input "text" at bounding box center [267, 283] width 41 height 15
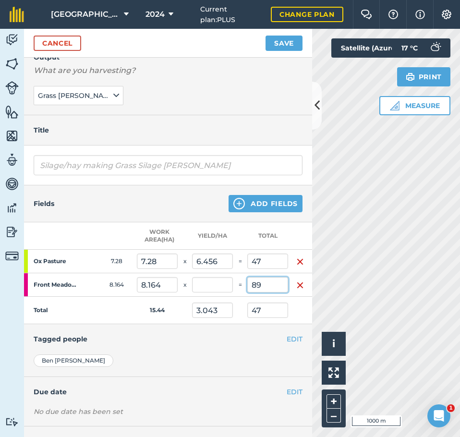
scroll to position [0, 0]
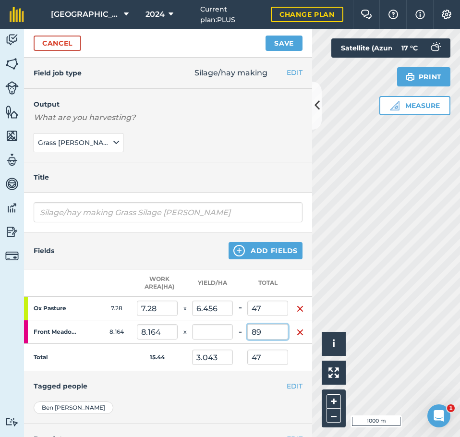
type input "89"
type input "10.902"
type input "8.806"
type input "136"
click at [289, 41] on button "Save" at bounding box center [283, 43] width 37 height 15
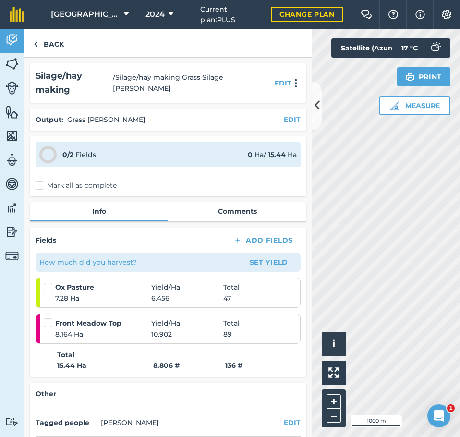
click at [39, 180] on label "Mark all as complete" at bounding box center [76, 185] width 81 height 10
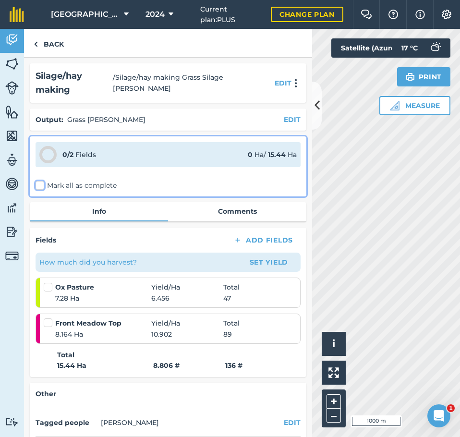
click at [39, 180] on input "Mark all as complete" at bounding box center [39, 183] width 6 height 6
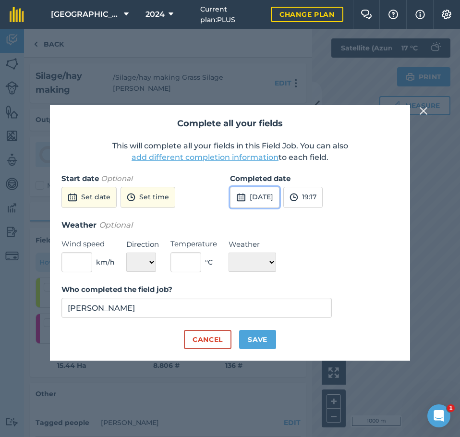
click at [270, 192] on button "3rd Sep 2025" at bounding box center [254, 197] width 49 height 21
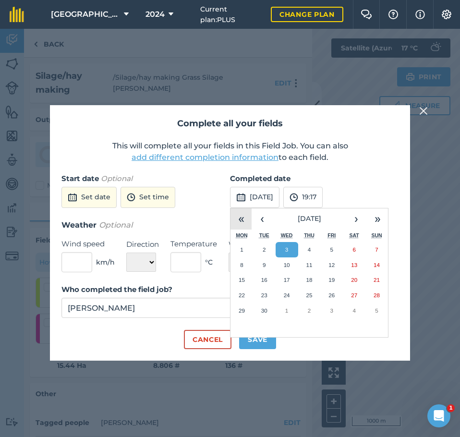
click at [242, 219] on button "«" at bounding box center [240, 218] width 21 height 21
click at [264, 219] on button "‹" at bounding box center [261, 218] width 21 height 21
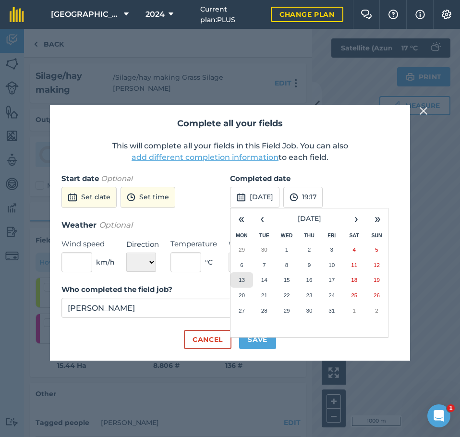
click at [246, 276] on button "13" at bounding box center [241, 279] width 23 height 15
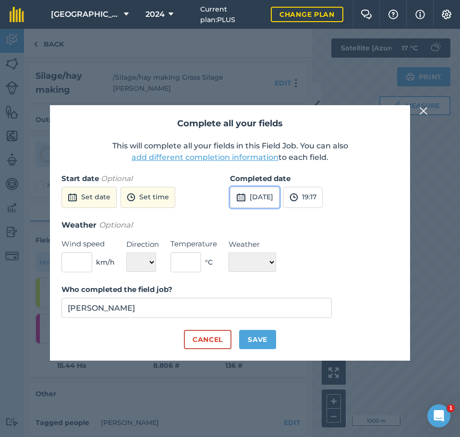
click at [279, 198] on button "13th May 2024" at bounding box center [254, 197] width 49 height 21
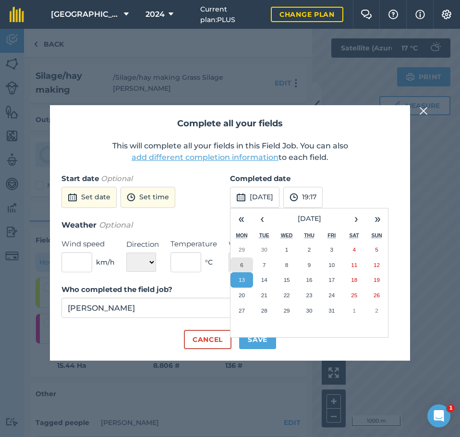
click at [242, 265] on abbr "6" at bounding box center [241, 264] width 3 height 6
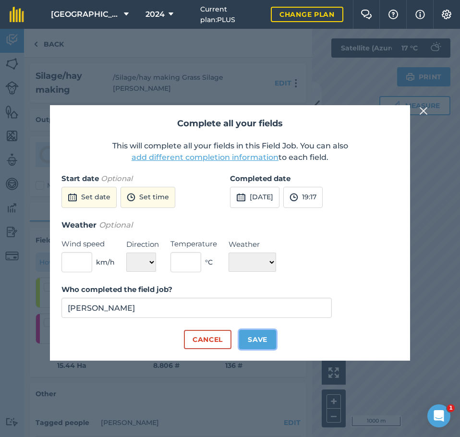
click at [253, 343] on button "Save" at bounding box center [257, 339] width 37 height 19
checkbox input "true"
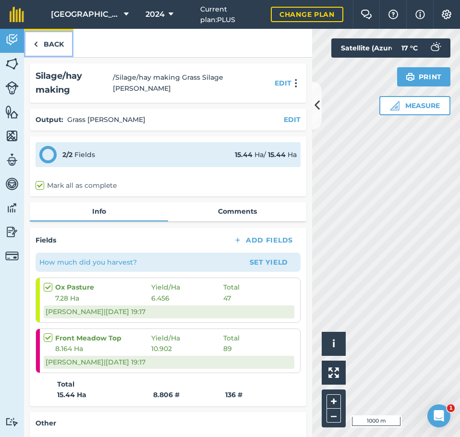
click at [45, 42] on link "Back" at bounding box center [48, 43] width 49 height 28
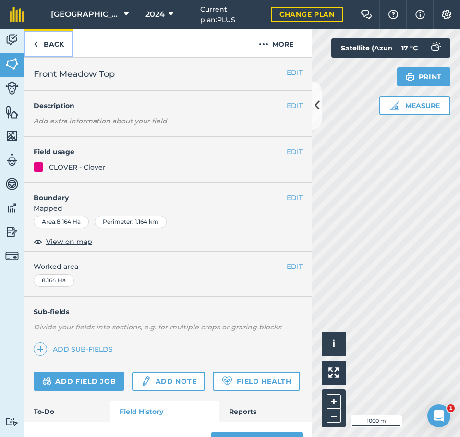
click at [38, 44] on link "Back" at bounding box center [48, 43] width 49 height 28
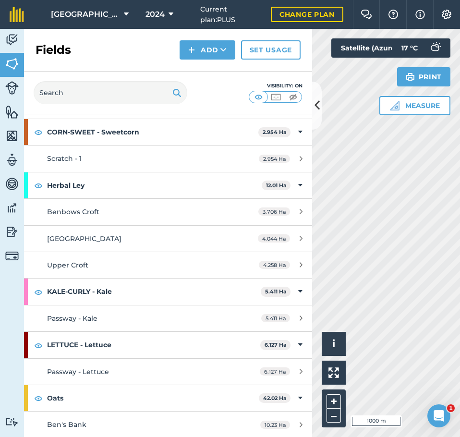
scroll to position [480, 0]
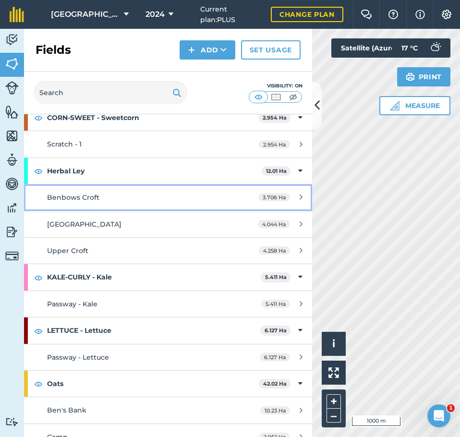
click at [131, 199] on div "Benbows Croft" at bounding box center [137, 197] width 180 height 11
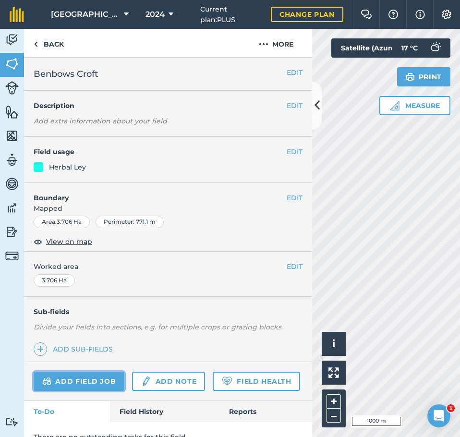
click at [98, 376] on link "Add field job" at bounding box center [79, 380] width 91 height 19
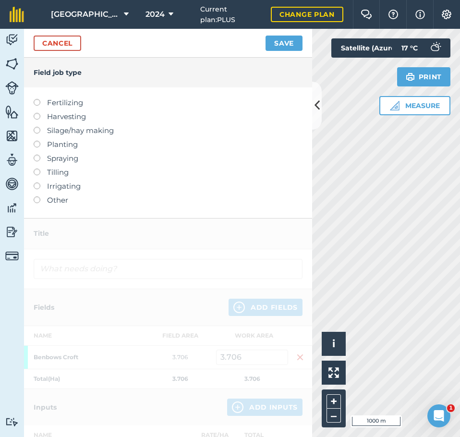
click at [38, 127] on label at bounding box center [40, 127] width 13 height 0
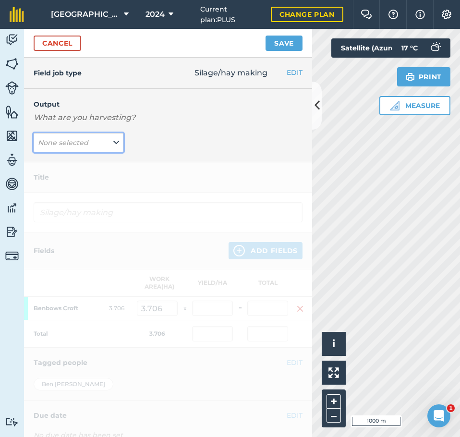
click at [69, 142] on em "None selected" at bounding box center [63, 142] width 50 height 9
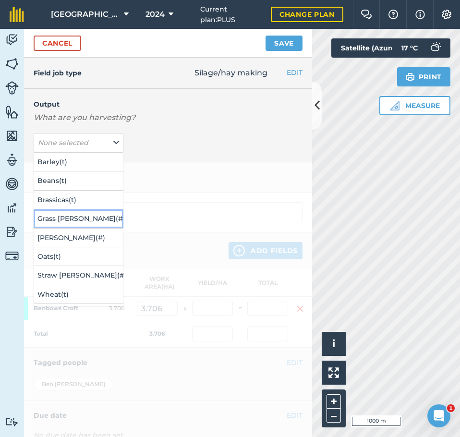
click at [83, 215] on button "Grass Silage Bales ( # )" at bounding box center [79, 218] width 90 height 18
type input "Silage/hay making Grass Silage Bales"
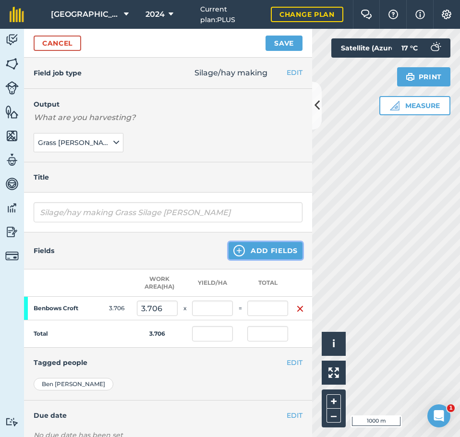
click at [258, 247] on button "Add Fields" at bounding box center [265, 250] width 74 height 17
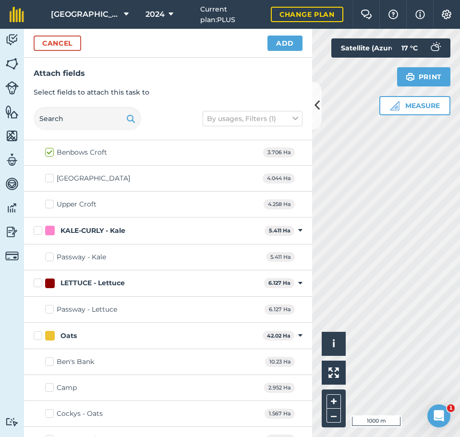
scroll to position [528, 0]
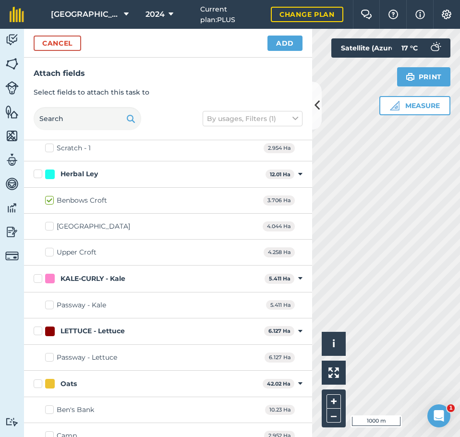
click at [48, 225] on label "[GEOGRAPHIC_DATA]" at bounding box center [87, 226] width 85 height 10
click at [48, 225] on input "[GEOGRAPHIC_DATA]" at bounding box center [48, 224] width 6 height 6
checkbox input "true"
click at [52, 250] on label "Upper Croft" at bounding box center [70, 252] width 51 height 10
click at [51, 250] on input "Upper Croft" at bounding box center [48, 250] width 6 height 6
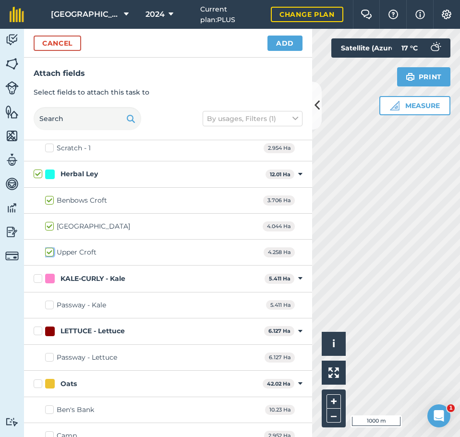
checkbox input "true"
click at [276, 37] on button "Add" at bounding box center [284, 43] width 35 height 15
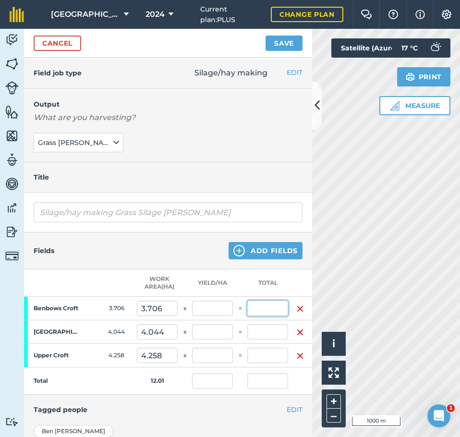
click at [262, 306] on input "text" at bounding box center [267, 307] width 41 height 15
type input "32"
type input "8.635"
type input "2.665"
type input "32"
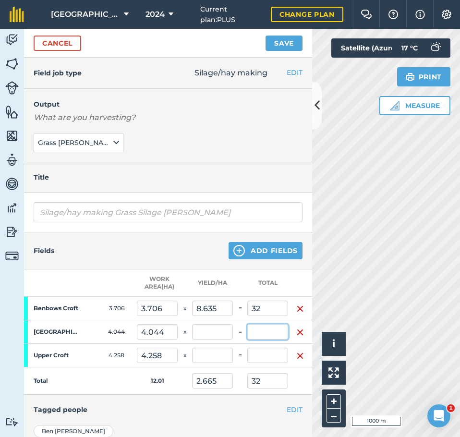
click at [269, 329] on input "text" at bounding box center [267, 331] width 41 height 15
type input "37"
type input "5.746"
type input "69"
type input "9.149"
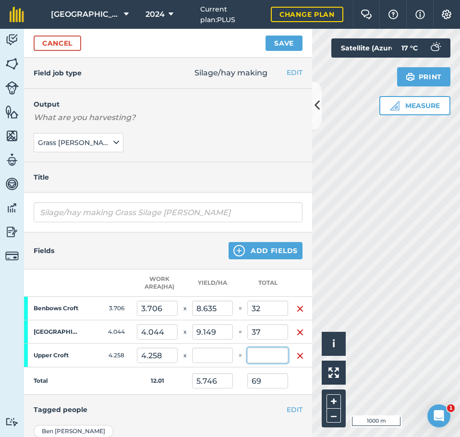
click at [267, 353] on input "text" at bounding box center [267, 354] width 41 height 15
type input "25"
type input "7.828"
type input "94"
type input "5.871"
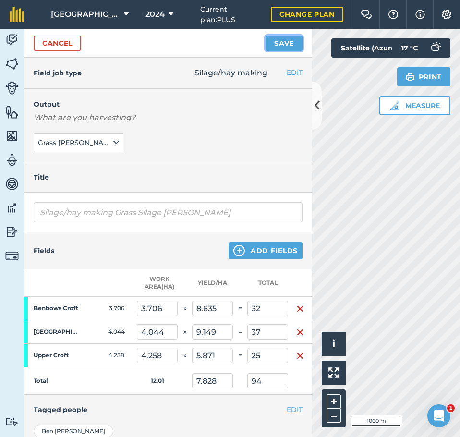
click at [279, 38] on button "Save" at bounding box center [283, 43] width 37 height 15
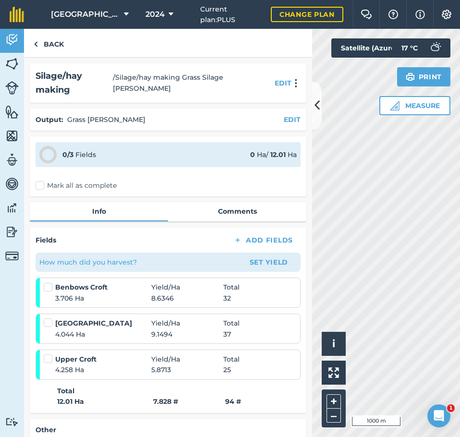
click at [41, 180] on label "Mark all as complete" at bounding box center [76, 185] width 81 height 10
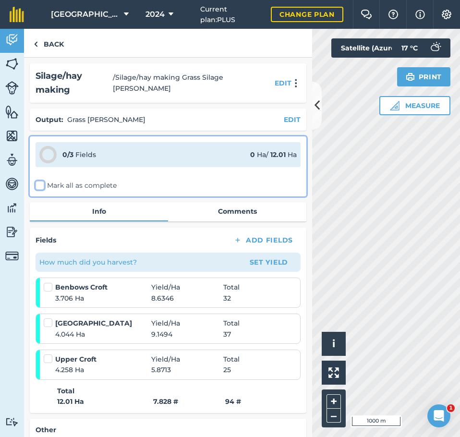
click at [41, 180] on input "Mark all as complete" at bounding box center [39, 183] width 6 height 6
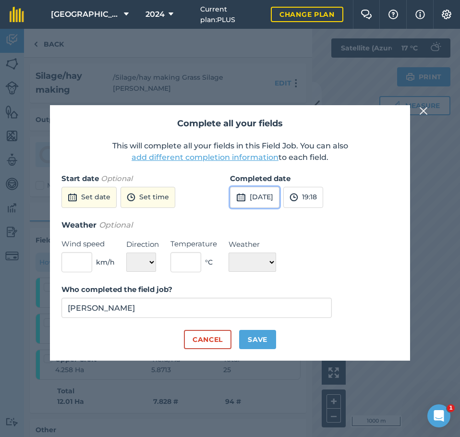
click at [263, 195] on button "3rd Sep 2025" at bounding box center [254, 197] width 49 height 21
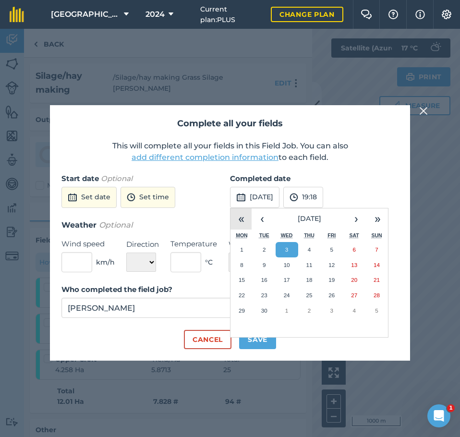
click at [241, 220] on button "«" at bounding box center [240, 218] width 21 height 21
click at [259, 215] on button "‹" at bounding box center [261, 218] width 21 height 21
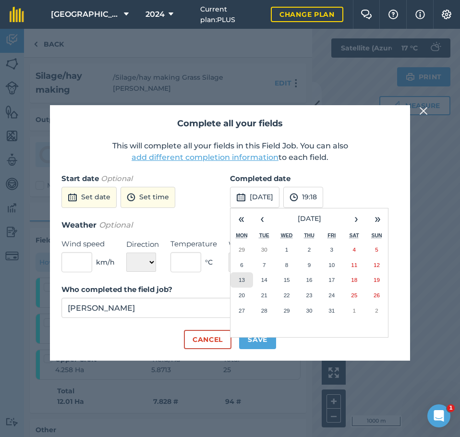
click at [243, 277] on abbr "13" at bounding box center [241, 279] width 6 height 6
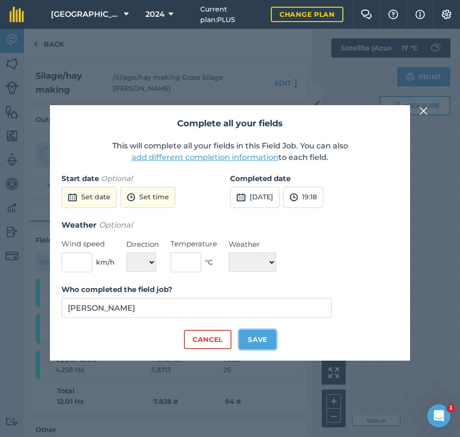
click at [255, 337] on button "Save" at bounding box center [257, 339] width 37 height 19
checkbox input "true"
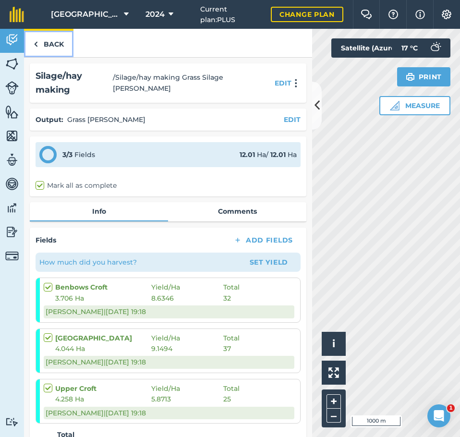
click at [51, 42] on link "Back" at bounding box center [48, 43] width 49 height 28
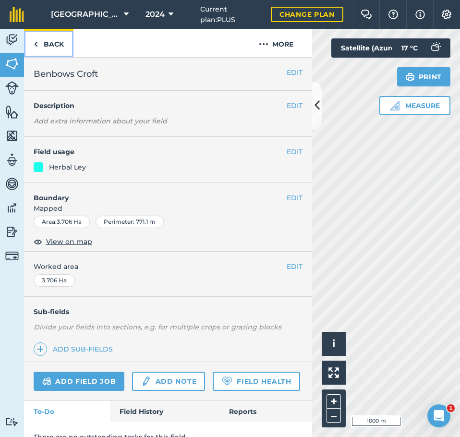
click at [43, 39] on link "Back" at bounding box center [48, 43] width 49 height 28
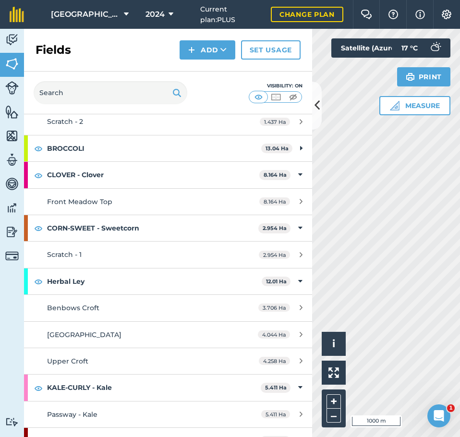
scroll to position [384, 0]
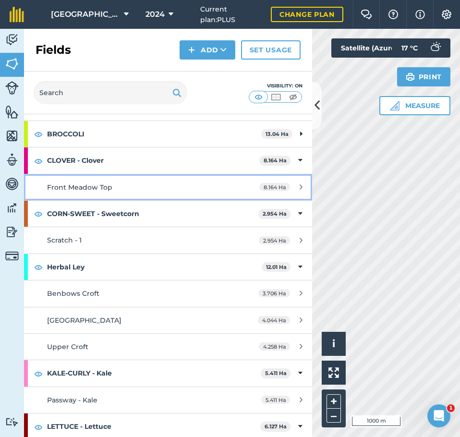
click at [104, 184] on span "Front Meadow Top" at bounding box center [79, 187] width 65 height 9
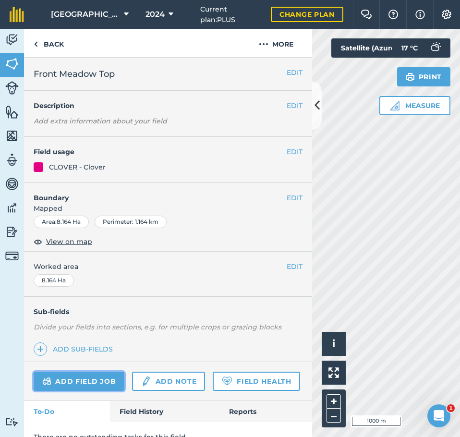
click at [104, 376] on link "Add field job" at bounding box center [79, 380] width 91 height 19
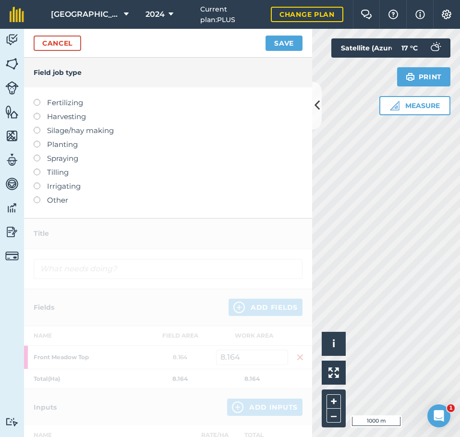
click at [37, 127] on label at bounding box center [40, 127] width 13 height 0
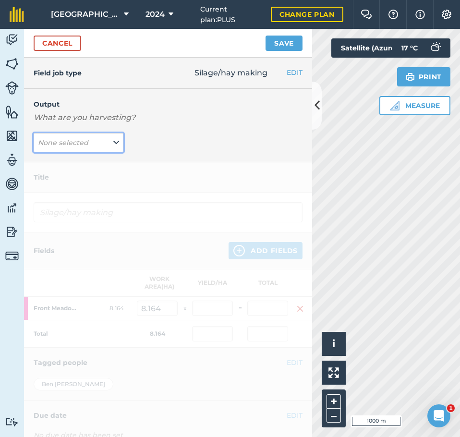
click at [95, 146] on button "None selected" at bounding box center [79, 142] width 90 height 19
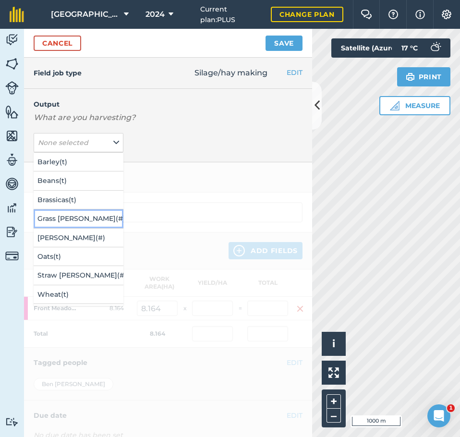
click at [95, 215] on button "Grass Silage Bales ( # )" at bounding box center [79, 218] width 90 height 18
type input "Silage/hay making Grass Silage Bales"
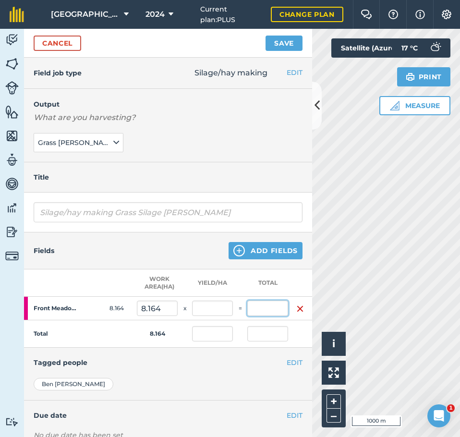
click at [266, 311] on input "text" at bounding box center [267, 307] width 41 height 15
type input "36"
type input "4.41"
type input "36"
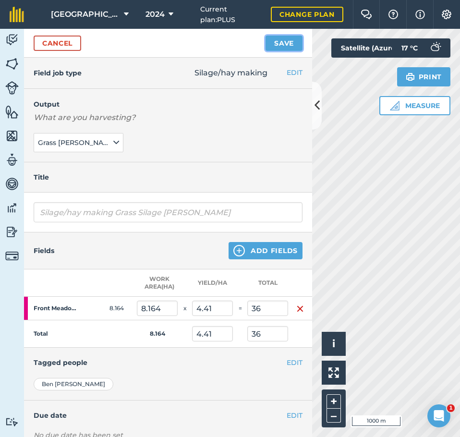
click at [281, 45] on button "Save" at bounding box center [283, 43] width 37 height 15
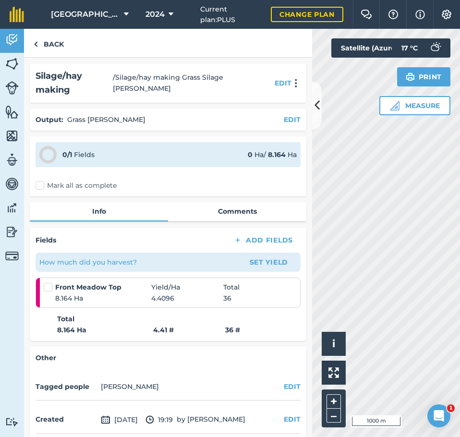
click at [39, 180] on label "Mark all as complete" at bounding box center [76, 185] width 81 height 10
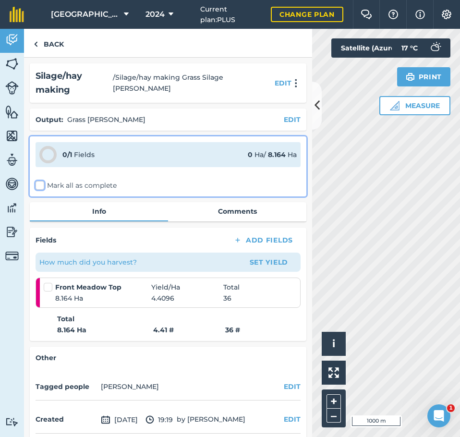
click at [39, 180] on input "Mark all as complete" at bounding box center [39, 183] width 6 height 6
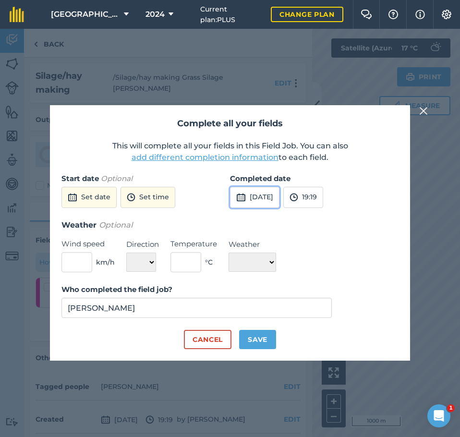
click at [279, 197] on button "3rd Sep 2025" at bounding box center [254, 197] width 49 height 21
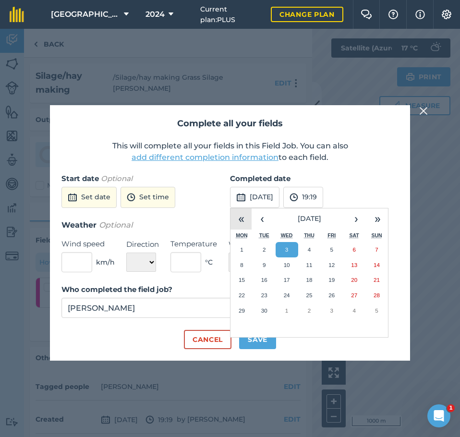
click at [245, 223] on button "«" at bounding box center [240, 218] width 21 height 21
click at [261, 219] on button "‹" at bounding box center [261, 218] width 21 height 21
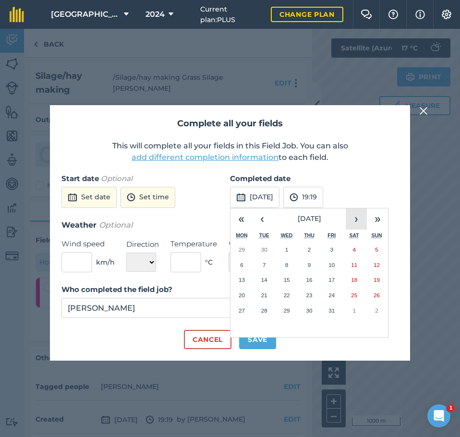
click at [360, 219] on button "›" at bounding box center [355, 218] width 21 height 21
click at [243, 265] on abbr "3" at bounding box center [241, 264] width 3 height 6
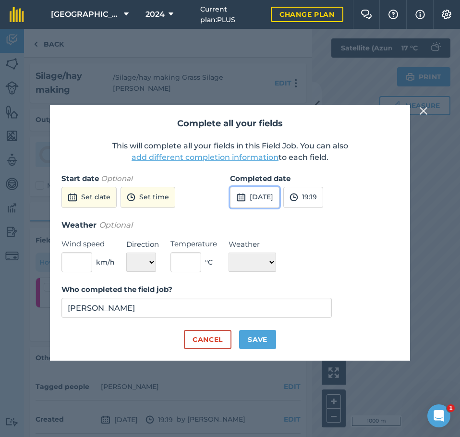
click at [250, 194] on button "3rd Jun 2024" at bounding box center [254, 197] width 49 height 21
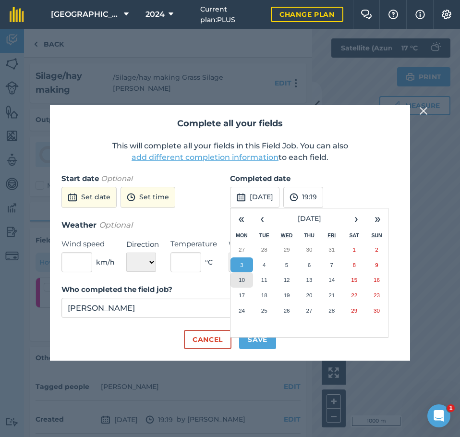
click at [241, 273] on button "10" at bounding box center [241, 279] width 23 height 15
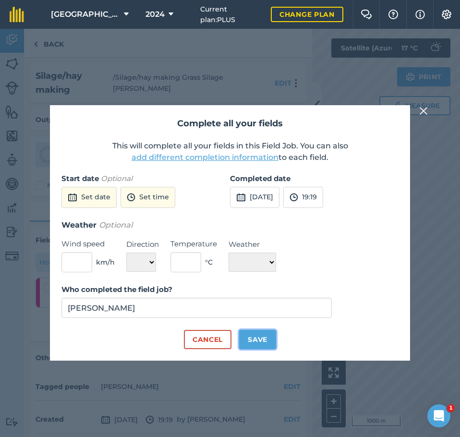
click at [256, 336] on button "Save" at bounding box center [257, 339] width 37 height 19
checkbox input "true"
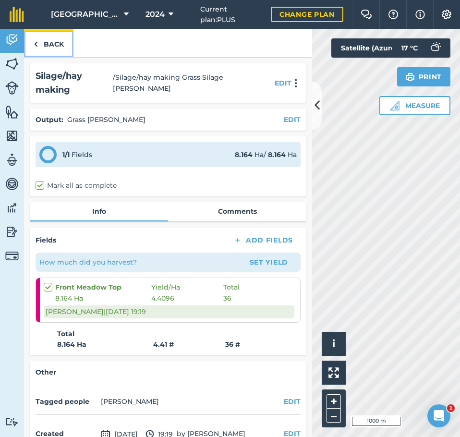
click at [44, 43] on link "Back" at bounding box center [48, 43] width 49 height 28
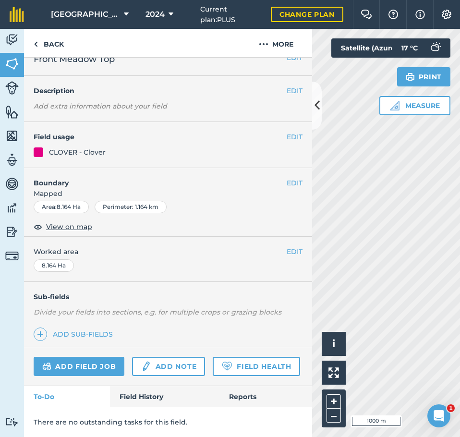
scroll to position [42, 0]
click at [155, 396] on link "Field History" at bounding box center [164, 396] width 109 height 21
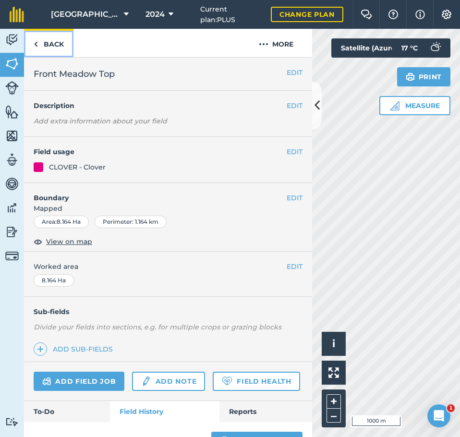
click at [40, 41] on link "Back" at bounding box center [48, 43] width 49 height 28
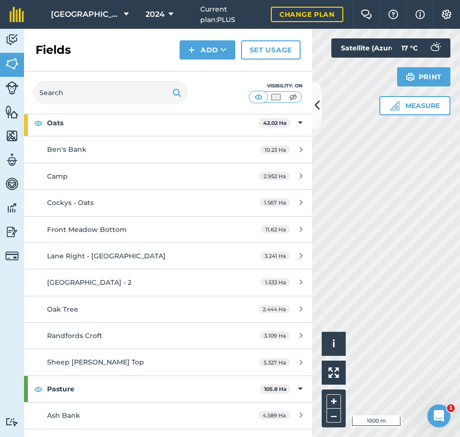
scroll to position [768, 0]
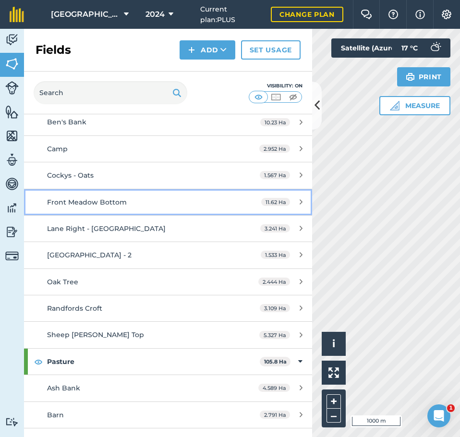
click at [129, 198] on div "Front Meadow Bottom" at bounding box center [137, 202] width 180 height 11
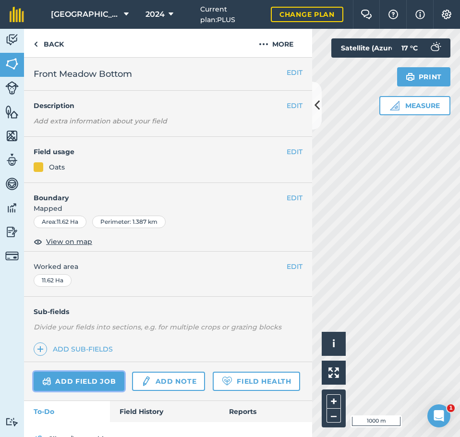
click at [97, 378] on link "Add field job" at bounding box center [79, 380] width 91 height 19
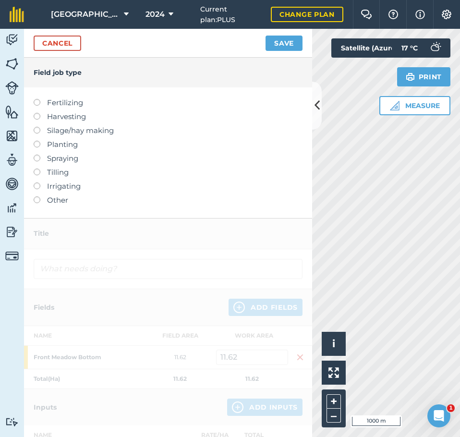
click at [36, 127] on label at bounding box center [40, 127] width 13 height 0
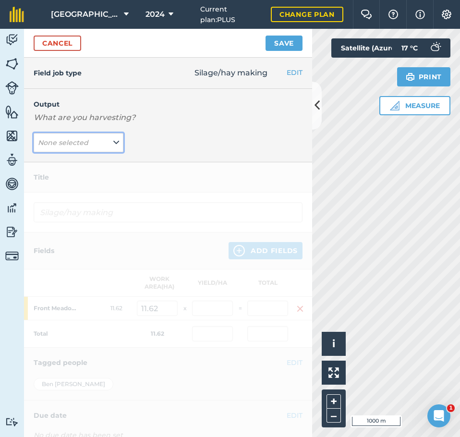
click at [66, 144] on em "None selected" at bounding box center [63, 142] width 50 height 9
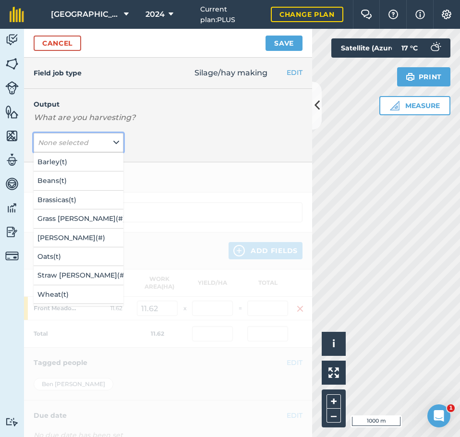
scroll to position [38, 0]
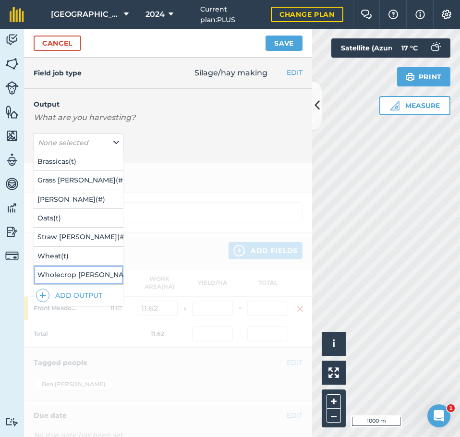
click at [83, 271] on button "Wholecrop Bales ( # )" at bounding box center [79, 274] width 90 height 18
type input "Silage/hay making Wholecrop Bales"
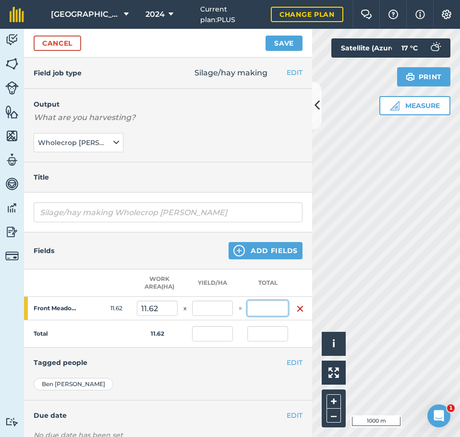
click at [262, 308] on input "text" at bounding box center [267, 307] width 41 height 15
type input "334"
type input "28.744"
type input "334"
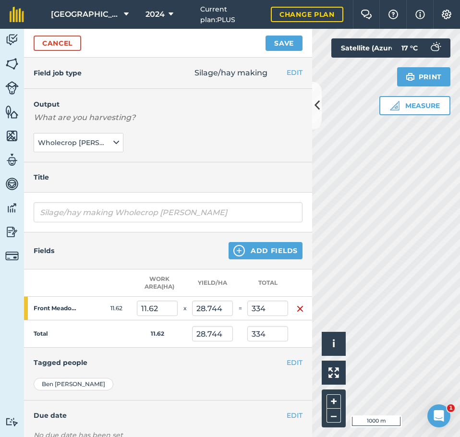
click at [251, 363] on h4 "Tagged people" at bounding box center [168, 362] width 269 height 11
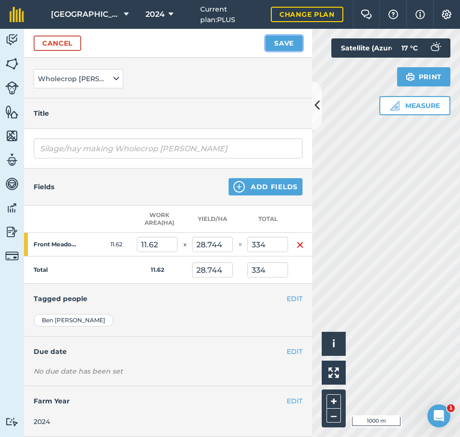
click at [282, 41] on button "Save" at bounding box center [283, 43] width 37 height 15
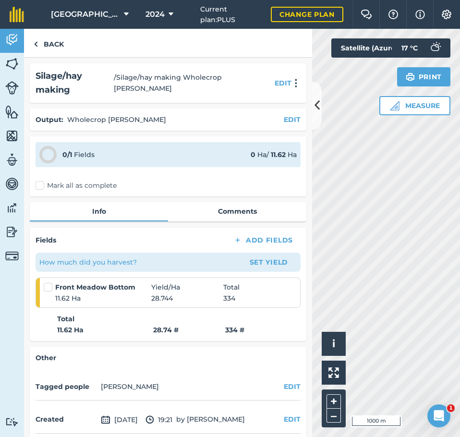
click at [40, 180] on label "Mark all as complete" at bounding box center [76, 185] width 81 height 10
click at [40, 180] on input "Mark all as complete" at bounding box center [39, 183] width 6 height 6
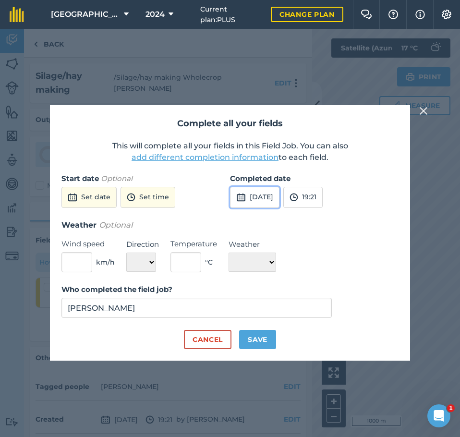
click at [265, 201] on button "3rd Sep 2025" at bounding box center [254, 197] width 49 height 21
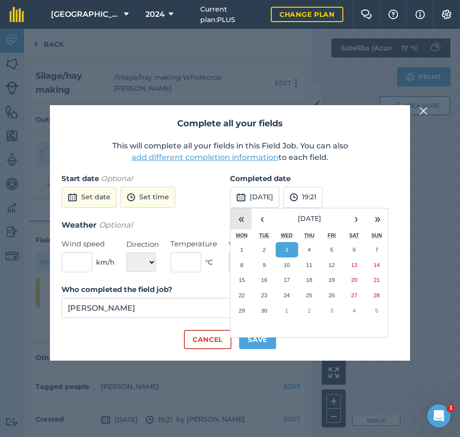
click at [239, 217] on button "«" at bounding box center [240, 218] width 21 height 21
click at [260, 216] on button "‹" at bounding box center [261, 218] width 21 height 21
click at [241, 289] on button "22" at bounding box center [241, 294] width 23 height 15
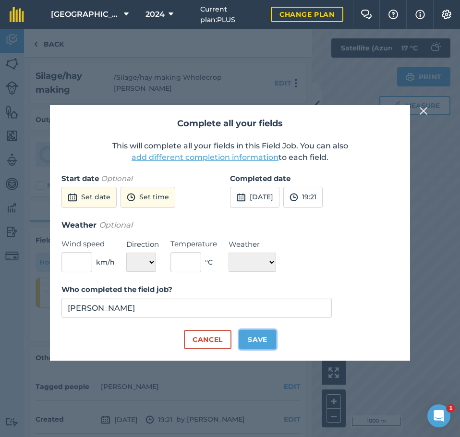
click at [255, 337] on button "Save" at bounding box center [257, 339] width 37 height 19
checkbox input "true"
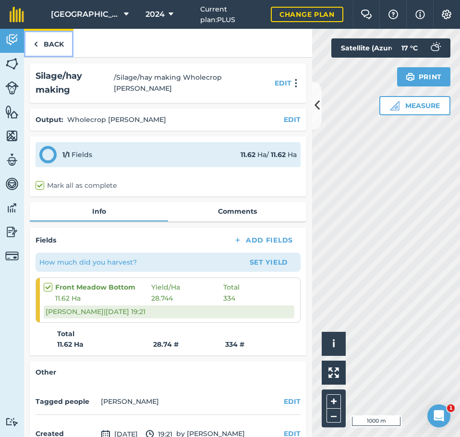
click at [38, 46] on link "Back" at bounding box center [48, 43] width 49 height 28
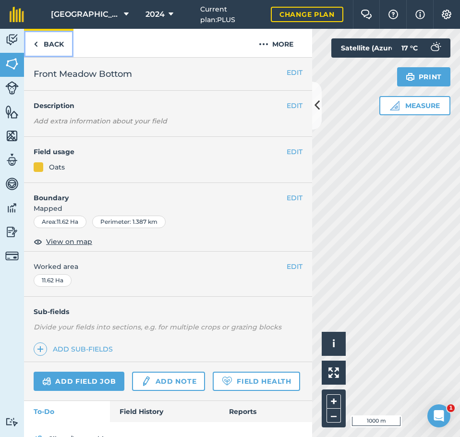
click at [41, 45] on link "Back" at bounding box center [48, 43] width 49 height 28
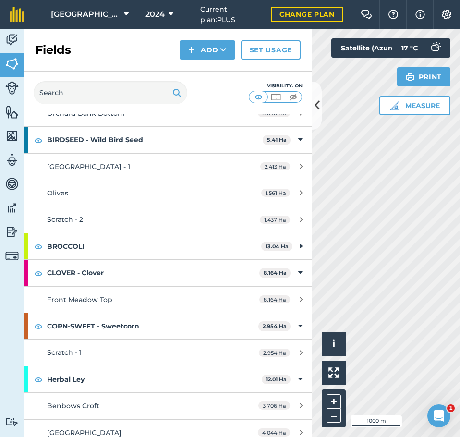
scroll to position [288, 0]
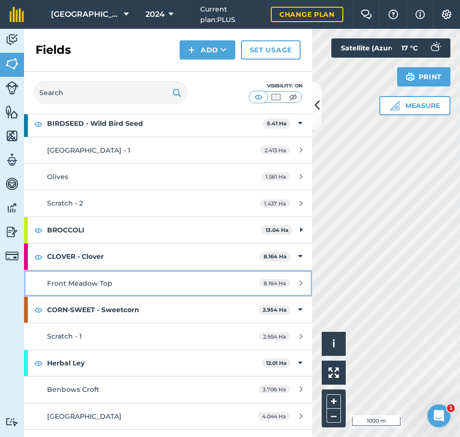
click at [93, 280] on span "Front Meadow Top" at bounding box center [79, 283] width 65 height 9
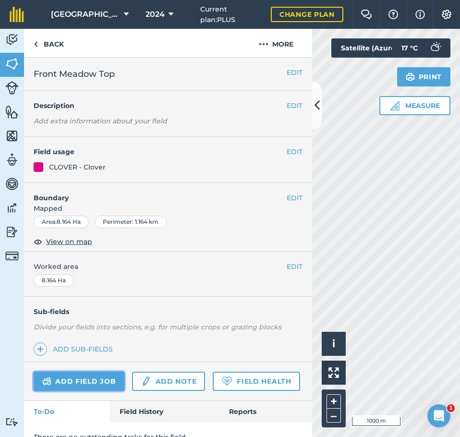
click at [102, 379] on link "Add field job" at bounding box center [79, 380] width 91 height 19
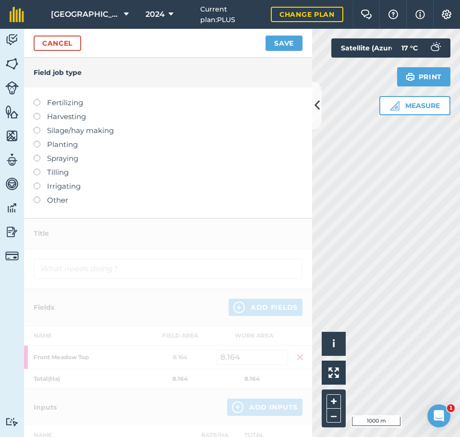
click at [43, 131] on label "Silage/hay making" at bounding box center [168, 131] width 269 height 12
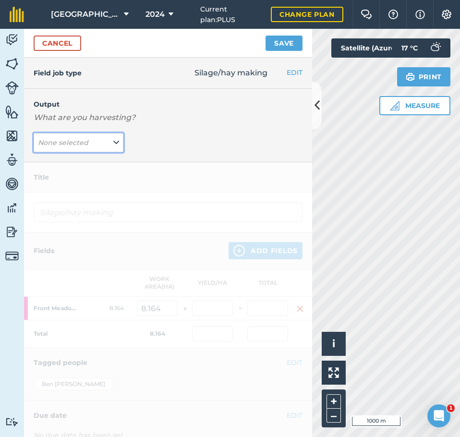
click at [52, 143] on em "None selected" at bounding box center [63, 142] width 50 height 9
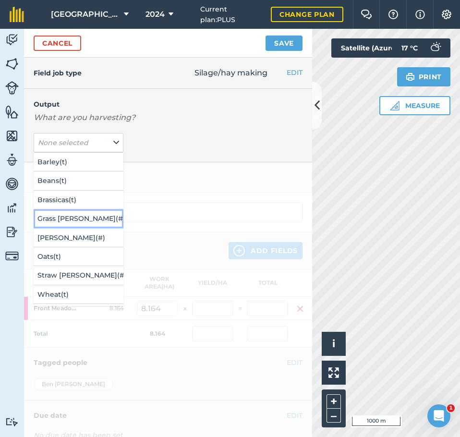
click at [73, 221] on button "Grass Silage Bales ( # )" at bounding box center [79, 218] width 90 height 18
type input "Silage/hay making Grass Silage Bales"
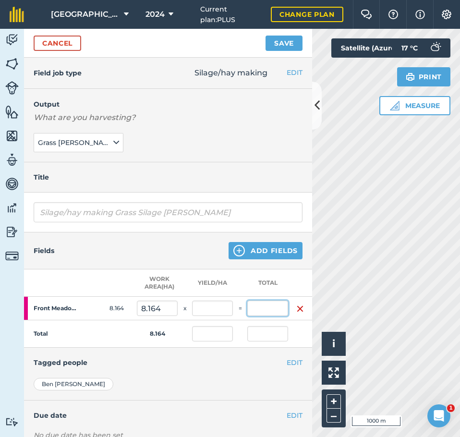
click at [271, 306] on input "text" at bounding box center [267, 307] width 41 height 15
type input "35"
type input "4.287"
type input "35"
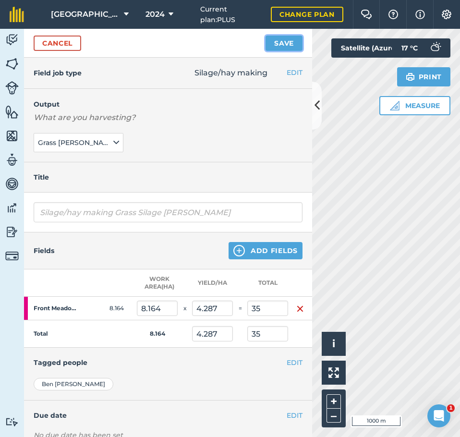
click at [278, 44] on button "Save" at bounding box center [283, 43] width 37 height 15
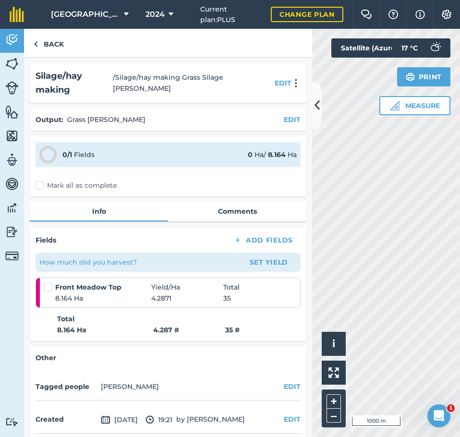
click at [40, 180] on label "Mark all as complete" at bounding box center [76, 185] width 81 height 10
click at [40, 180] on input "Mark all as complete" at bounding box center [39, 183] width 6 height 6
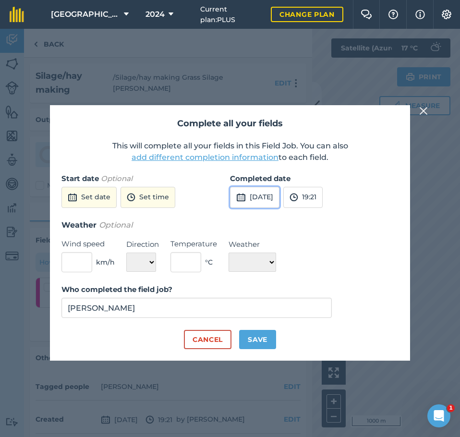
click at [278, 197] on button "3rd Sep 2025" at bounding box center [254, 197] width 49 height 21
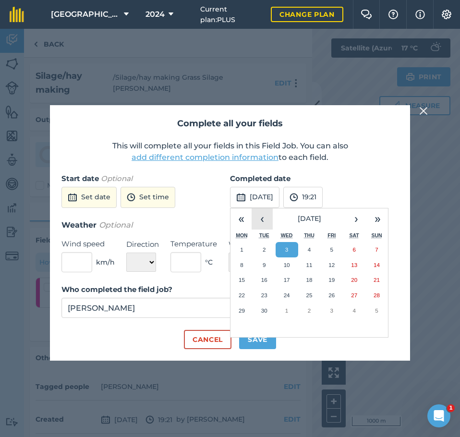
click at [262, 219] on button "‹" at bounding box center [261, 218] width 21 height 21
click at [264, 219] on button "‹" at bounding box center [261, 218] width 21 height 21
click at [241, 308] on abbr "28" at bounding box center [241, 310] width 6 height 6
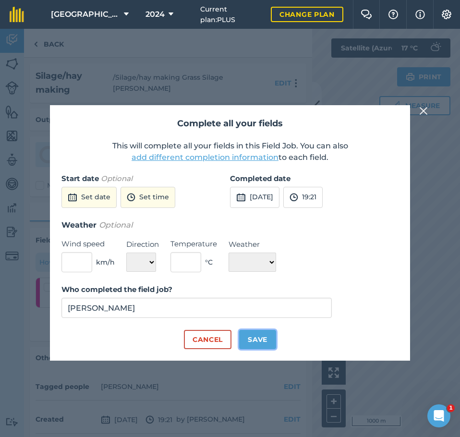
click at [261, 340] on button "Save" at bounding box center [257, 339] width 37 height 19
checkbox input "true"
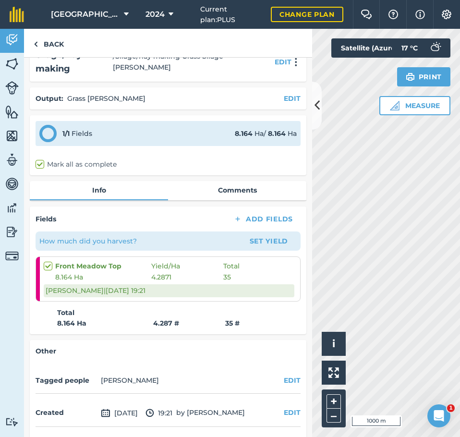
scroll to position [41, 0]
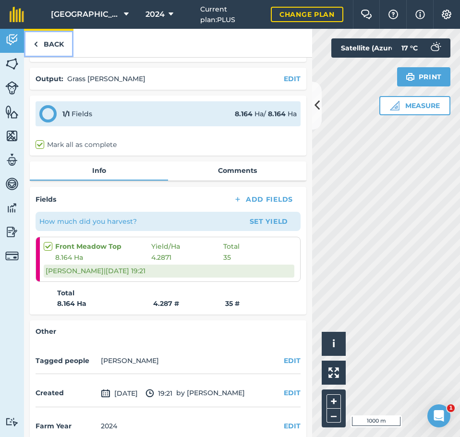
click at [39, 43] on link "Back" at bounding box center [48, 43] width 49 height 28
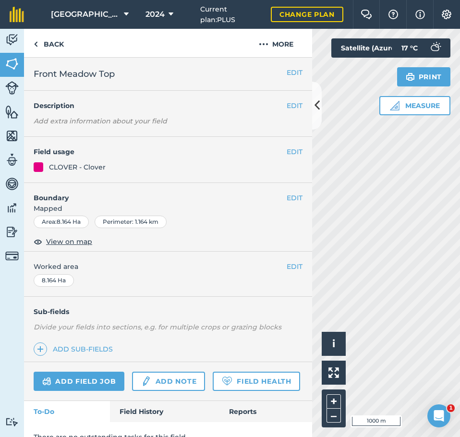
scroll to position [42, 0]
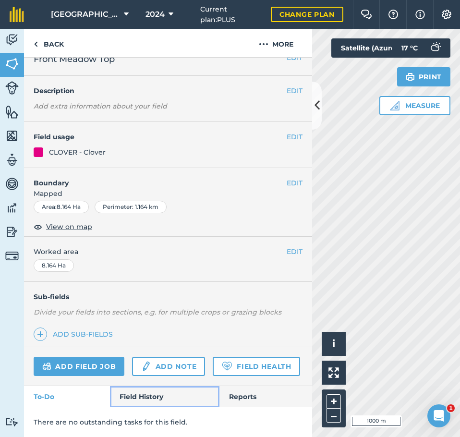
click at [139, 398] on link "Field History" at bounding box center [164, 396] width 109 height 21
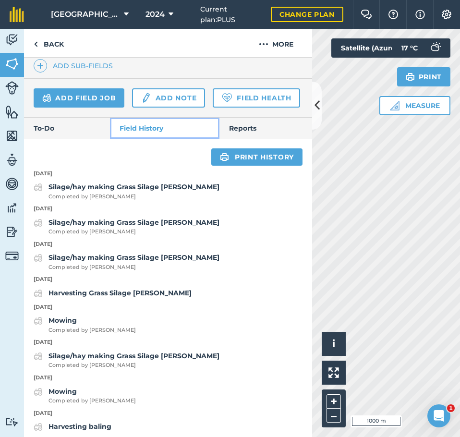
scroll to position [282, 0]
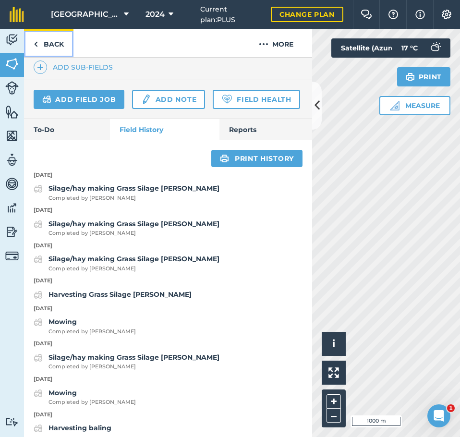
click at [40, 41] on link "Back" at bounding box center [48, 43] width 49 height 28
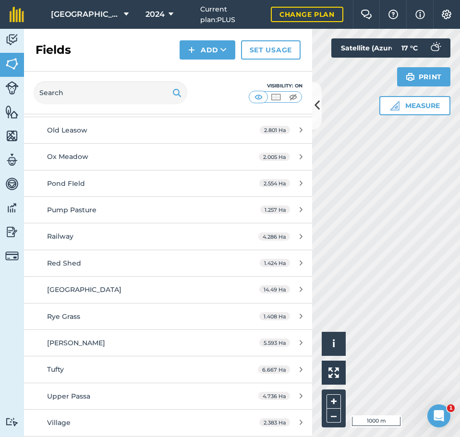
scroll to position [1391, 0]
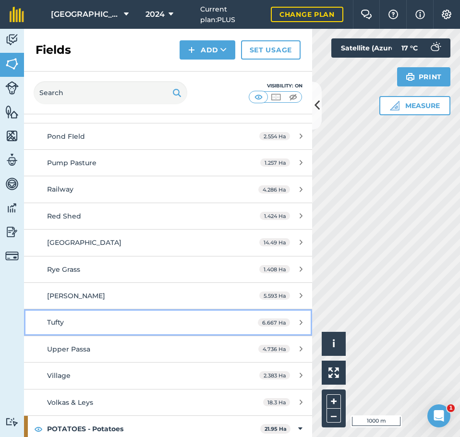
click at [93, 325] on div "Tufty" at bounding box center [137, 322] width 180 height 11
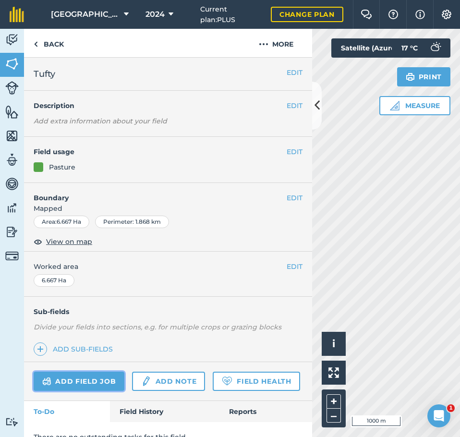
click at [73, 376] on link "Add field job" at bounding box center [79, 380] width 91 height 19
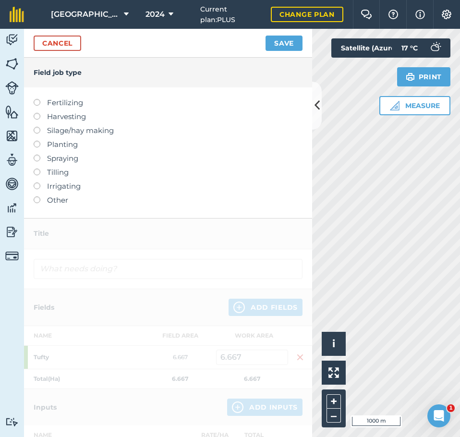
click at [36, 127] on label at bounding box center [40, 127] width 13 height 0
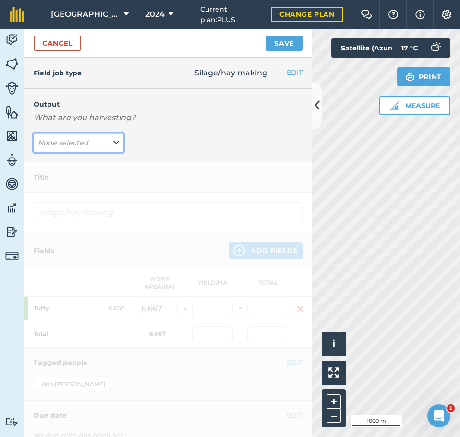
click at [52, 141] on em "None selected" at bounding box center [63, 142] width 50 height 9
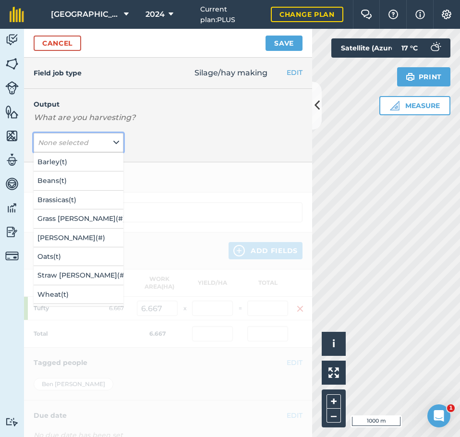
scroll to position [38, 0]
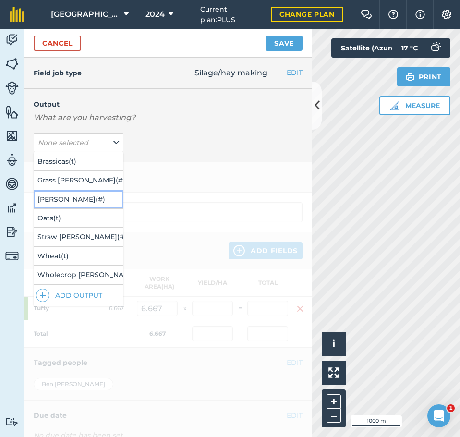
click at [80, 204] on button "Hay Bales ( # )" at bounding box center [79, 199] width 90 height 18
type input "Silage/hay making Hay Bales"
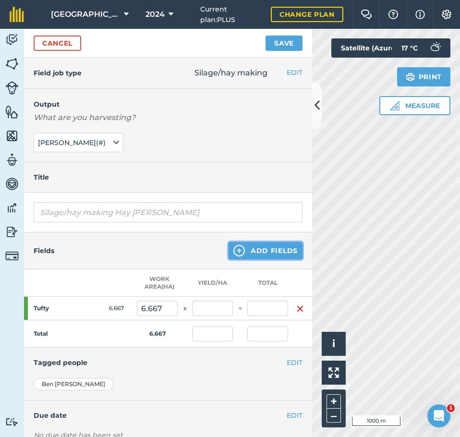
click at [268, 249] on button "Add Fields" at bounding box center [265, 250] width 74 height 17
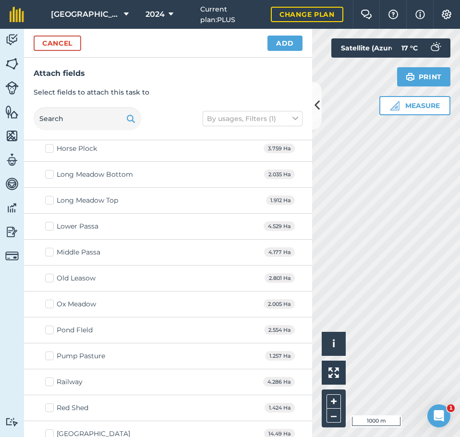
scroll to position [1295, 0]
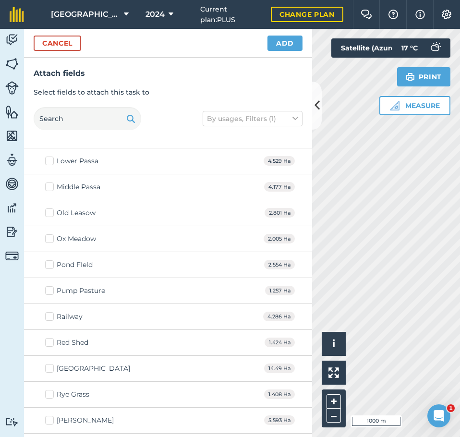
click at [47, 318] on label "Railway" at bounding box center [63, 316] width 37 height 10
click at [47, 318] on input "Railway" at bounding box center [48, 314] width 6 height 6
checkbox input "true"
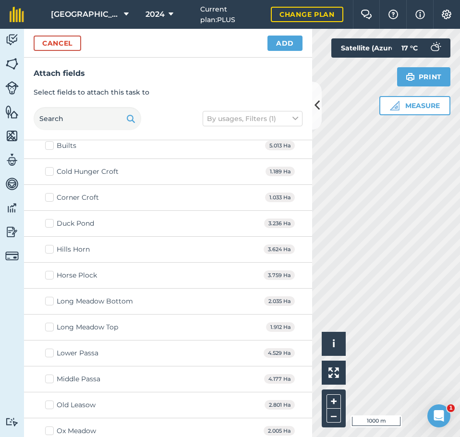
scroll to position [1008, 0]
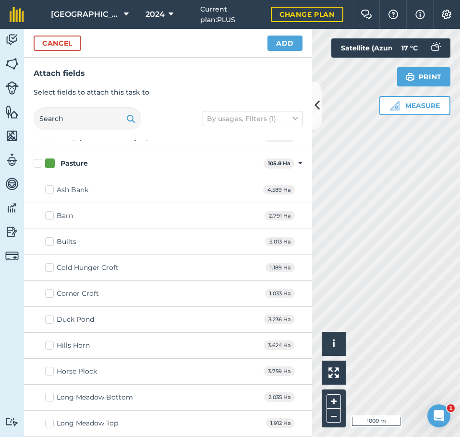
click at [48, 215] on label "Barn" at bounding box center [59, 216] width 28 height 10
click at [48, 215] on input "Barn" at bounding box center [48, 214] width 6 height 6
checkbox input "true"
click at [50, 316] on label "Duck Pond" at bounding box center [69, 319] width 49 height 10
click at [50, 316] on input "Duck Pond" at bounding box center [48, 317] width 6 height 6
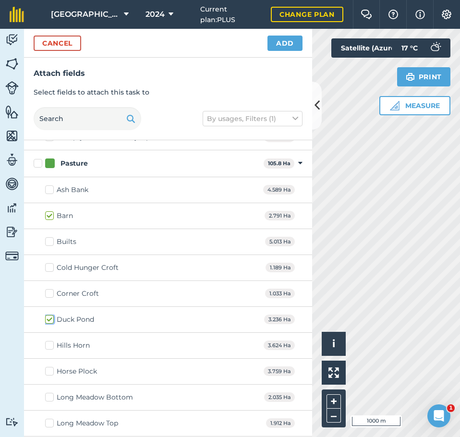
checkbox input "true"
click at [49, 345] on label "Hills Horn" at bounding box center [67, 345] width 45 height 10
click at [49, 345] on input "Hills Horn" at bounding box center [48, 343] width 6 height 6
checkbox input "true"
click at [285, 45] on button "Add" at bounding box center [284, 43] width 35 height 15
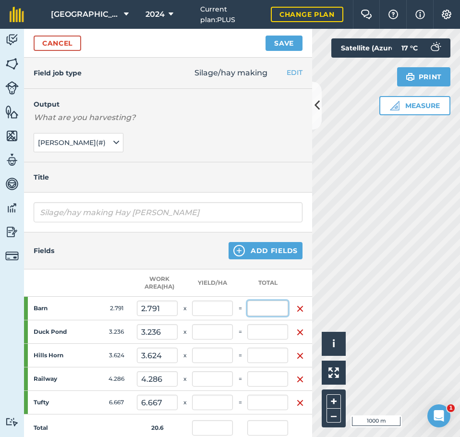
click at [264, 307] on input "text" at bounding box center [267, 307] width 41 height 15
type input "24"
type input "1.165"
type input "24"
type input "8.599"
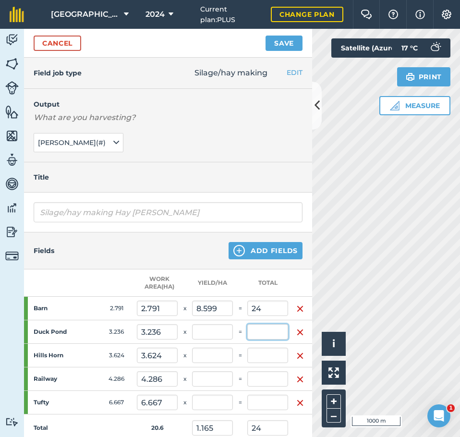
click at [270, 330] on input "text" at bounding box center [267, 331] width 41 height 15
type input "28"
type input "2.524"
type input "52"
type input "8.653"
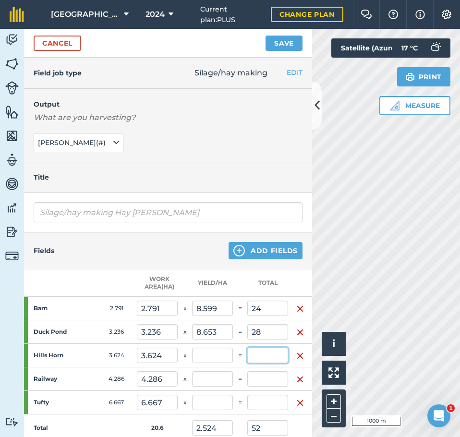
click at [267, 357] on input "text" at bounding box center [267, 354] width 41 height 15
type input "51"
type input "4.999"
type input "103"
type input "14.073"
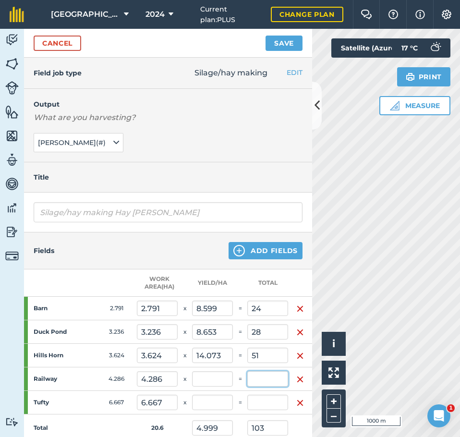
click at [270, 374] on input "text" at bounding box center [267, 378] width 41 height 15
type input "25"
type input "6.212"
type input "128"
type input "5.833"
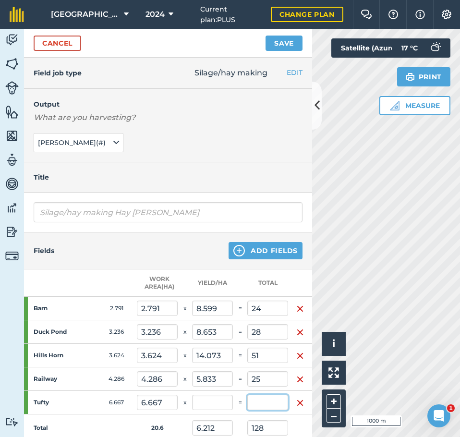
click at [268, 401] on input "text" at bounding box center [267, 401] width 41 height 15
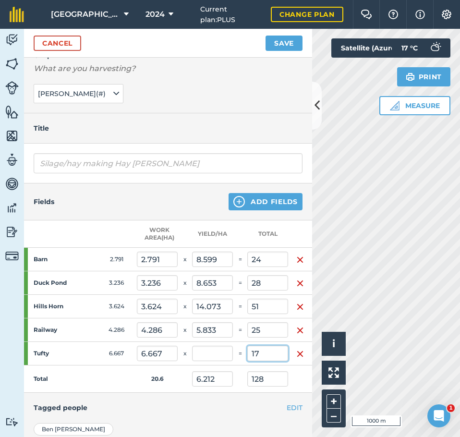
scroll to position [96, 0]
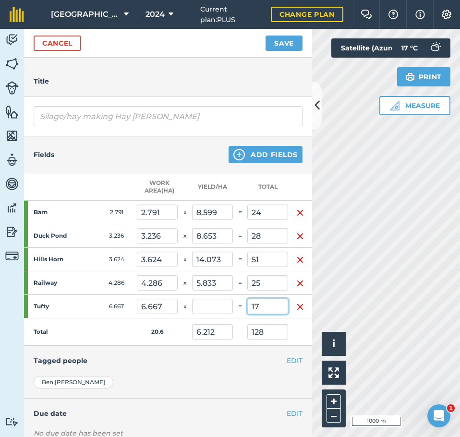
type input "17"
type input "2.55"
type input "7.037"
type input "145"
click at [237, 355] on h4 "Tagged people" at bounding box center [168, 360] width 269 height 11
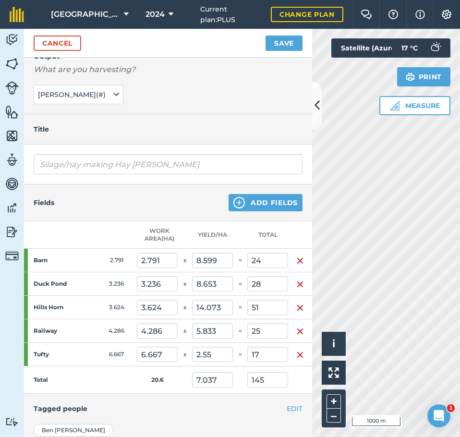
scroll to position [0, 0]
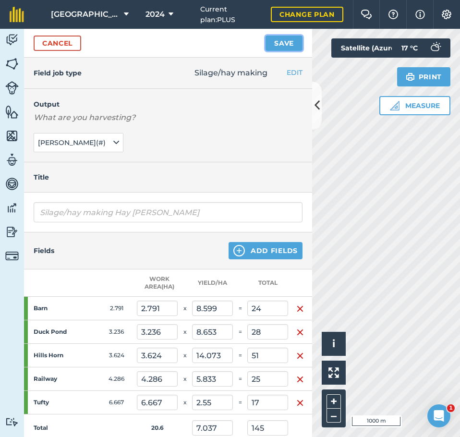
click at [286, 46] on button "Save" at bounding box center [283, 43] width 37 height 15
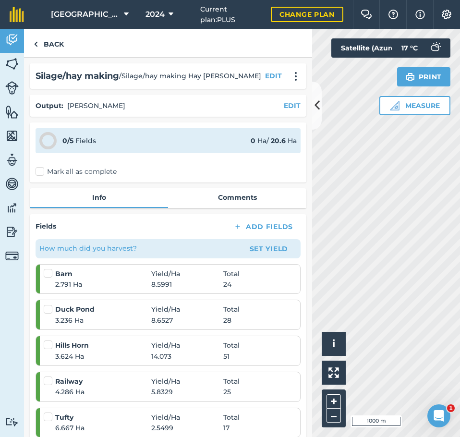
click at [41, 171] on label "Mark all as complete" at bounding box center [76, 171] width 81 height 10
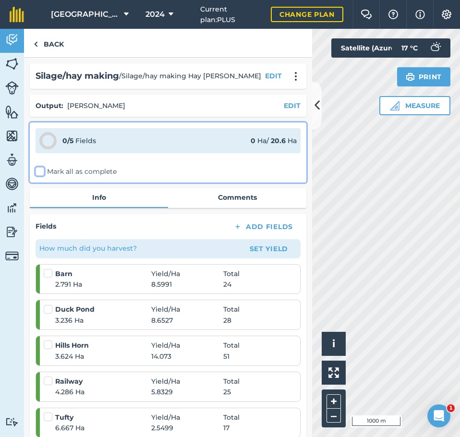
click at [41, 171] on input "Mark all as complete" at bounding box center [39, 169] width 6 height 6
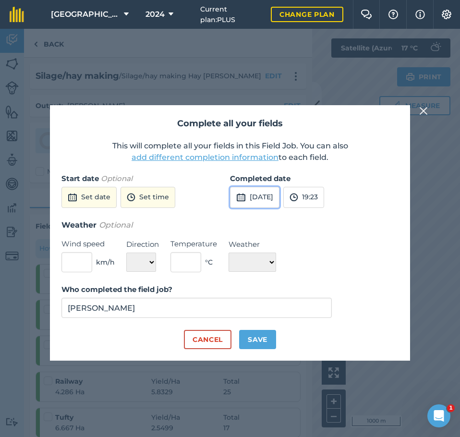
click at [279, 200] on button "3rd Sep 2025" at bounding box center [254, 197] width 49 height 21
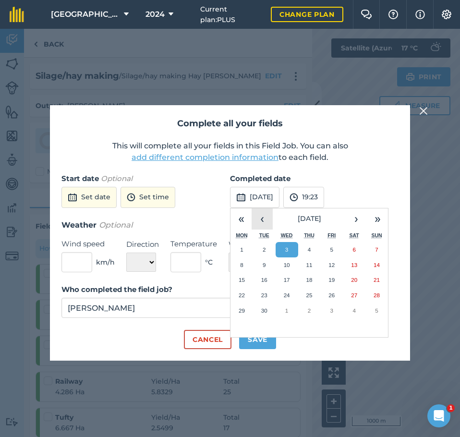
click at [257, 220] on button "‹" at bounding box center [261, 218] width 21 height 21
click at [326, 279] on button "18" at bounding box center [331, 279] width 23 height 15
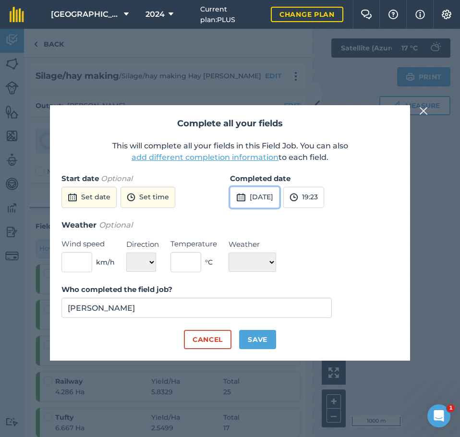
click at [258, 198] on button "18th Jul 2025" at bounding box center [254, 197] width 49 height 21
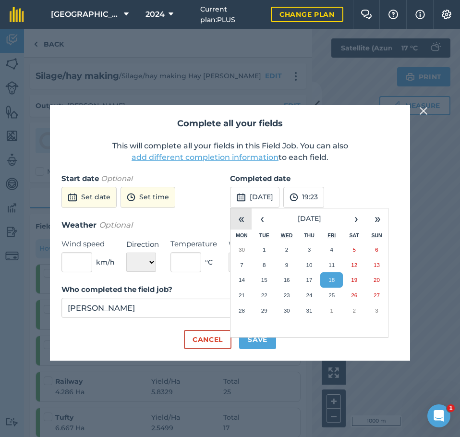
click at [242, 215] on button "«" at bounding box center [240, 218] width 21 height 21
click at [325, 274] on button "19" at bounding box center [331, 279] width 23 height 15
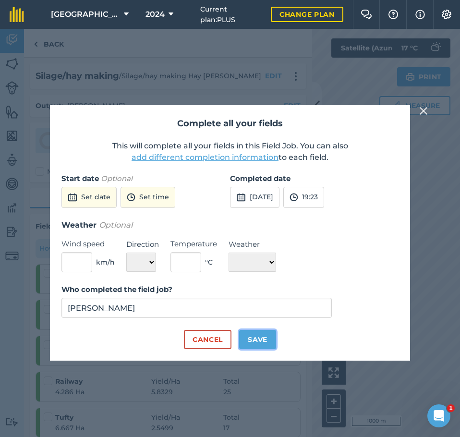
click at [249, 340] on button "Save" at bounding box center [257, 339] width 37 height 19
checkbox input "true"
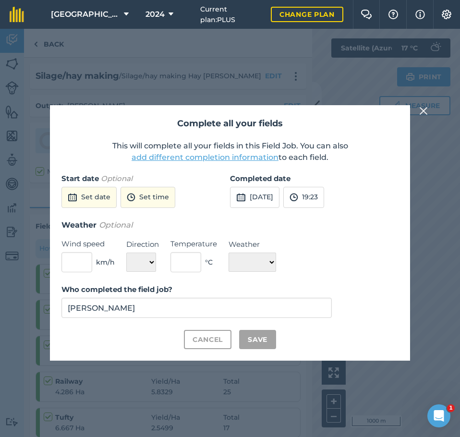
checkbox input "true"
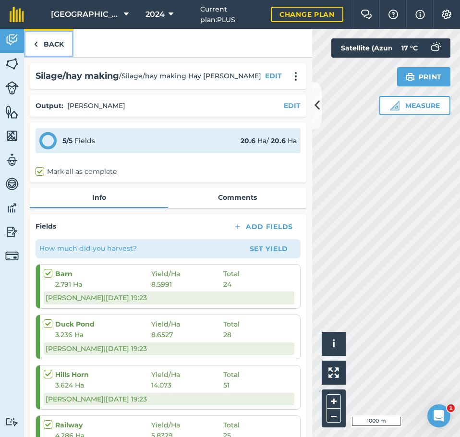
click at [47, 44] on link "Back" at bounding box center [48, 43] width 49 height 28
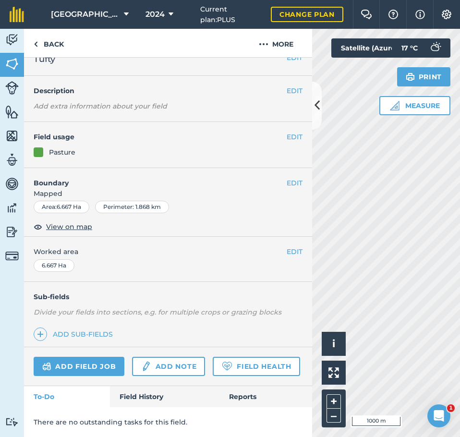
scroll to position [42, 0]
click at [142, 396] on link "Field History" at bounding box center [164, 396] width 109 height 21
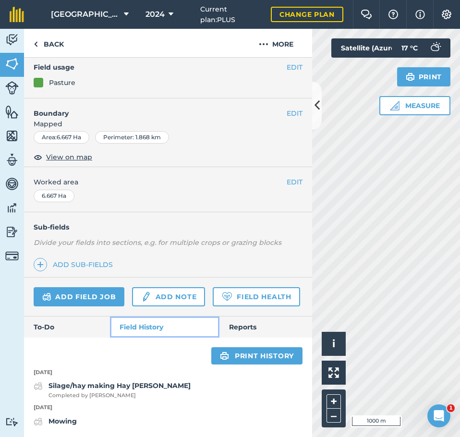
scroll to position [111, 0]
click at [42, 41] on link "Back" at bounding box center [48, 43] width 49 height 28
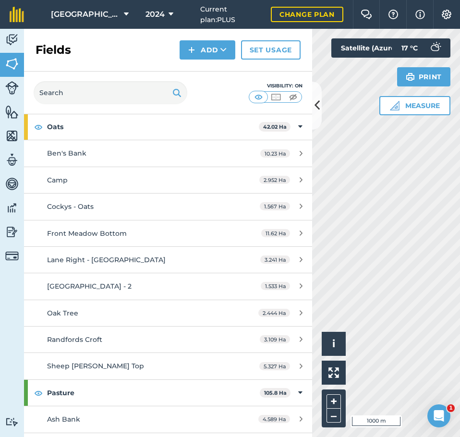
scroll to position [720, 0]
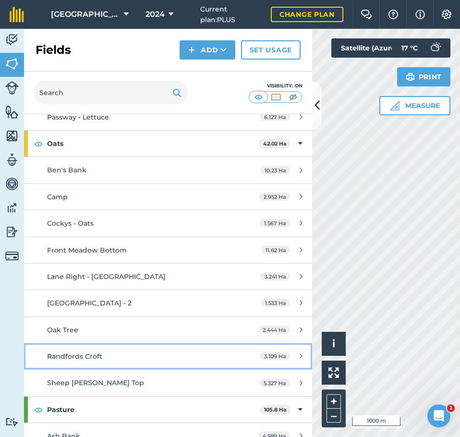
click at [91, 356] on span "Randfords Croft" at bounding box center [74, 356] width 55 height 9
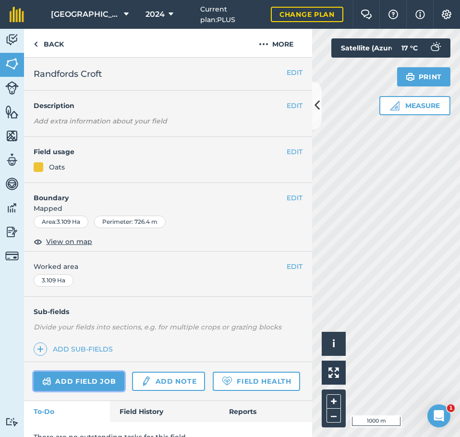
click at [83, 377] on link "Add field job" at bounding box center [79, 380] width 91 height 19
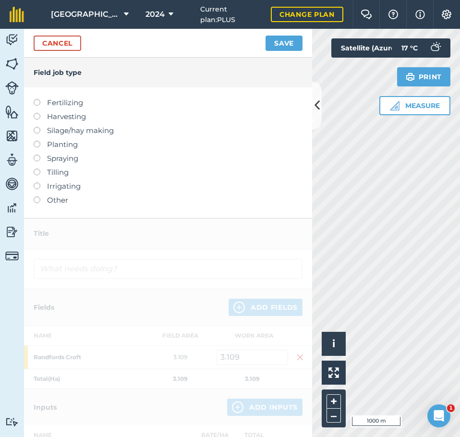
click at [36, 113] on label at bounding box center [40, 113] width 13 height 0
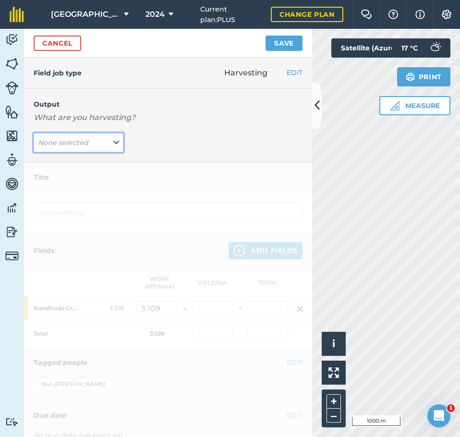
click at [59, 148] on button "None selected" at bounding box center [79, 142] width 90 height 19
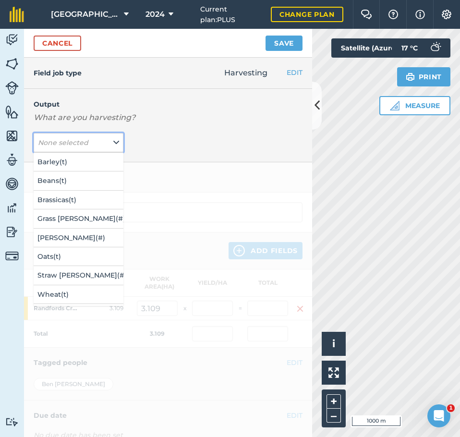
scroll to position [38, 0]
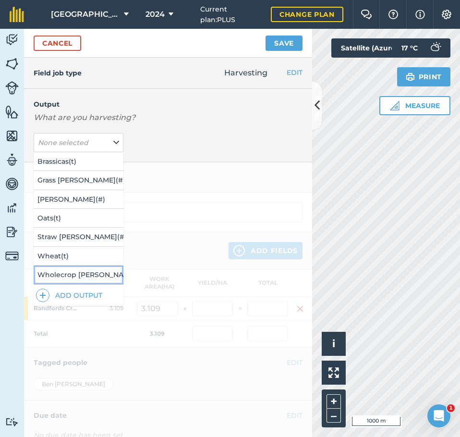
click at [77, 270] on button "Wholecrop Bales ( # )" at bounding box center [79, 274] width 90 height 18
type input "Harvesting Wholecrop Bales"
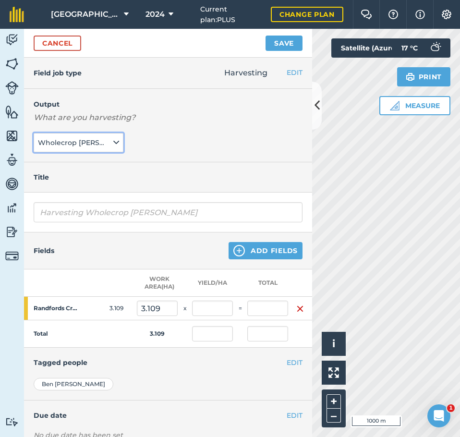
click at [96, 138] on span "Wholecrop Bales ( # )" at bounding box center [74, 142] width 73 height 11
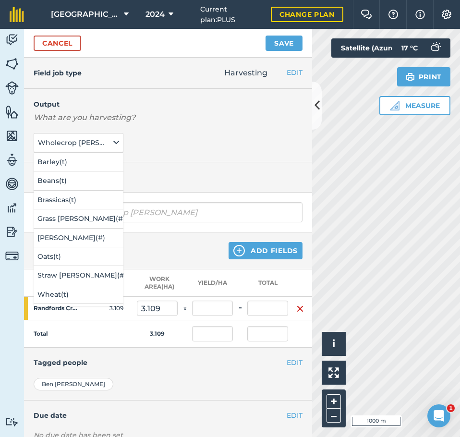
click at [198, 161] on div "Output What are you harvesting? Wholecrop Bales ( # ) Barley ( t ) Beans ( t ) …" at bounding box center [168, 125] width 288 height 73
click at [193, 168] on div "Title" at bounding box center [168, 177] width 288 height 30
click at [117, 139] on button "Wholecrop Bales ( # )" at bounding box center [79, 142] width 90 height 19
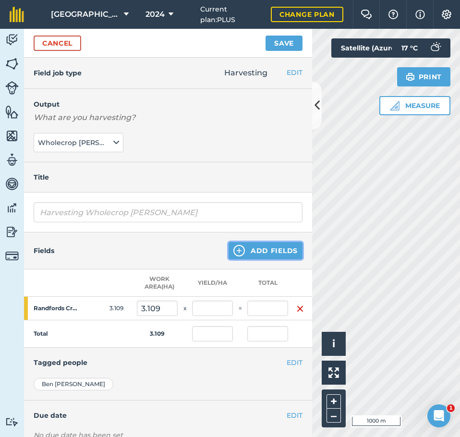
click at [264, 245] on button "Add Fields" at bounding box center [265, 250] width 74 height 17
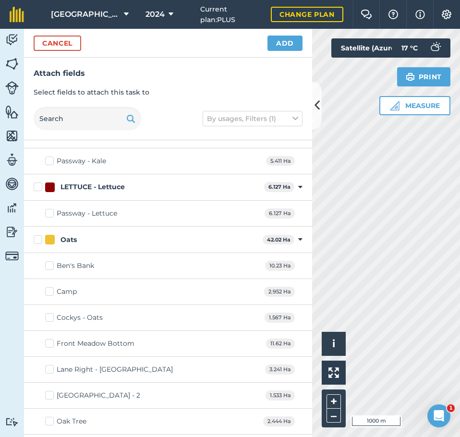
scroll to position [768, 0]
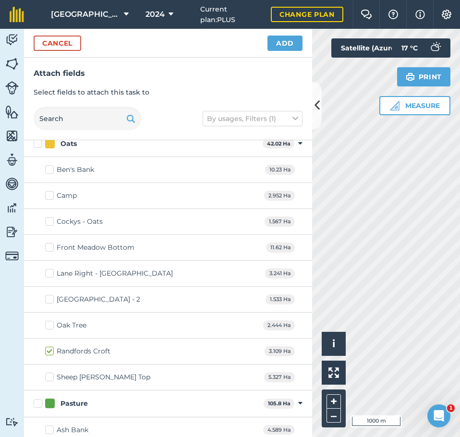
click at [51, 321] on label "Oak Tree" at bounding box center [65, 325] width 41 height 10
click at [51, 321] on input "Oak Tree" at bounding box center [48, 323] width 6 height 6
checkbox input "true"
click at [50, 193] on label "Camp" at bounding box center [61, 195] width 32 height 10
click at [50, 193] on input "Camp" at bounding box center [48, 193] width 6 height 6
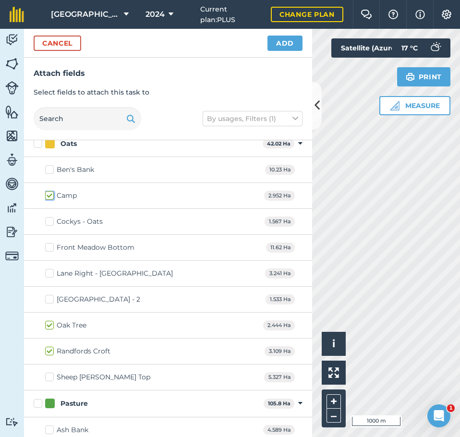
checkbox input "true"
click at [50, 298] on label "[GEOGRAPHIC_DATA] - 2" at bounding box center [92, 299] width 95 height 10
click at [50, 298] on input "[GEOGRAPHIC_DATA] - 2" at bounding box center [48, 297] width 6 height 6
checkbox input "true"
click at [286, 38] on button "Add" at bounding box center [284, 43] width 35 height 15
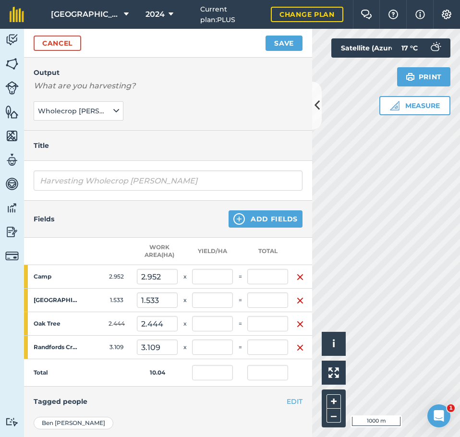
scroll to position [48, 0]
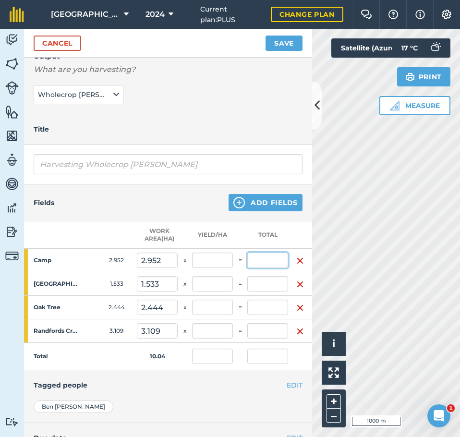
click at [273, 262] on input "text" at bounding box center [267, 259] width 41 height 15
type input "23"
type input "2.291"
type input "23"
type input "7.791"
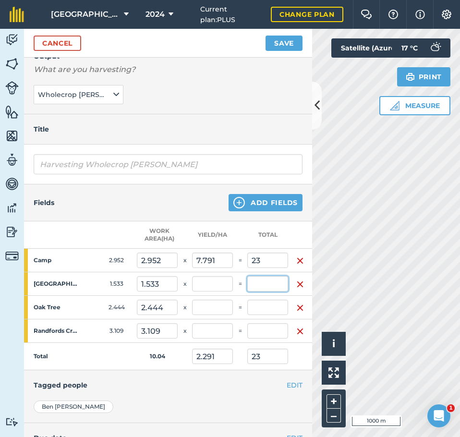
click at [273, 288] on input "text" at bounding box center [267, 283] width 41 height 15
type input "27"
type input "4.981"
type input "50"
type input "17.613"
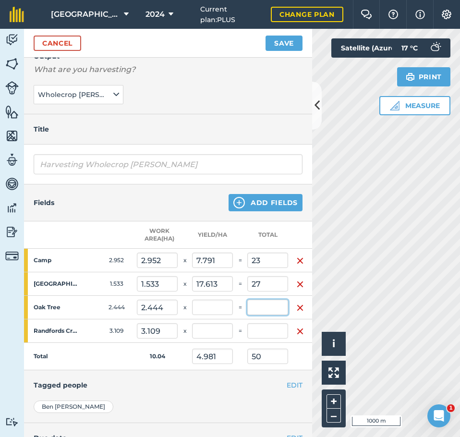
click at [268, 312] on input "text" at bounding box center [267, 306] width 41 height 15
type input "35"
type input "8.468"
type input "85"
type input "14.321"
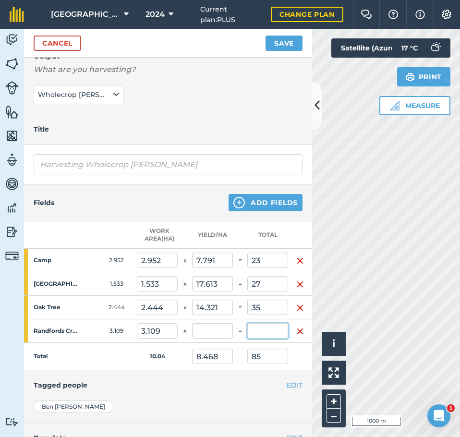
click at [266, 330] on input "text" at bounding box center [267, 330] width 41 height 15
click at [283, 40] on button "Save" at bounding box center [283, 43] width 37 height 15
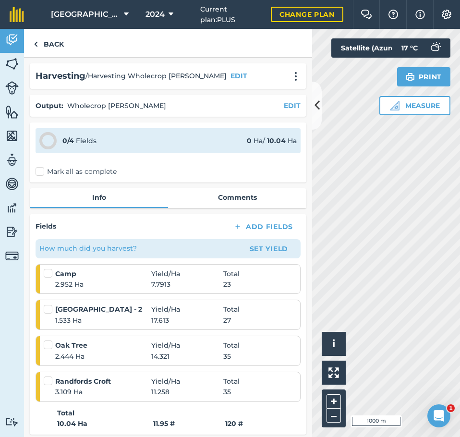
click at [37, 170] on label "Mark all as complete" at bounding box center [76, 171] width 81 height 10
click at [37, 170] on input "Mark all as complete" at bounding box center [39, 169] width 6 height 6
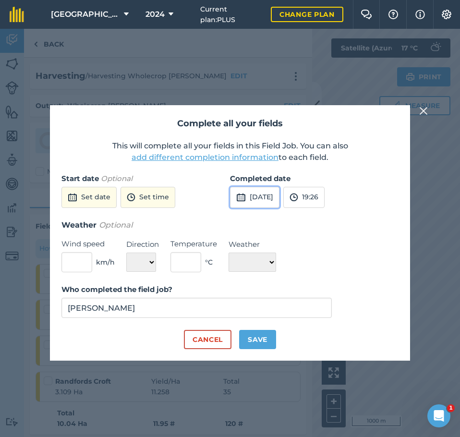
click at [273, 197] on button "3rd Sep 2025" at bounding box center [254, 197] width 49 height 21
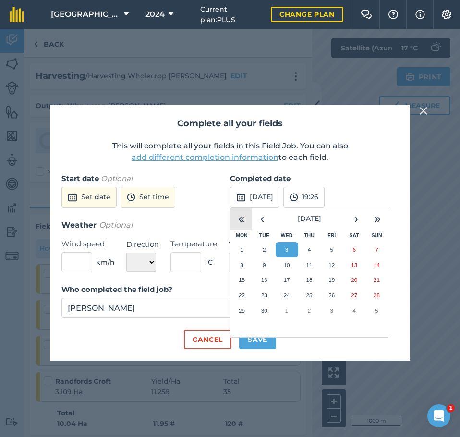
click at [244, 215] on button "«" at bounding box center [240, 218] width 21 height 21
click at [261, 219] on button "‹" at bounding box center [261, 218] width 21 height 21
click at [323, 294] on button "26" at bounding box center [331, 294] width 23 height 15
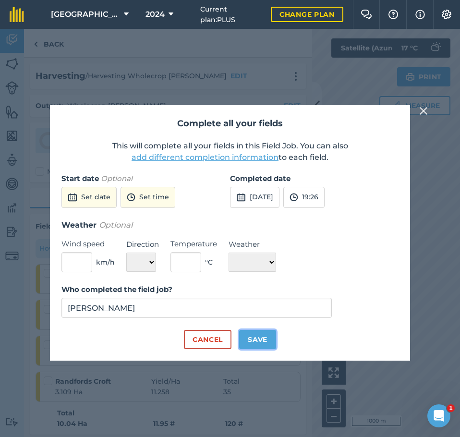
click at [263, 347] on button "Save" at bounding box center [257, 339] width 37 height 19
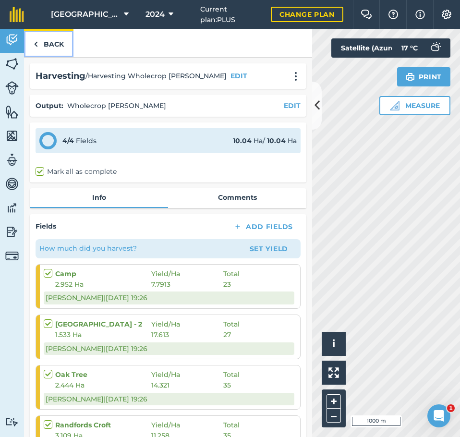
click at [40, 40] on link "Back" at bounding box center [48, 43] width 49 height 28
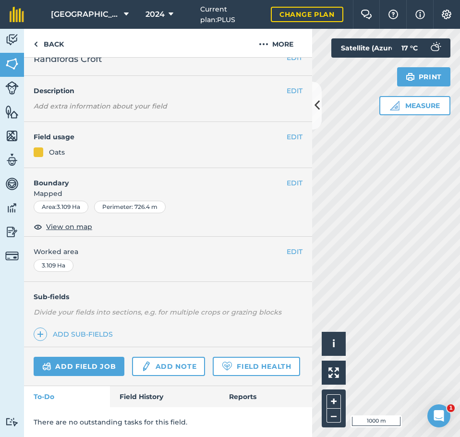
scroll to position [42, 0]
click at [144, 387] on link "Field History" at bounding box center [164, 396] width 109 height 21
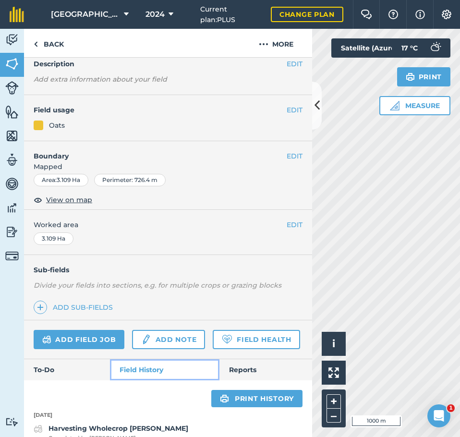
scroll to position [265, 0]
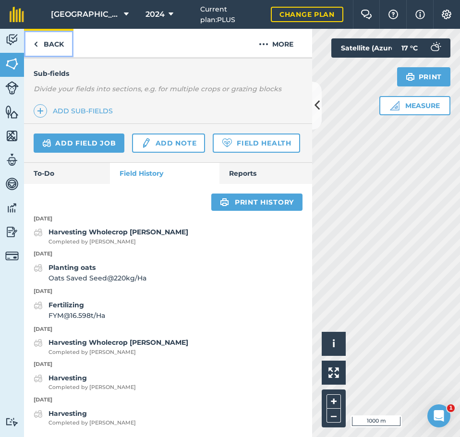
click at [55, 47] on link "Back" at bounding box center [48, 43] width 49 height 28
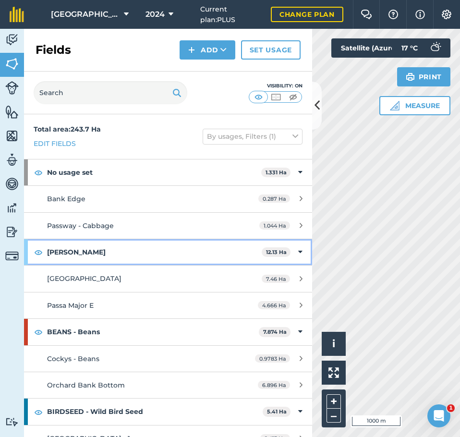
click at [82, 253] on strong "[PERSON_NAME]" at bounding box center [154, 252] width 214 height 26
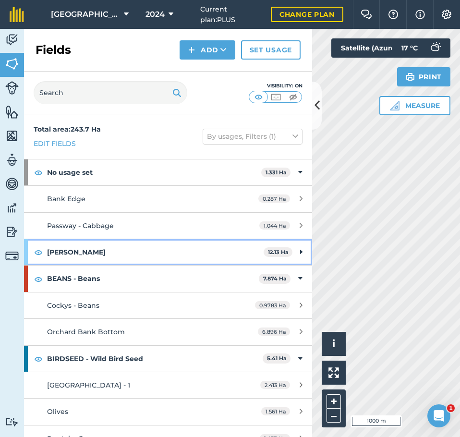
click at [82, 253] on strong "[PERSON_NAME]" at bounding box center [155, 252] width 216 height 26
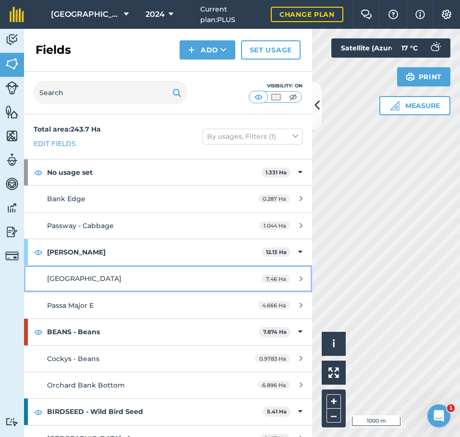
click at [77, 279] on span "[GEOGRAPHIC_DATA]" at bounding box center [84, 278] width 74 height 9
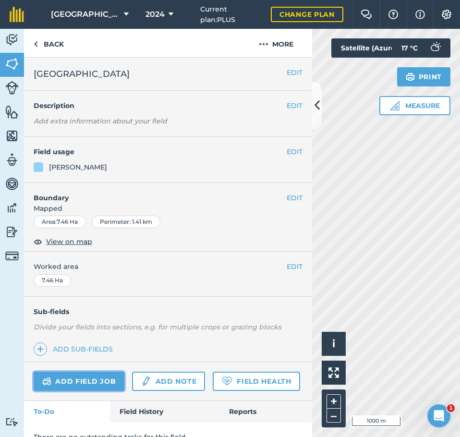
click at [99, 378] on link "Add field job" at bounding box center [79, 380] width 91 height 19
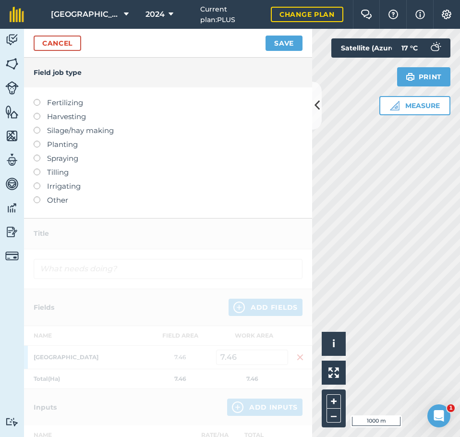
click at [36, 113] on label at bounding box center [40, 113] width 13 height 0
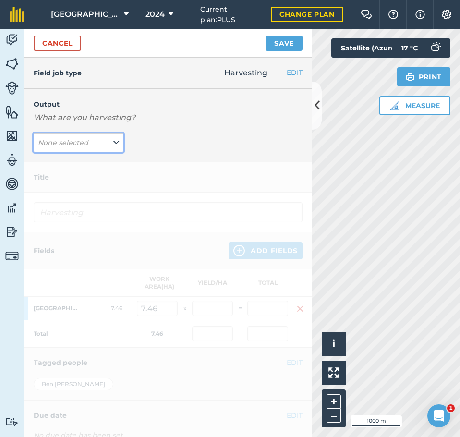
click at [67, 146] on em "None selected" at bounding box center [63, 142] width 50 height 9
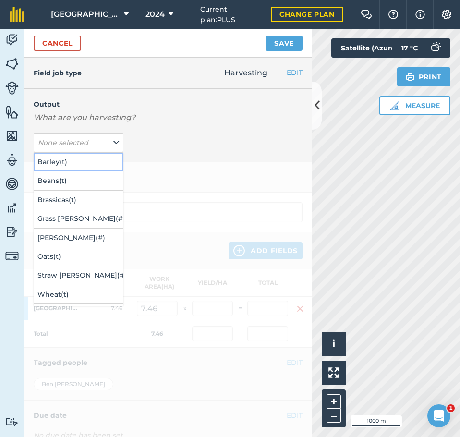
click at [73, 158] on button "Barley ( t )" at bounding box center [79, 162] width 90 height 18
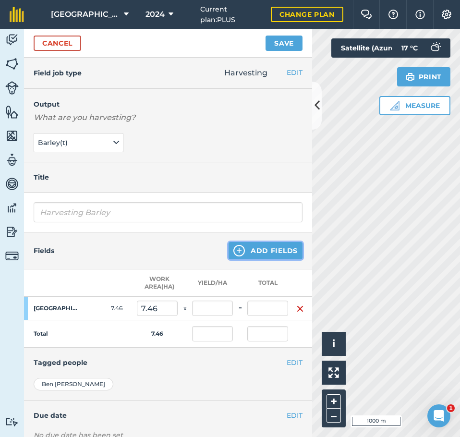
click at [262, 249] on button "Add Fields" at bounding box center [265, 250] width 74 height 17
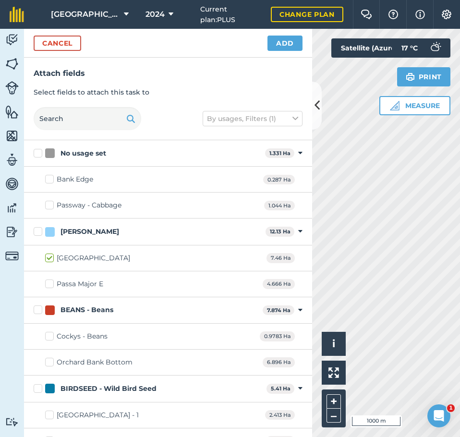
click at [48, 284] on label "Passa Major E" at bounding box center [74, 284] width 58 height 10
click at [48, 284] on input "Passa Major E" at bounding box center [48, 282] width 6 height 6
click at [285, 41] on button "Add" at bounding box center [284, 43] width 35 height 15
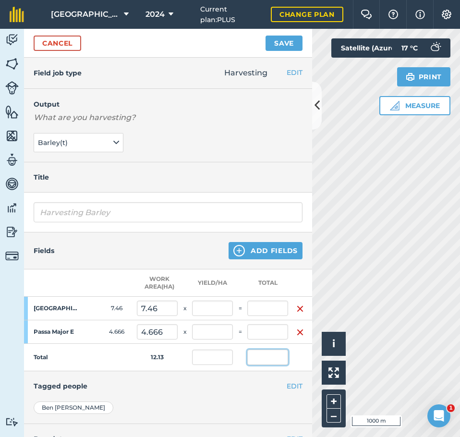
click at [261, 355] on input "text" at bounding box center [267, 356] width 41 height 15
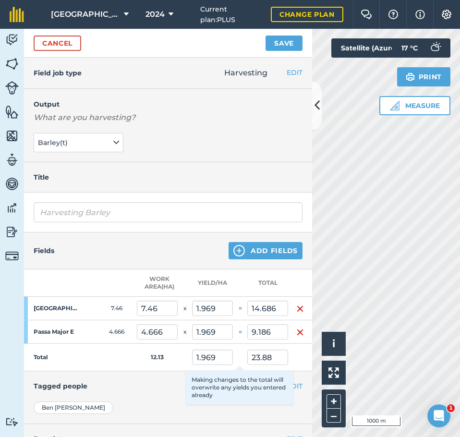
click at [169, 387] on h4 "Tagged people" at bounding box center [168, 385] width 269 height 11
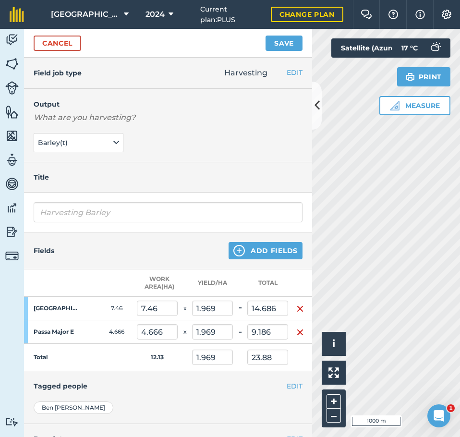
click at [251, 380] on h4 "Tagged people" at bounding box center [168, 385] width 269 height 11
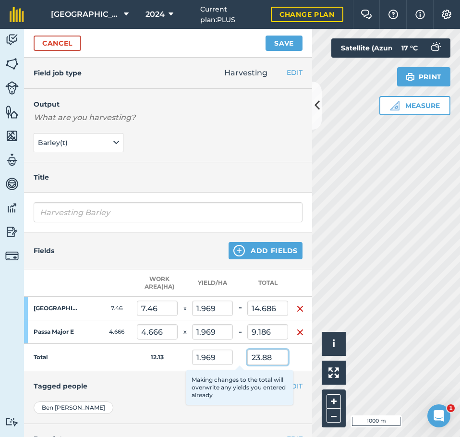
click at [275, 358] on input "23.88" at bounding box center [267, 356] width 41 height 15
click at [275, 357] on input "23.88" at bounding box center [267, 356] width 41 height 15
click at [302, 365] on td at bounding box center [300, 357] width 24 height 27
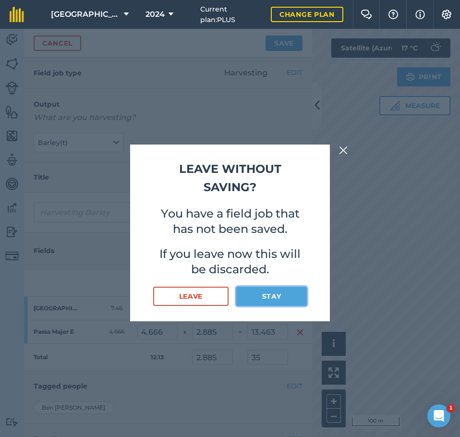
click at [263, 298] on button "Stay" at bounding box center [271, 295] width 71 height 19
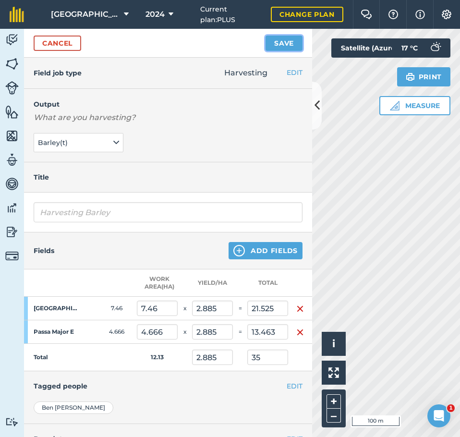
click at [283, 42] on button "Save" at bounding box center [283, 43] width 37 height 15
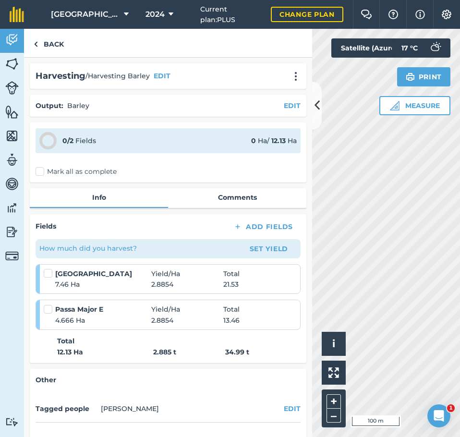
click at [40, 170] on label "Mark all as complete" at bounding box center [76, 171] width 81 height 10
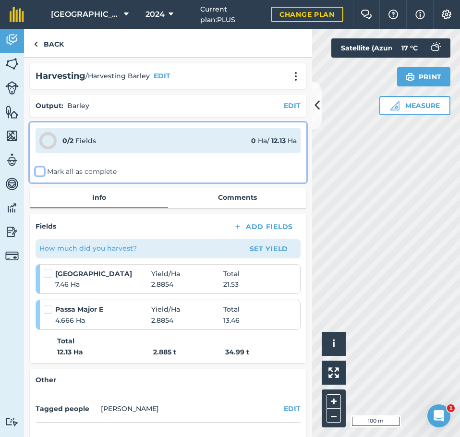
click at [40, 170] on input "Mark all as complete" at bounding box center [39, 169] width 6 height 6
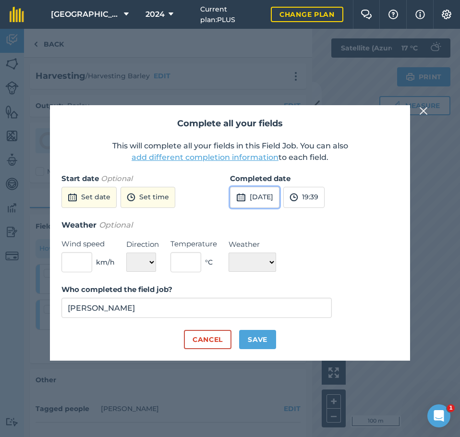
click at [272, 193] on button "3rd Sep 2025" at bounding box center [254, 197] width 49 height 21
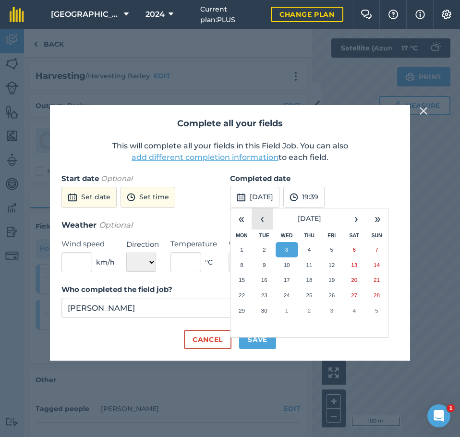
click at [258, 217] on button "‹" at bounding box center [261, 218] width 21 height 21
click at [333, 309] on abbr "29" at bounding box center [331, 310] width 6 height 6
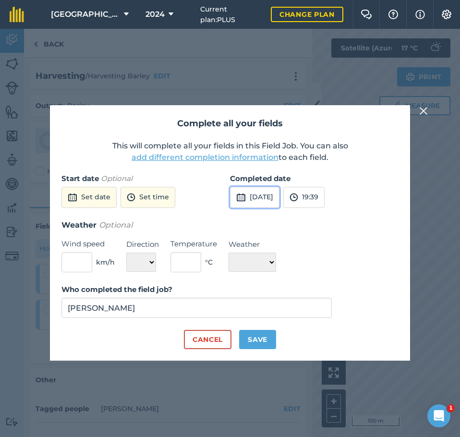
click at [276, 197] on button "29th Aug 2025" at bounding box center [254, 197] width 49 height 21
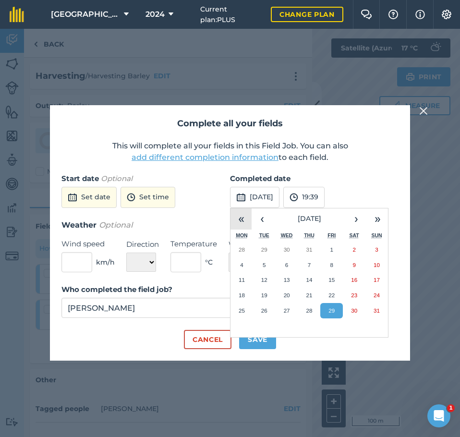
click at [246, 212] on button "«" at bounding box center [240, 218] width 21 height 21
click at [325, 310] on button "30" at bounding box center [331, 310] width 23 height 15
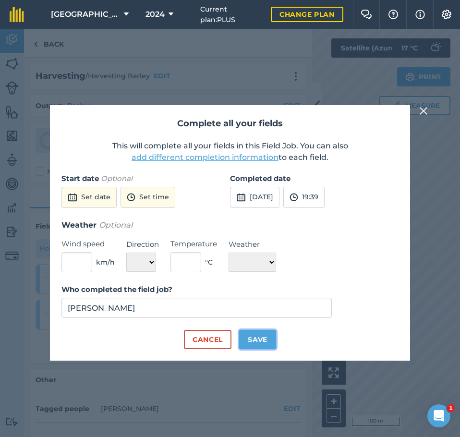
click at [250, 340] on button "Save" at bounding box center [257, 339] width 37 height 19
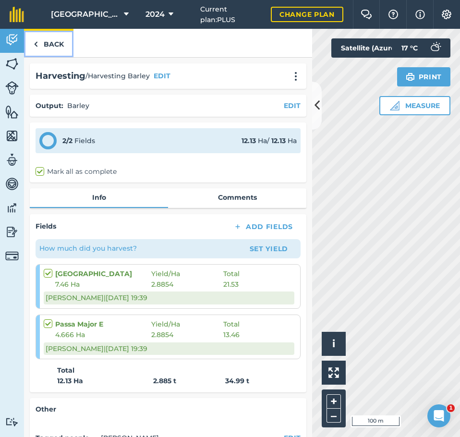
click at [39, 41] on link "Back" at bounding box center [48, 43] width 49 height 28
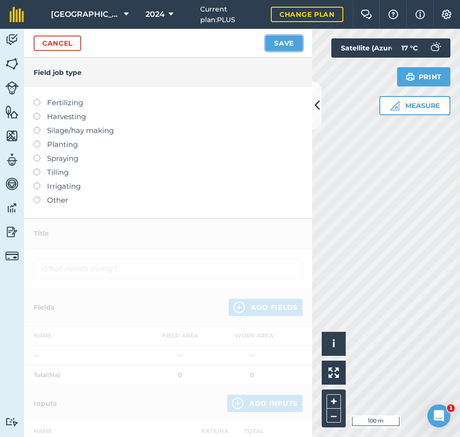
click at [289, 41] on button "Save" at bounding box center [283, 43] width 37 height 15
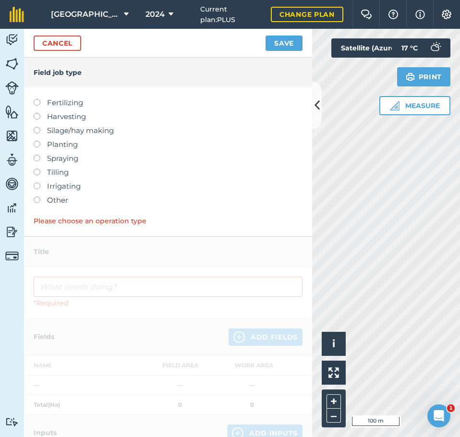
click at [37, 113] on label at bounding box center [40, 113] width 13 height 0
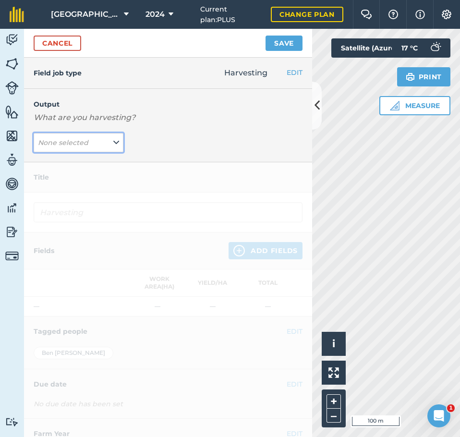
click at [53, 140] on em "None selected" at bounding box center [63, 142] width 50 height 9
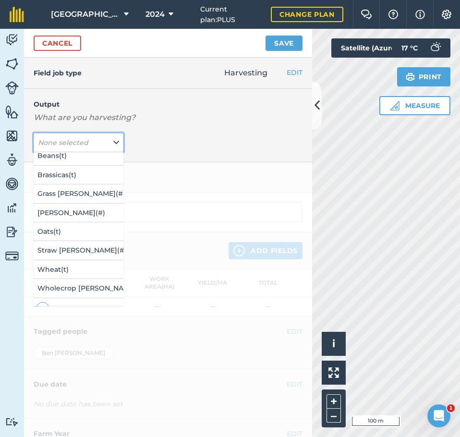
scroll to position [38, 0]
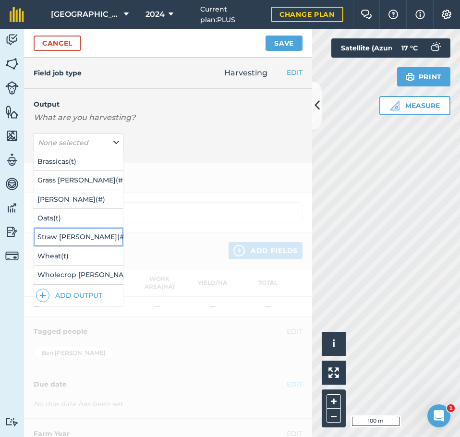
click at [83, 237] on button "Straw Bales ( # )" at bounding box center [79, 236] width 90 height 18
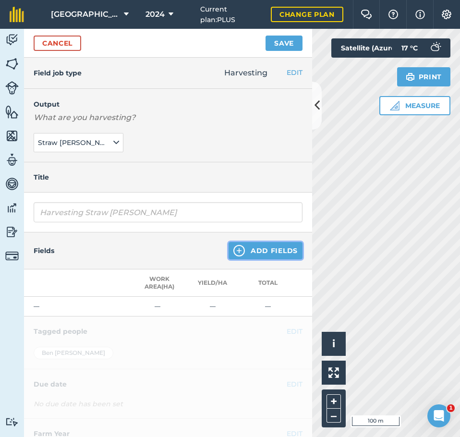
click at [258, 252] on button "Add Fields" at bounding box center [265, 250] width 74 height 17
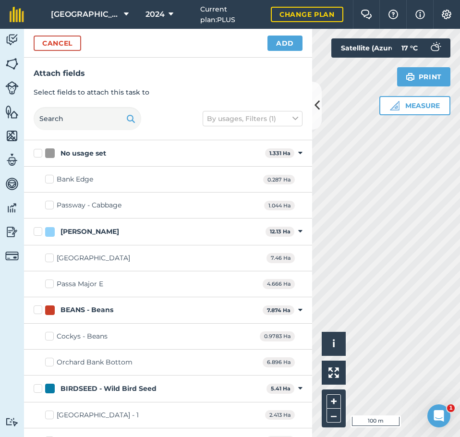
click at [36, 230] on label "[PERSON_NAME]" at bounding box center [148, 231] width 228 height 10
click at [36, 230] on input "[PERSON_NAME]" at bounding box center [37, 229] width 6 height 6
click at [289, 43] on button "Add" at bounding box center [284, 43] width 35 height 15
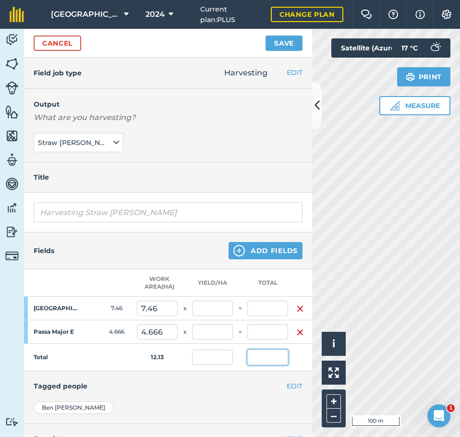
click at [257, 356] on input "text" at bounding box center [267, 356] width 41 height 15
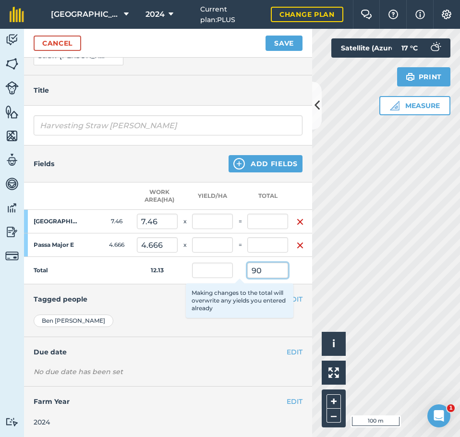
scroll to position [95, 0]
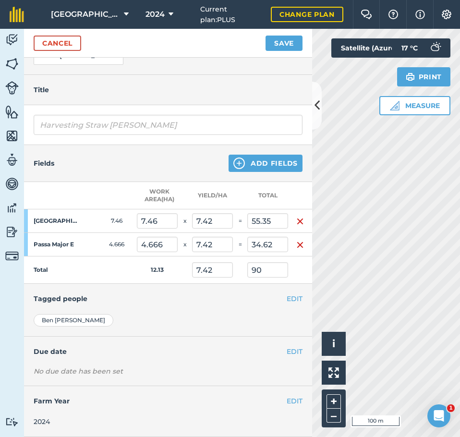
click at [230, 318] on div "Ben Andrews" at bounding box center [168, 320] width 269 height 12
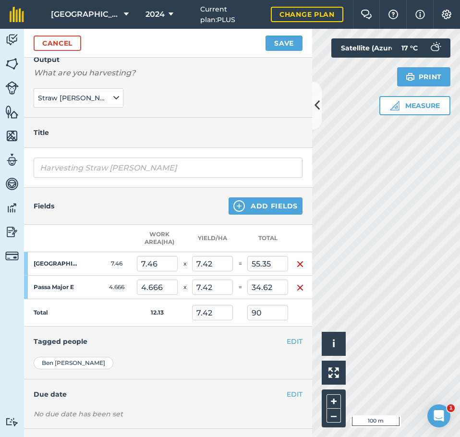
scroll to position [0, 0]
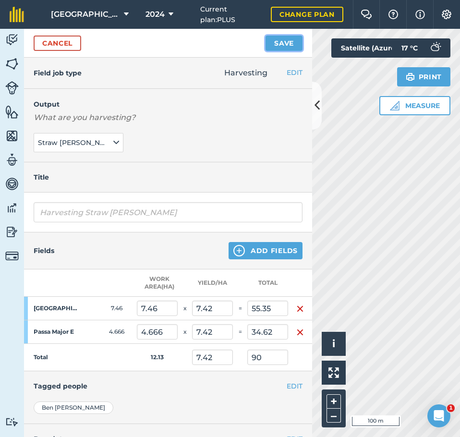
click at [283, 45] on button "Save" at bounding box center [283, 43] width 37 height 15
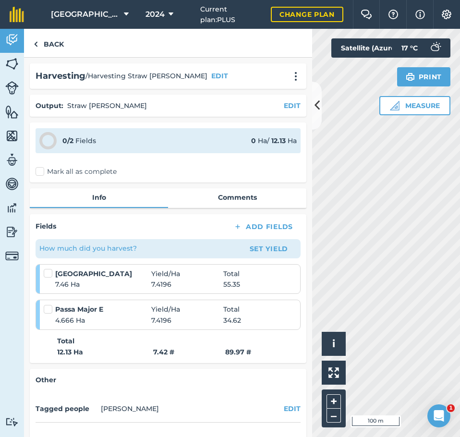
click at [39, 171] on label "Mark all as complete" at bounding box center [76, 171] width 81 height 10
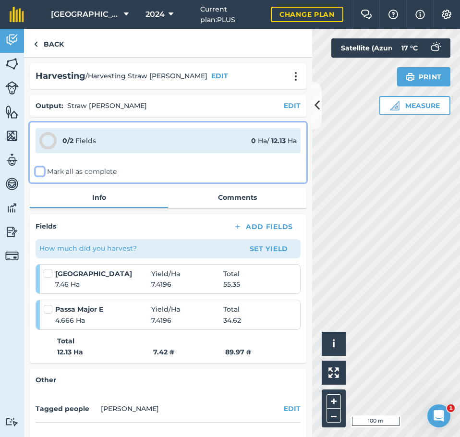
click at [39, 171] on input "Mark all as complete" at bounding box center [39, 169] width 6 height 6
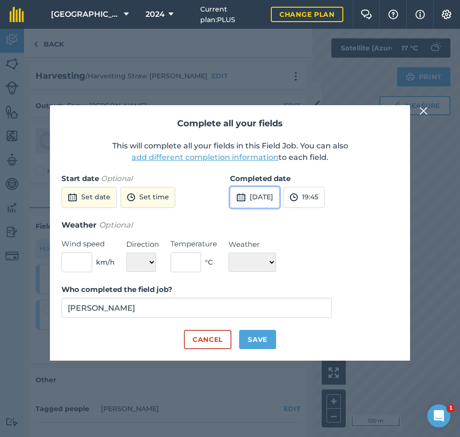
click at [257, 191] on button "3rd Sep 2025" at bounding box center [254, 197] width 49 height 21
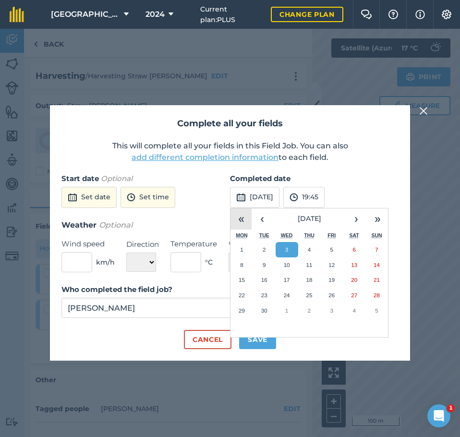
click at [246, 218] on button "«" at bounding box center [240, 218] width 21 height 21
click at [261, 216] on button "‹" at bounding box center [261, 218] width 21 height 21
click at [359, 218] on button "›" at bounding box center [355, 218] width 21 height 21
click at [241, 267] on abbr "2" at bounding box center [241, 264] width 3 height 6
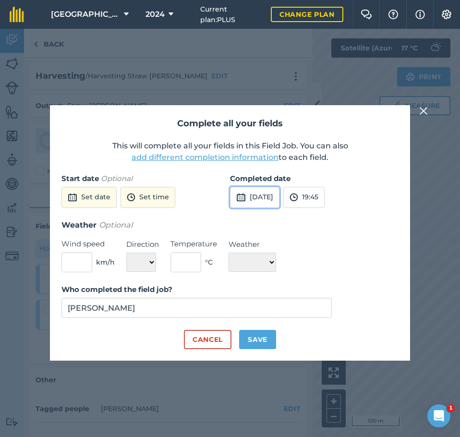
click at [275, 196] on button "2nd Sep 2024" at bounding box center [254, 197] width 49 height 21
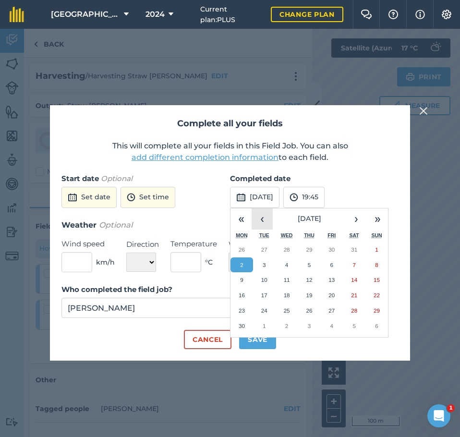
click at [261, 219] on button "‹" at bounding box center [261, 218] width 21 height 21
click at [330, 308] on abbr "30" at bounding box center [331, 310] width 6 height 6
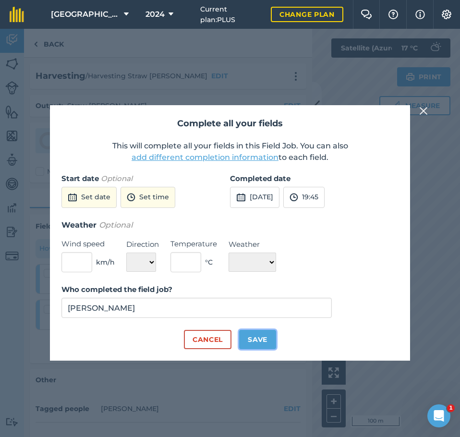
click at [263, 340] on button "Save" at bounding box center [257, 339] width 37 height 19
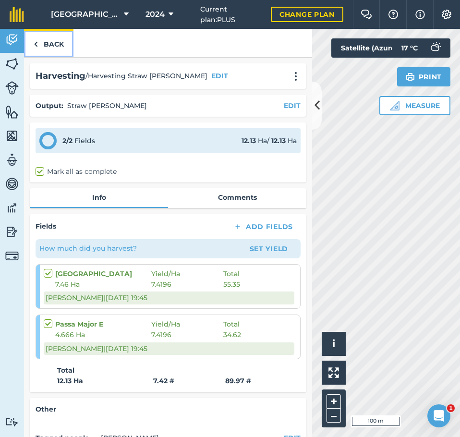
click at [50, 46] on link "Back" at bounding box center [48, 43] width 49 height 28
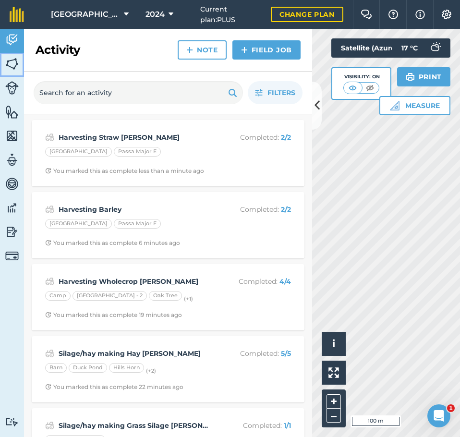
click at [7, 65] on img at bounding box center [11, 64] width 13 height 14
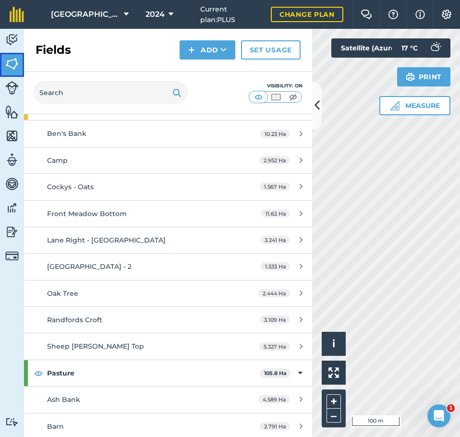
scroll to position [768, 0]
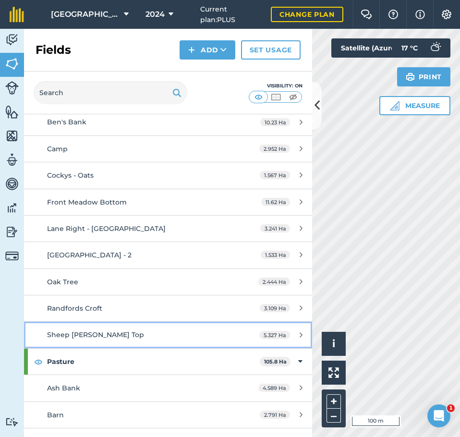
click at [113, 332] on div "Sheep [PERSON_NAME] Top" at bounding box center [137, 334] width 180 height 11
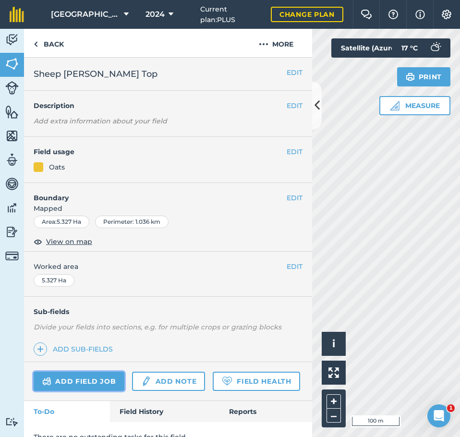
click at [98, 378] on link "Add field job" at bounding box center [79, 380] width 91 height 19
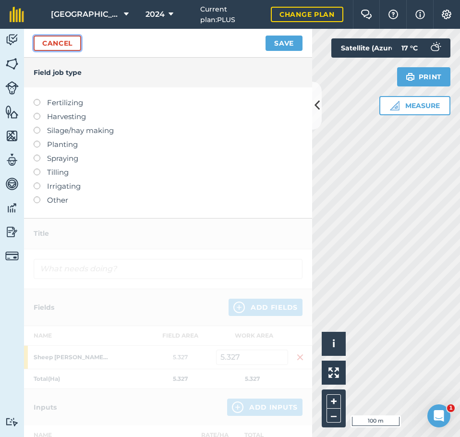
click at [61, 50] on link "Cancel" at bounding box center [57, 43] width 47 height 15
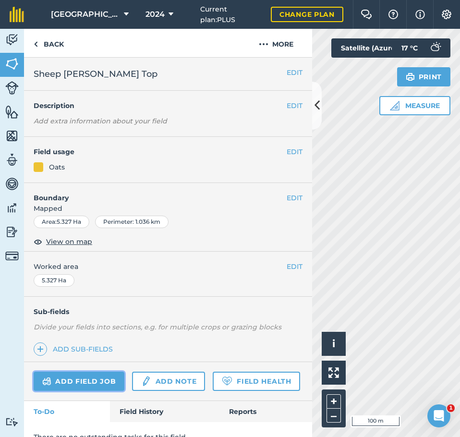
click at [88, 374] on link "Add field job" at bounding box center [79, 380] width 91 height 19
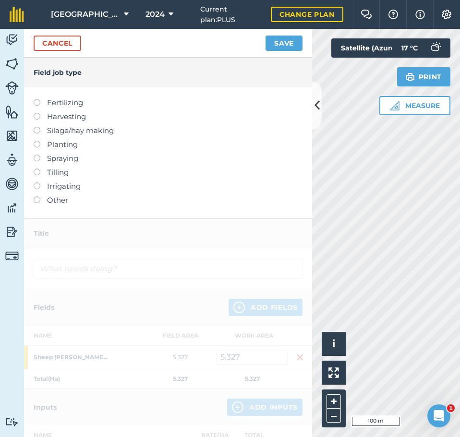
click at [35, 113] on label at bounding box center [40, 113] width 13 height 0
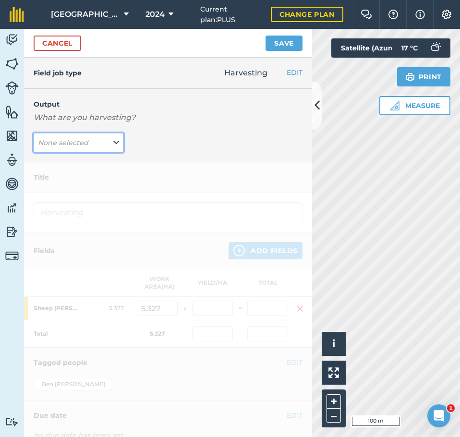
click at [63, 143] on em "None selected" at bounding box center [63, 142] width 50 height 9
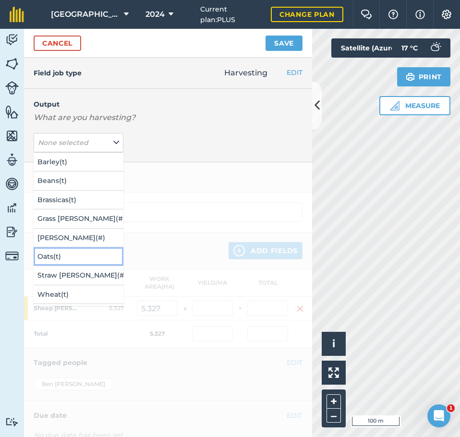
click at [69, 261] on button "Oats ( t )" at bounding box center [79, 256] width 90 height 18
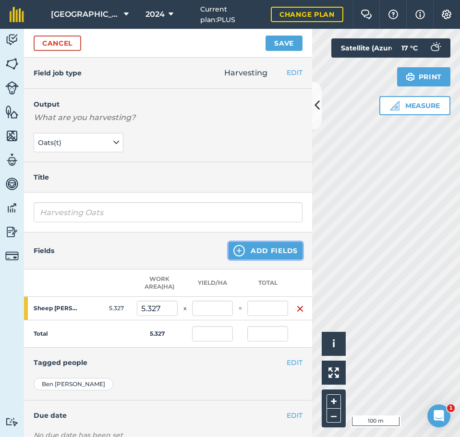
click at [243, 252] on button "Add Fields" at bounding box center [265, 250] width 74 height 17
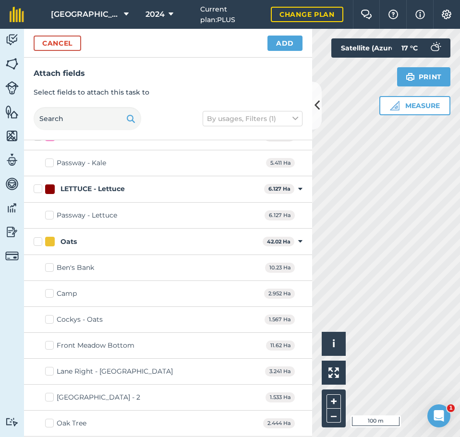
scroll to position [672, 0]
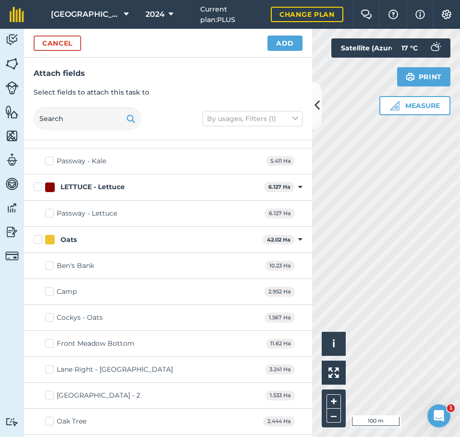
click at [47, 266] on label "Ben's Bank" at bounding box center [69, 266] width 49 height 10
click at [47, 266] on input "Ben's Bank" at bounding box center [48, 264] width 6 height 6
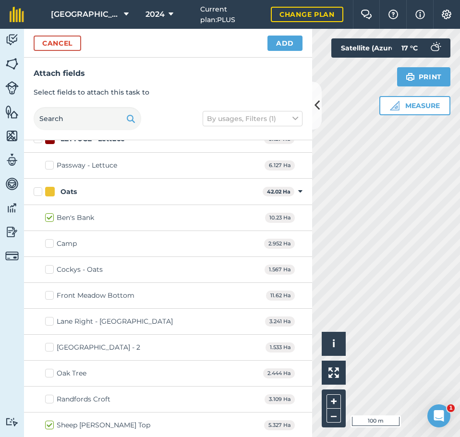
click at [50, 322] on label "Lane Right - [GEOGRAPHIC_DATA]" at bounding box center [109, 321] width 128 height 10
click at [50, 322] on input "Lane Right - [GEOGRAPHIC_DATA]" at bounding box center [48, 319] width 6 height 6
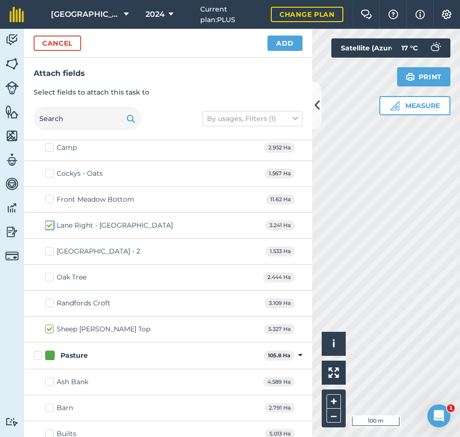
scroll to position [768, 0]
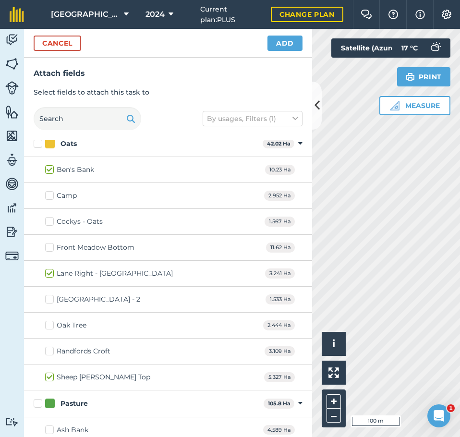
click at [50, 247] on label "Front Meadow Bottom" at bounding box center [89, 247] width 89 height 10
click at [50, 247] on input "Front Meadow Bottom" at bounding box center [48, 245] width 6 height 6
click at [280, 42] on button "Add" at bounding box center [284, 43] width 35 height 15
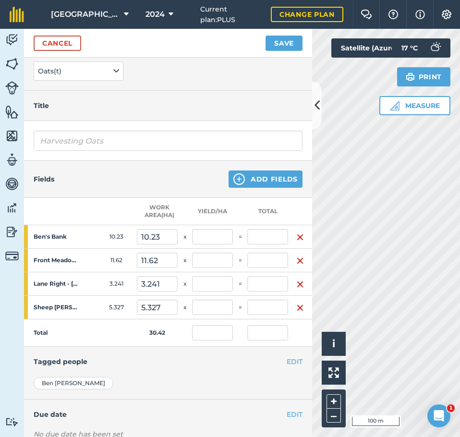
scroll to position [96, 0]
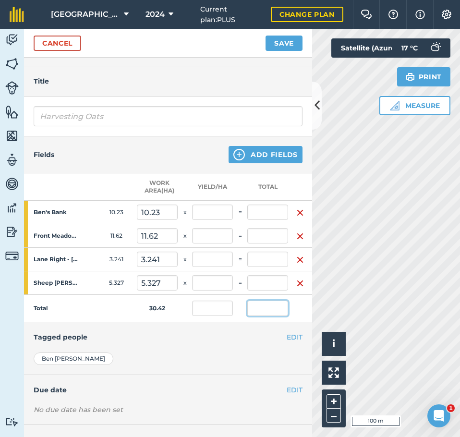
click at [268, 309] on input "text" at bounding box center [267, 307] width 41 height 15
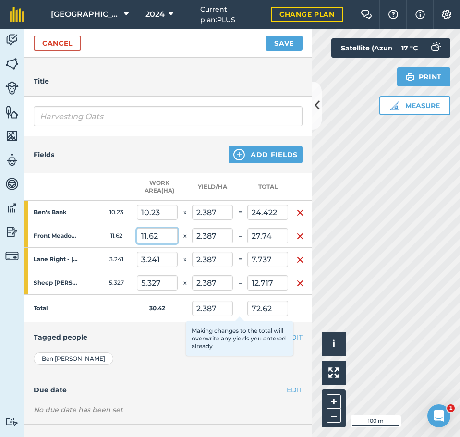
click at [163, 237] on input "11.62" at bounding box center [157, 235] width 41 height 15
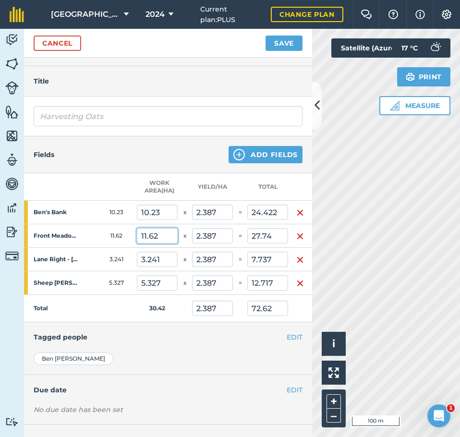
click at [163, 237] on input "11.62" at bounding box center [157, 235] width 41 height 15
click at [122, 297] on td "Total" at bounding box center [80, 308] width 113 height 27
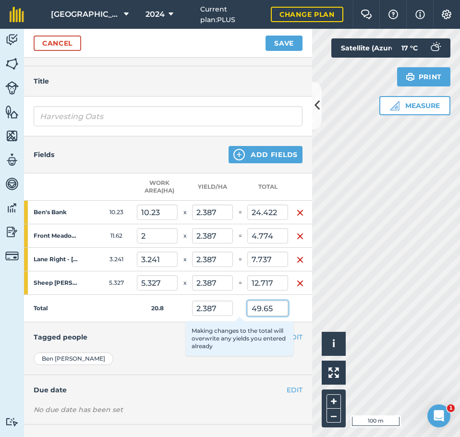
click at [274, 310] on input "49.65" at bounding box center [267, 307] width 41 height 15
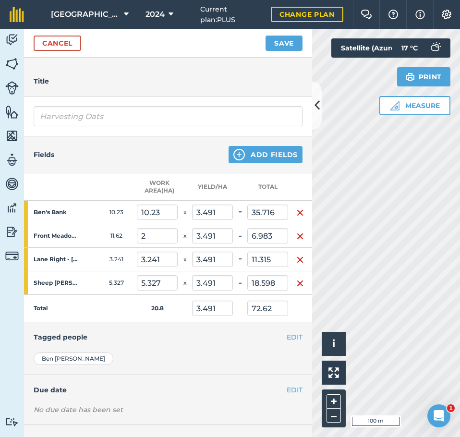
click at [203, 368] on div "Ben Andrews Arran Redman Ben Andrews Colin Andrews nigel allam" at bounding box center [168, 363] width 288 height 23
click at [192, 331] on div "EDIT Tagged people" at bounding box center [168, 337] width 288 height 30
click at [289, 38] on button "Save" at bounding box center [283, 43] width 37 height 15
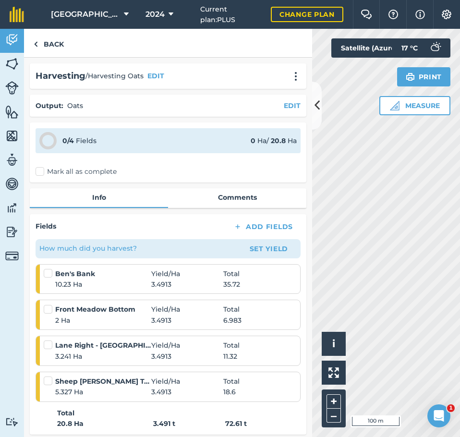
click at [42, 172] on label "Mark all as complete" at bounding box center [76, 171] width 81 height 10
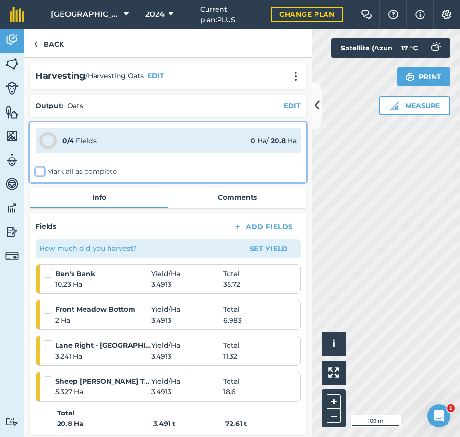
click at [42, 172] on input "Mark all as complete" at bounding box center [39, 169] width 6 height 6
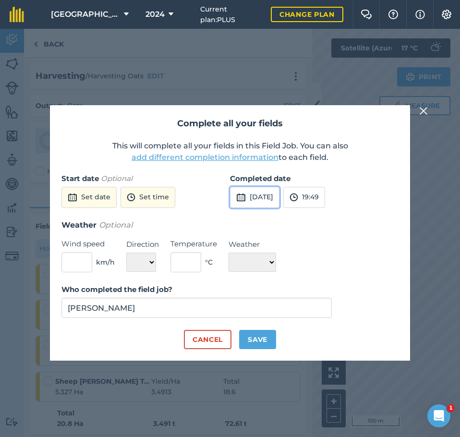
click at [267, 197] on button "3rd Sep 2025" at bounding box center [254, 197] width 49 height 21
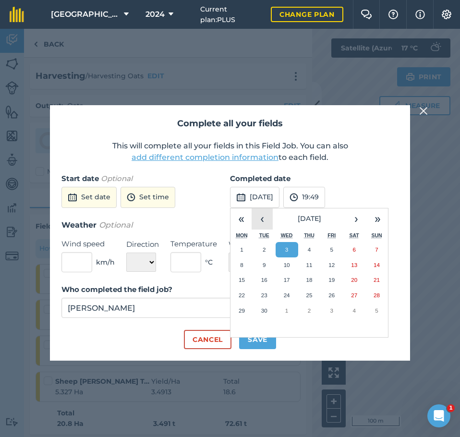
click at [261, 218] on button "‹" at bounding box center [261, 218] width 21 height 21
click at [308, 308] on abbr "28" at bounding box center [309, 310] width 6 height 6
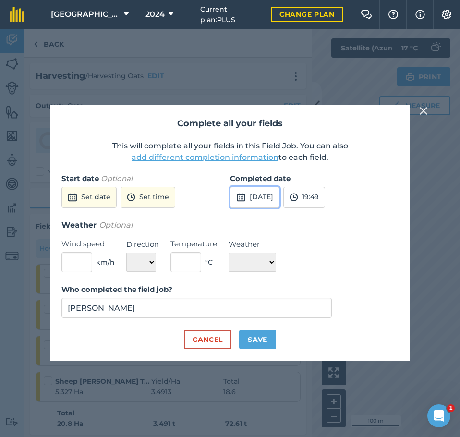
click at [276, 195] on button "28th Aug 2025" at bounding box center [254, 197] width 49 height 21
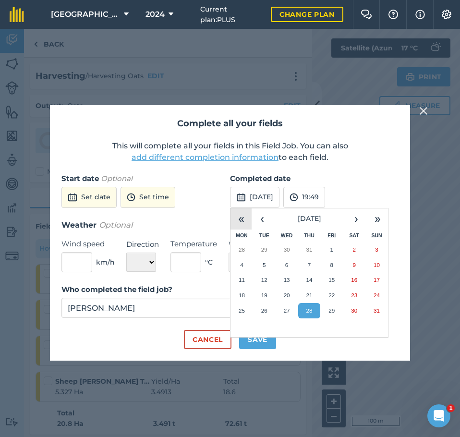
click at [244, 214] on button "«" at bounding box center [240, 218] width 21 height 21
click at [309, 305] on button "29" at bounding box center [309, 310] width 23 height 15
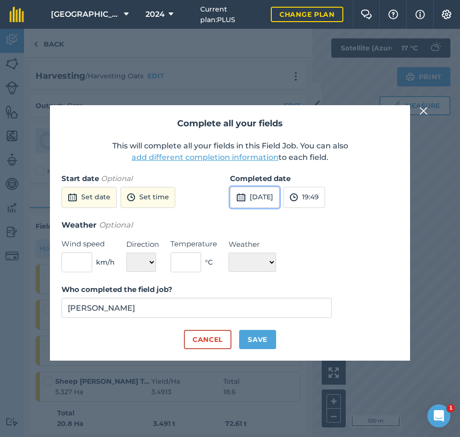
click at [265, 202] on button "29th Aug 2024" at bounding box center [254, 197] width 49 height 21
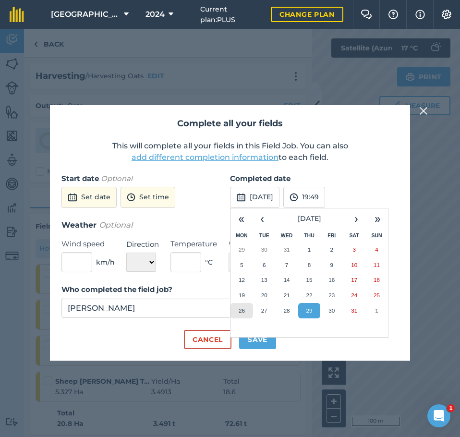
click at [239, 305] on button "26" at bounding box center [241, 310] width 23 height 15
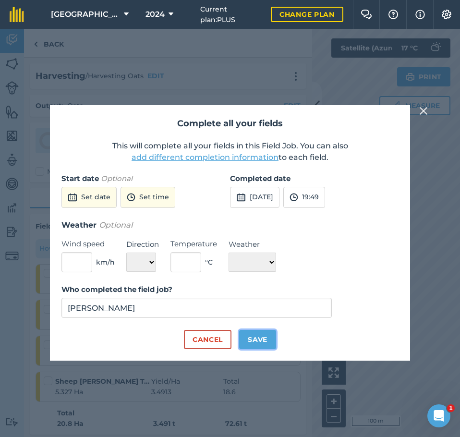
click at [256, 339] on button "Save" at bounding box center [257, 339] width 37 height 19
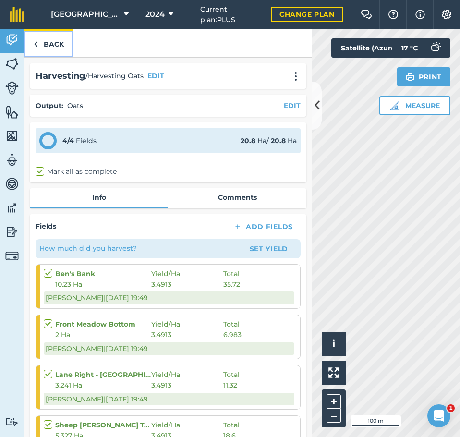
click at [44, 43] on link "Back" at bounding box center [48, 43] width 49 height 28
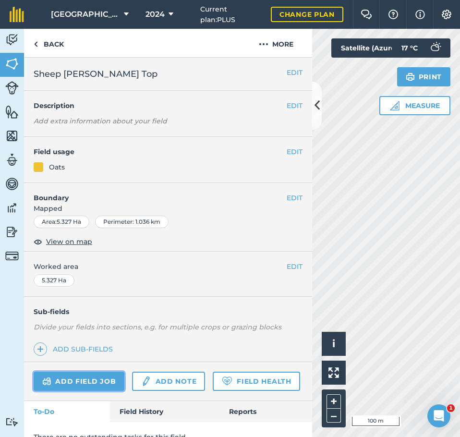
click at [99, 379] on link "Add field job" at bounding box center [79, 380] width 91 height 19
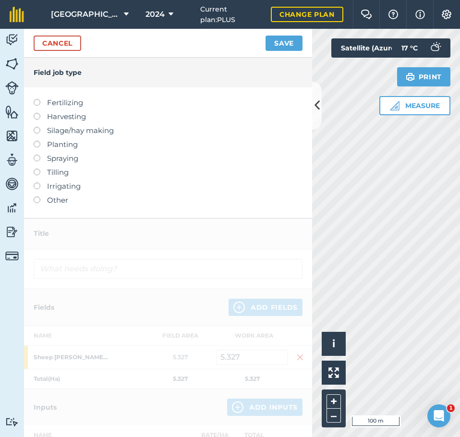
click at [36, 113] on label at bounding box center [40, 113] width 13 height 0
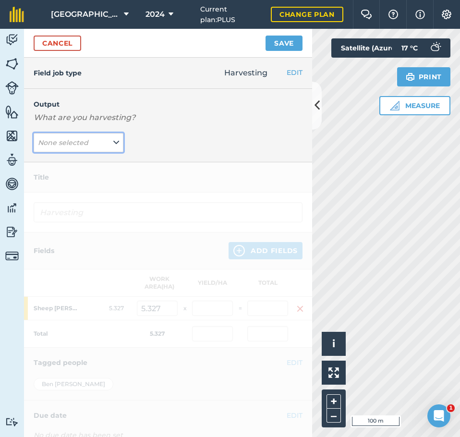
click at [52, 142] on em "None selected" at bounding box center [63, 142] width 50 height 9
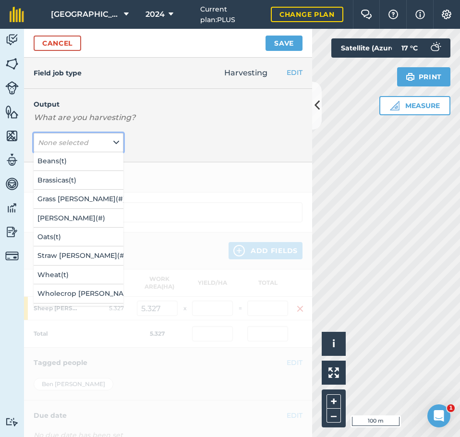
scroll to position [38, 0]
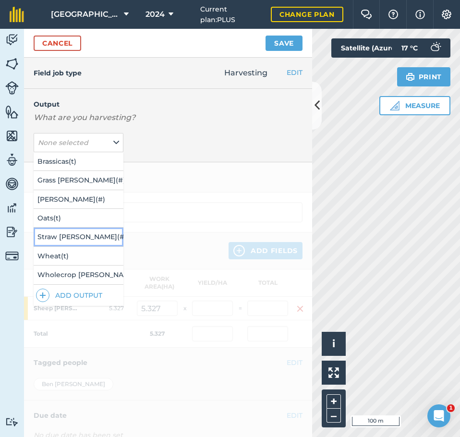
click at [69, 238] on button "Straw Bales ( # )" at bounding box center [79, 236] width 90 height 18
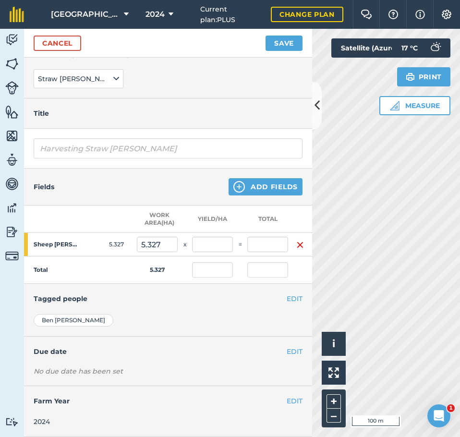
scroll to position [71, 0]
click at [257, 178] on button "Add Fields" at bounding box center [265, 186] width 74 height 17
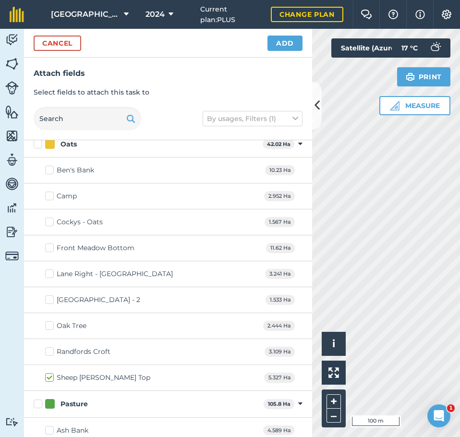
scroll to position [768, 0]
click at [49, 170] on label "Ben's Bank" at bounding box center [69, 170] width 49 height 10
click at [49, 170] on input "Ben's Bank" at bounding box center [48, 168] width 6 height 6
click at [51, 222] on label "Cockys - Oats" at bounding box center [74, 221] width 58 height 10
click at [51, 222] on input "Cockys - Oats" at bounding box center [48, 219] width 6 height 6
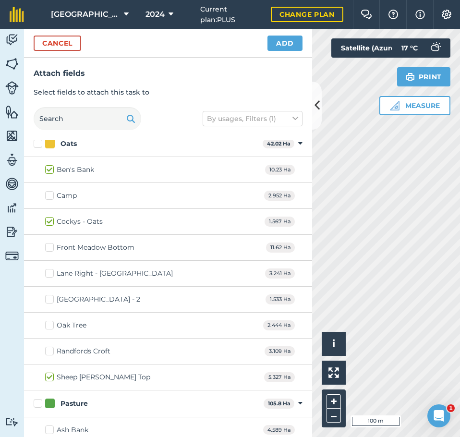
click at [48, 220] on label "Cockys - Oats" at bounding box center [74, 221] width 58 height 10
click at [48, 220] on input "Cockys - Oats" at bounding box center [48, 219] width 6 height 6
click at [47, 273] on label "Lane Right - [GEOGRAPHIC_DATA]" at bounding box center [109, 273] width 128 height 10
click at [47, 273] on input "Lane Right - [GEOGRAPHIC_DATA]" at bounding box center [48, 271] width 6 height 6
click at [48, 220] on label "Cockys - Oats" at bounding box center [74, 221] width 58 height 10
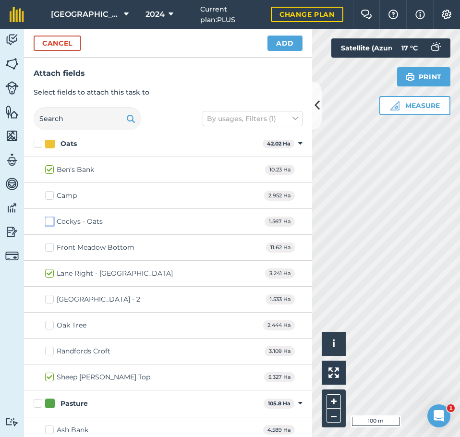
click at [48, 220] on input "Cockys - Oats" at bounding box center [48, 219] width 6 height 6
click at [52, 222] on label "Cockys - Oats" at bounding box center [74, 221] width 58 height 10
click at [51, 222] on input "Cockys - Oats" at bounding box center [48, 219] width 6 height 6
click at [47, 245] on label "Front Meadow Bottom" at bounding box center [89, 247] width 89 height 10
click at [47, 245] on input "Front Meadow Bottom" at bounding box center [48, 245] width 6 height 6
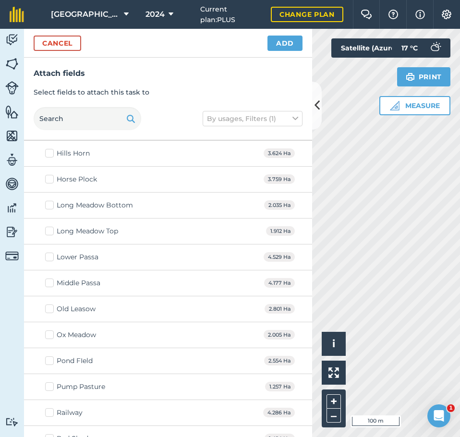
scroll to position [1487, 0]
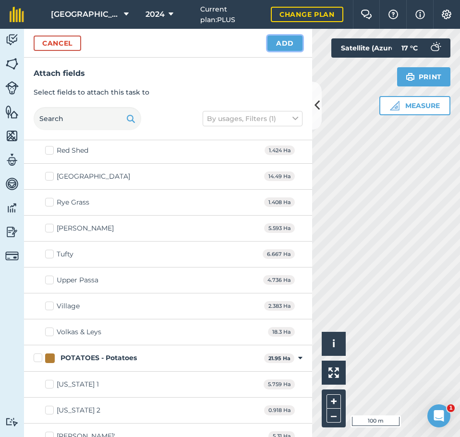
click at [279, 41] on button "Add" at bounding box center [284, 43] width 35 height 15
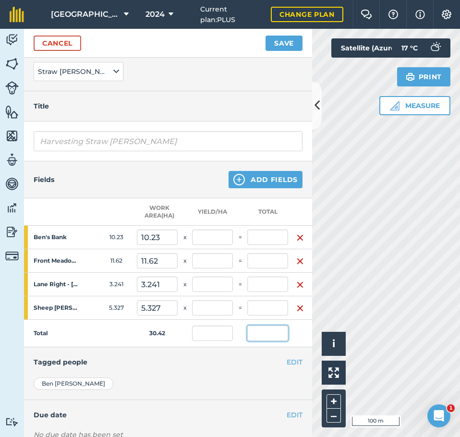
click at [262, 338] on input "text" at bounding box center [267, 332] width 41 height 15
click at [270, 232] on input "text" at bounding box center [267, 236] width 41 height 15
click at [267, 308] on input "text" at bounding box center [267, 307] width 41 height 15
click at [264, 235] on input "text" at bounding box center [267, 236] width 41 height 15
click at [265, 284] on input "text" at bounding box center [267, 283] width 41 height 15
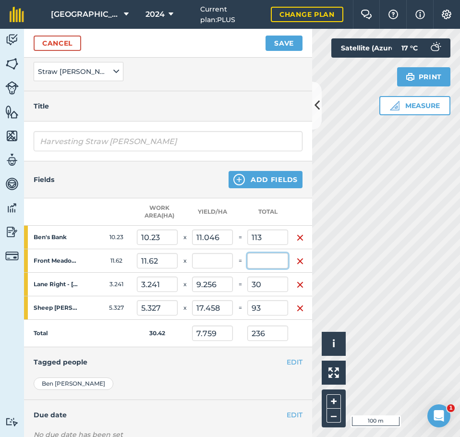
click at [273, 261] on input "text" at bounding box center [267, 260] width 41 height 15
click at [238, 353] on div "EDIT Tagged people" at bounding box center [168, 362] width 288 height 30
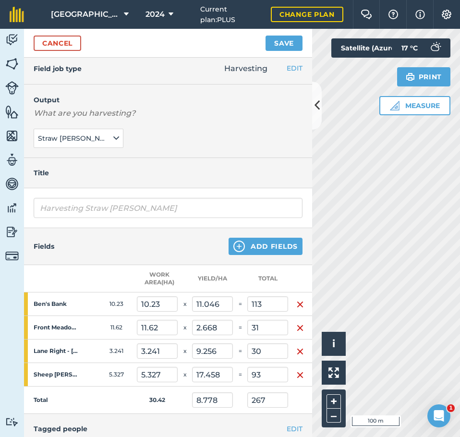
scroll to position [0, 0]
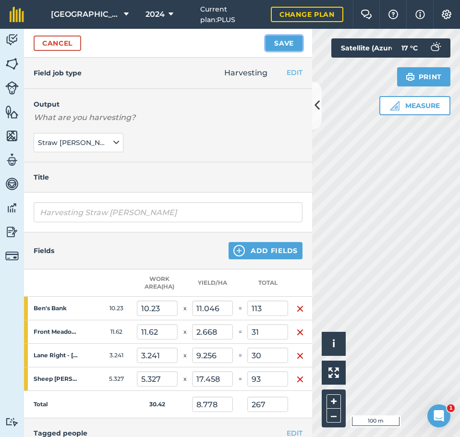
click at [273, 41] on button "Save" at bounding box center [283, 43] width 37 height 15
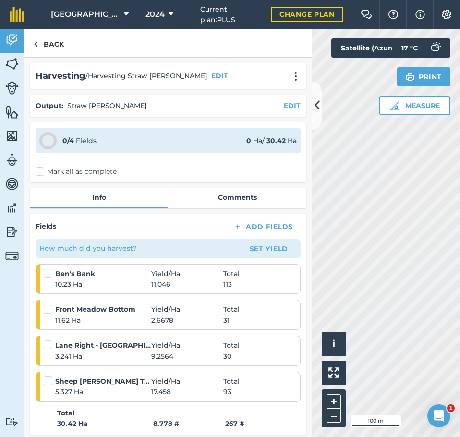
click at [38, 170] on label "Mark all as complete" at bounding box center [76, 171] width 81 height 10
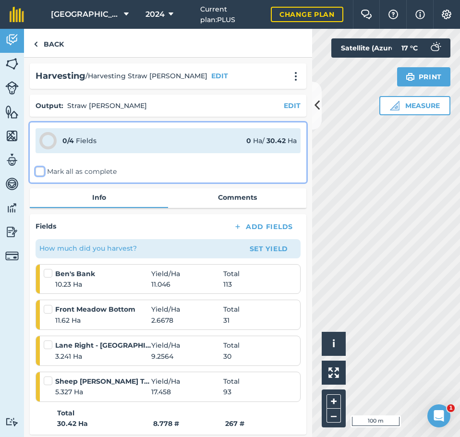
click at [38, 170] on input "Mark all as complete" at bounding box center [39, 169] width 6 height 6
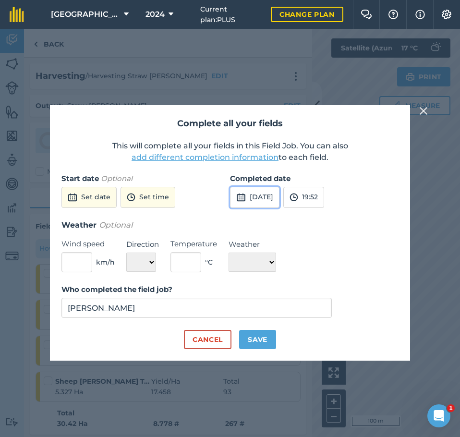
click at [263, 193] on button "3rd Sep 2025" at bounding box center [254, 197] width 49 height 21
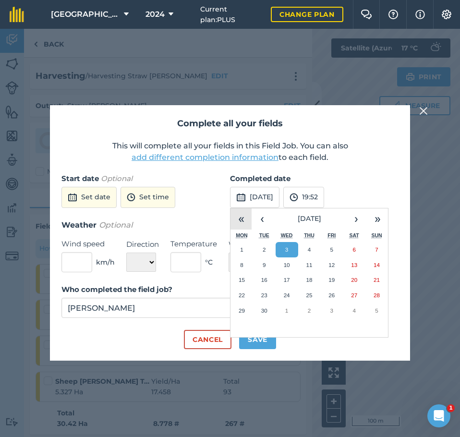
click at [244, 215] on button "«" at bounding box center [240, 218] width 21 height 21
click at [331, 309] on abbr "27" at bounding box center [331, 310] width 6 height 6
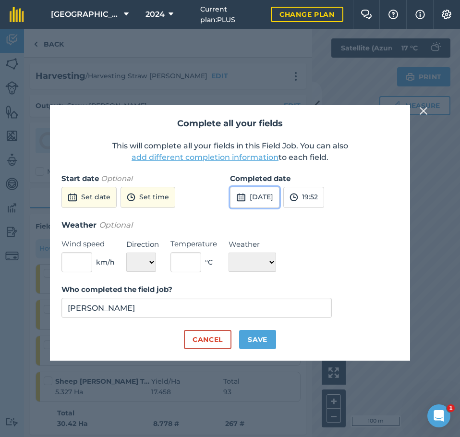
click at [261, 199] on button "27th Sep 2024" at bounding box center [254, 197] width 49 height 21
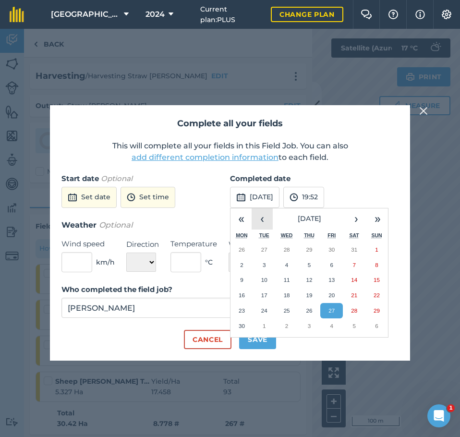
click at [257, 217] on button "‹" at bounding box center [261, 218] width 21 height 21
click at [335, 309] on button "30" at bounding box center [331, 310] width 23 height 15
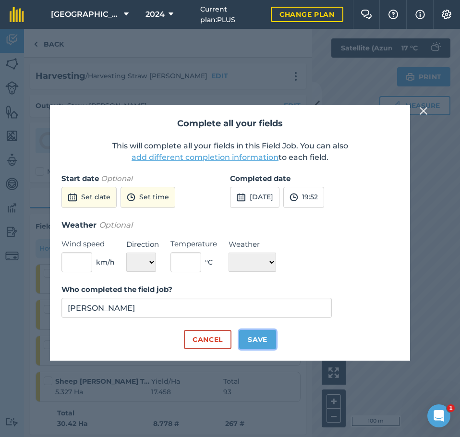
click at [249, 338] on button "Save" at bounding box center [257, 339] width 37 height 19
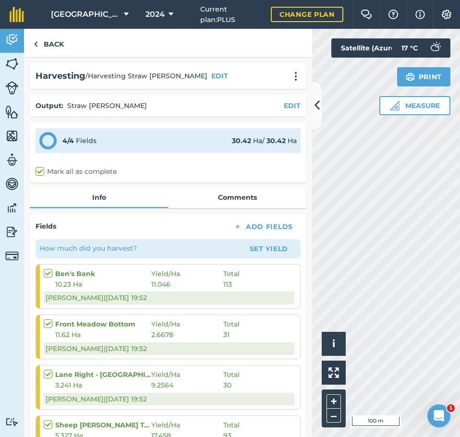
scroll to position [192, 0]
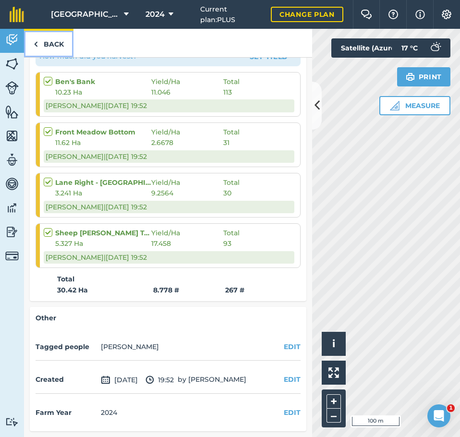
click at [51, 45] on link "Back" at bounding box center [48, 43] width 49 height 28
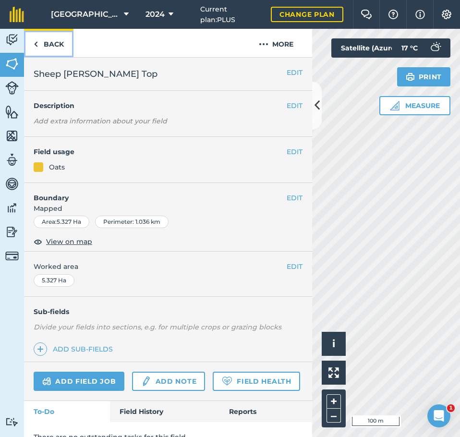
click at [40, 45] on link "Back" at bounding box center [48, 43] width 49 height 28
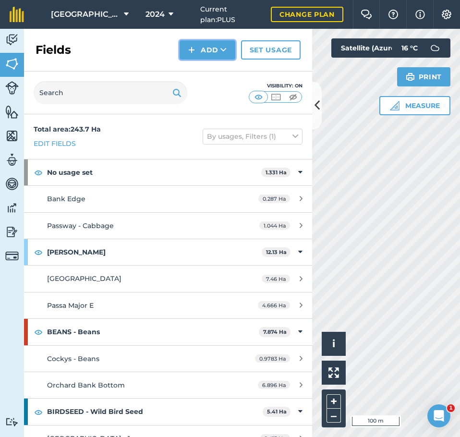
click at [218, 47] on button "Add" at bounding box center [207, 49] width 56 height 19
click at [114, 49] on div "Fields Add Draw Import Set usage" at bounding box center [168, 50] width 288 height 43
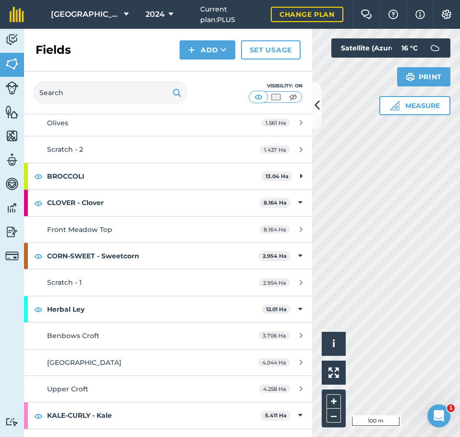
scroll to position [384, 0]
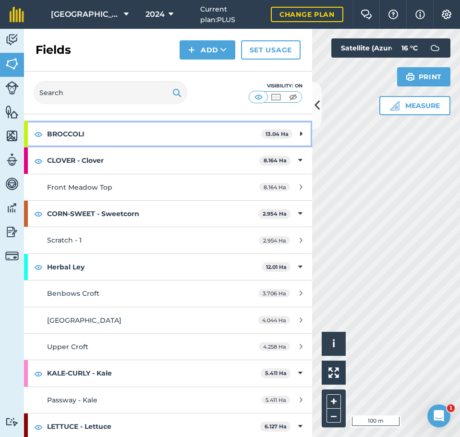
click at [300, 132] on icon at bounding box center [301, 134] width 2 height 11
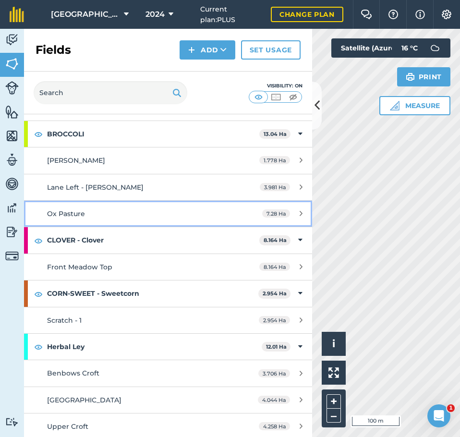
click at [72, 216] on span "Ox Pasture" at bounding box center [66, 213] width 38 height 9
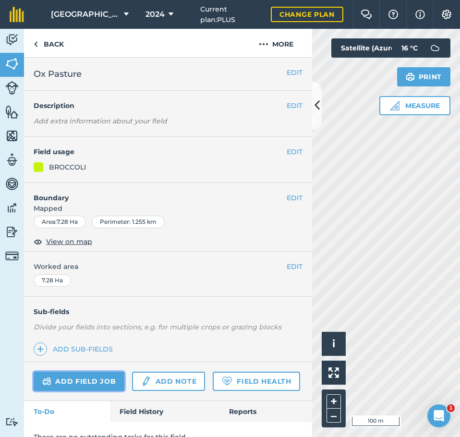
click at [86, 381] on link "Add field job" at bounding box center [79, 380] width 91 height 19
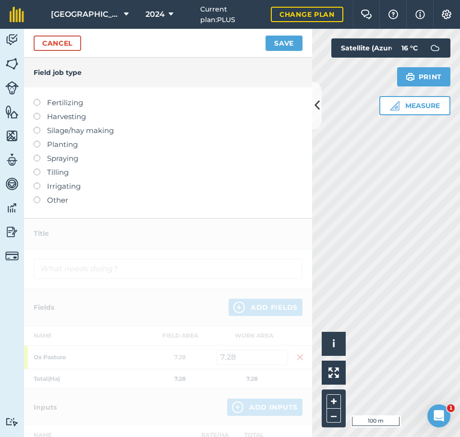
click at [36, 99] on label at bounding box center [40, 99] width 13 height 0
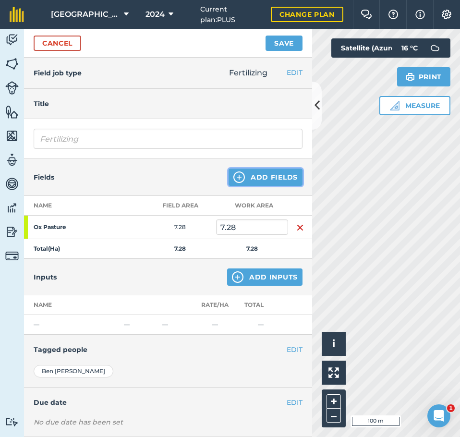
click at [260, 177] on button "Add Fields" at bounding box center [265, 176] width 74 height 17
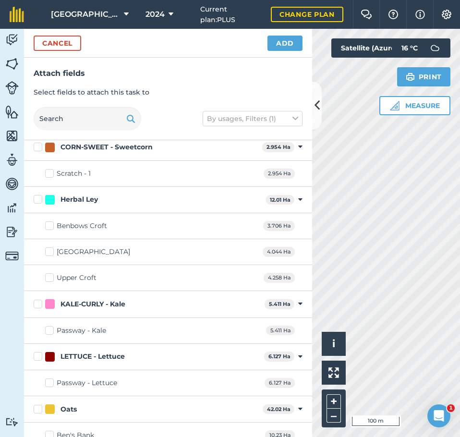
scroll to position [528, 0]
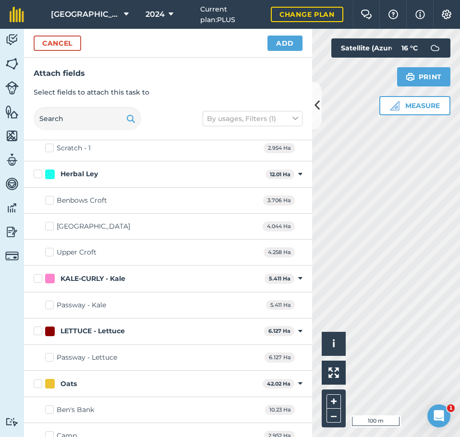
click at [49, 304] on label "Passway - Kale" at bounding box center [75, 305] width 61 height 10
click at [49, 304] on input "Passway - Kale" at bounding box center [48, 303] width 6 height 6
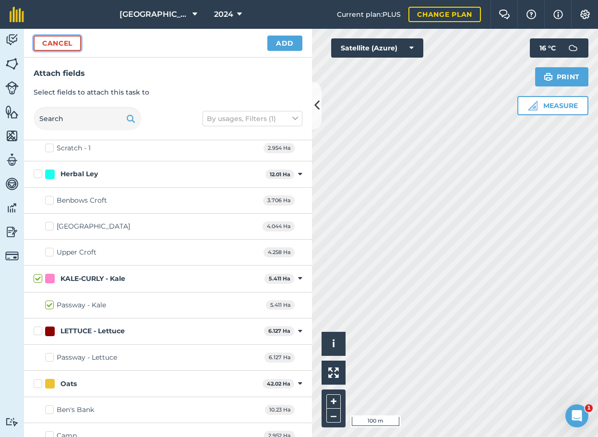
click at [42, 38] on button "Cancel" at bounding box center [57, 43] width 47 height 15
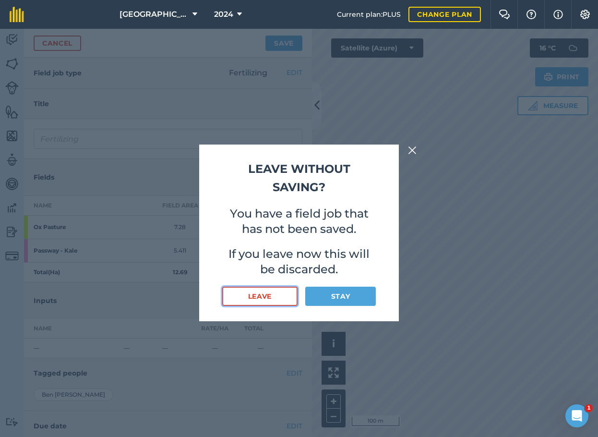
click at [277, 295] on button "Leave" at bounding box center [259, 295] width 75 height 19
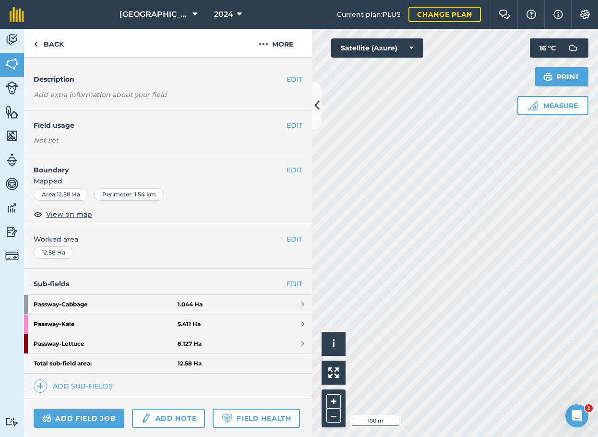
scroll to position [48, 0]
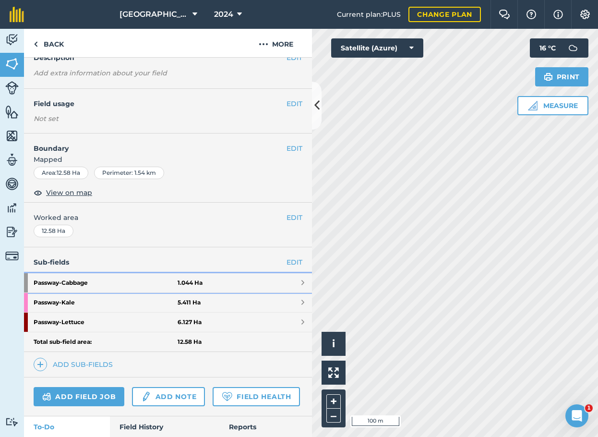
click at [111, 280] on strong "Passway - Cabbage" at bounding box center [106, 282] width 144 height 19
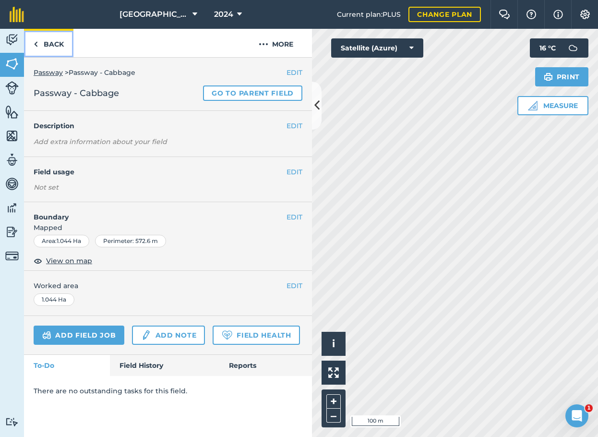
click at [41, 39] on link "Back" at bounding box center [48, 43] width 49 height 28
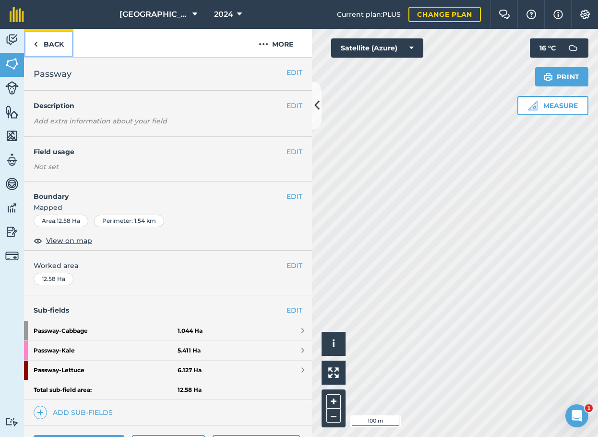
click at [40, 42] on link "Back" at bounding box center [48, 43] width 49 height 28
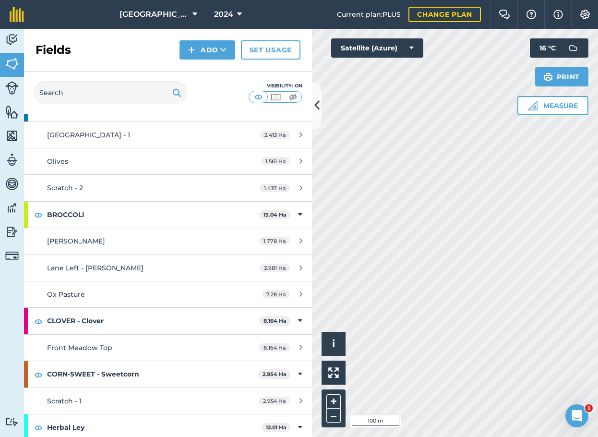
scroll to position [288, 0]
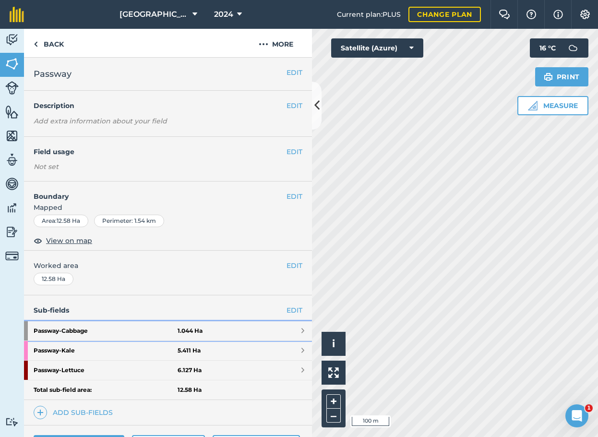
click at [111, 330] on strong "Passway - Cabbage" at bounding box center [106, 330] width 144 height 19
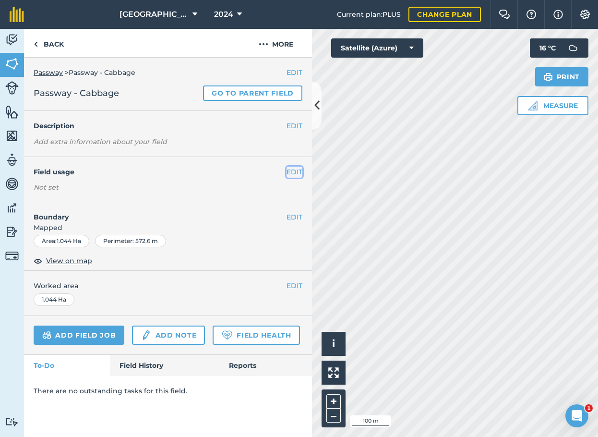
click at [296, 171] on button "EDIT" at bounding box center [294, 171] width 16 height 11
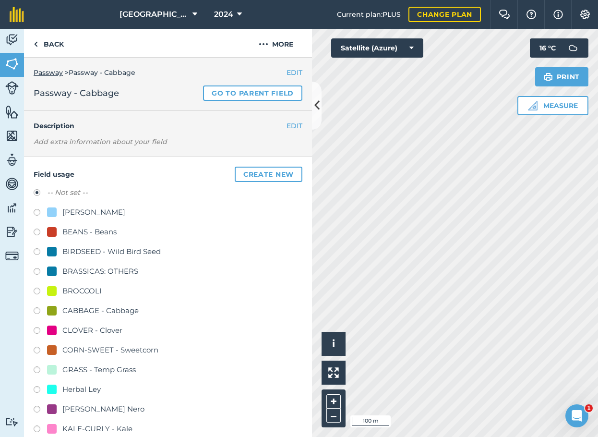
click at [36, 311] on label at bounding box center [40, 312] width 13 height 10
click at [41, 43] on link "Back" at bounding box center [48, 43] width 49 height 28
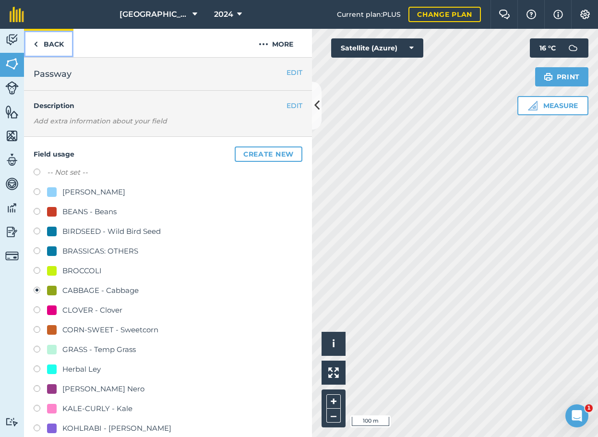
click at [45, 39] on link "Back" at bounding box center [48, 43] width 49 height 28
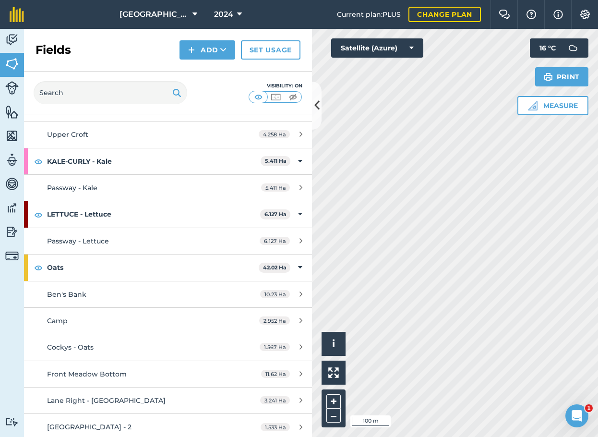
scroll to position [672, 0]
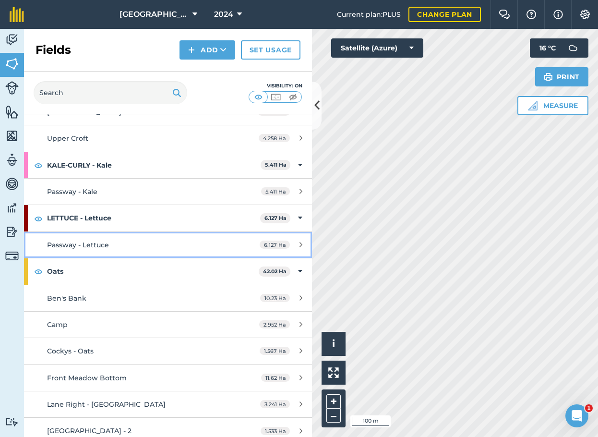
click at [105, 243] on span "Passway - Lettuce" at bounding box center [78, 244] width 62 height 9
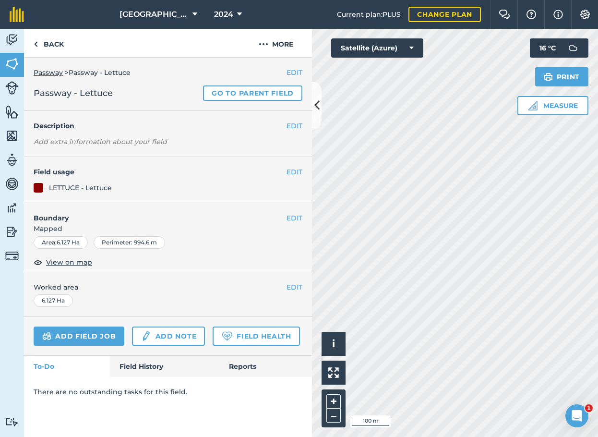
click at [45, 71] on link "Passway" at bounding box center [48, 72] width 29 height 9
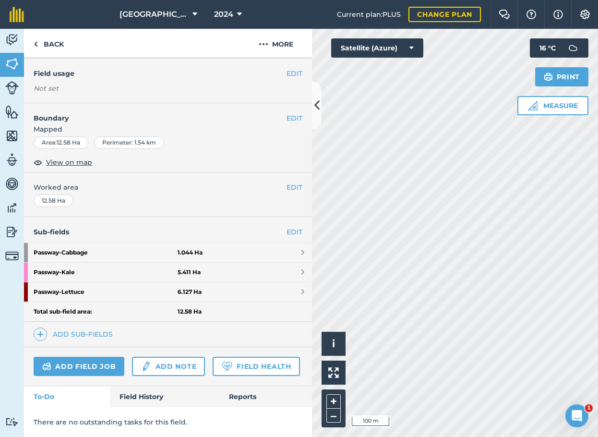
scroll to position [96, 0]
click at [156, 243] on strong "Passway - Cabbage" at bounding box center [106, 252] width 144 height 19
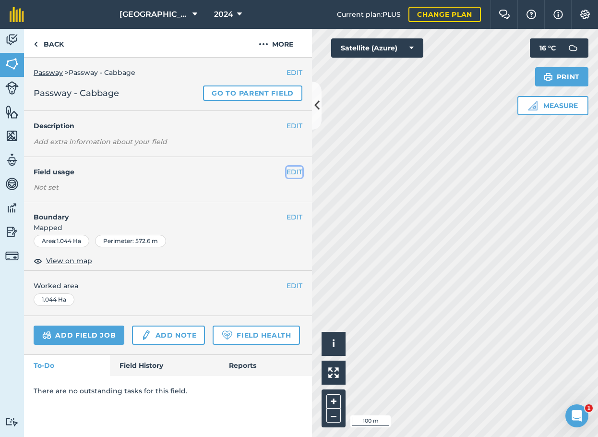
click at [289, 171] on button "EDIT" at bounding box center [294, 171] width 16 height 11
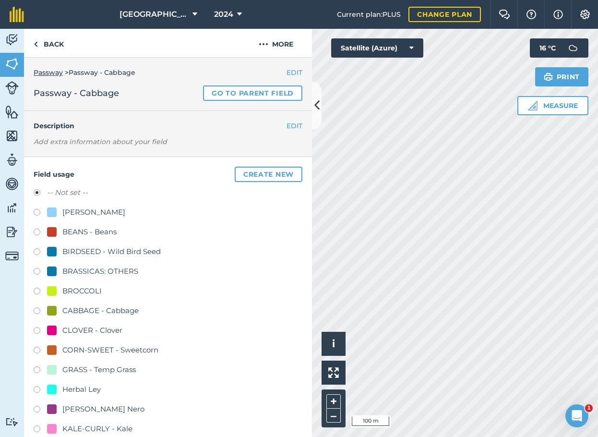
click at [37, 308] on label at bounding box center [40, 312] width 13 height 10
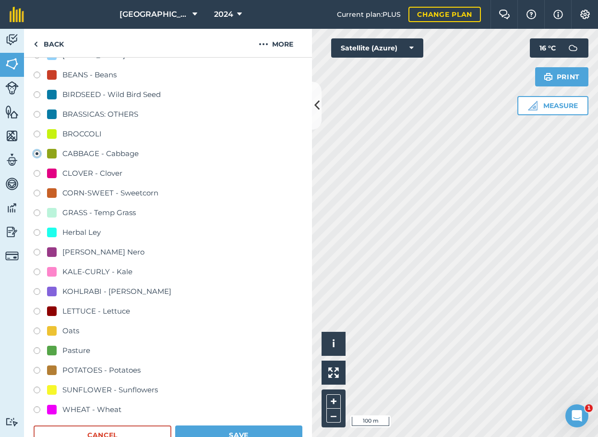
scroll to position [288, 0]
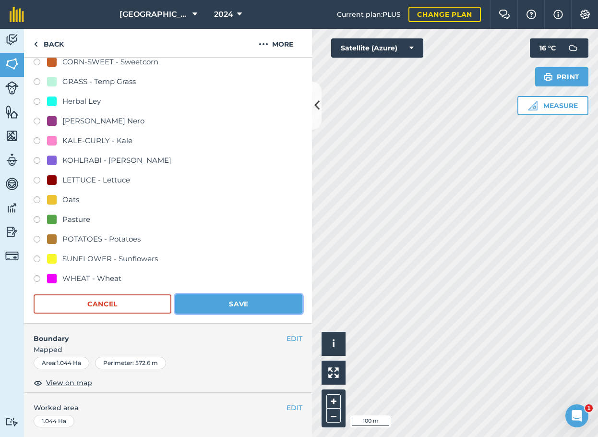
click at [233, 308] on button "Save" at bounding box center [238, 303] width 127 height 19
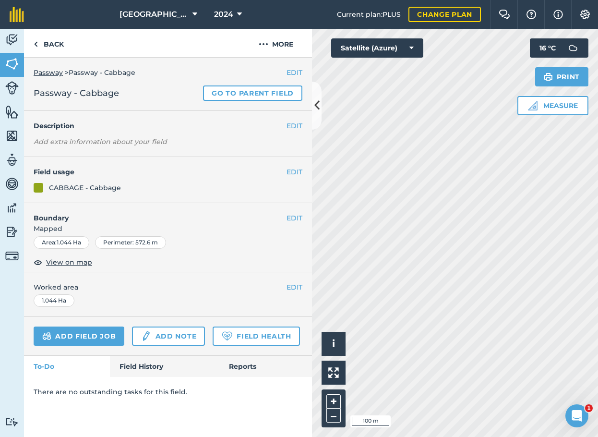
scroll to position [0, 0]
click at [41, 49] on link "Back" at bounding box center [48, 43] width 49 height 28
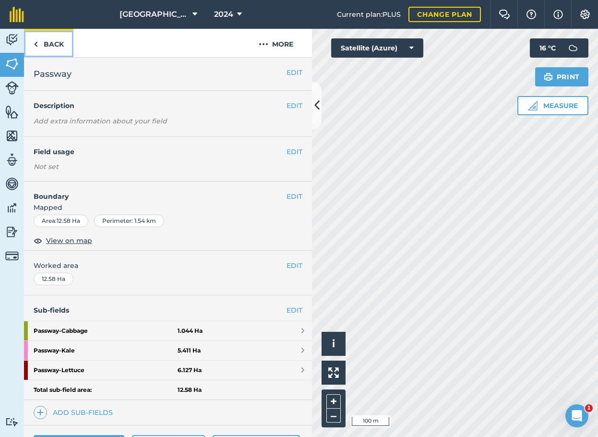
click at [35, 42] on img at bounding box center [36, 44] width 4 height 12
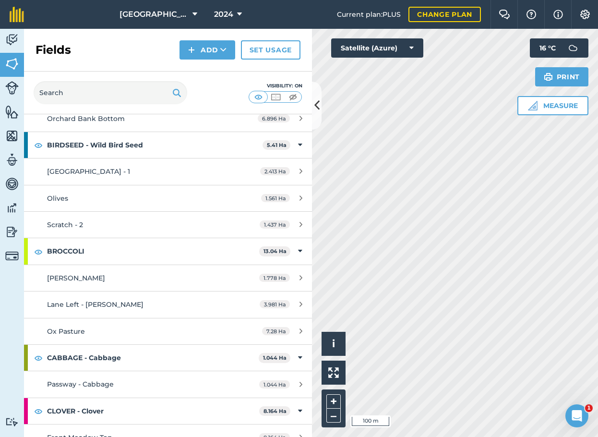
scroll to position [336, 0]
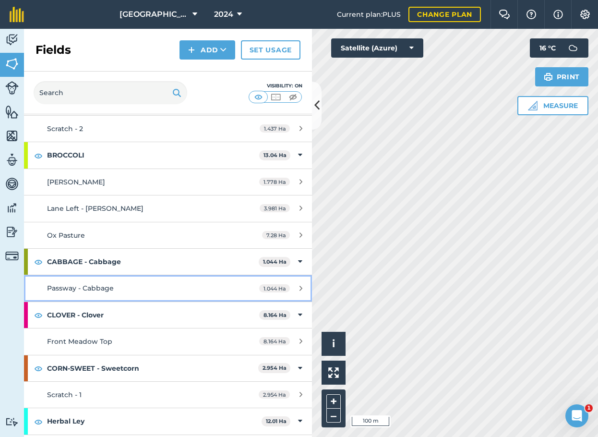
click at [198, 289] on div "Passway - Cabbage" at bounding box center [137, 288] width 180 height 11
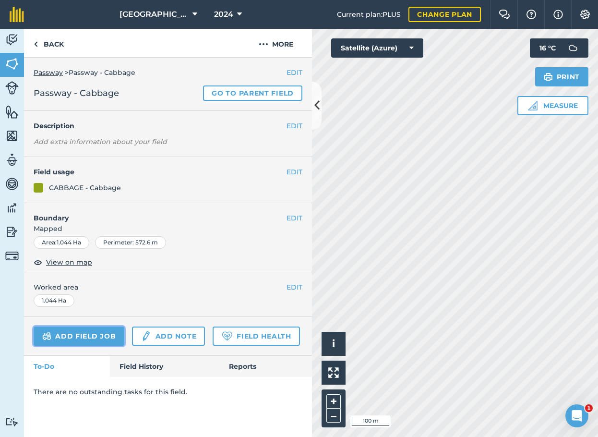
click at [93, 333] on link "Add field job" at bounding box center [79, 335] width 91 height 19
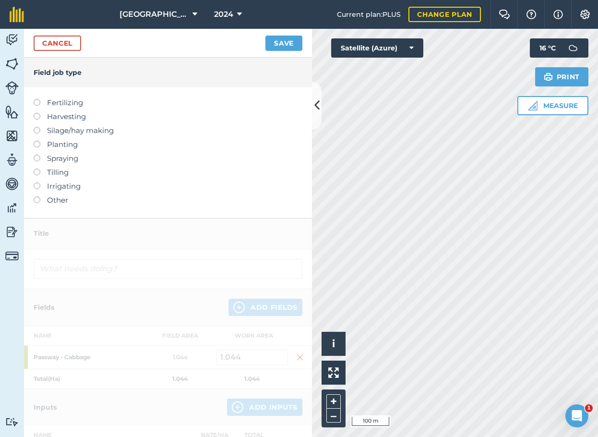
click at [37, 141] on label at bounding box center [40, 141] width 13 height 0
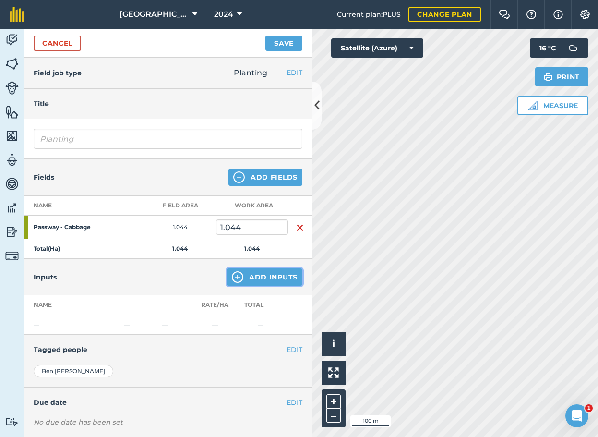
click at [258, 277] on button "Add Inputs" at bounding box center [264, 276] width 75 height 17
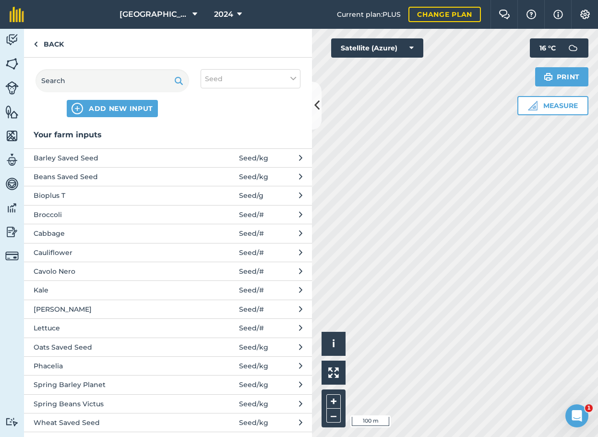
click at [206, 230] on span at bounding box center [216, 233] width 45 height 11
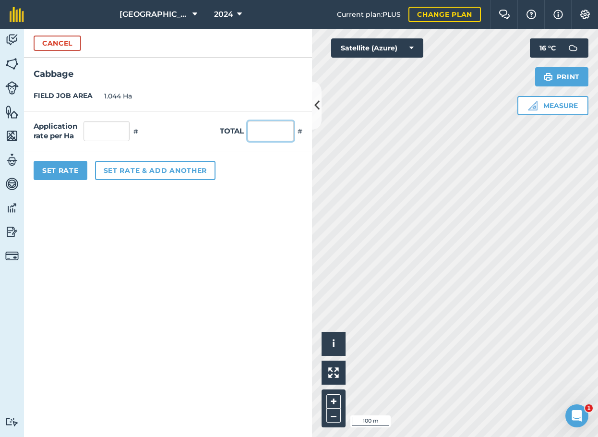
click at [285, 134] on input "text" at bounding box center [271, 131] width 46 height 20
click at [280, 164] on div "Set Rate Set rate & add another" at bounding box center [168, 170] width 288 height 38
click at [279, 131] on input "65,000" at bounding box center [271, 131] width 46 height 20
click at [57, 168] on button "Set Rate" at bounding box center [61, 170] width 54 height 19
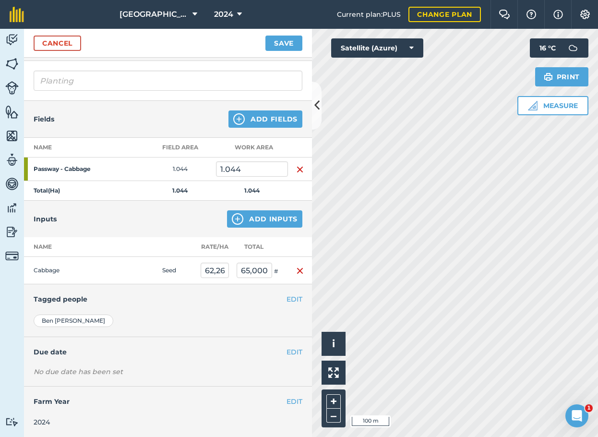
scroll to position [59, 0]
click at [284, 45] on button "Save" at bounding box center [283, 43] width 37 height 15
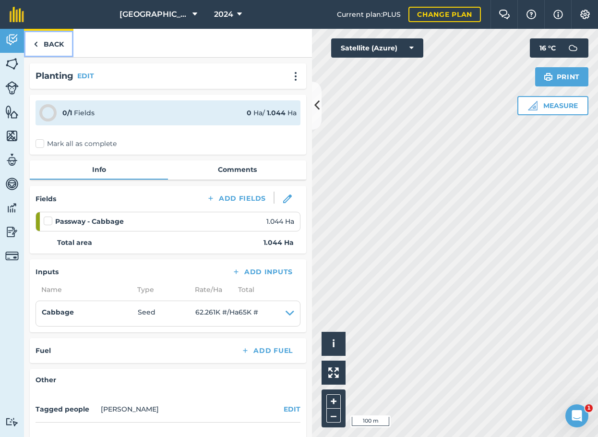
click at [38, 42] on link "Back" at bounding box center [48, 43] width 49 height 28
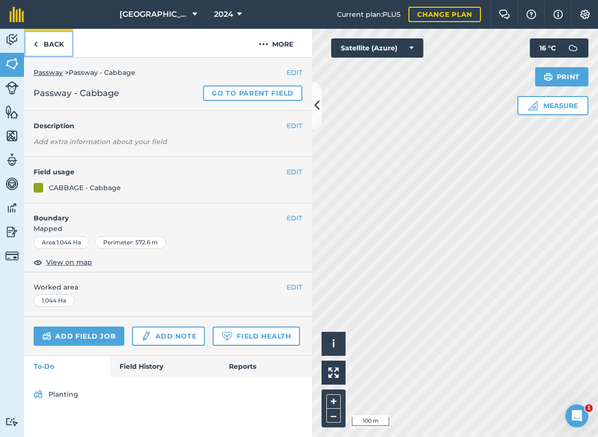
click at [43, 48] on link "Back" at bounding box center [48, 43] width 49 height 28
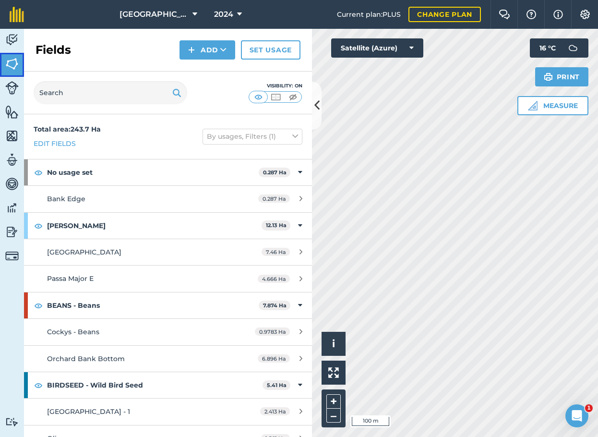
click at [16, 64] on img at bounding box center [11, 64] width 13 height 14
click at [11, 37] on img at bounding box center [11, 40] width 13 height 14
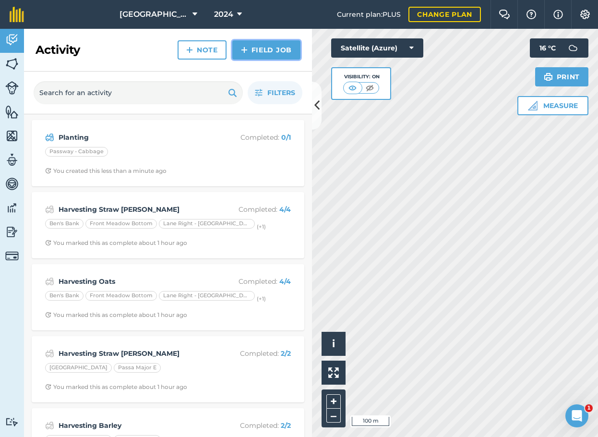
click at [265, 48] on link "Field Job" at bounding box center [266, 49] width 68 height 19
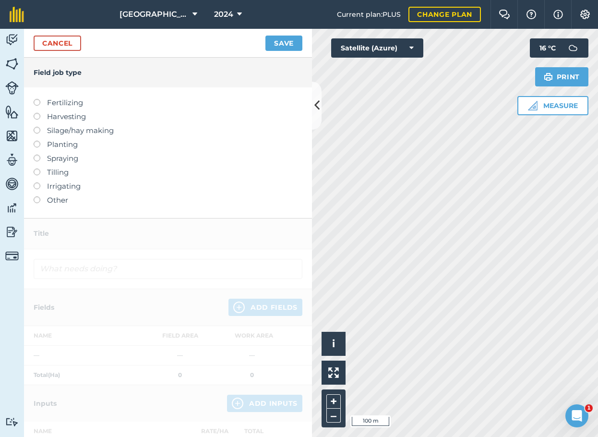
click at [38, 99] on label at bounding box center [40, 99] width 13 height 0
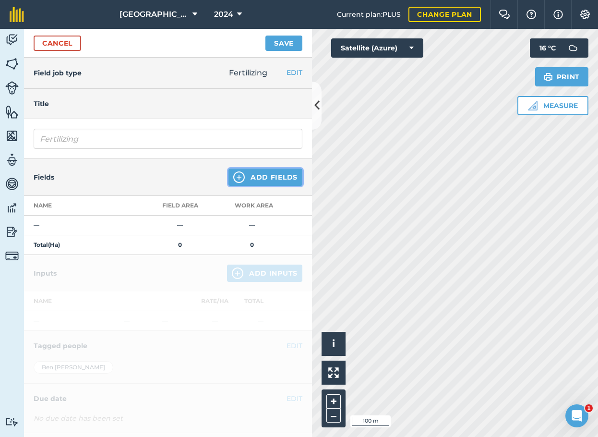
click at [251, 177] on button "Add Fields" at bounding box center [265, 176] width 74 height 17
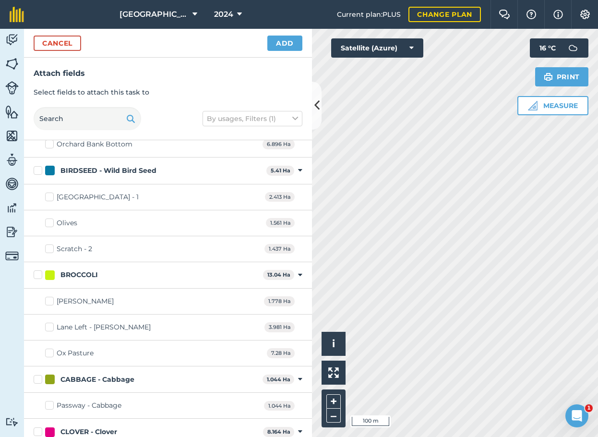
scroll to position [240, 0]
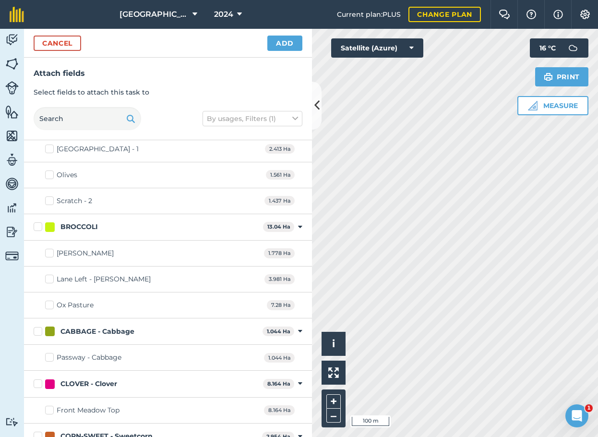
click at [52, 306] on label "Ox Pasture" at bounding box center [69, 305] width 48 height 10
click at [51, 306] on input "Ox Pasture" at bounding box center [48, 303] width 6 height 6
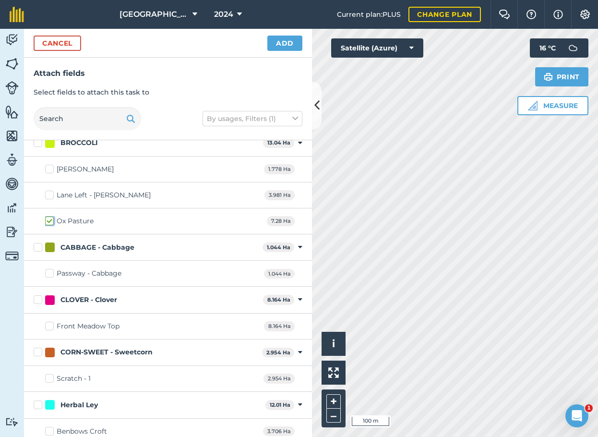
scroll to position [336, 0]
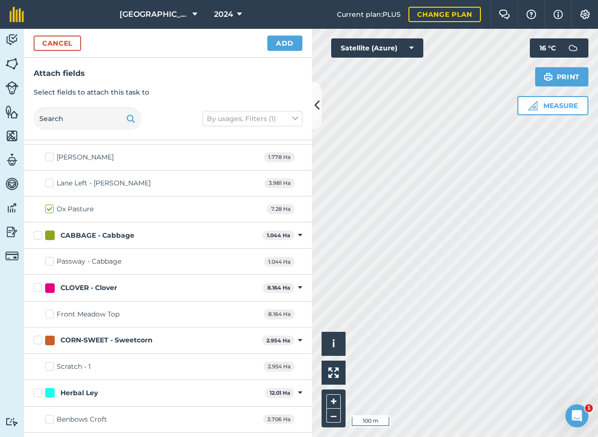
click at [48, 262] on label "Passway - Cabbage" at bounding box center [83, 261] width 76 height 10
click at [48, 262] on input "Passway - Cabbage" at bounding box center [48, 259] width 6 height 6
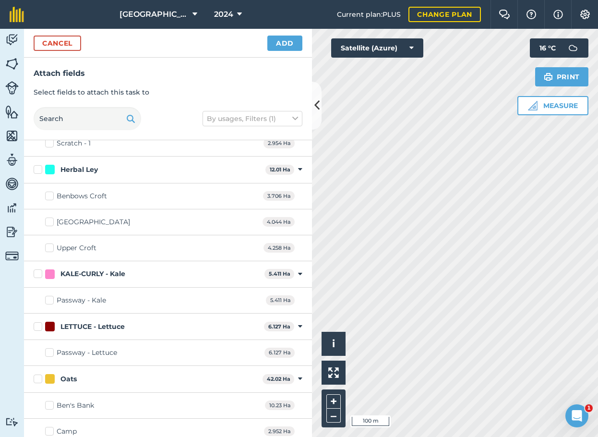
scroll to position [576, 0]
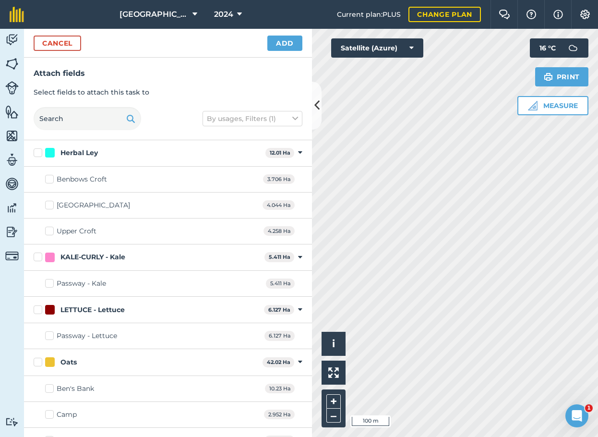
click at [50, 284] on label "Passway - Kale" at bounding box center [75, 283] width 61 height 10
click at [50, 284] on input "Passway - Kale" at bounding box center [48, 281] width 6 height 6
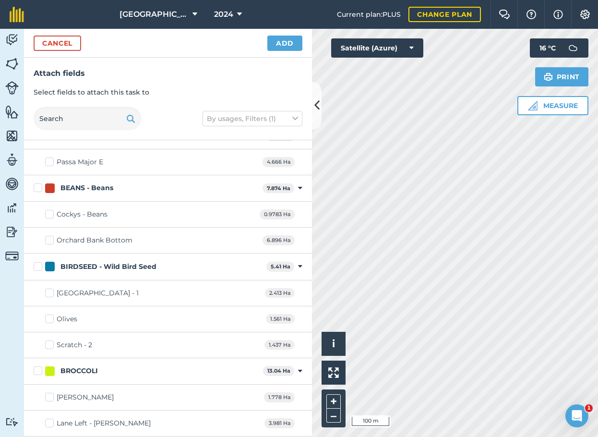
scroll to position [0, 0]
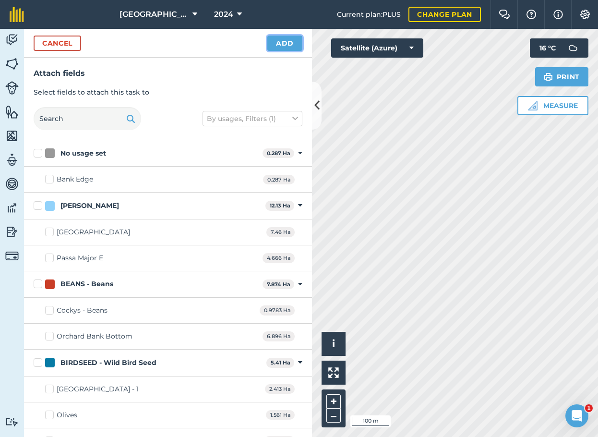
click at [290, 39] on button "Add" at bounding box center [284, 43] width 35 height 15
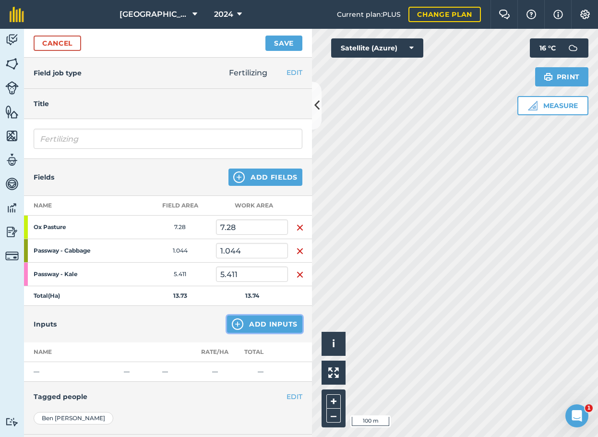
click at [254, 323] on button "Add Inputs" at bounding box center [264, 323] width 75 height 17
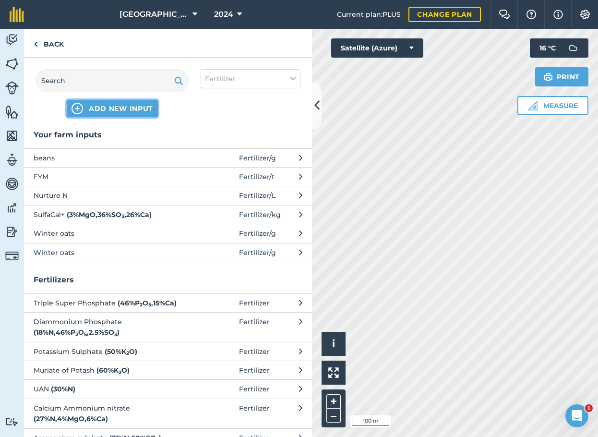
click at [130, 106] on span "ADD NEW INPUT" at bounding box center [121, 109] width 64 height 10
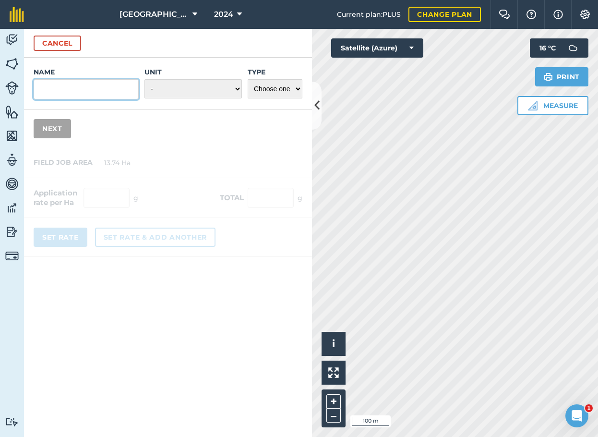
click at [95, 90] on input "Name" at bounding box center [86, 89] width 105 height 20
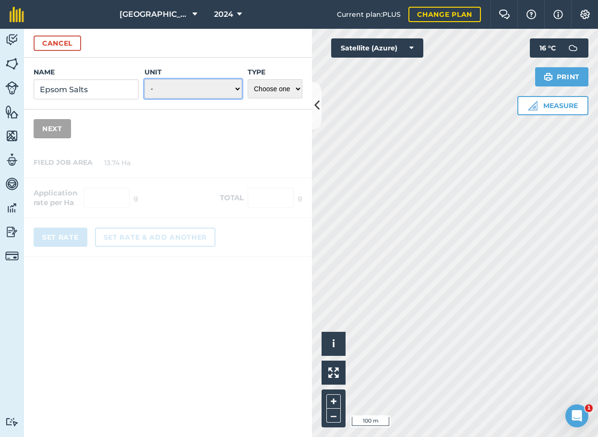
click at [203, 92] on select "- Grams/g Kilograms/kg Metric tonnes/t Millilitres/ml Litres/L Ounces/oz Pounds…" at bounding box center [192, 88] width 97 height 19
click at [144, 79] on select "- Grams/g Kilograms/kg Metric tonnes/t Millilitres/ml Litres/L Ounces/oz Pounds…" at bounding box center [192, 88] width 97 height 19
click at [268, 90] on select "Choose one Fertilizer Seed Spray Fuel Other" at bounding box center [275, 88] width 55 height 19
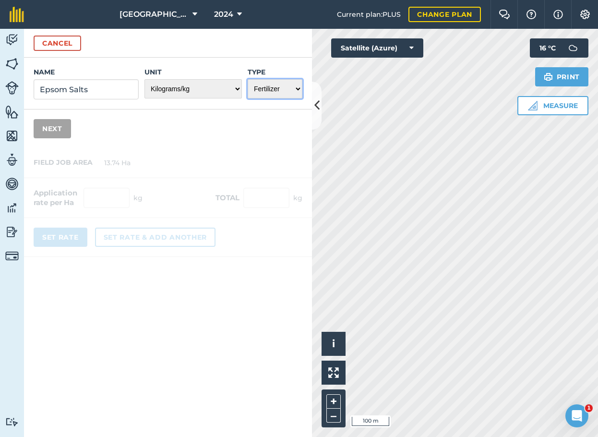
click at [248, 79] on select "Choose one Fertilizer Seed Spray Fuel Other" at bounding box center [275, 88] width 55 height 19
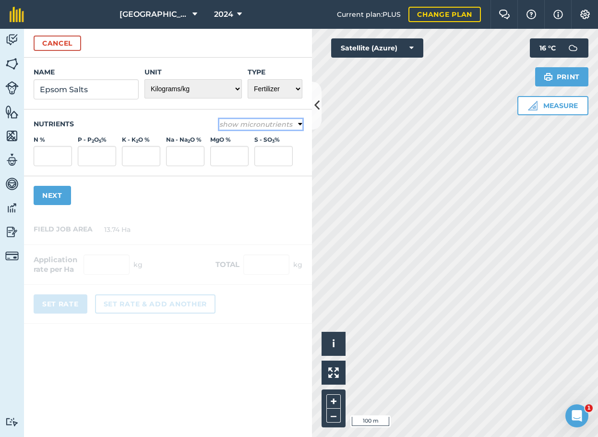
click at [296, 123] on button "show micronutrients" at bounding box center [260, 124] width 83 height 11
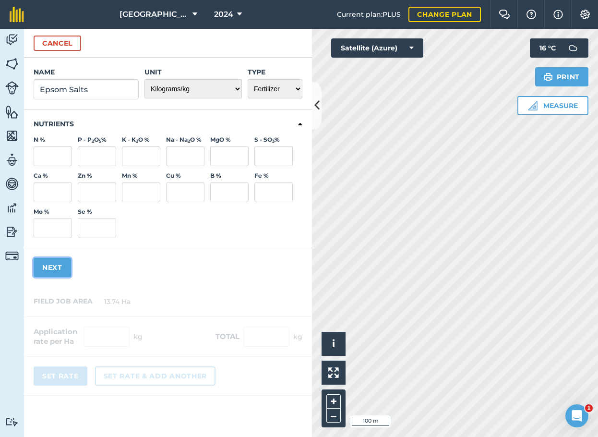
click at [57, 269] on button "Next" at bounding box center [52, 267] width 37 height 19
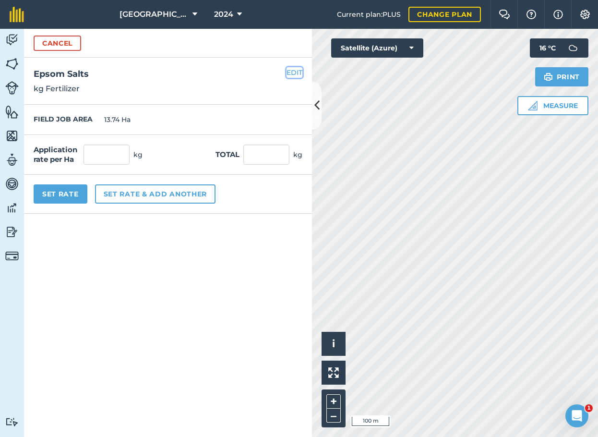
click at [297, 68] on button "EDIT" at bounding box center [294, 72] width 16 height 11
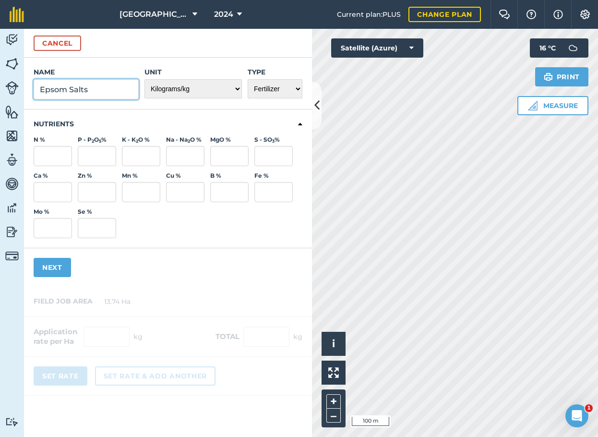
click at [127, 91] on input "Epsom Salts" at bounding box center [86, 89] width 105 height 20
click at [47, 268] on button "Next" at bounding box center [52, 267] width 37 height 19
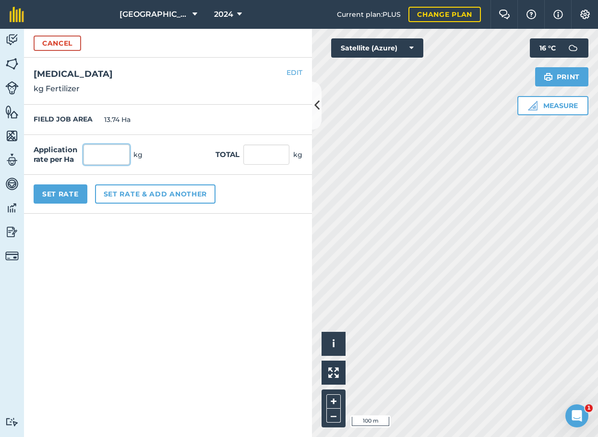
click at [112, 151] on input "text" at bounding box center [106, 154] width 46 height 20
click at [171, 251] on form "Cancel Name Magnesium Sulphate Unit - Grams/g Kilograms/kg Metric tonnes/t Mill…" at bounding box center [168, 233] width 288 height 408
click at [160, 196] on button "Set rate & add another" at bounding box center [155, 193] width 120 height 19
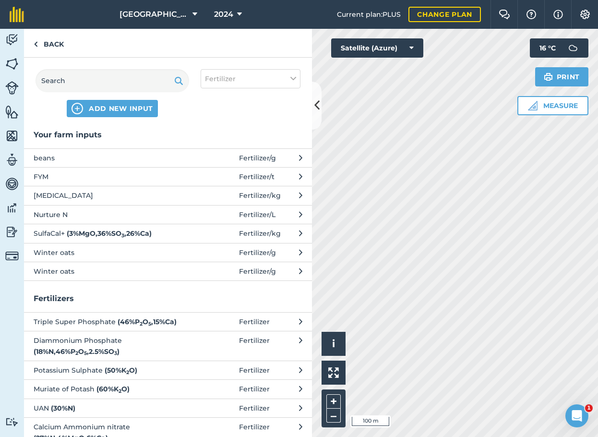
click at [108, 192] on span "Magnesium Sulphate" at bounding box center [112, 195] width 157 height 11
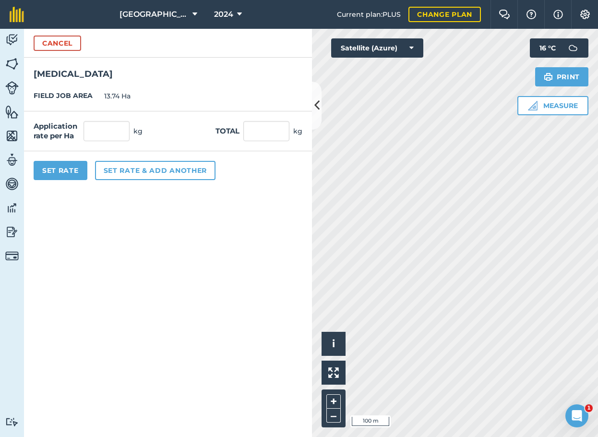
click at [87, 101] on label "FIELD JOB AREA" at bounding box center [63, 96] width 59 height 11
click at [47, 42] on button "Cancel" at bounding box center [57, 43] width 47 height 15
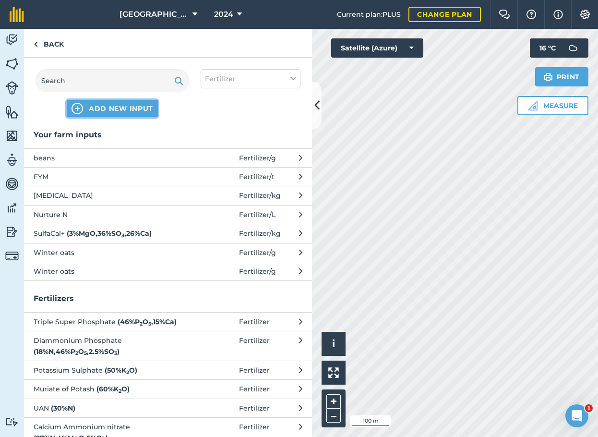
click at [99, 107] on span "ADD NEW INPUT" at bounding box center [121, 109] width 64 height 10
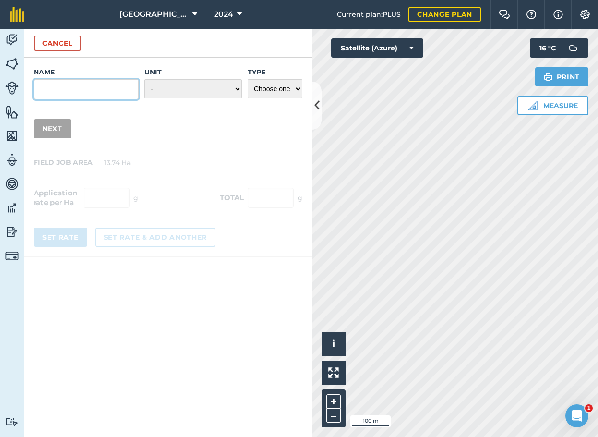
click at [103, 91] on input "Name" at bounding box center [86, 89] width 105 height 20
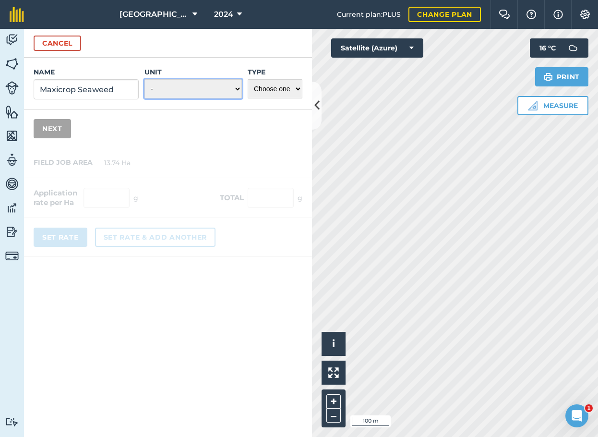
click at [210, 86] on select "- Grams/g Kilograms/kg Metric tonnes/t Millilitres/ml Litres/L Ounces/oz Pounds…" at bounding box center [192, 88] width 97 height 19
click at [144, 79] on select "- Grams/g Kilograms/kg Metric tonnes/t Millilitres/ml Litres/L Ounces/oz Pounds…" at bounding box center [192, 88] width 97 height 19
click at [261, 94] on select "Choose one Fertilizer Seed Spray Fuel Other" at bounding box center [275, 88] width 55 height 19
click at [248, 79] on select "Choose one Fertilizer Seed Spray Fuel Other" at bounding box center [275, 88] width 55 height 19
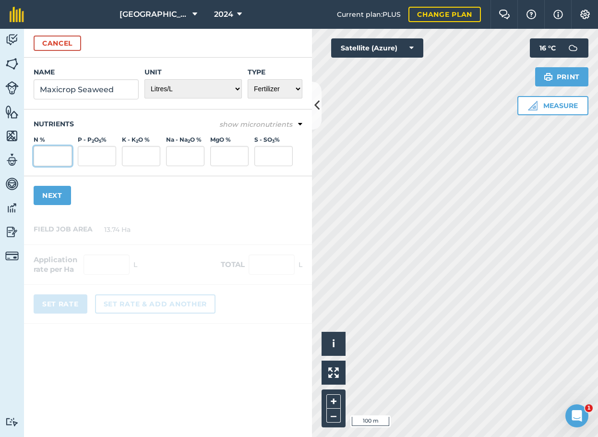
click at [50, 162] on input "N %" at bounding box center [53, 156] width 38 height 20
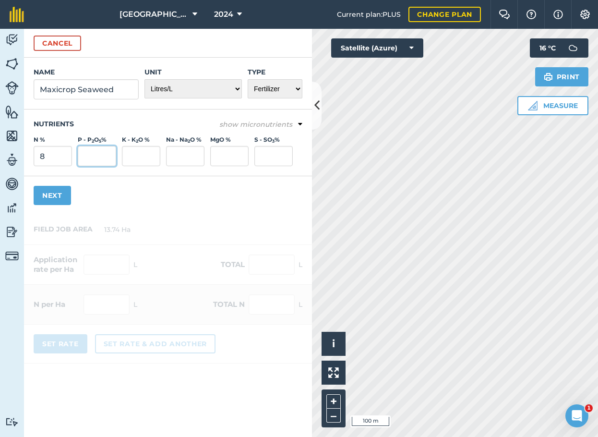
click at [84, 155] on input "P - P 2 O 5 %" at bounding box center [97, 156] width 38 height 20
click at [132, 154] on input "K - K 2 O %" at bounding box center [141, 156] width 38 height 20
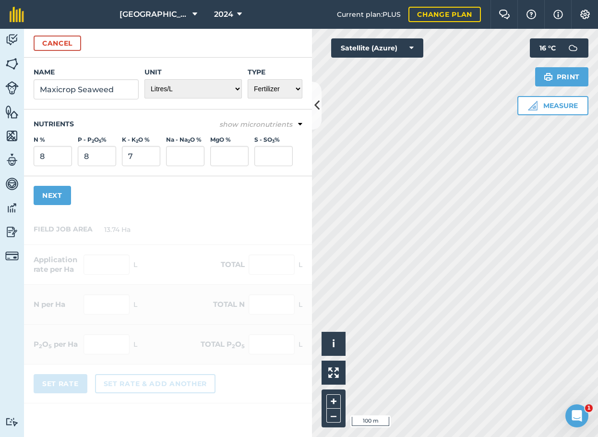
click at [130, 185] on div "Name Maxicrop Seaweed Unit - Grams/g Kilograms/kg Metric tonnes/t Millilitres/m…" at bounding box center [168, 136] width 288 height 157
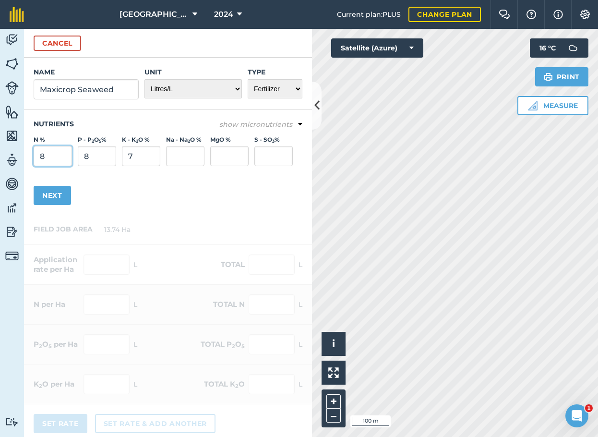
click at [53, 157] on input "8" at bounding box center [53, 156] width 38 height 20
click at [146, 159] on input "7" at bounding box center [141, 156] width 38 height 20
click at [91, 162] on input "8" at bounding box center [97, 156] width 38 height 20
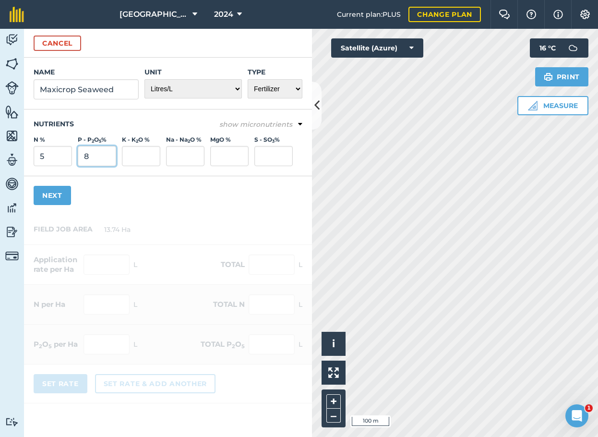
click at [91, 162] on input "8" at bounding box center [97, 156] width 38 height 20
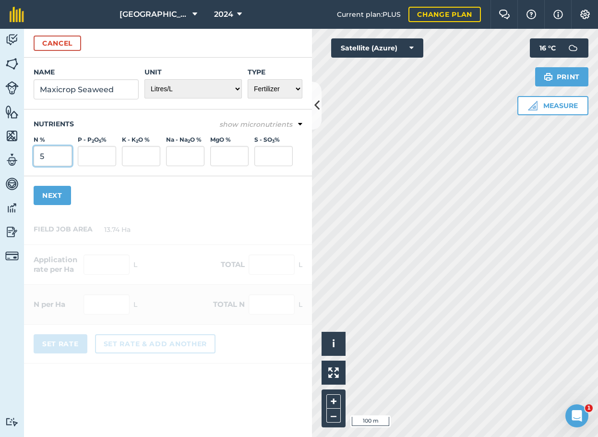
click at [44, 154] on input "5" at bounding box center [53, 156] width 38 height 20
click at [61, 200] on button "Next" at bounding box center [52, 195] width 37 height 19
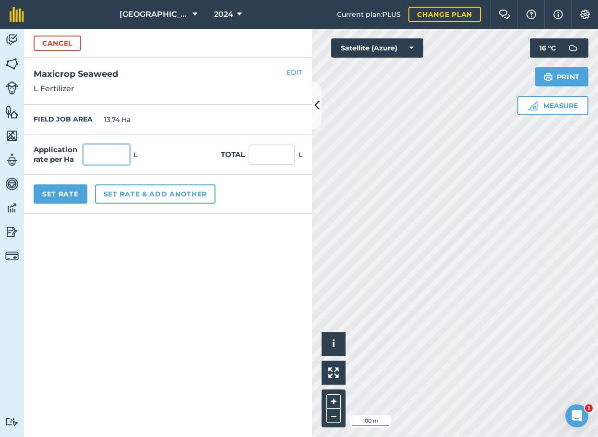
click at [96, 151] on input "text" at bounding box center [106, 154] width 46 height 20
click at [44, 195] on button "Set Rate" at bounding box center [61, 193] width 54 height 19
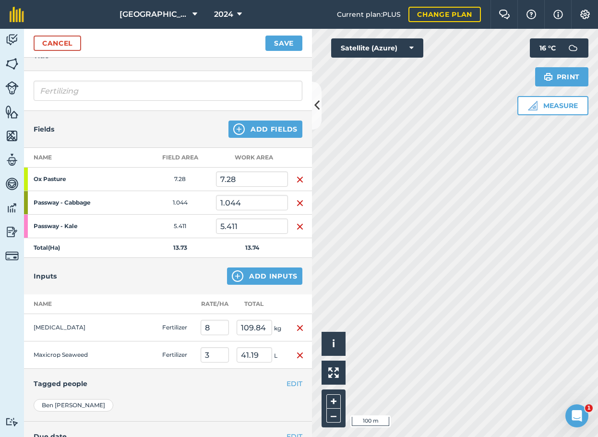
scroll to position [96, 0]
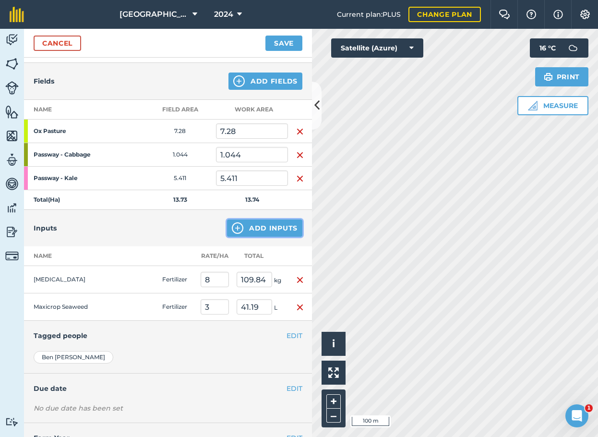
click at [257, 224] on button "Add Inputs" at bounding box center [264, 227] width 75 height 17
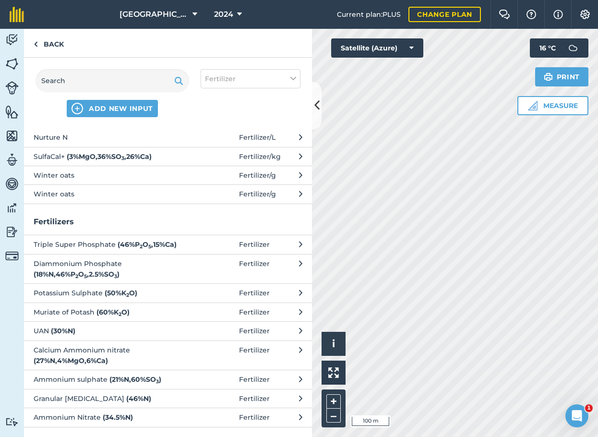
scroll to position [98, 0]
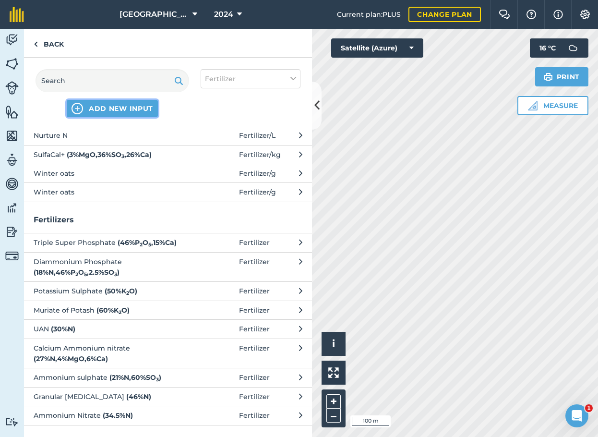
click at [130, 108] on span "ADD NEW INPUT" at bounding box center [121, 109] width 64 height 10
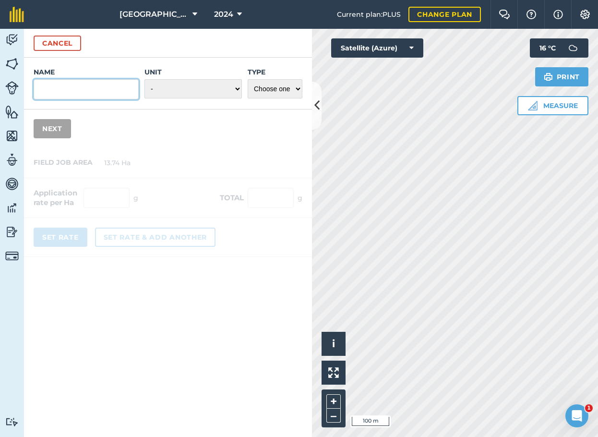
click at [101, 88] on input "Name" at bounding box center [86, 89] width 105 height 20
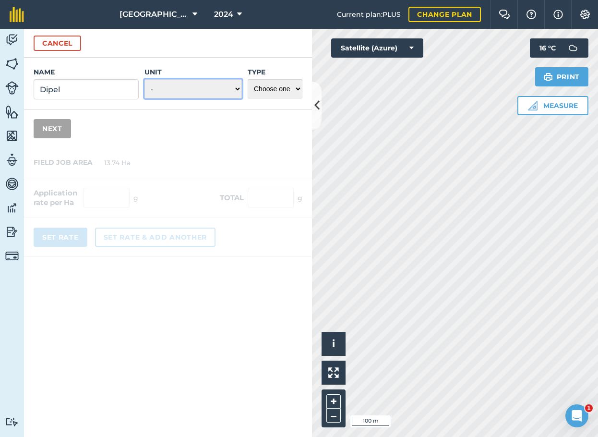
click at [192, 93] on select "- Grams/g Kilograms/kg Metric tonnes/t Millilitres/ml Litres/L Ounces/oz Pounds…" at bounding box center [192, 88] width 97 height 19
click at [144, 79] on select "- Grams/g Kilograms/kg Metric tonnes/t Millilitres/ml Litres/L Ounces/oz Pounds…" at bounding box center [192, 88] width 97 height 19
click at [274, 80] on select "Choose one Fertilizer Seed Spray Fuel Other" at bounding box center [275, 88] width 55 height 19
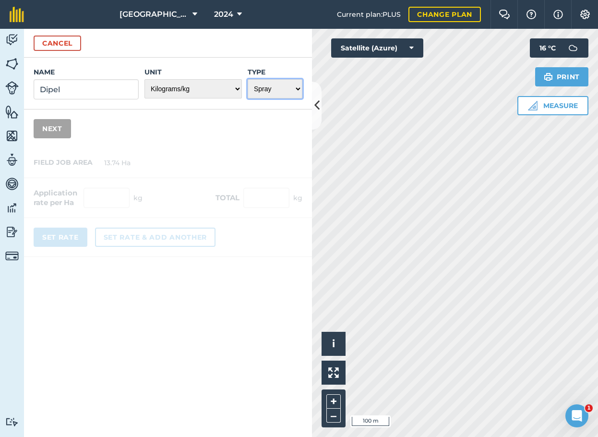
click at [248, 79] on select "Choose one Fertilizer Seed Spray Fuel Other" at bounding box center [275, 88] width 55 height 19
click at [38, 129] on button "Next" at bounding box center [52, 128] width 37 height 19
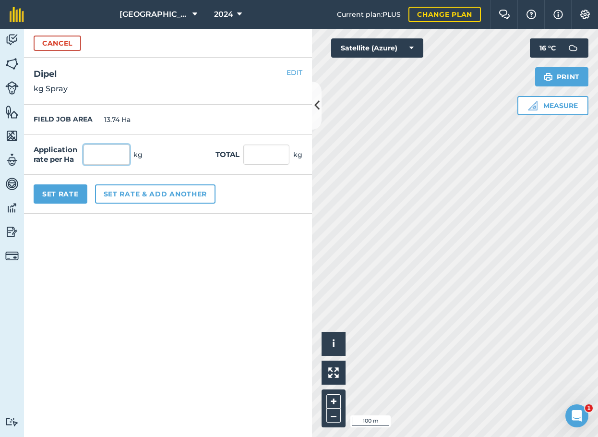
click at [105, 154] on input "text" at bounding box center [106, 154] width 46 height 20
click at [111, 152] on input "text" at bounding box center [106, 154] width 46 height 20
click at [74, 190] on button "Set Rate" at bounding box center [61, 193] width 54 height 19
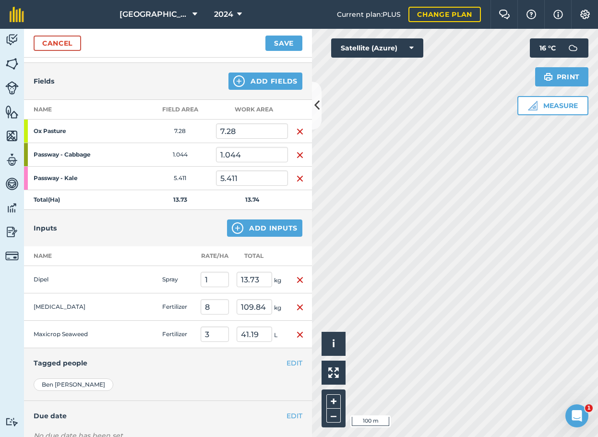
click at [296, 278] on img "button" at bounding box center [300, 280] width 8 height 12
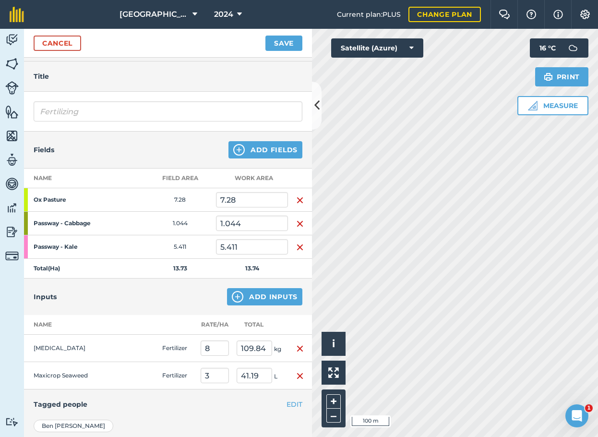
scroll to position [0, 0]
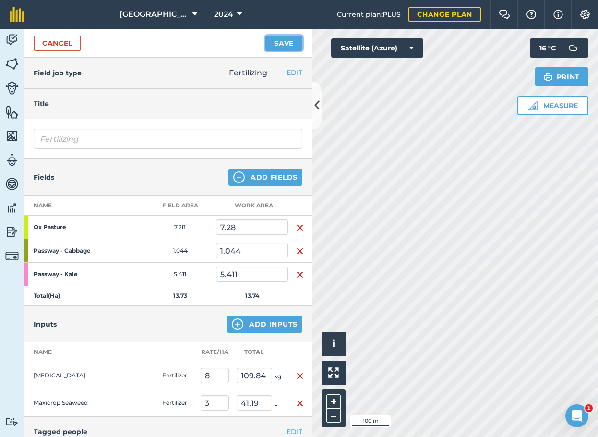
click at [286, 44] on button "Save" at bounding box center [283, 43] width 37 height 15
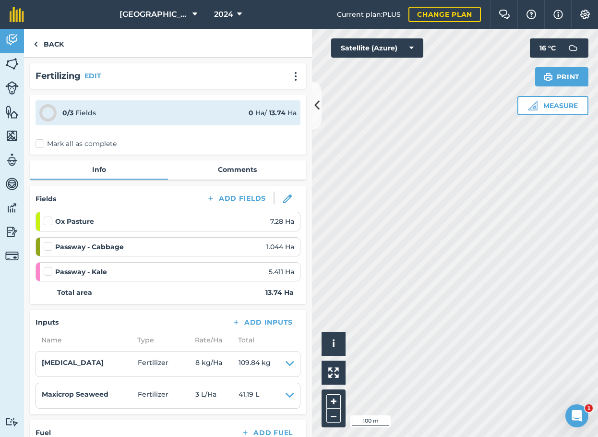
click at [41, 142] on label "Mark all as complete" at bounding box center [76, 144] width 81 height 10
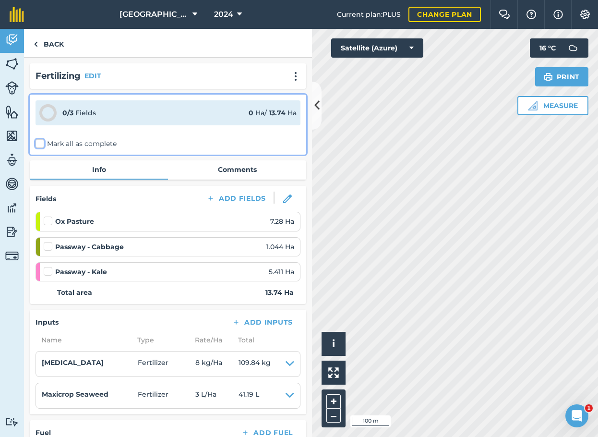
click at [41, 142] on input "Mark all as complete" at bounding box center [39, 142] width 6 height 6
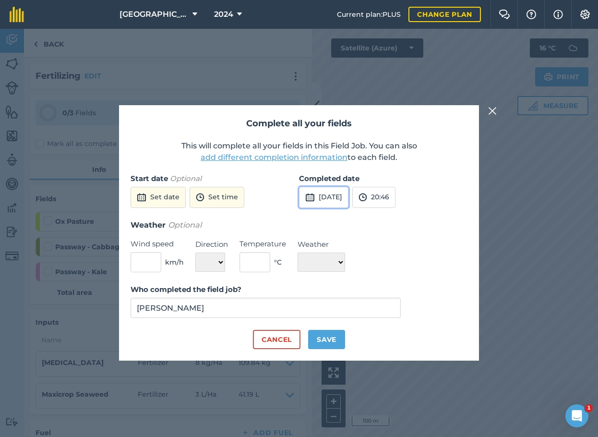
click at [335, 194] on button "3rd Sep 2025" at bounding box center [323, 197] width 49 height 21
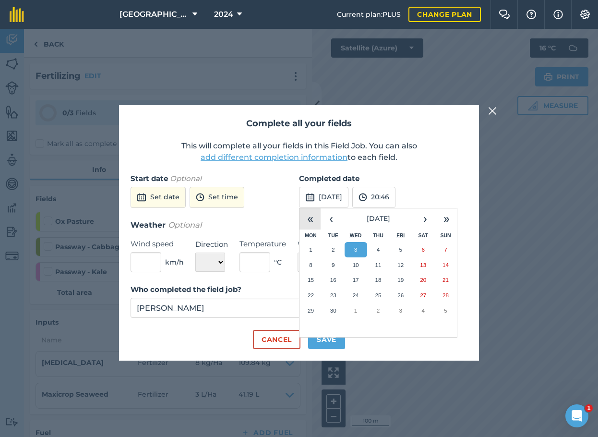
click at [311, 219] on button "«" at bounding box center [309, 218] width 21 height 21
click at [328, 217] on button "‹" at bounding box center [330, 218] width 21 height 21
click at [396, 260] on button "9" at bounding box center [400, 264] width 23 height 15
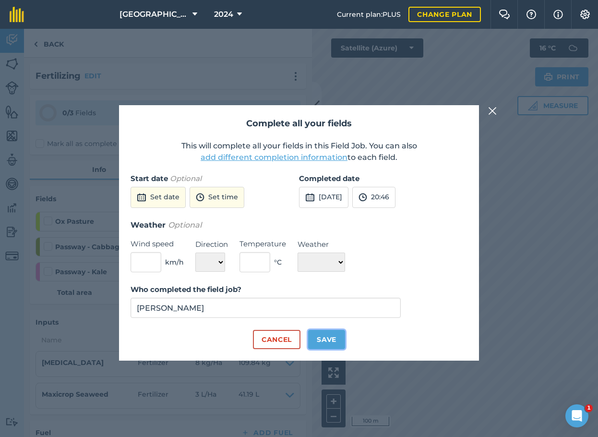
click at [335, 341] on button "Save" at bounding box center [326, 339] width 37 height 19
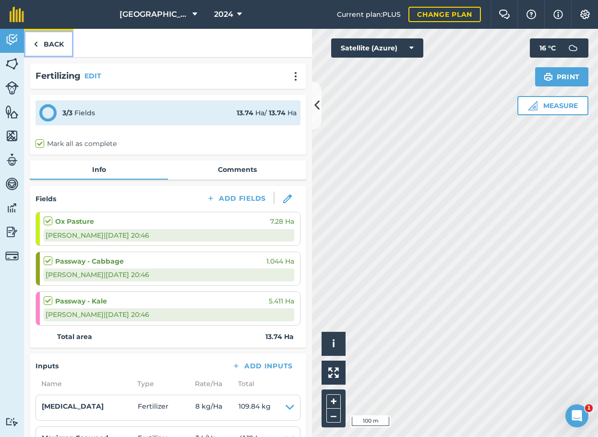
click at [55, 39] on link "Back" at bounding box center [48, 43] width 49 height 28
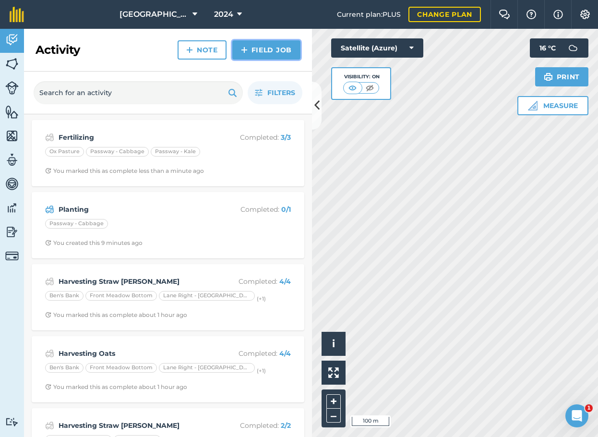
click at [281, 51] on link "Field Job" at bounding box center [266, 49] width 68 height 19
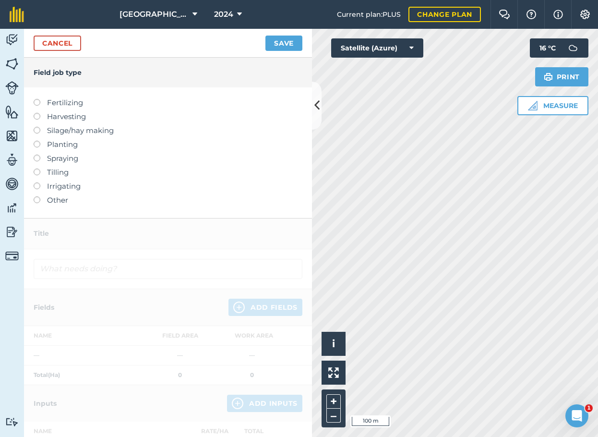
click at [36, 99] on label at bounding box center [40, 99] width 13 height 0
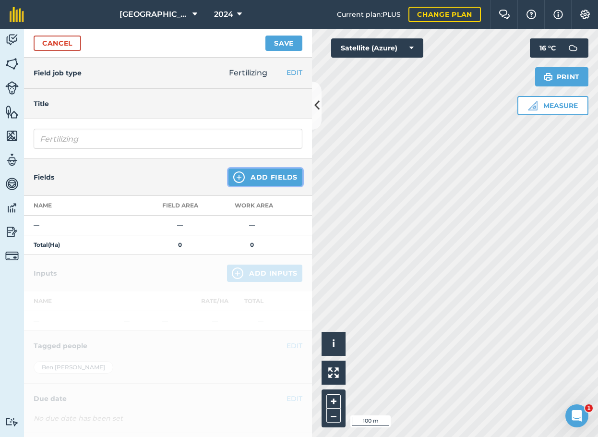
click at [266, 173] on button "Add Fields" at bounding box center [265, 176] width 74 height 17
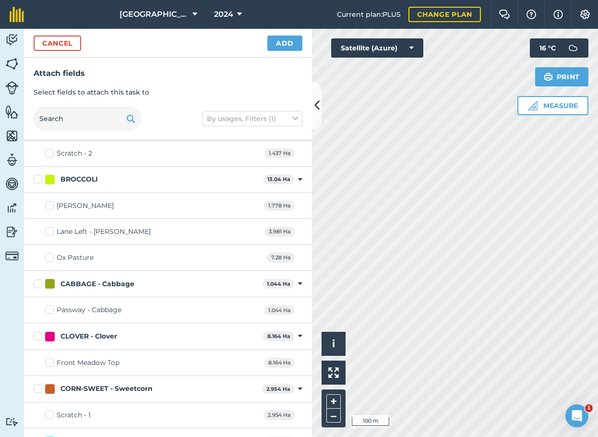
scroll to position [288, 0]
click at [49, 308] on label "Passway - Cabbage" at bounding box center [83, 309] width 76 height 10
click at [49, 308] on input "Passway - Cabbage" at bounding box center [48, 307] width 6 height 6
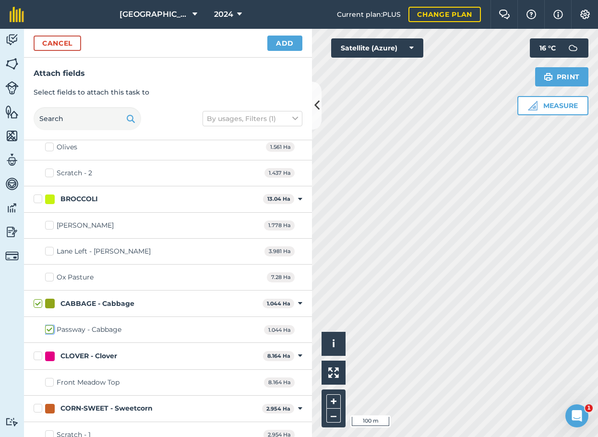
scroll to position [240, 0]
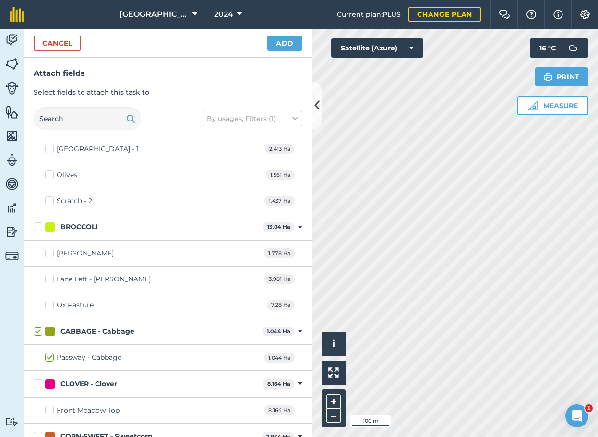
click at [50, 302] on label "Ox Pasture" at bounding box center [69, 305] width 48 height 10
click at [50, 302] on input "Ox Pasture" at bounding box center [48, 303] width 6 height 6
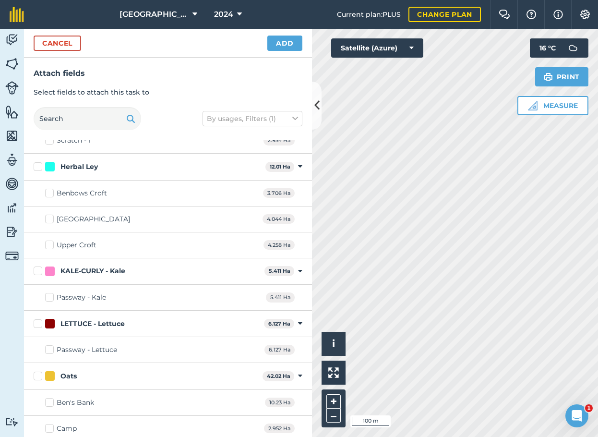
scroll to position [576, 0]
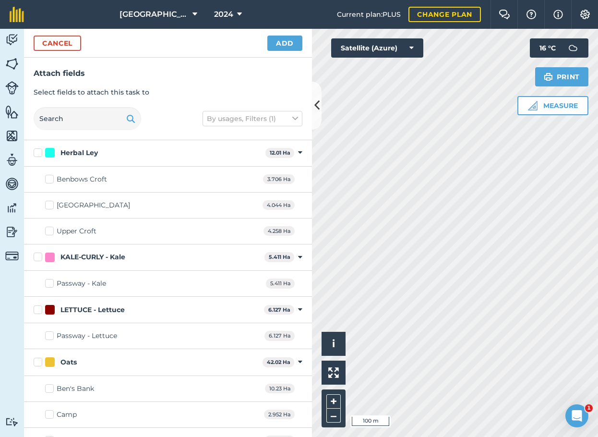
click at [48, 283] on label "Passway - Kale" at bounding box center [75, 283] width 61 height 10
click at [48, 283] on input "Passway - Kale" at bounding box center [48, 281] width 6 height 6
click at [285, 41] on button "Add" at bounding box center [284, 43] width 35 height 15
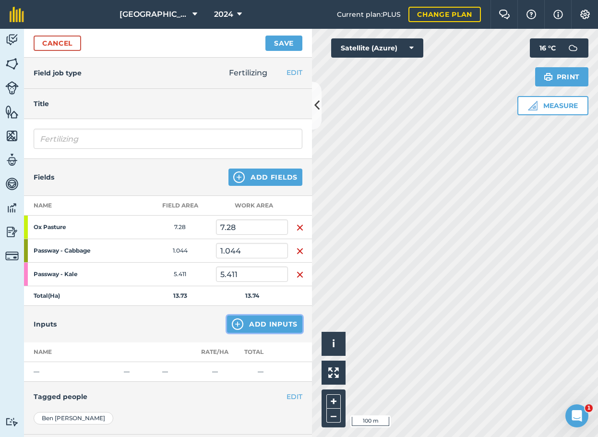
click at [245, 323] on button "Add Inputs" at bounding box center [264, 323] width 75 height 17
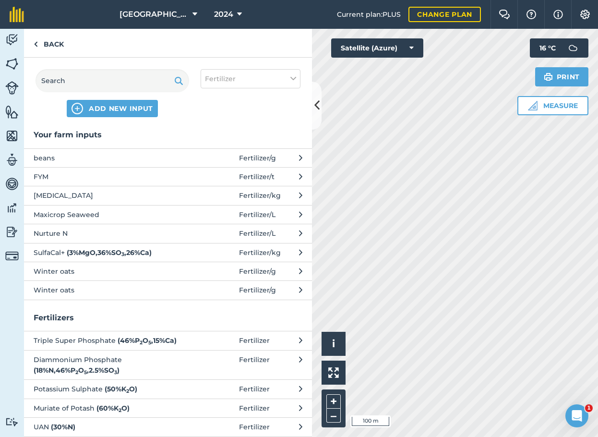
click at [170, 191] on span "Magnesium Sulphate" at bounding box center [112, 195] width 157 height 11
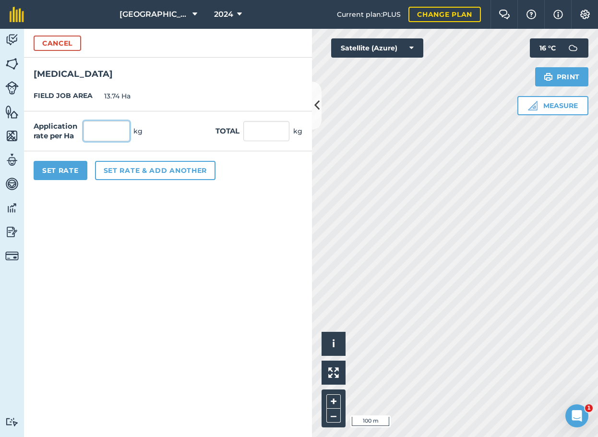
click at [97, 124] on input "text" at bounding box center [106, 131] width 46 height 20
click at [84, 213] on form "Cancel Magnesium Sulphate FIELD JOB AREA 13.74 Ha Application rate per Ha 8 kg …" at bounding box center [168, 233] width 288 height 408
click at [67, 170] on button "Set Rate" at bounding box center [61, 170] width 54 height 19
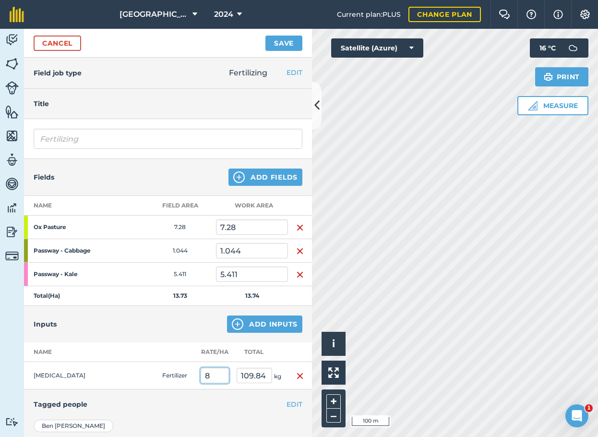
click at [208, 371] on input "8" at bounding box center [215, 375] width 28 height 15
click at [197, 399] on h4 "Tagged people" at bounding box center [168, 404] width 269 height 11
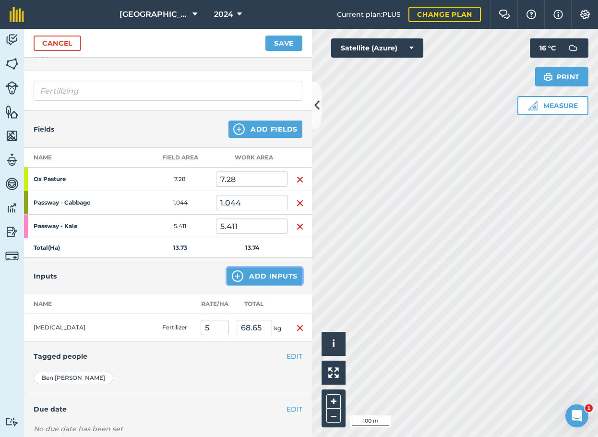
click at [258, 274] on button "Add Inputs" at bounding box center [264, 275] width 75 height 17
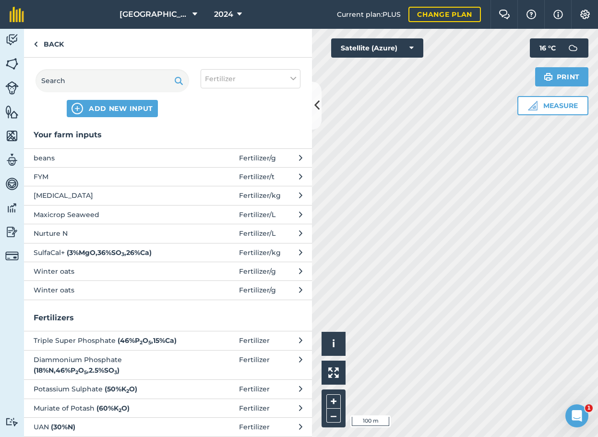
click at [241, 212] on span "Fertilizer / L" at bounding box center [257, 214] width 36 height 11
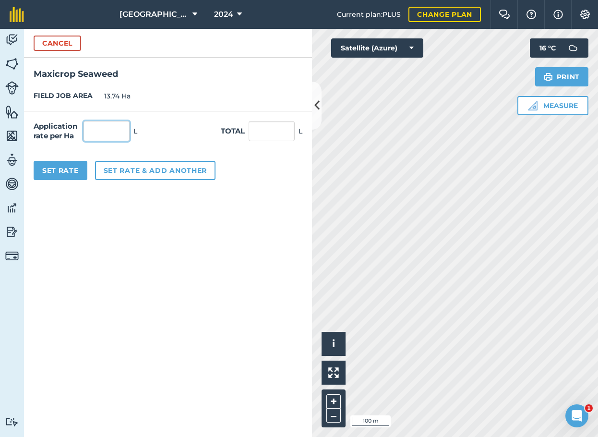
click at [107, 131] on input "text" at bounding box center [106, 131] width 46 height 20
click at [72, 167] on button "Set Rate" at bounding box center [61, 170] width 54 height 19
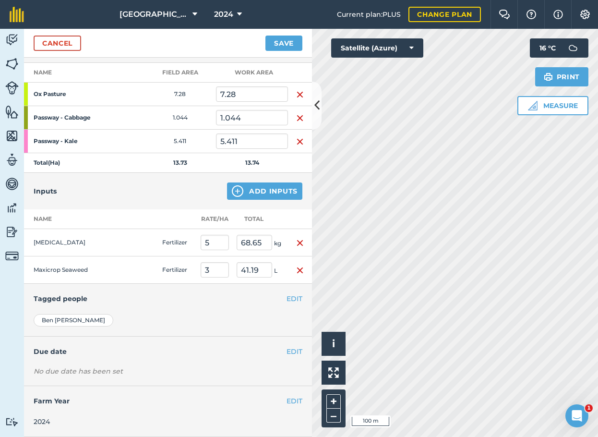
scroll to position [0, 0]
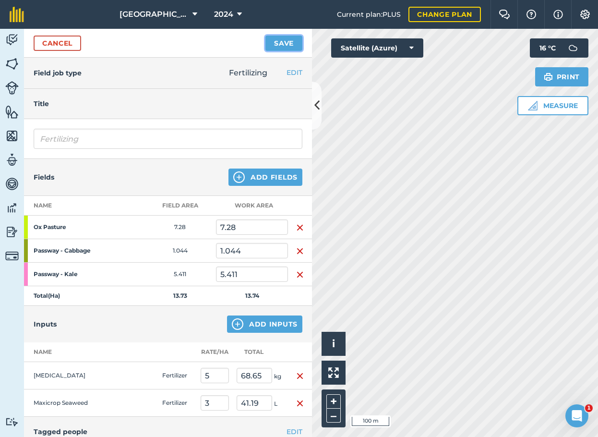
click at [279, 43] on button "Save" at bounding box center [283, 43] width 37 height 15
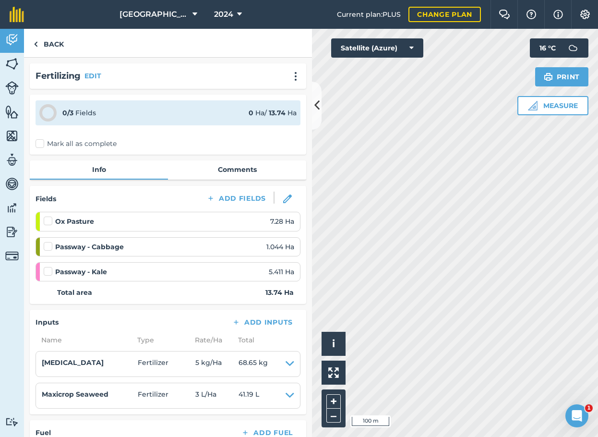
click at [42, 142] on label "Mark all as complete" at bounding box center [76, 144] width 81 height 10
click at [42, 142] on input "Mark all as complete" at bounding box center [39, 142] width 6 height 6
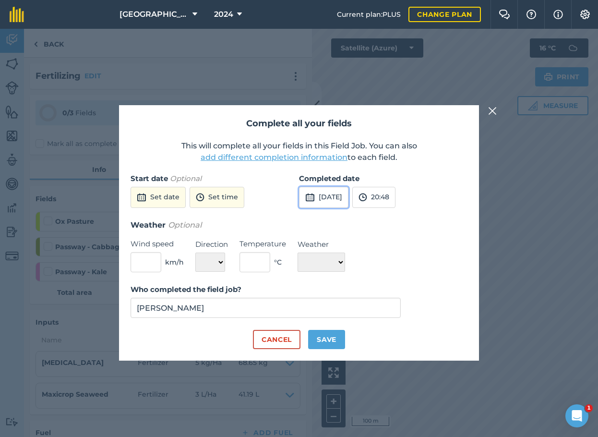
click at [348, 198] on button "3rd Sep 2025" at bounding box center [323, 197] width 49 height 21
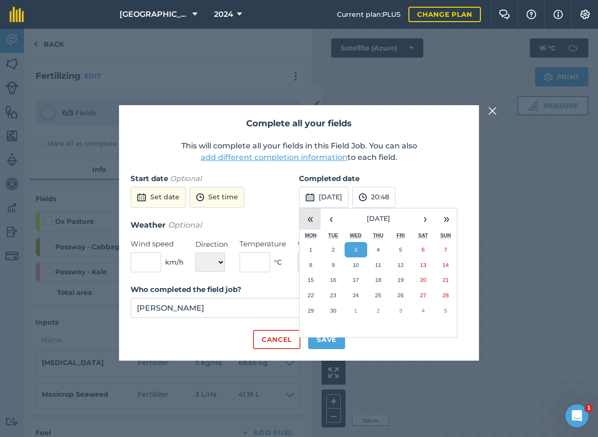
click at [313, 219] on button "«" at bounding box center [309, 218] width 21 height 21
click at [330, 218] on button "‹" at bounding box center [330, 218] width 21 height 21
click at [353, 295] on abbr "21" at bounding box center [356, 295] width 6 height 6
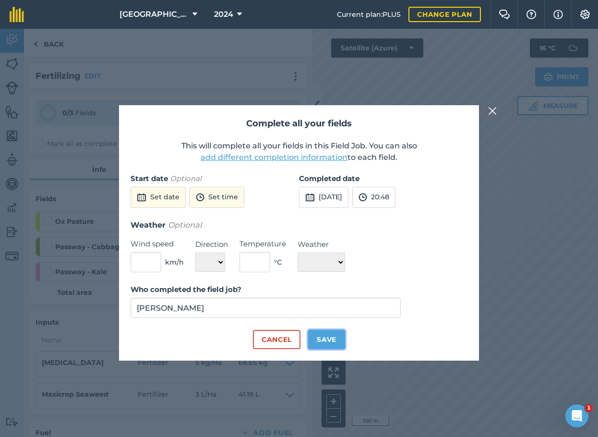
click at [328, 343] on button "Save" at bounding box center [326, 339] width 37 height 19
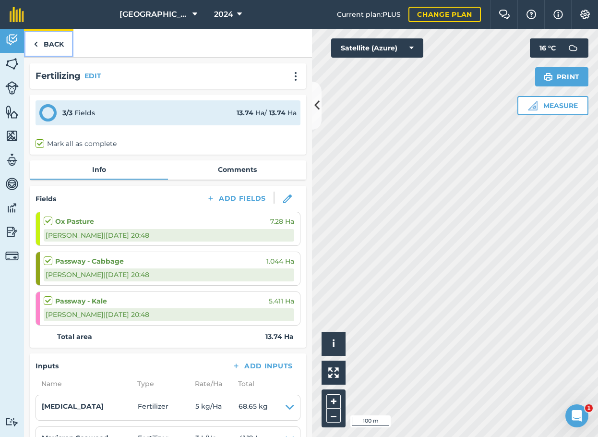
click at [36, 48] on img at bounding box center [36, 44] width 4 height 12
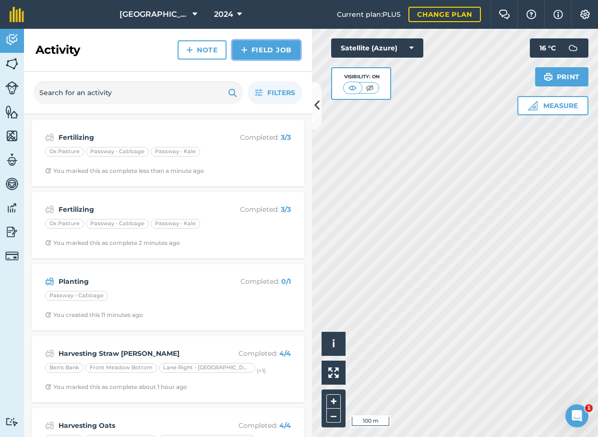
click at [253, 46] on link "Field Job" at bounding box center [266, 49] width 68 height 19
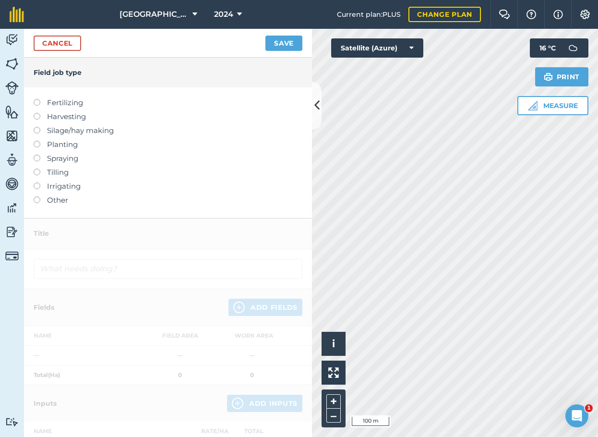
click at [38, 154] on label at bounding box center [40, 154] width 13 height 0
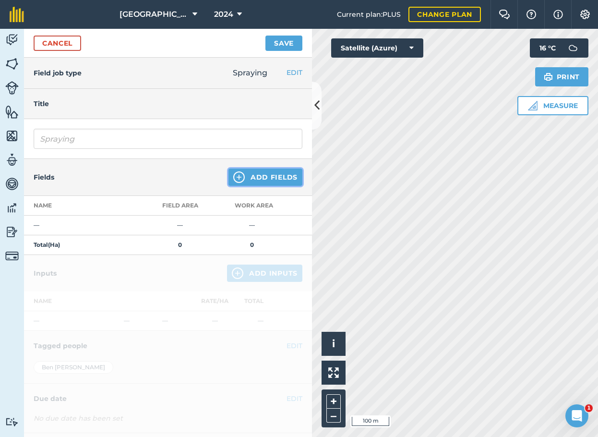
click at [253, 175] on button "Add Fields" at bounding box center [265, 176] width 74 height 17
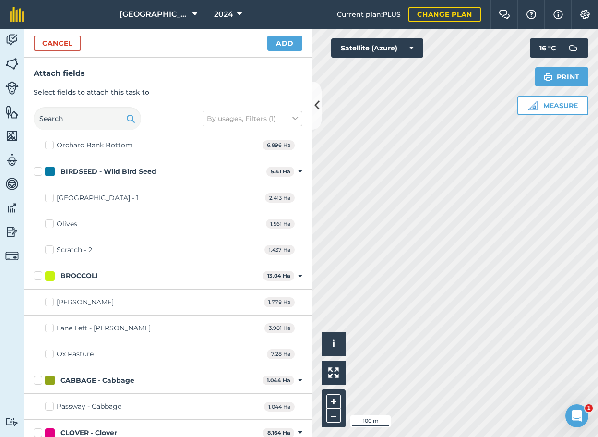
scroll to position [192, 0]
click at [45, 351] on div "Ox Pasture 7.28 Ha" at bounding box center [168, 353] width 288 height 26
click at [48, 351] on label "Ox Pasture" at bounding box center [69, 353] width 48 height 10
click at [48, 351] on input "Ox Pasture" at bounding box center [48, 351] width 6 height 6
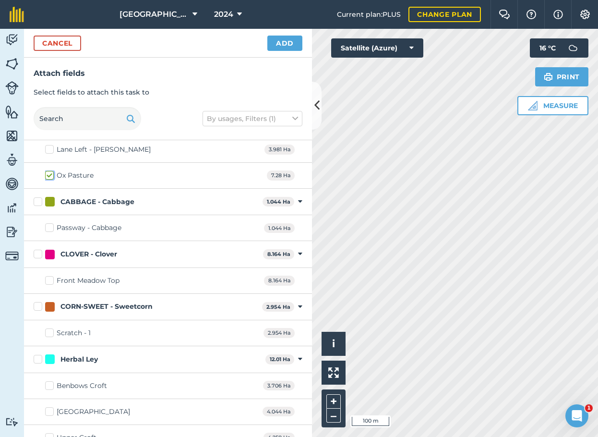
scroll to position [384, 0]
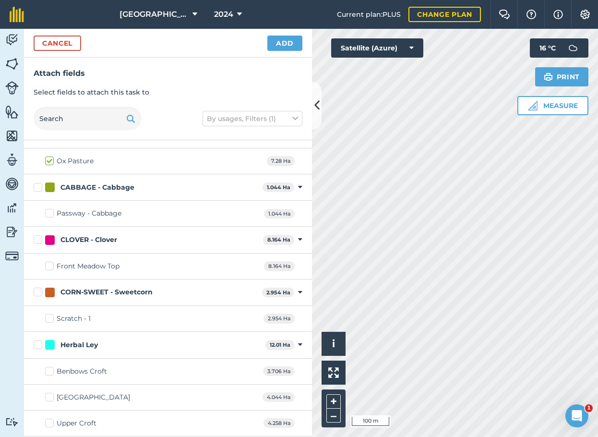
click at [47, 210] on label "Passway - Cabbage" at bounding box center [83, 213] width 76 height 10
click at [47, 210] on input "Passway - Cabbage" at bounding box center [48, 211] width 6 height 6
click at [49, 265] on label "Front Meadow Top" at bounding box center [82, 266] width 74 height 10
click at [49, 265] on input "Front Meadow Top" at bounding box center [48, 264] width 6 height 6
click at [49, 265] on label "Front Meadow Top" at bounding box center [82, 266] width 74 height 10
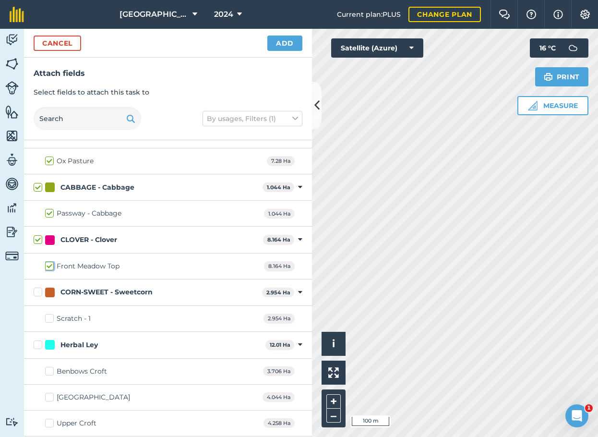
click at [49, 265] on input "Front Meadow Top" at bounding box center [48, 264] width 6 height 6
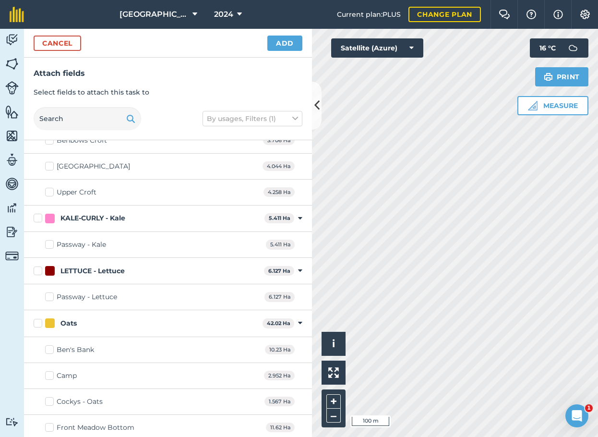
scroll to position [624, 0]
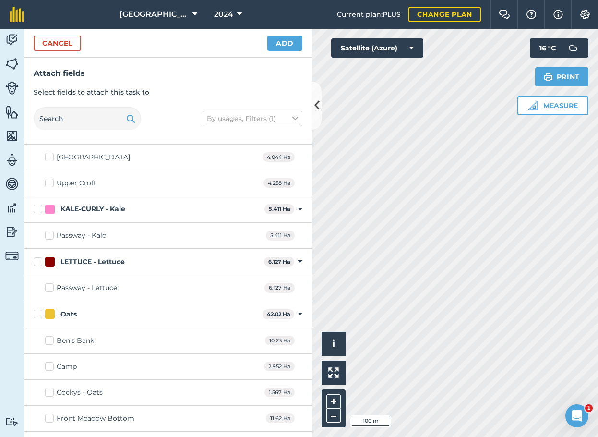
click at [49, 236] on label "Passway - Kale" at bounding box center [75, 235] width 61 height 10
click at [49, 236] on input "Passway - Kale" at bounding box center [48, 233] width 6 height 6
click at [285, 40] on button "Add" at bounding box center [284, 43] width 35 height 15
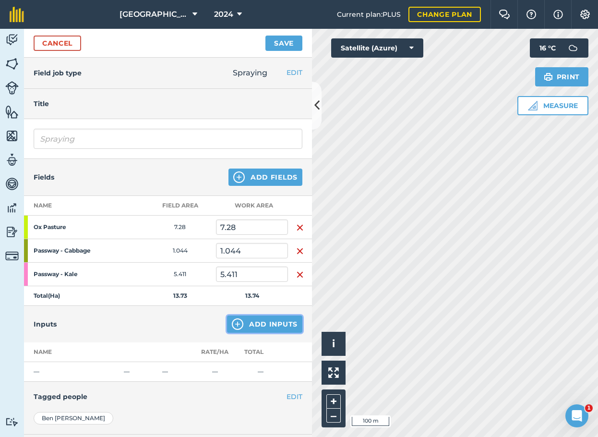
click at [253, 320] on button "Add Inputs" at bounding box center [264, 323] width 75 height 17
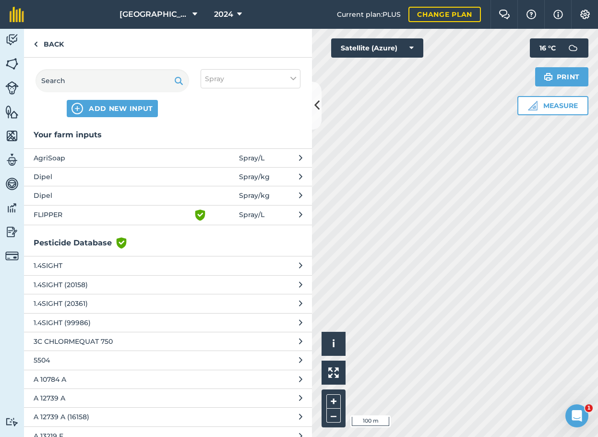
click at [104, 178] on span "Dipel" at bounding box center [112, 176] width 157 height 11
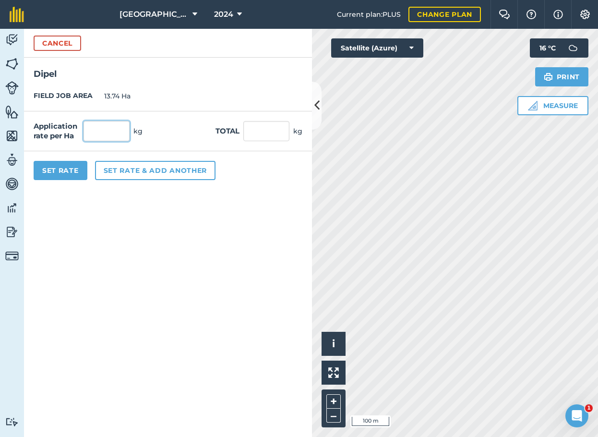
click at [104, 124] on input "text" at bounding box center [106, 131] width 46 height 20
click at [64, 166] on button "Set Rate" at bounding box center [61, 170] width 54 height 19
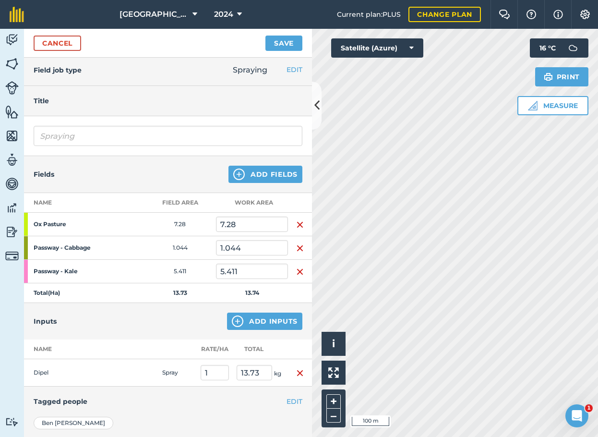
scroll to position [0, 0]
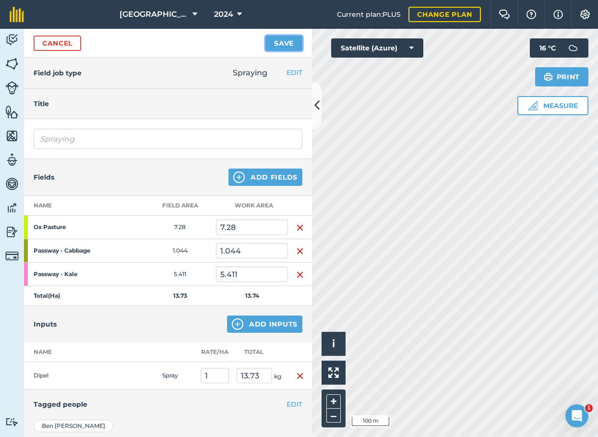
click at [287, 38] on button "Save" at bounding box center [283, 43] width 37 height 15
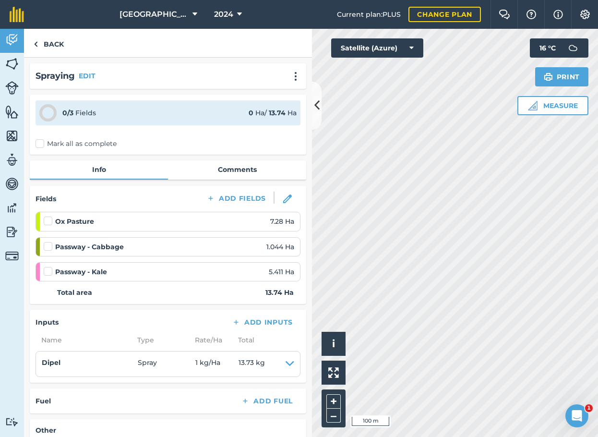
click at [40, 144] on label "Mark all as complete" at bounding box center [76, 144] width 81 height 10
click at [40, 144] on input "Mark all as complete" at bounding box center [39, 142] width 6 height 6
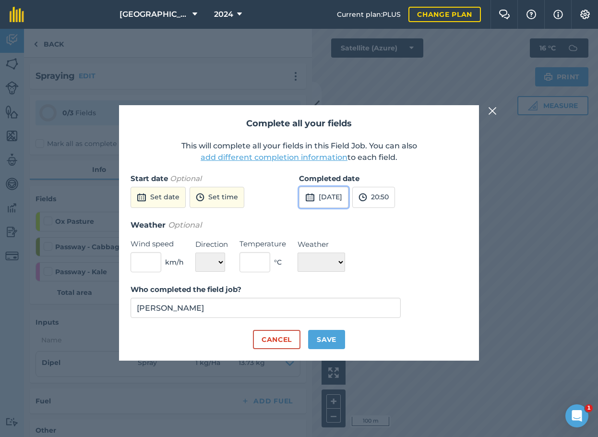
click at [323, 200] on button "3rd Sep 2025" at bounding box center [323, 197] width 49 height 21
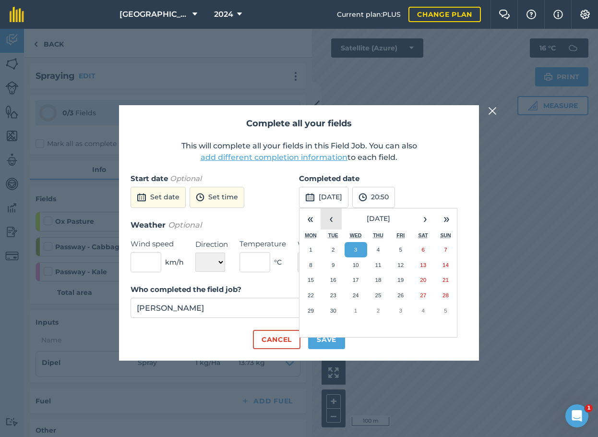
click at [331, 211] on button "‹" at bounding box center [330, 218] width 21 height 21
click at [379, 307] on abbr "28" at bounding box center [378, 310] width 6 height 6
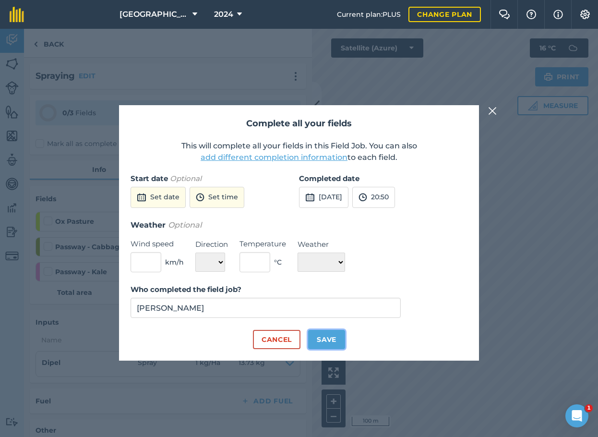
click at [317, 339] on button "Save" at bounding box center [326, 339] width 37 height 19
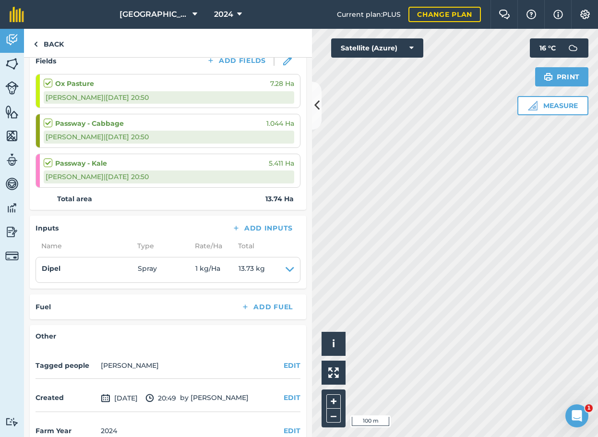
scroll to position [156, 0]
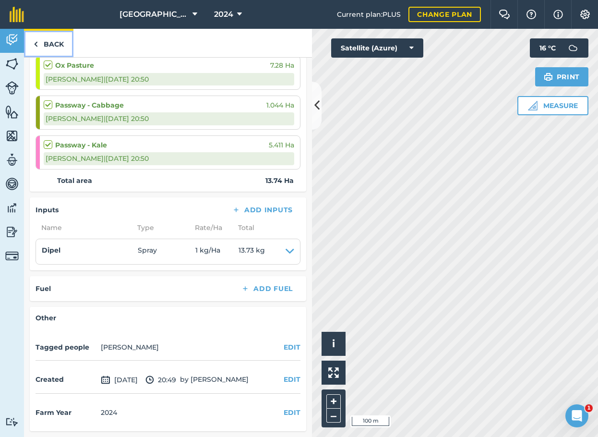
click at [46, 46] on link "Back" at bounding box center [48, 43] width 49 height 28
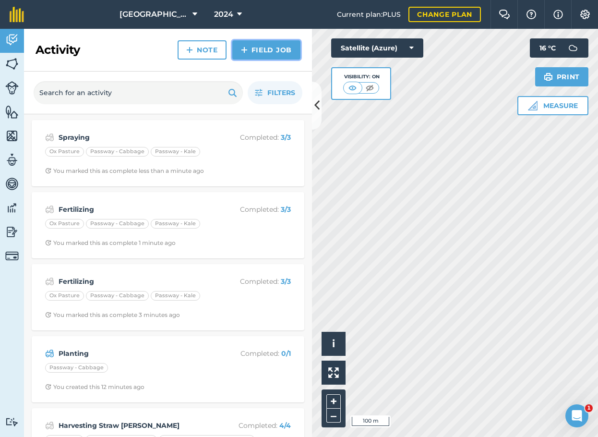
click at [273, 50] on link "Field Job" at bounding box center [266, 49] width 68 height 19
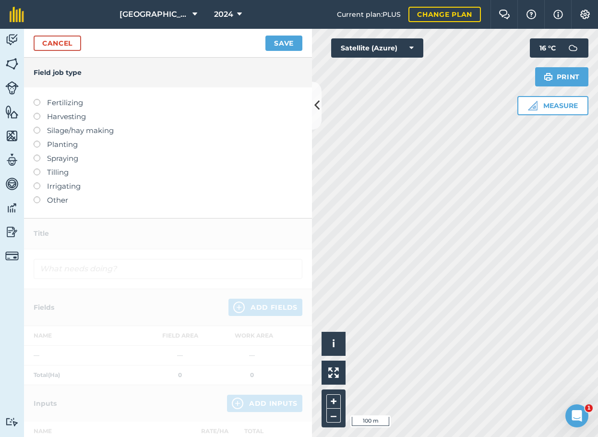
click at [36, 154] on label at bounding box center [40, 154] width 13 height 0
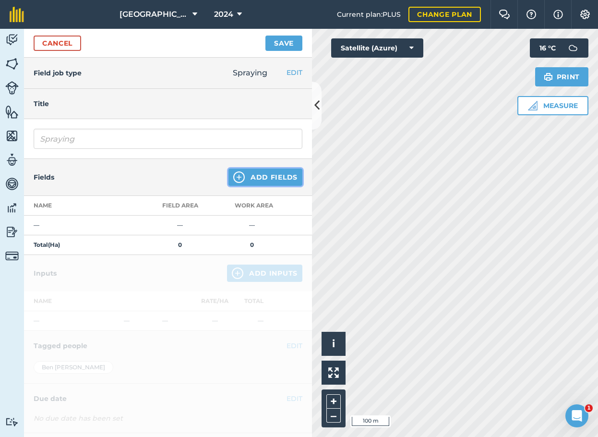
click at [255, 175] on button "Add Fields" at bounding box center [265, 176] width 74 height 17
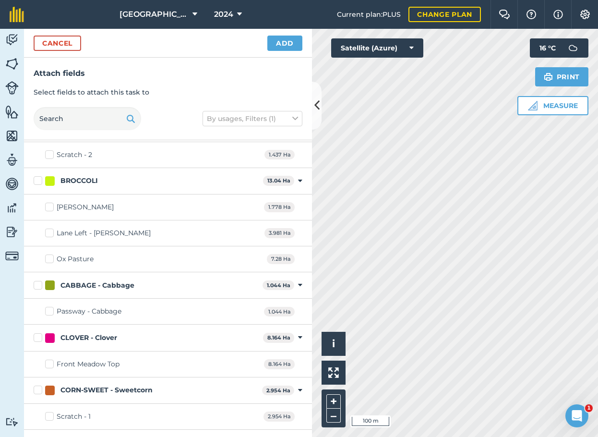
scroll to position [288, 0]
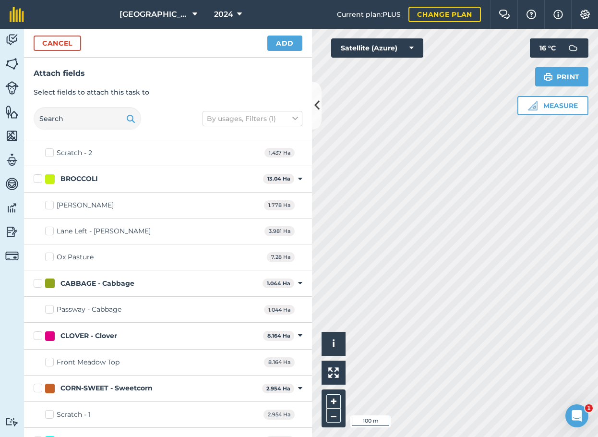
click at [47, 309] on label "Passway - Cabbage" at bounding box center [83, 309] width 76 height 10
click at [47, 309] on input "Passway - Cabbage" at bounding box center [48, 307] width 6 height 6
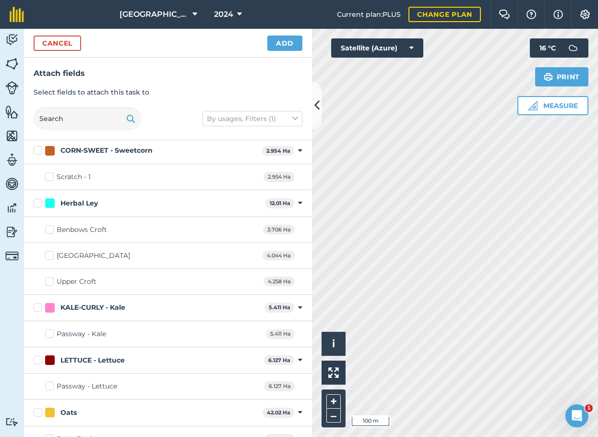
scroll to position [528, 0]
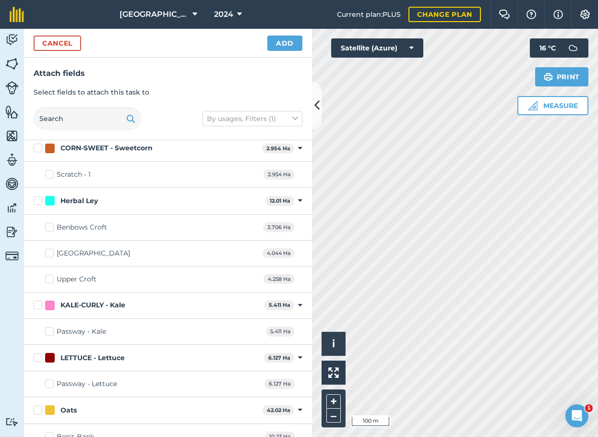
click at [49, 332] on label "Passway - Kale" at bounding box center [75, 331] width 61 height 10
click at [49, 332] on input "Passway - Kale" at bounding box center [48, 329] width 6 height 6
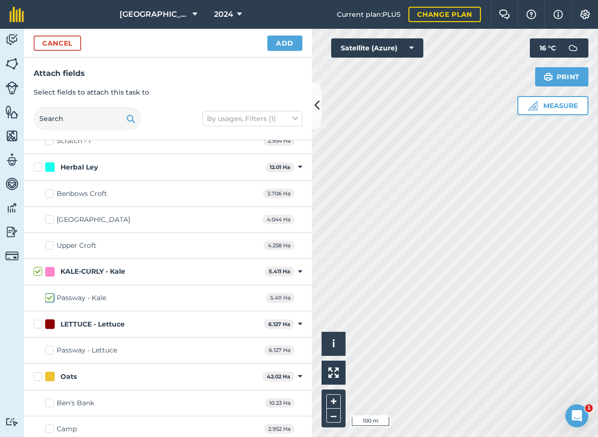
scroll to position [576, 0]
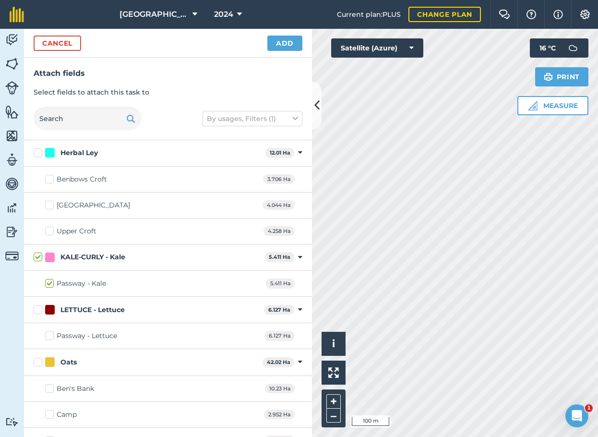
click at [51, 334] on label "Passway - Lettuce" at bounding box center [81, 336] width 72 height 10
click at [51, 334] on input "Passway - Lettuce" at bounding box center [48, 334] width 6 height 6
click at [285, 42] on button "Add" at bounding box center [284, 43] width 35 height 15
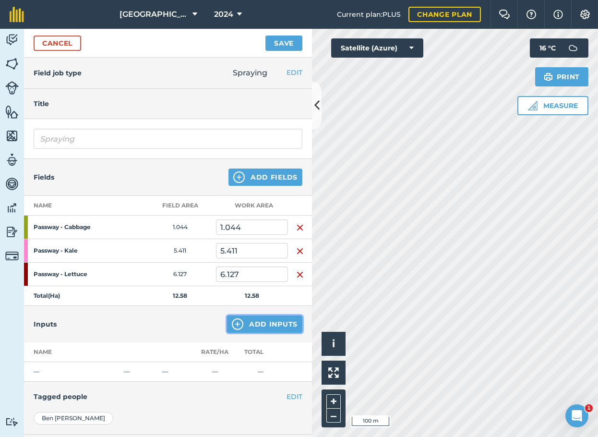
click at [255, 323] on button "Add Inputs" at bounding box center [264, 323] width 75 height 17
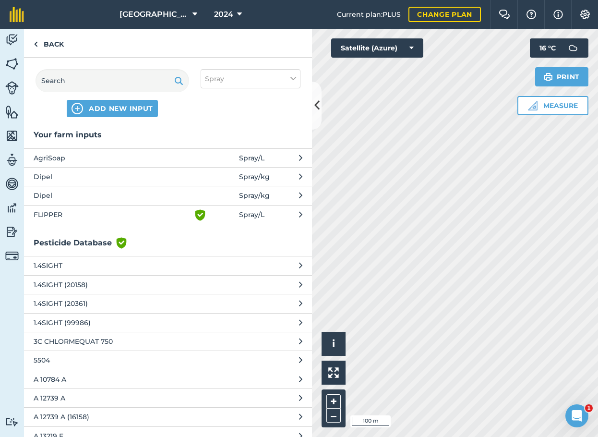
click at [251, 190] on span "Spray / kg" at bounding box center [254, 195] width 31 height 11
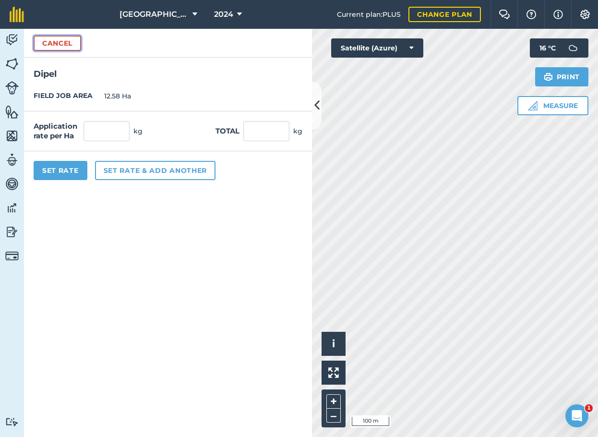
click at [57, 44] on button "Cancel" at bounding box center [57, 43] width 47 height 15
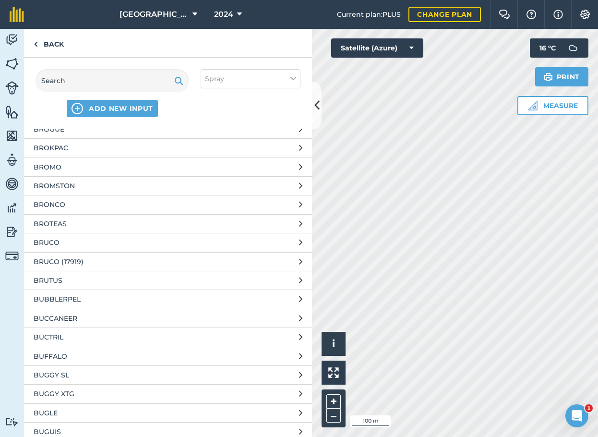
scroll to position [10690, 0]
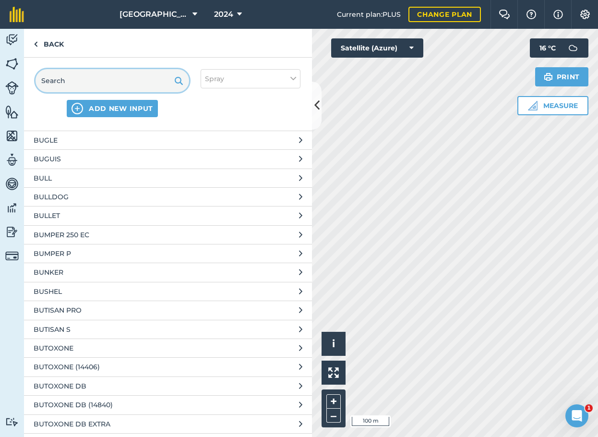
click at [157, 80] on input "text" at bounding box center [113, 80] width 154 height 23
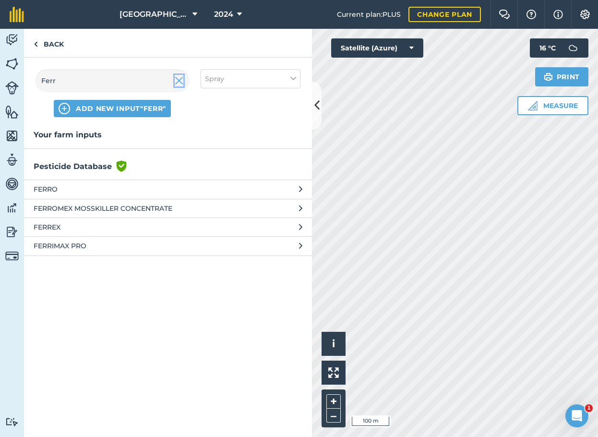
click at [178, 83] on img at bounding box center [179, 81] width 9 height 12
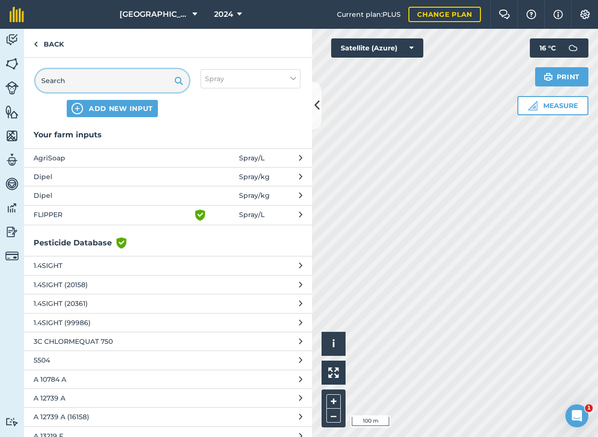
click at [150, 83] on input "text" at bounding box center [113, 80] width 154 height 23
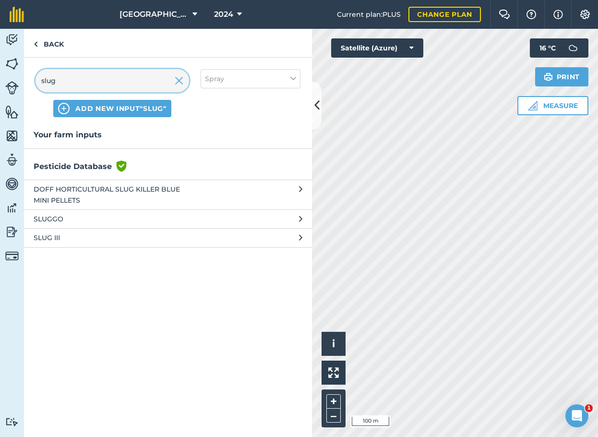
click at [128, 80] on input "slug" at bounding box center [113, 80] width 154 height 23
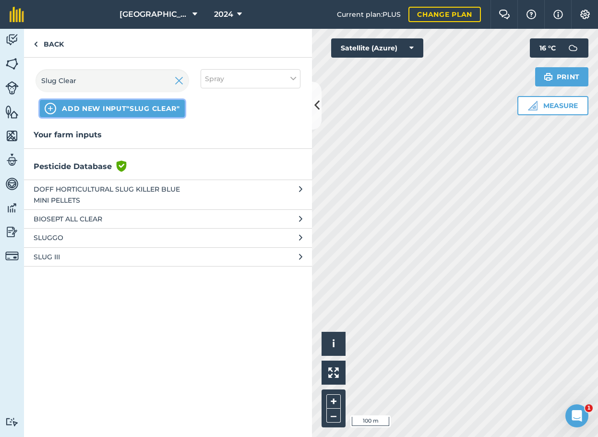
click at [130, 109] on span "ADD NEW INPUT "Slug Clear"" at bounding box center [121, 109] width 118 height 10
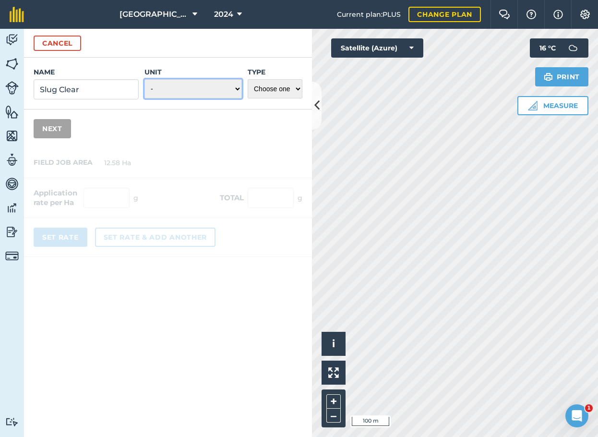
click at [209, 88] on select "- Grams/g Kilograms/kg Metric tonnes/t Millilitres/ml Litres/L Ounces/oz Pounds…" at bounding box center [192, 88] width 97 height 19
click at [144, 79] on select "- Grams/g Kilograms/kg Metric tonnes/t Millilitres/ml Litres/L Ounces/oz Pounds…" at bounding box center [192, 88] width 97 height 19
click at [262, 87] on select "Choose one Fertilizer Seed Spray Fuel Other" at bounding box center [275, 88] width 55 height 19
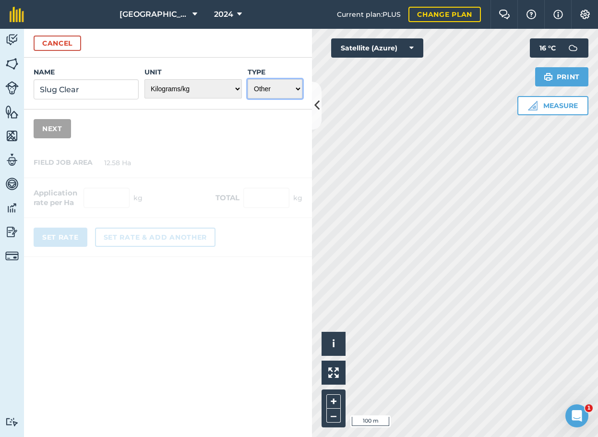
click at [248, 79] on select "Choose one Fertilizer Seed Spray Fuel Other" at bounding box center [275, 88] width 55 height 19
click at [53, 129] on button "Next" at bounding box center [52, 128] width 37 height 19
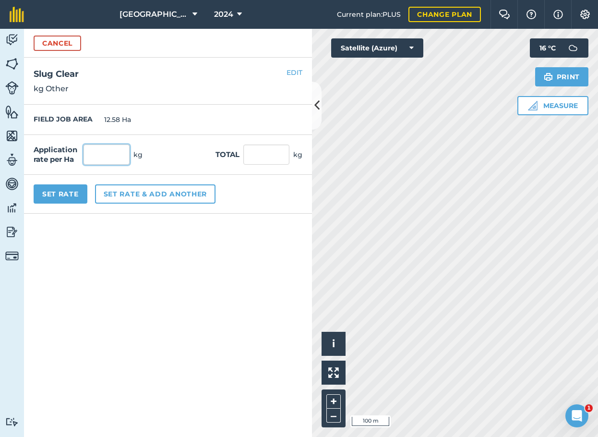
click at [104, 154] on input "text" at bounding box center [106, 154] width 46 height 20
click at [67, 192] on button "Set Rate" at bounding box center [61, 193] width 54 height 19
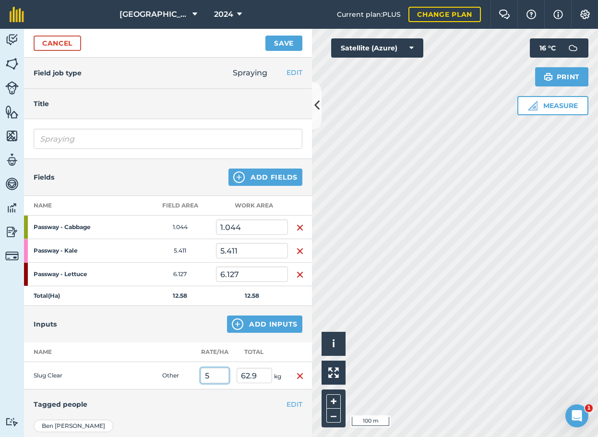
drag, startPoint x: 220, startPoint y: 376, endPoint x: 199, endPoint y: 376, distance: 21.6
click at [199, 376] on td "5" at bounding box center [215, 375] width 36 height 27
click at [179, 396] on div "EDIT Tagged people" at bounding box center [168, 404] width 288 height 30
click at [286, 41] on button "Save" at bounding box center [283, 43] width 37 height 15
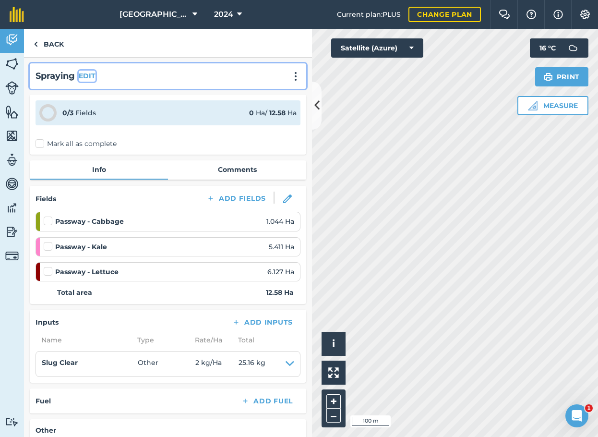
click at [87, 76] on button "EDIT" at bounding box center [87, 76] width 17 height 11
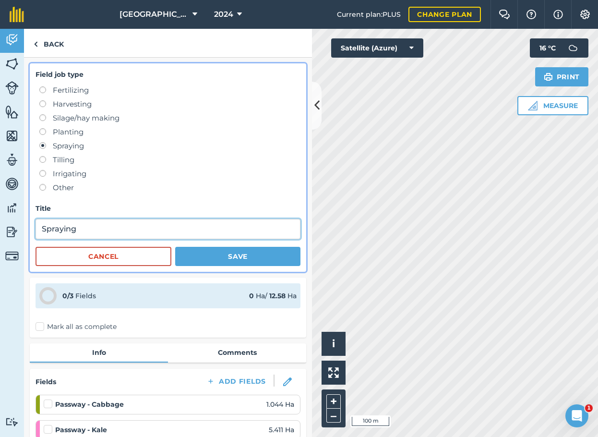
click at [105, 227] on input "Spraying" at bounding box center [168, 229] width 265 height 20
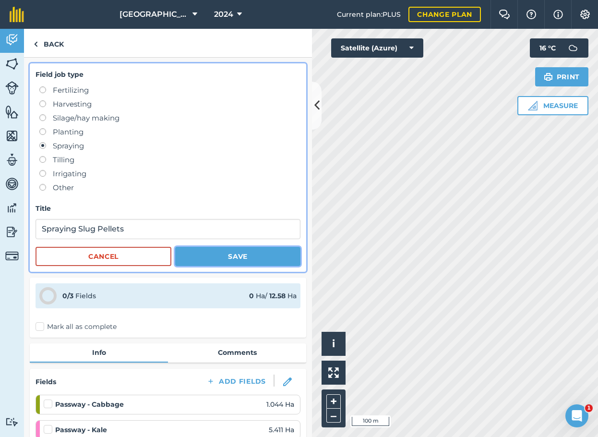
click at [216, 250] on button "Save" at bounding box center [237, 256] width 125 height 19
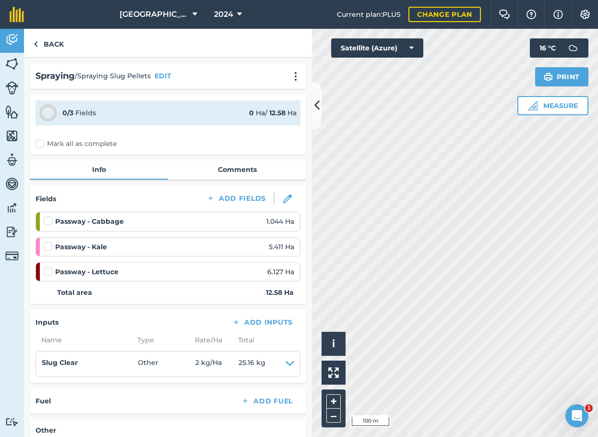
click at [39, 141] on label "Mark all as complete" at bounding box center [76, 144] width 81 height 10
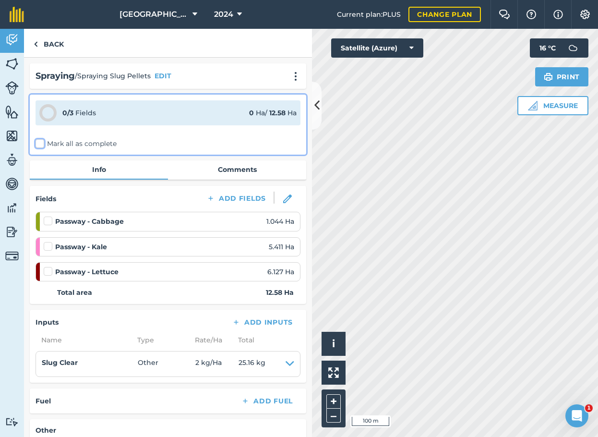
click at [39, 141] on input "Mark all as complete" at bounding box center [39, 142] width 6 height 6
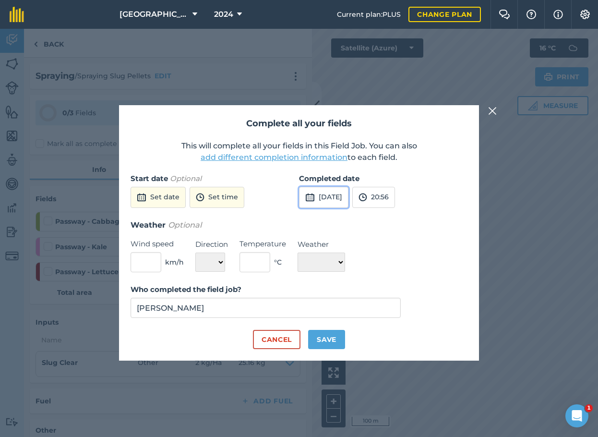
click at [341, 197] on button "3rd Sep 2025" at bounding box center [323, 197] width 49 height 21
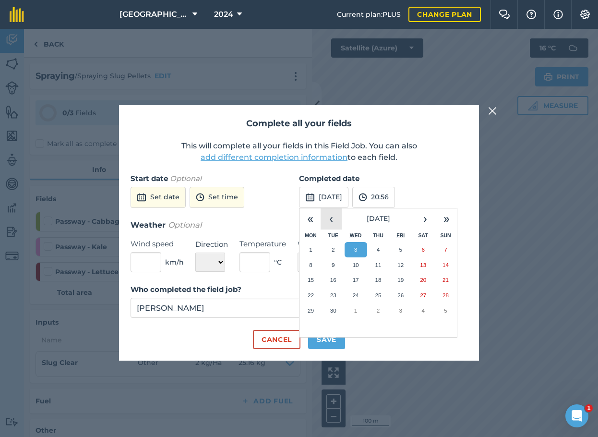
click at [330, 218] on button "‹" at bounding box center [330, 218] width 21 height 21
click at [308, 209] on button "«" at bounding box center [309, 218] width 21 height 21
click at [315, 263] on button "5" at bounding box center [310, 264] width 23 height 15
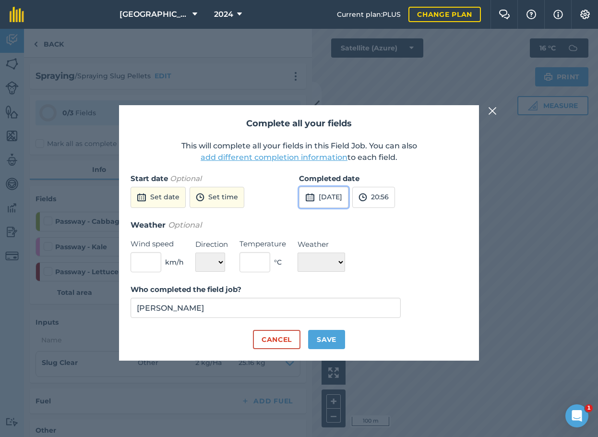
click at [326, 198] on button "5th Aug 2024" at bounding box center [323, 197] width 49 height 21
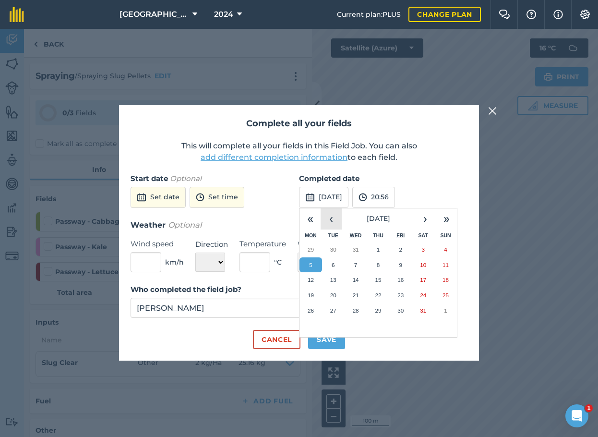
click at [334, 217] on button "‹" at bounding box center [330, 218] width 21 height 21
click at [416, 292] on button "27" at bounding box center [423, 294] width 23 height 15
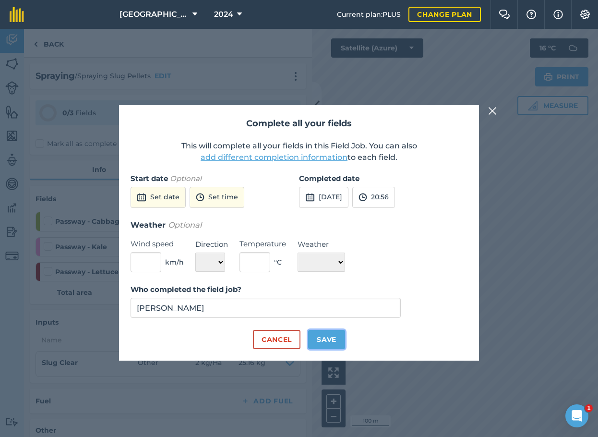
click at [329, 338] on button "Save" at bounding box center [326, 339] width 37 height 19
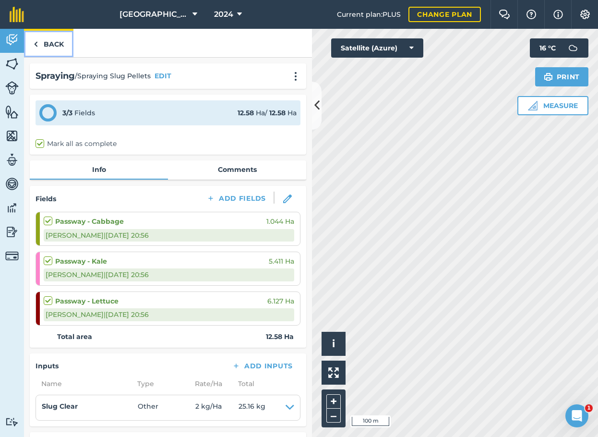
click at [45, 38] on link "Back" at bounding box center [48, 43] width 49 height 28
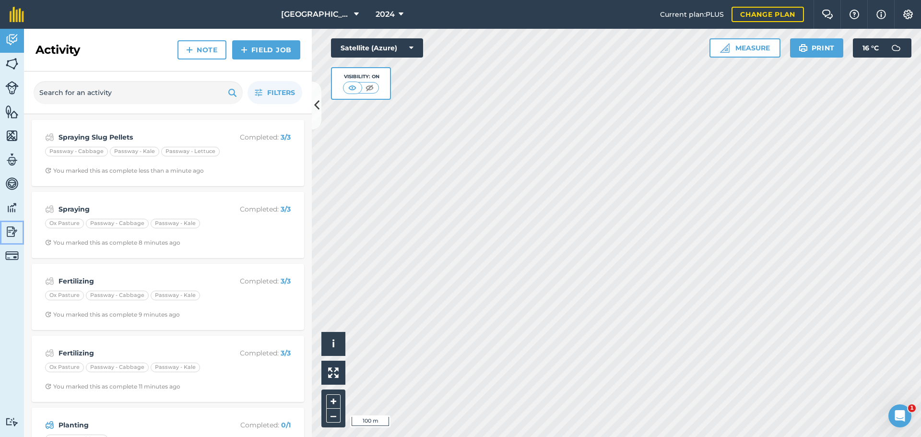
click at [13, 234] on img at bounding box center [11, 232] width 13 height 14
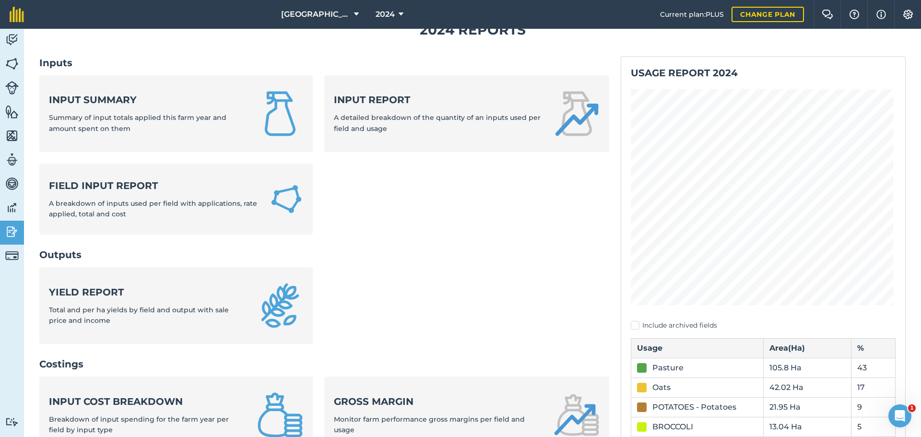
scroll to position [96, 0]
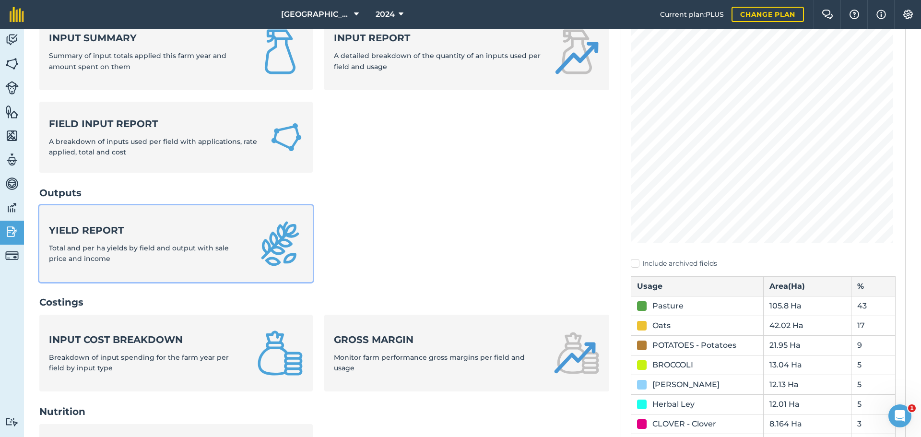
click at [202, 247] on span "Total and per ha yields by field and output with sale price and income" at bounding box center [139, 253] width 180 height 19
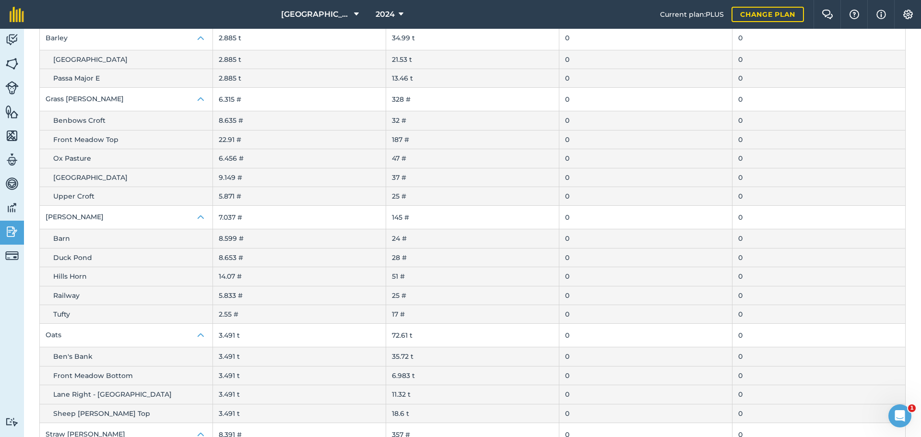
scroll to position [125, 0]
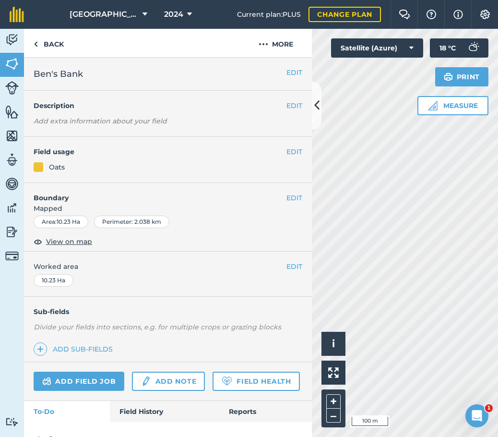
scroll to position [70, 0]
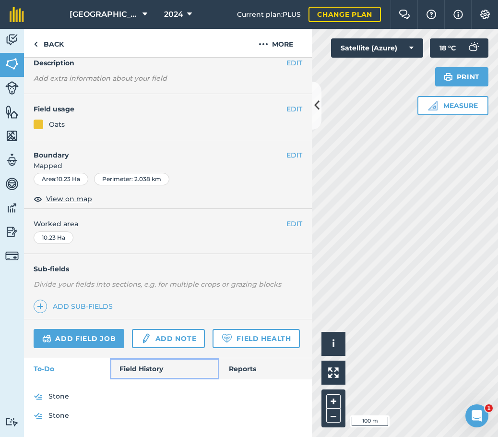
click at [130, 362] on link "Field History" at bounding box center [164, 368] width 109 height 21
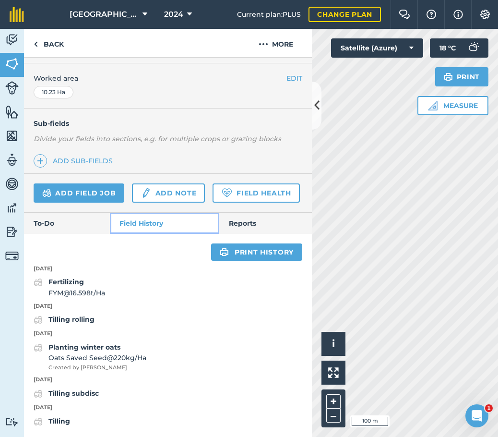
scroll to position [215, 0]
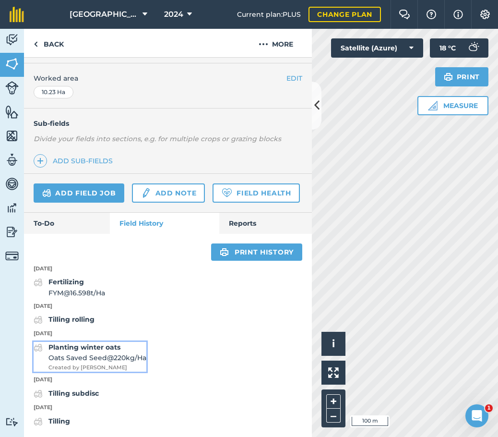
click at [103, 349] on strong "Planting winter oats" at bounding box center [84, 347] width 72 height 9
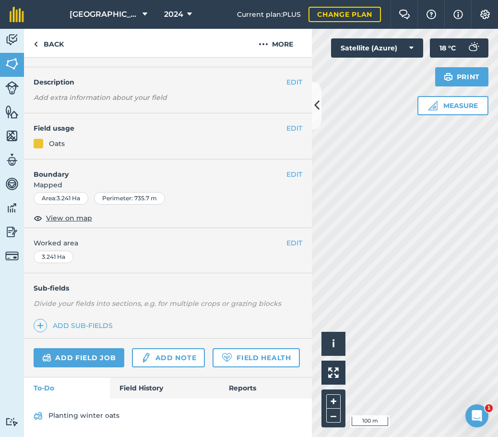
scroll to position [50, 0]
click at [155, 391] on link "Field History" at bounding box center [164, 387] width 109 height 21
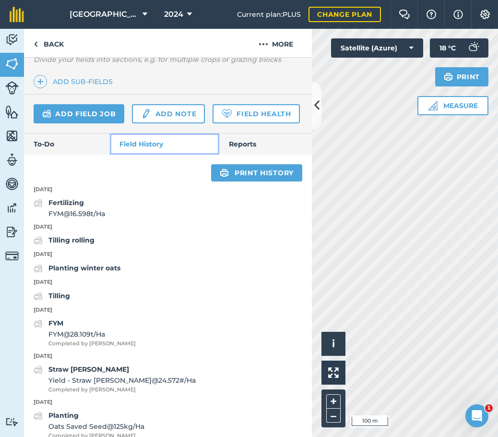
scroll to position [290, 0]
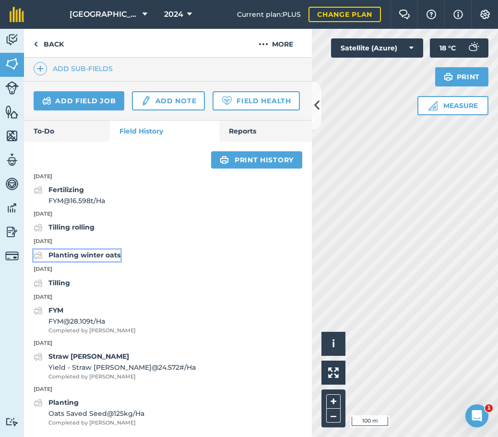
click at [81, 259] on strong "Planting winter oats" at bounding box center [84, 254] width 72 height 9
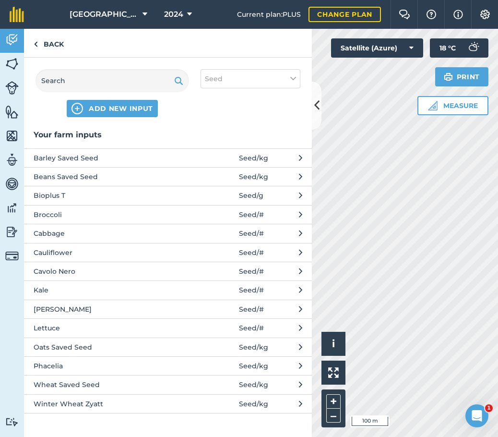
click at [133, 345] on span "Oats Saved Seed" at bounding box center [112, 347] width 157 height 11
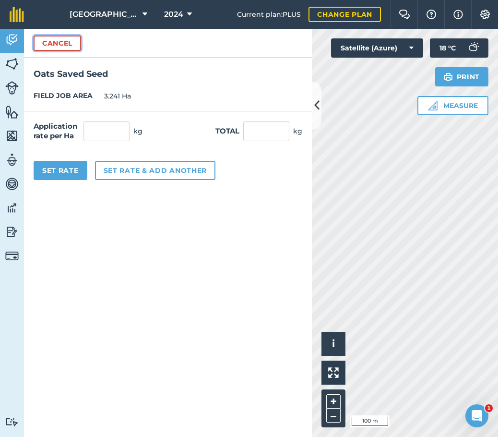
click at [61, 41] on button "Cancel" at bounding box center [57, 43] width 47 height 15
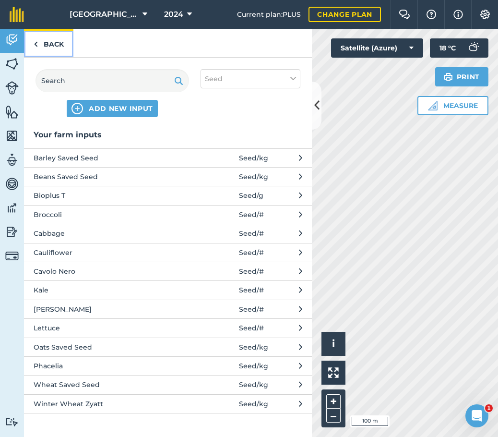
click at [46, 41] on link "Back" at bounding box center [48, 43] width 49 height 28
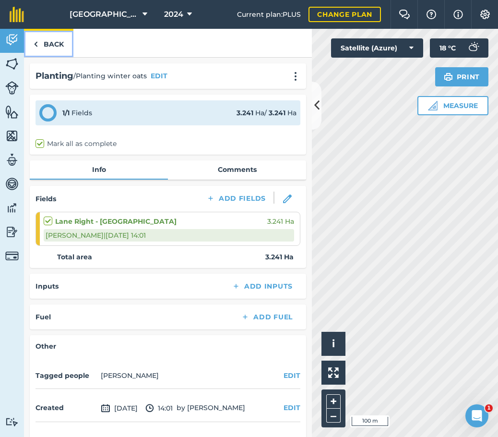
click at [41, 39] on link "Back" at bounding box center [48, 43] width 49 height 28
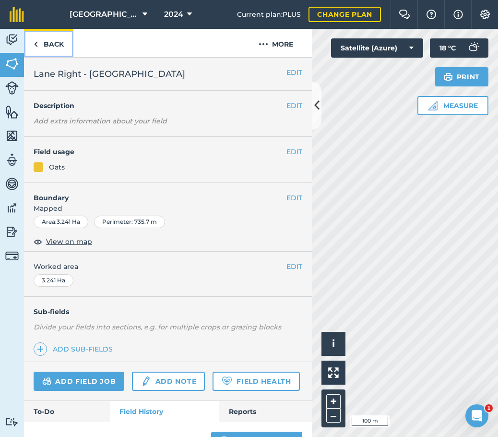
click at [38, 40] on link "Back" at bounding box center [48, 43] width 49 height 28
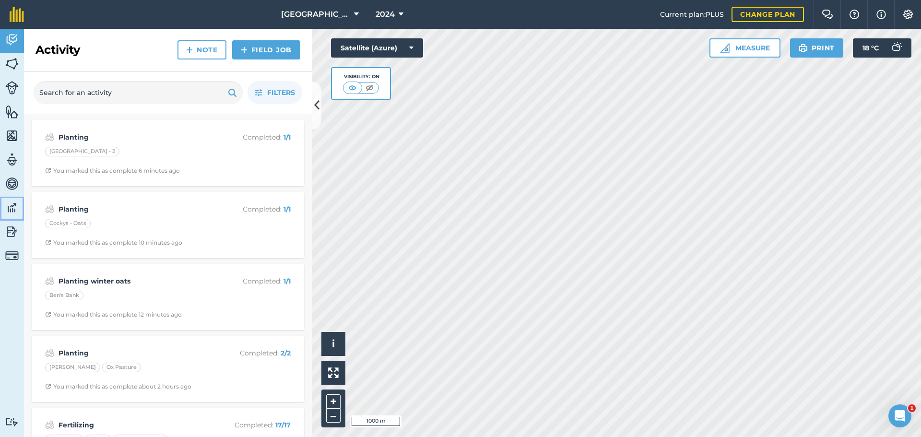
click at [12, 213] on img at bounding box center [11, 208] width 13 height 14
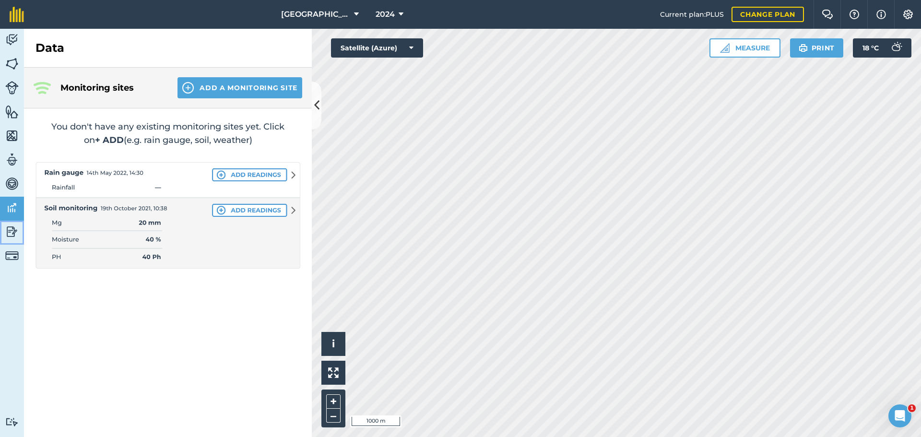
click at [17, 237] on img at bounding box center [11, 232] width 13 height 14
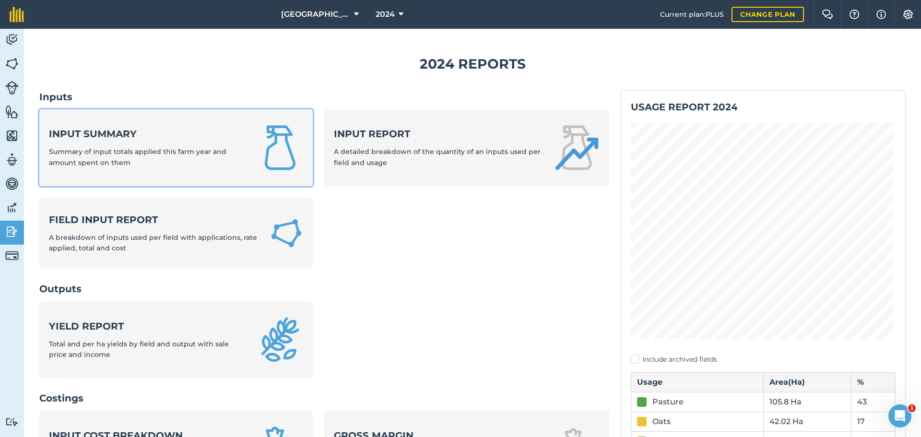
click at [178, 130] on strong "Input summary" at bounding box center [147, 133] width 197 height 13
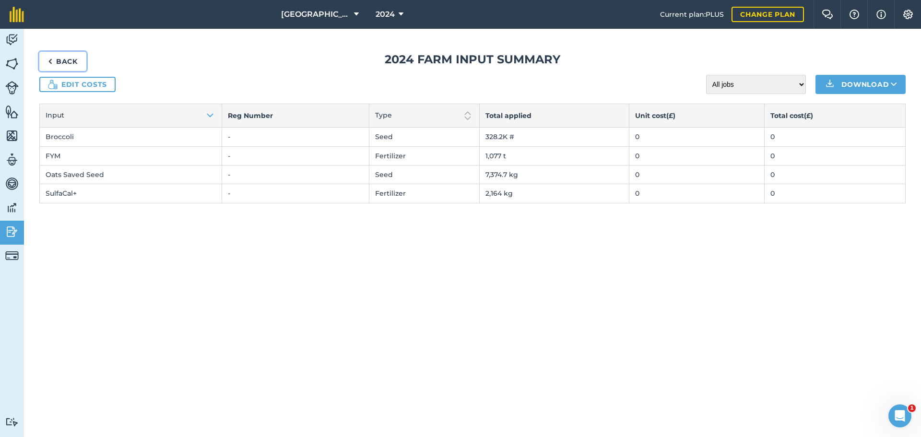
click at [49, 53] on link "Back" at bounding box center [62, 61] width 47 height 19
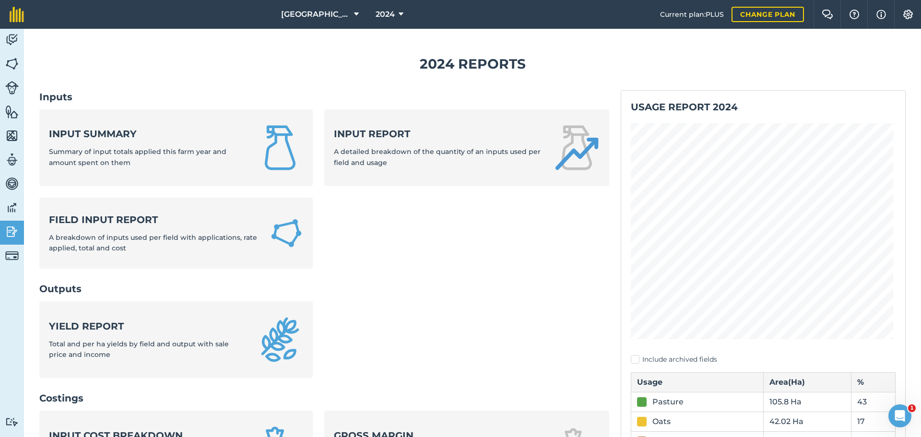
scroll to position [48, 0]
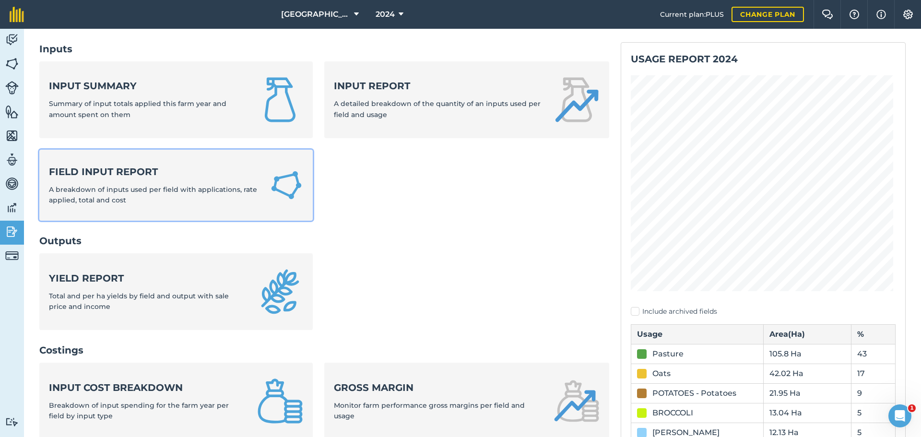
click at [139, 171] on strong "Field Input Report" at bounding box center [153, 171] width 209 height 13
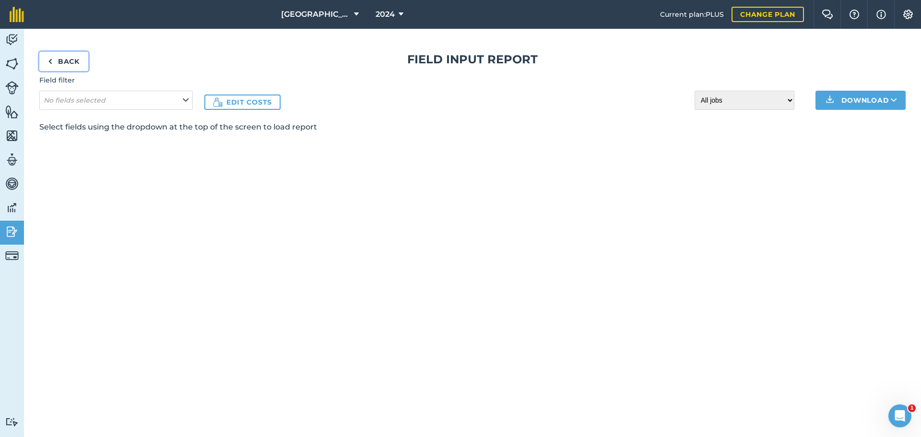
click at [58, 59] on link "Back" at bounding box center [63, 61] width 49 height 19
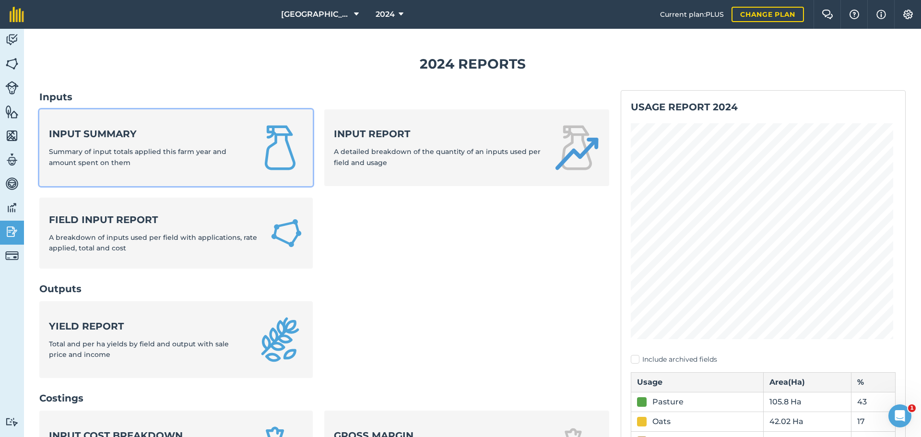
click at [153, 130] on strong "Input summary" at bounding box center [147, 133] width 197 height 13
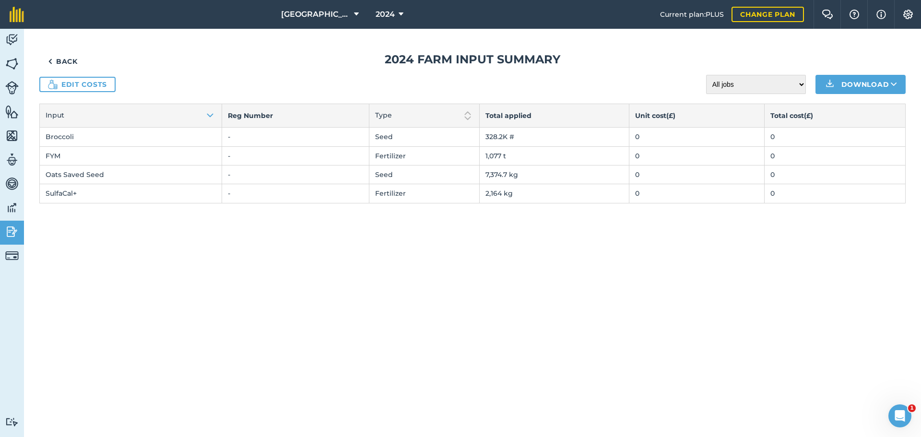
click at [89, 178] on td "Oats Saved Seed" at bounding box center [131, 174] width 182 height 19
click at [58, 63] on link "Back" at bounding box center [62, 61] width 47 height 19
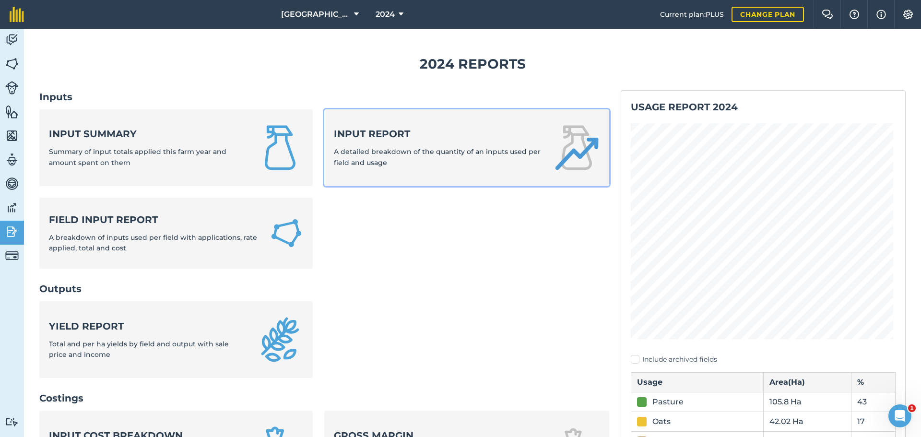
click at [364, 147] on div "Input report A detailed breakdown of the quantity of an inputs used per field a…" at bounding box center [438, 147] width 208 height 41
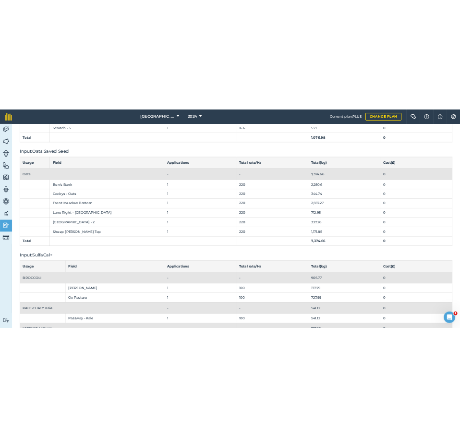
scroll to position [744, 0]
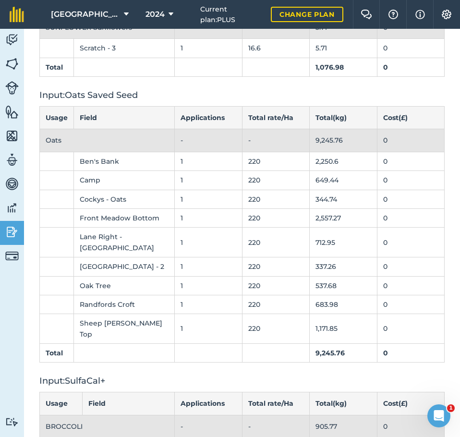
scroll to position [816, 0]
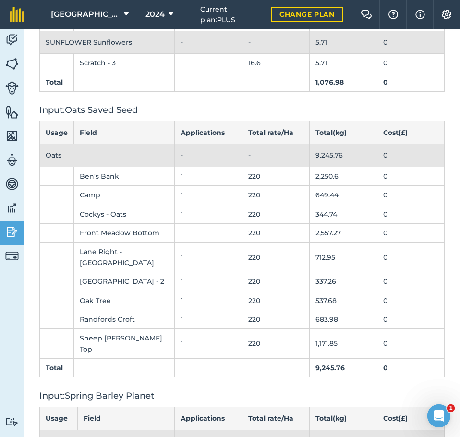
scroll to position [864, 0]
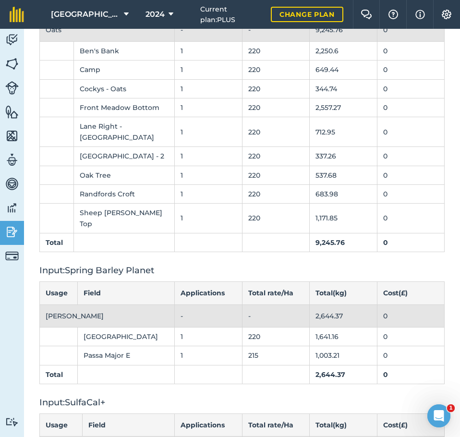
scroll to position [912, 0]
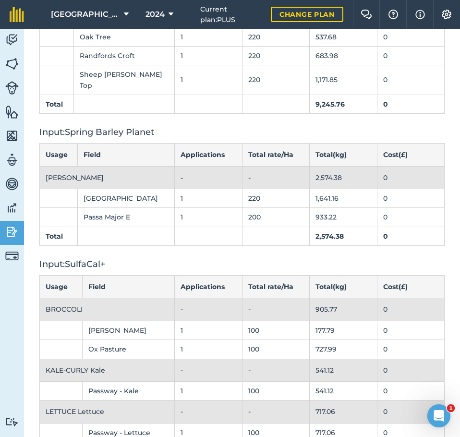
scroll to position [1050, 0]
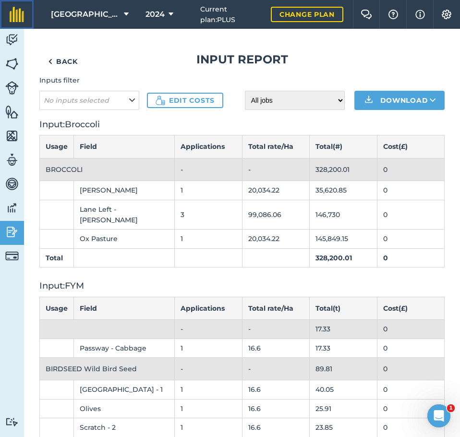
click at [20, 14] on img at bounding box center [17, 14] width 14 height 15
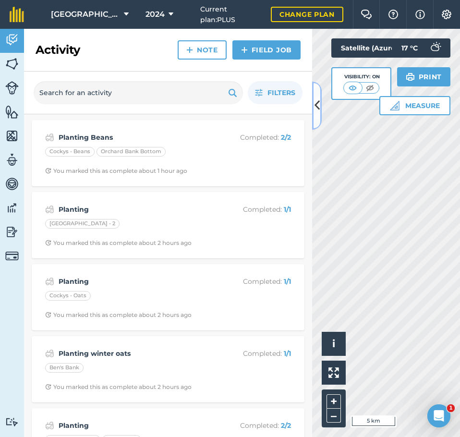
click at [316, 107] on icon at bounding box center [316, 105] width 5 height 17
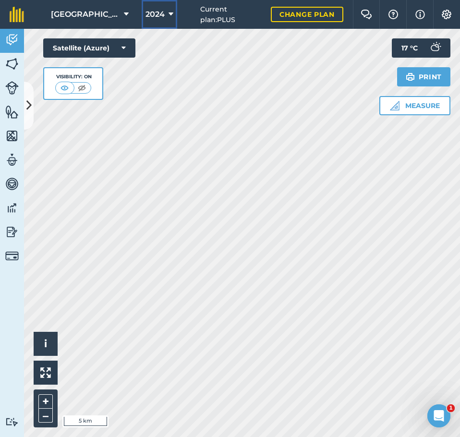
click at [162, 14] on button "2024" at bounding box center [160, 14] width 36 height 29
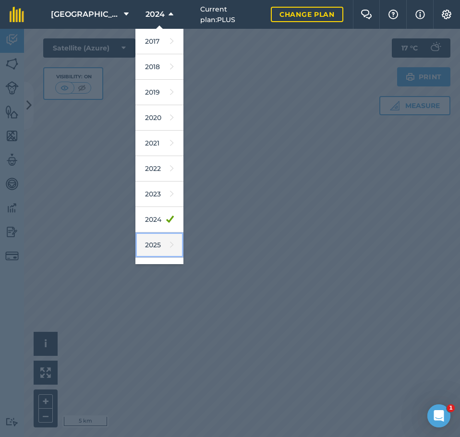
click at [170, 246] on icon at bounding box center [172, 244] width 4 height 13
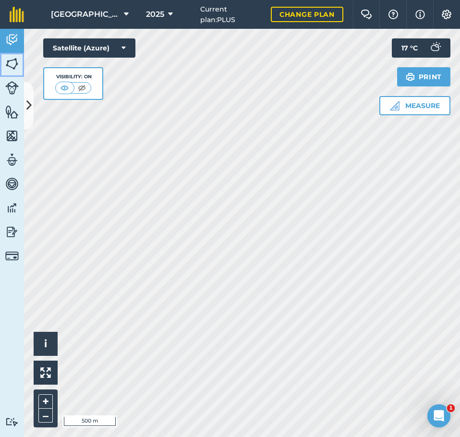
click at [15, 58] on img at bounding box center [11, 64] width 13 height 14
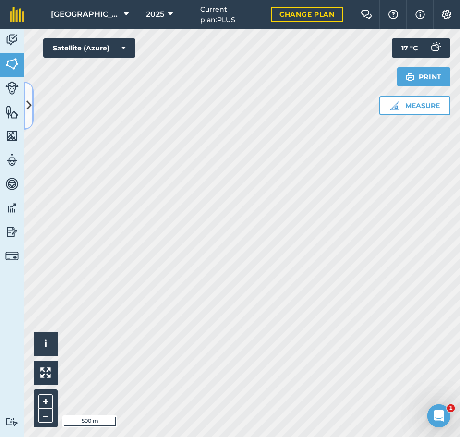
click at [27, 95] on button at bounding box center [29, 106] width 10 height 48
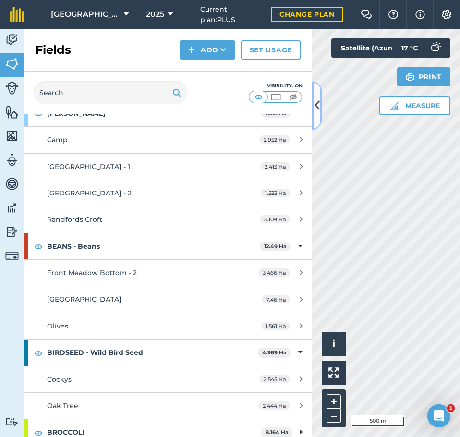
scroll to position [144, 0]
